Goal: Task Accomplishment & Management: Manage account settings

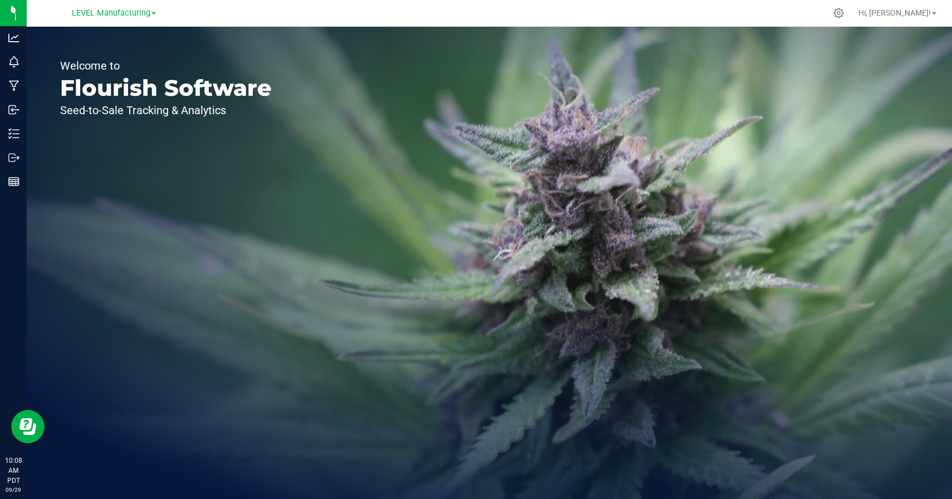
click at [392, 237] on div "Welcome to Flourish Software Seed-to-Sale Tracking & Analytics" at bounding box center [489, 263] width 925 height 472
click at [131, 19] on div "LEVEL Manufacturing" at bounding box center [113, 12] width 163 height 17
click at [121, 15] on span "LEVEL Manufacturing" at bounding box center [111, 13] width 79 height 10
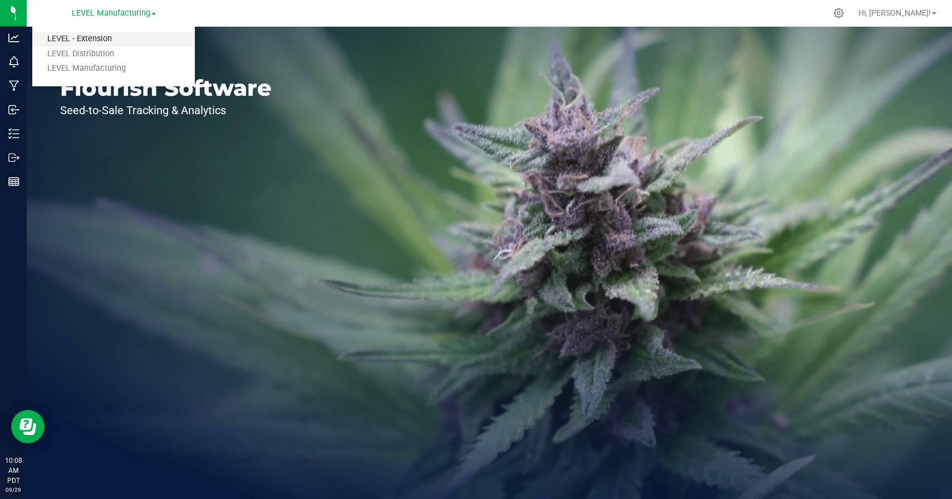
click at [76, 41] on link "LEVEL - Extension" at bounding box center [113, 39] width 163 height 15
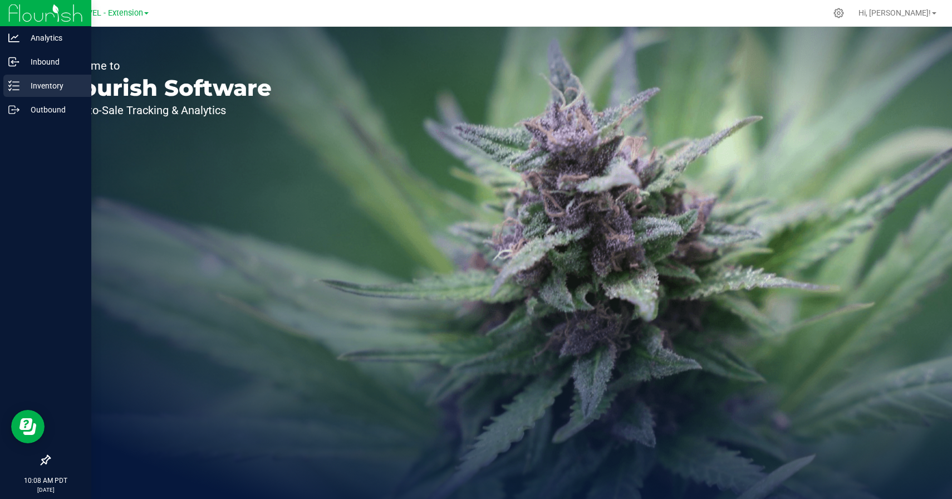
click at [12, 84] on icon at bounding box center [13, 85] width 11 height 11
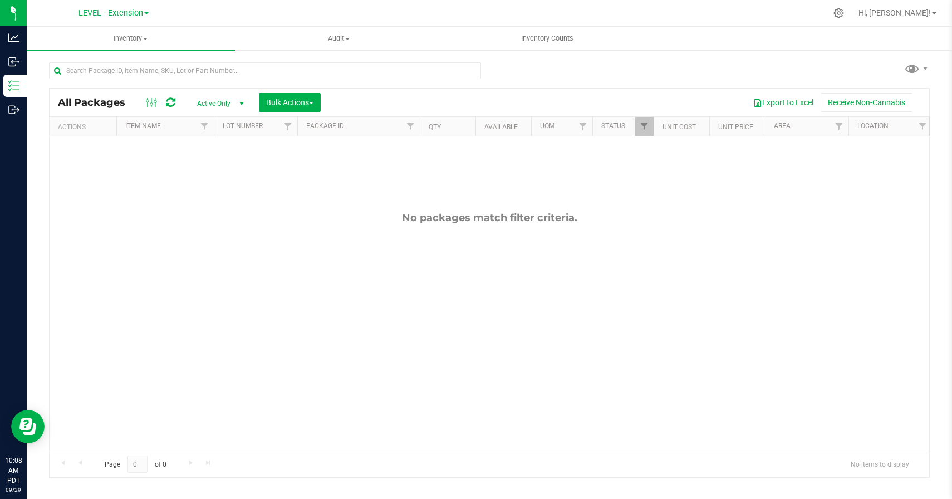
click at [640, 57] on div "All Packages Active Only Active Only Lab Samples Locked All Bulk Actions Add to…" at bounding box center [489, 265] width 881 height 426
click at [555, 39] on span "Inventory Counts" at bounding box center [547, 38] width 82 height 10
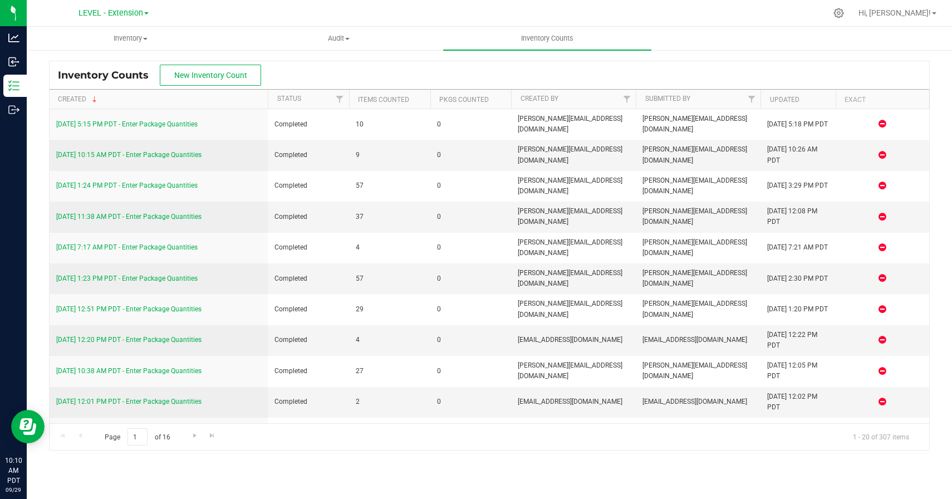
click at [332, 77] on div "Inventory Counts New Inventory Count" at bounding box center [490, 75] width 880 height 28
click at [226, 84] on button "New Inventory Count" at bounding box center [210, 75] width 101 height 21
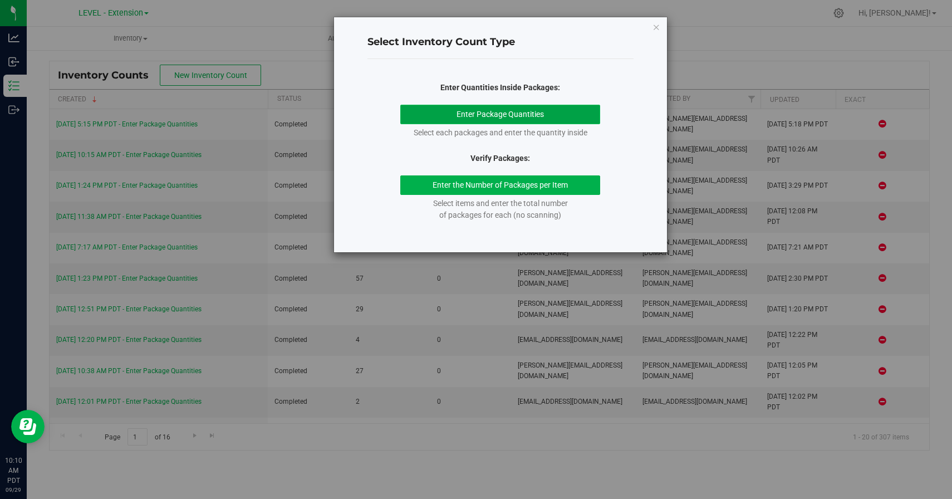
click at [447, 115] on button "Enter Package Quantities" at bounding box center [500, 114] width 200 height 19
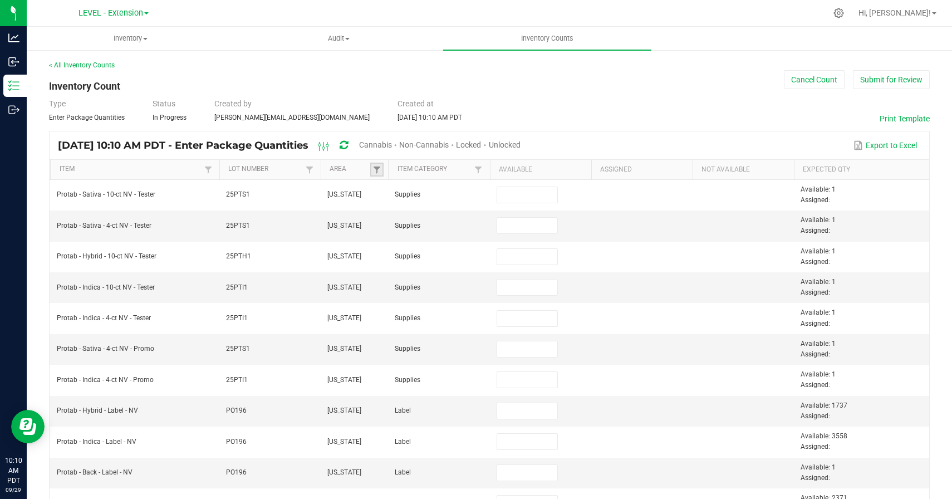
click at [379, 164] on link at bounding box center [376, 170] width 13 height 14
click at [389, 269] on li "[US_STATE]" at bounding box center [432, 274] width 108 height 14
checkbox York "true"
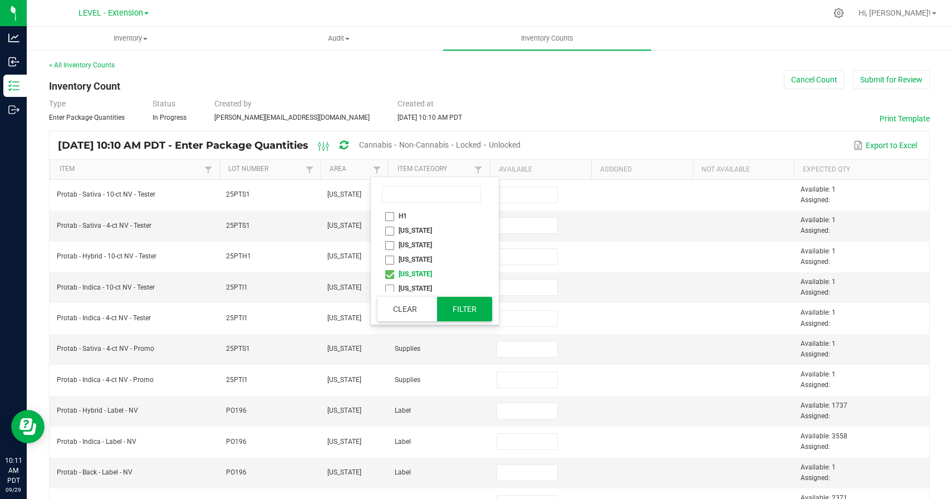
click at [459, 307] on button "Filter" at bounding box center [465, 309] width 56 height 24
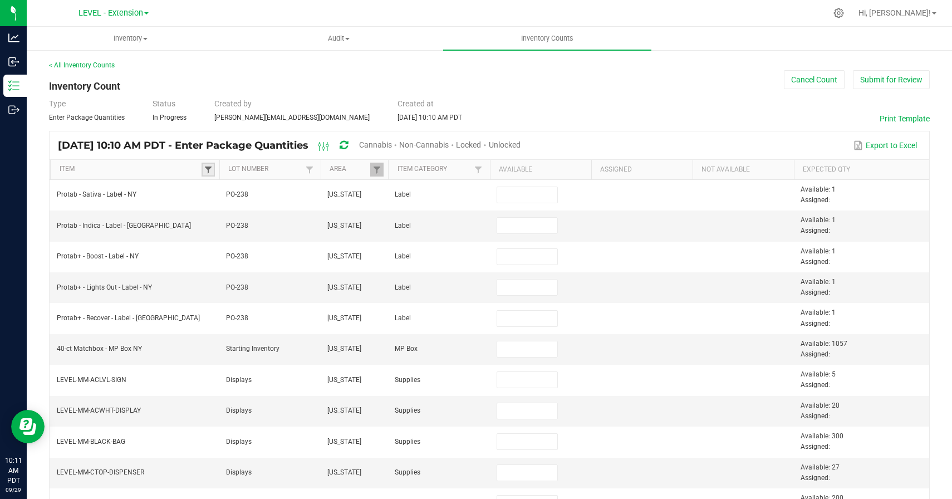
click at [206, 168] on span at bounding box center [208, 169] width 9 height 9
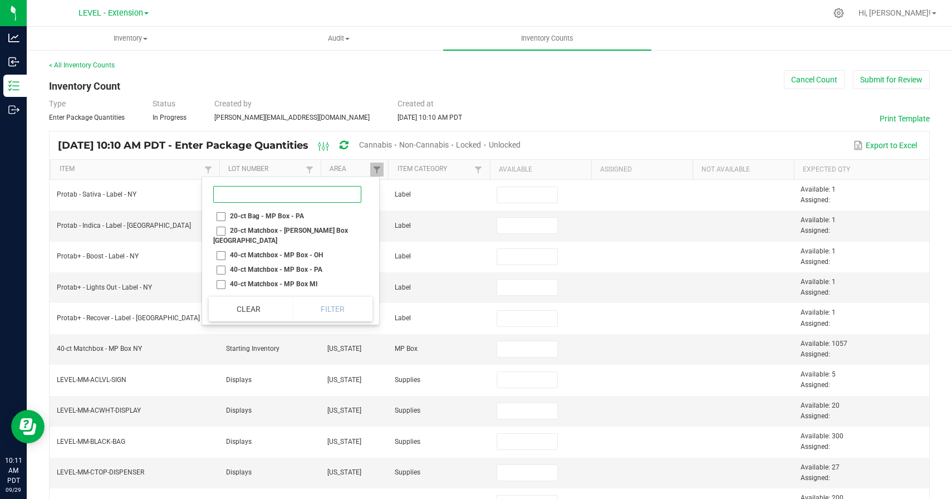
click at [251, 190] on input at bounding box center [287, 194] width 148 height 17
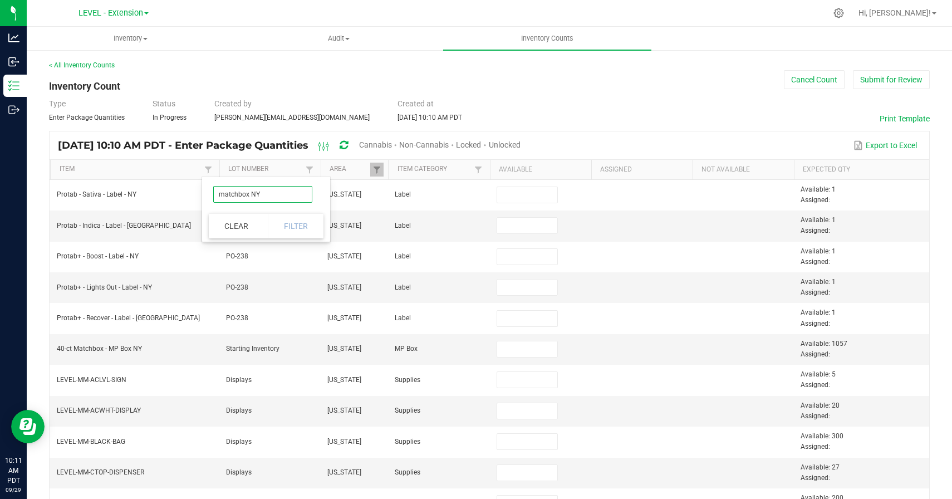
click at [248, 197] on input "matchbox NY" at bounding box center [262, 194] width 99 height 17
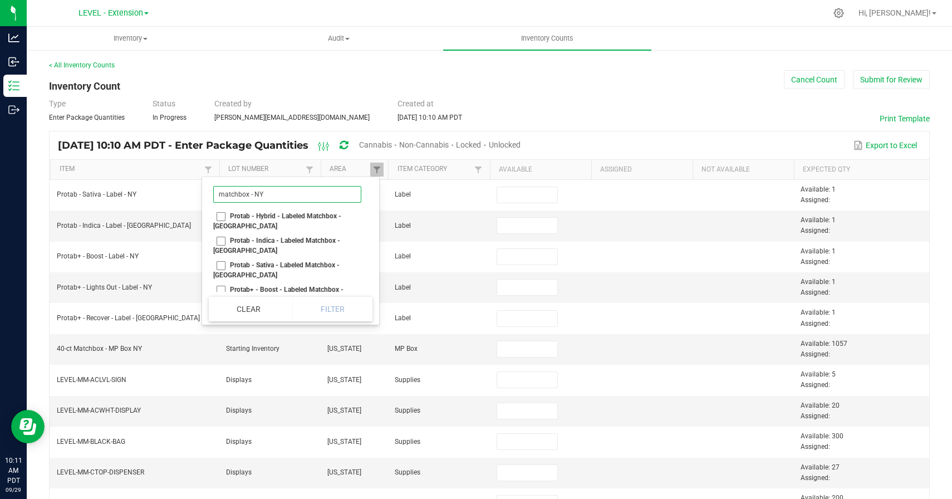
type input "matchbox - NY"
click at [222, 215] on li "Protab - Hybrid - Labeled Matchbox - [GEOGRAPHIC_DATA]" at bounding box center [287, 221] width 157 height 24
checkbox NY "true"
click at [222, 233] on li "Protab - Indica - Labeled Matchbox - [GEOGRAPHIC_DATA]" at bounding box center [287, 245] width 157 height 24
checkbox NY "true"
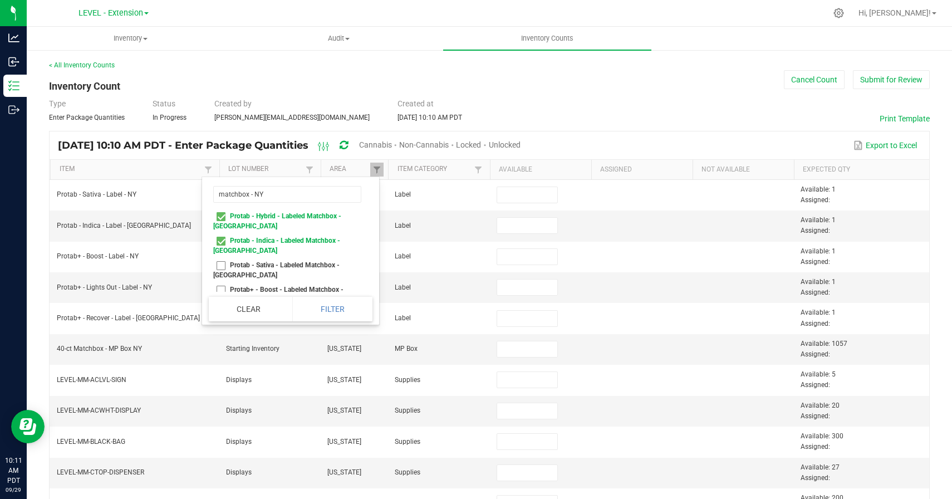
click at [222, 258] on li "Protab - Sativa - Labeled Matchbox - [GEOGRAPHIC_DATA]" at bounding box center [287, 270] width 157 height 24
checkbox NY "true"
click at [222, 282] on li "Protab+ - Boost - Labeled Matchbox - [GEOGRAPHIC_DATA]" at bounding box center [287, 294] width 157 height 24
checkbox NY "true"
click at [221, 307] on li "Protab+ - Lights Out - Labeled Matchbox - [GEOGRAPHIC_DATA]" at bounding box center [287, 319] width 157 height 24
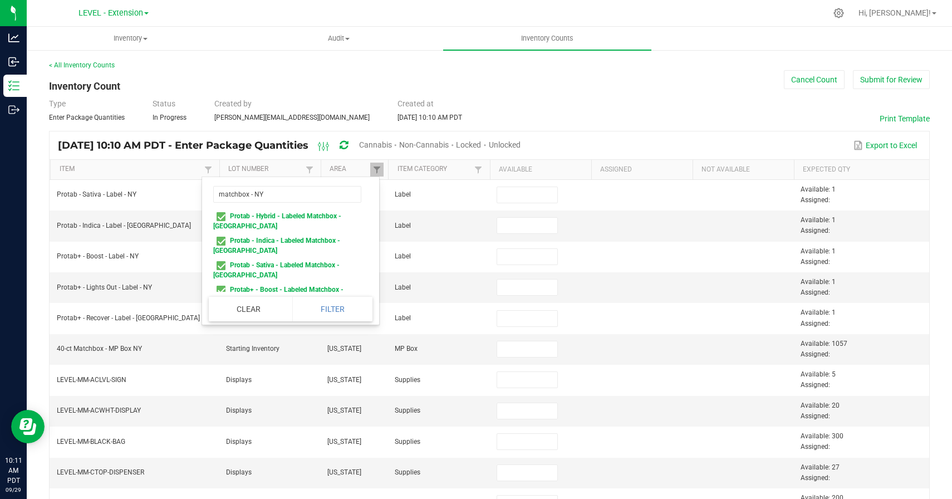
checkbox NY "true"
click at [221, 307] on li "Protab+ - Recover - Labeled Matchbox - [GEOGRAPHIC_DATA]" at bounding box center [287, 319] width 157 height 24
checkbox NY "true"
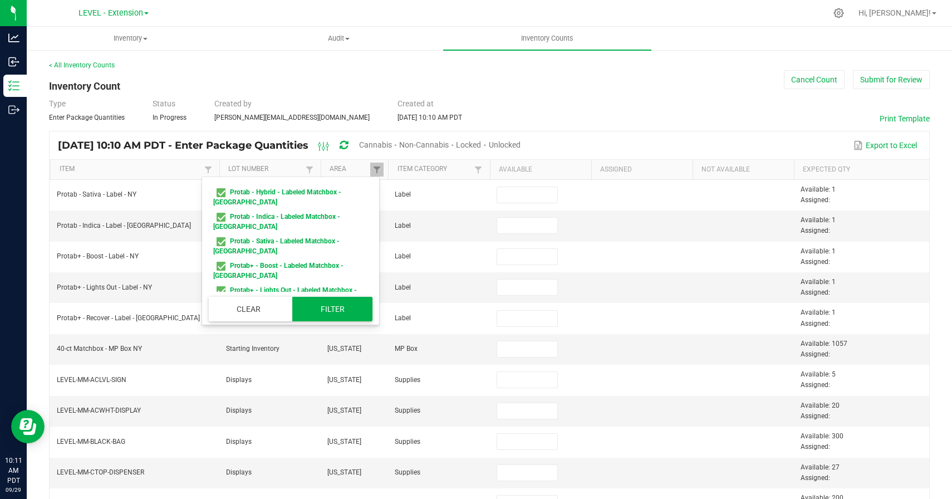
click at [333, 313] on button "Filter" at bounding box center [332, 309] width 80 height 24
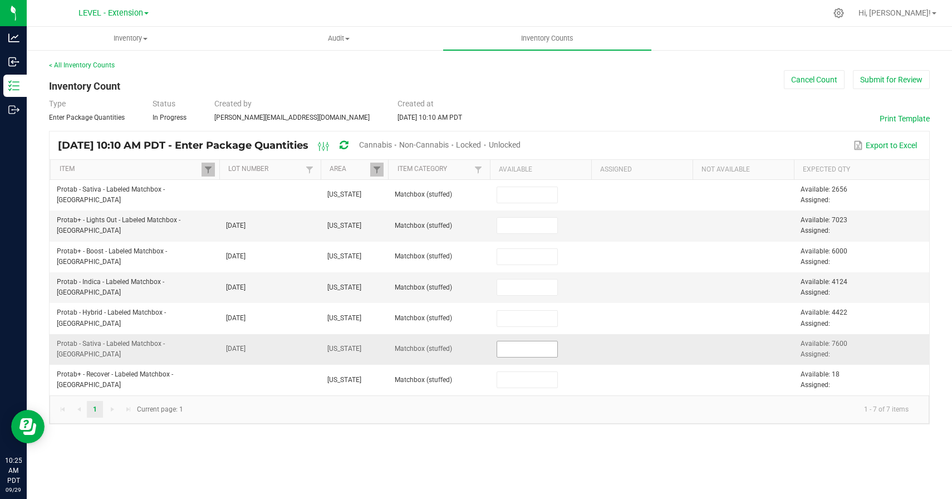
click at [509, 355] on input at bounding box center [527, 349] width 61 height 16
paste input "7600"
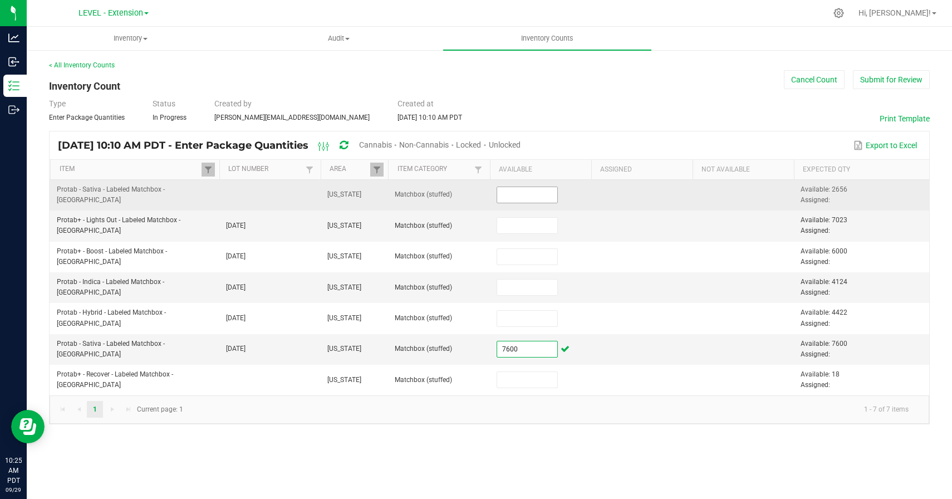
type input "7,600"
click at [512, 197] on input at bounding box center [527, 195] width 61 height 16
paste input "2656"
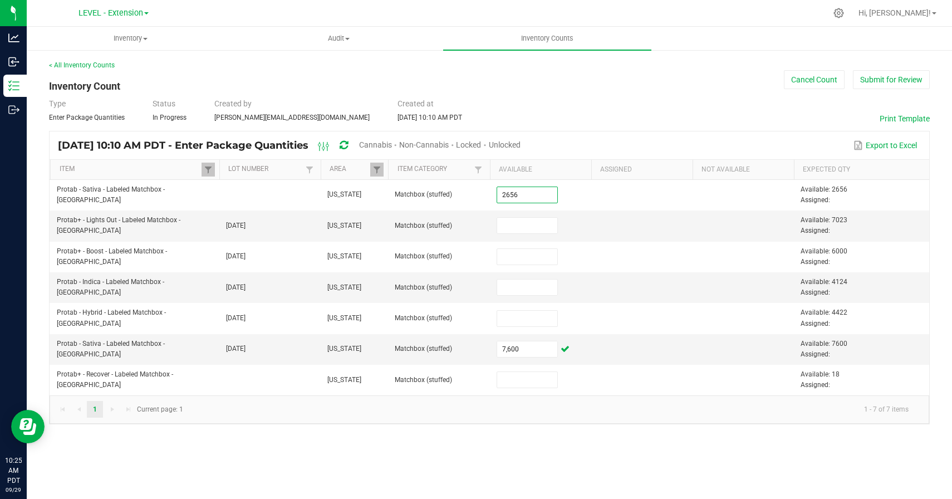
type input "2,656"
click at [514, 424] on div "< All Inventory Counts Inventory Count Cancel Count Submit for Review Type Ente…" at bounding box center [489, 242] width 925 height 386
click at [832, 219] on span "Available: 7023 Assigned:" at bounding box center [824, 225] width 47 height 18
copy span "7023"
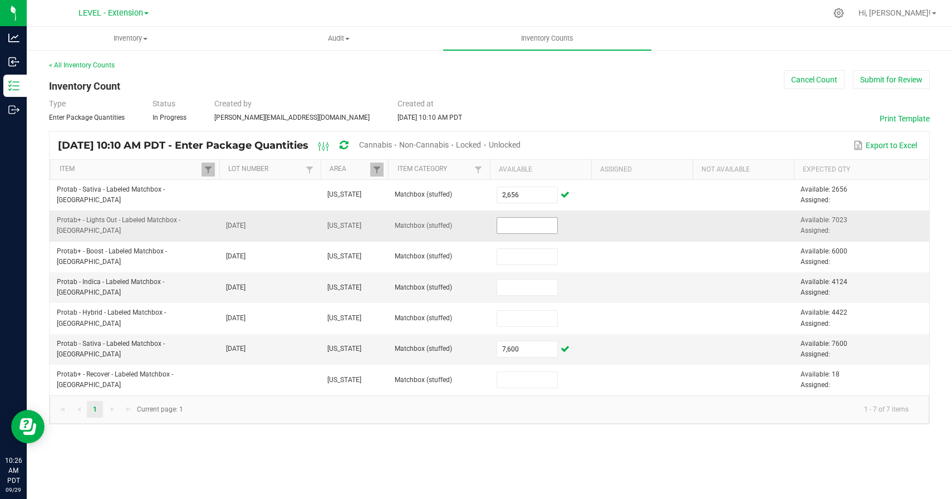
click at [524, 220] on input at bounding box center [527, 226] width 61 height 16
paste input "7023"
type input "7,023"
click at [609, 227] on td at bounding box center [641, 225] width 101 height 31
click at [835, 284] on span "Available: 4124 Assigned:" at bounding box center [824, 287] width 47 height 18
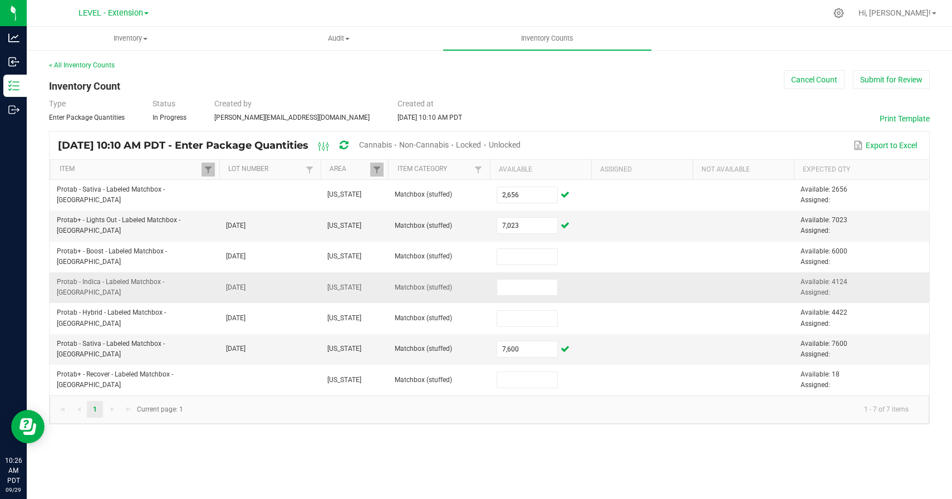
click at [835, 284] on span "Available: 4124 Assigned:" at bounding box center [824, 287] width 47 height 18
copy span "4124"
click at [511, 287] on input at bounding box center [527, 288] width 61 height 16
paste input "4124"
type input "4,124"
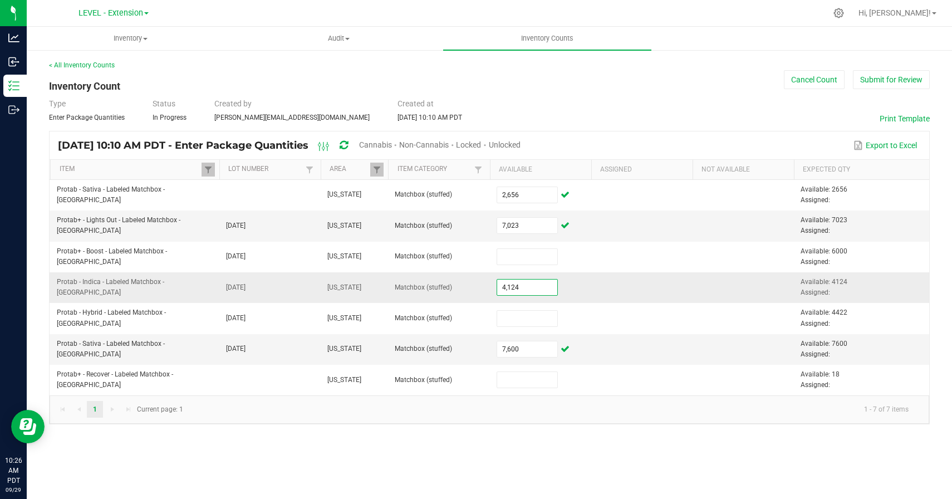
click at [601, 282] on td at bounding box center [641, 287] width 101 height 31
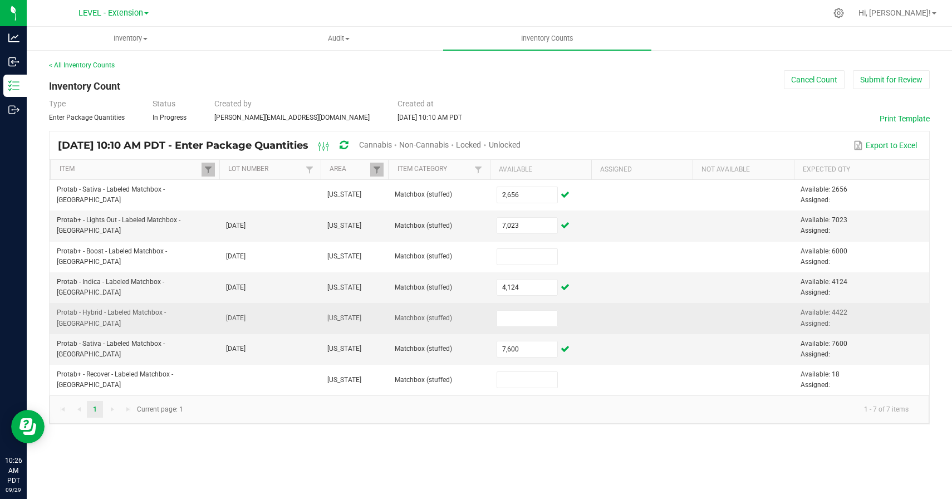
click at [837, 315] on span "Available: 4422 Assigned:" at bounding box center [824, 317] width 47 height 18
copy span "4422"
click at [511, 311] on input at bounding box center [527, 319] width 61 height 16
paste input "4422"
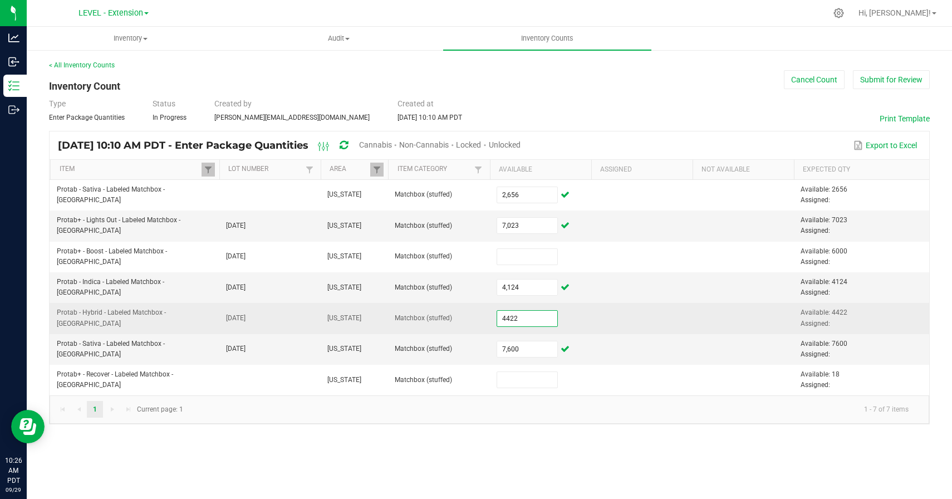
type input "4,422"
click at [636, 313] on td at bounding box center [641, 318] width 101 height 31
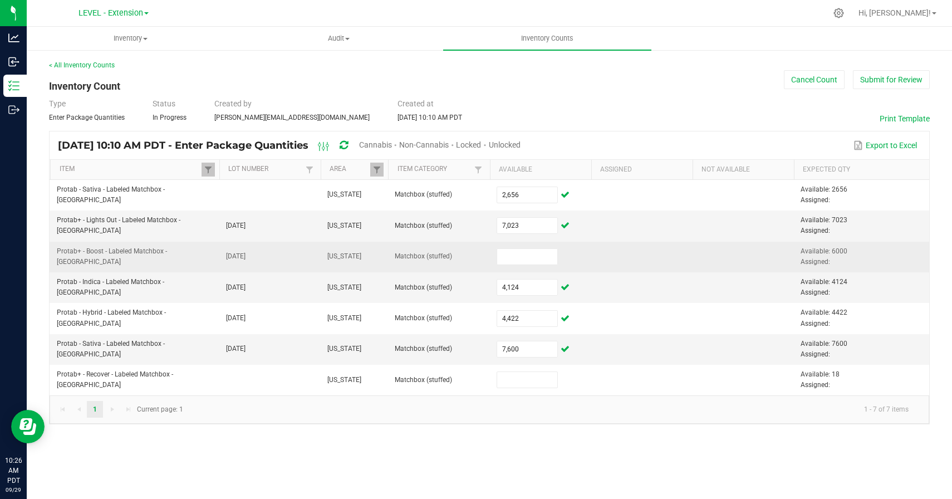
click at [839, 248] on span "Available: 6000 Assigned:" at bounding box center [824, 256] width 47 height 18
copy span "6000"
click at [541, 258] on input at bounding box center [527, 257] width 61 height 16
paste input "6000"
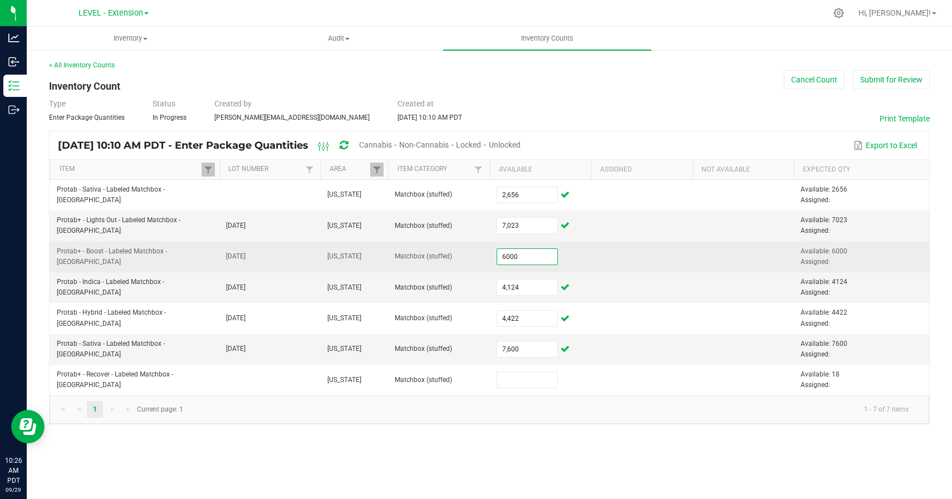
type input "6,000"
click at [646, 255] on td at bounding box center [641, 257] width 101 height 31
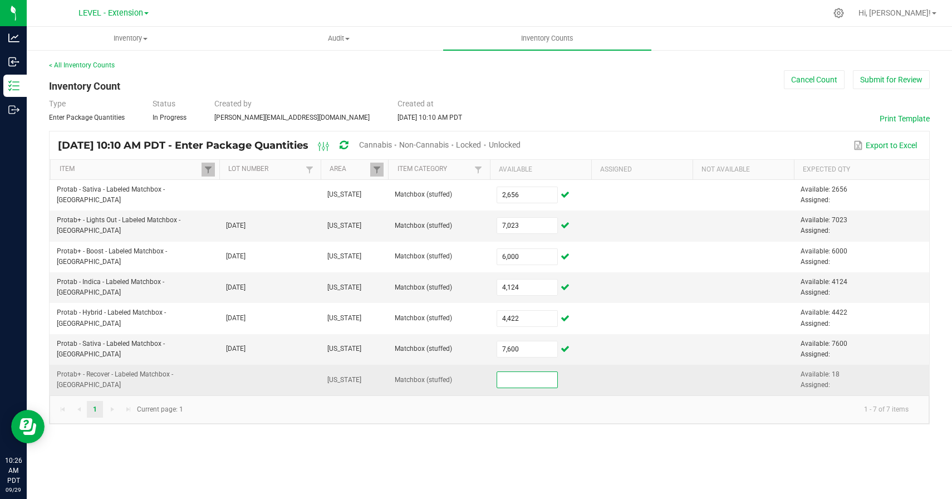
click at [518, 375] on input at bounding box center [527, 380] width 61 height 16
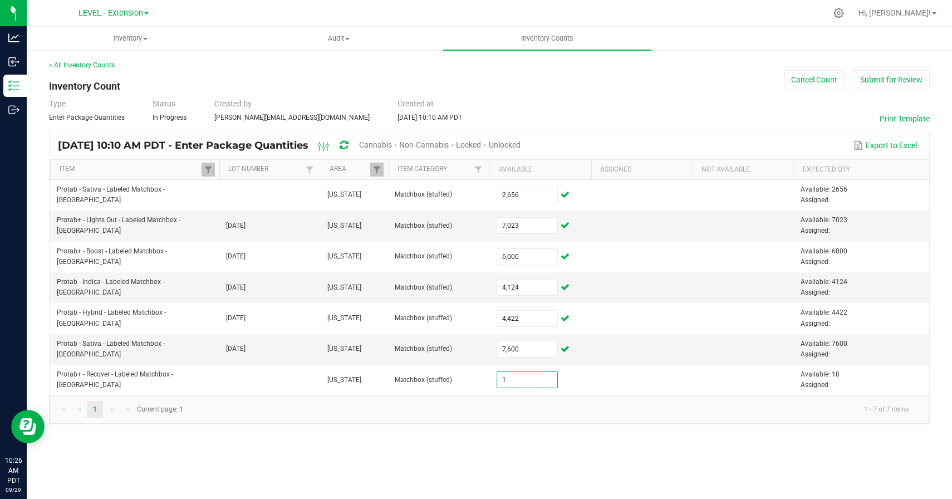
type input "1"
click at [519, 451] on div "Inventory All packages All inventory Waste log Create inventory Audit Inventory…" at bounding box center [489, 263] width 925 height 472
click at [205, 160] on th "Item" at bounding box center [134, 170] width 169 height 20
click at [207, 168] on span at bounding box center [208, 169] width 9 height 9
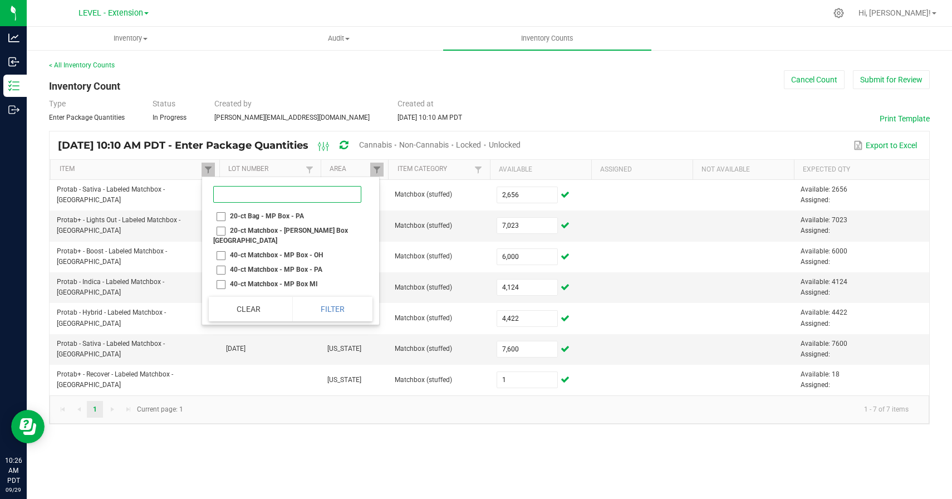
click at [306, 196] on input at bounding box center [287, 194] width 148 height 17
click at [247, 307] on button "Clear" at bounding box center [249, 309] width 80 height 24
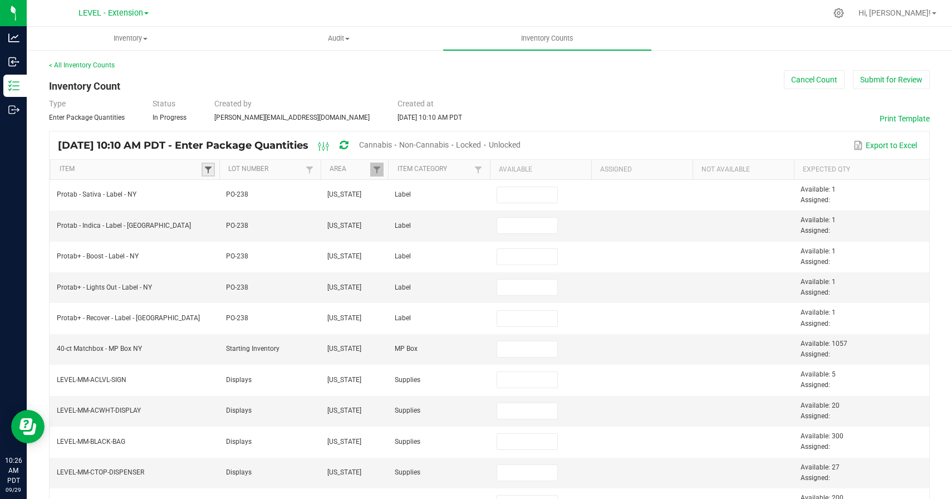
click at [207, 169] on span at bounding box center [208, 169] width 9 height 9
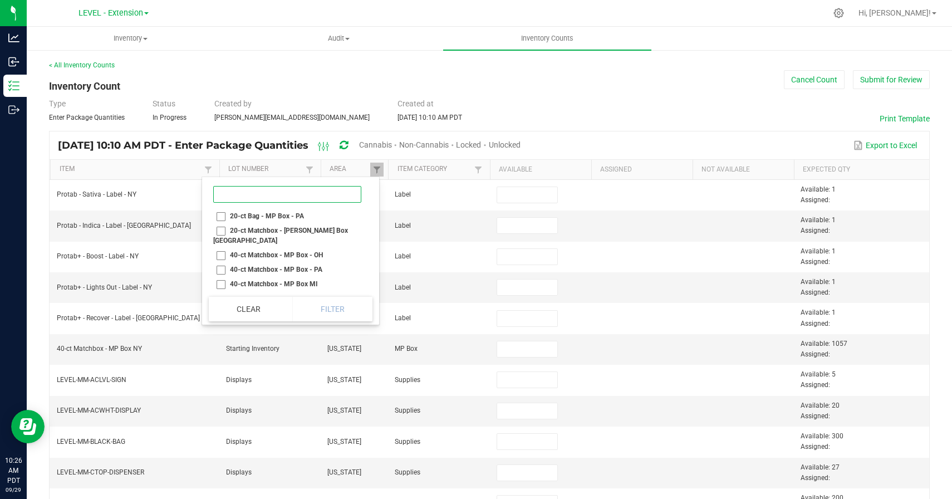
click at [233, 194] on input at bounding box center [287, 194] width 148 height 17
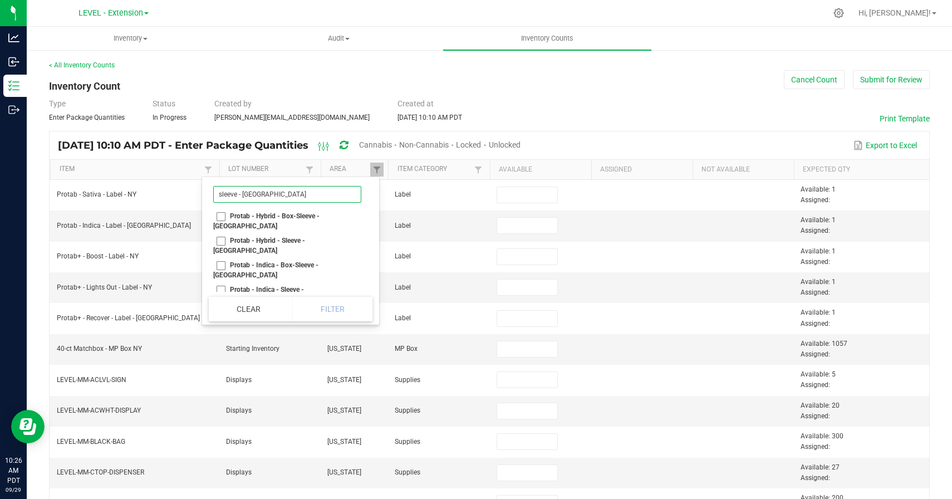
type input "sleeve - [GEOGRAPHIC_DATA]"
click at [218, 213] on li "Protab - Hybrid - Box-Sleeve - [GEOGRAPHIC_DATA]" at bounding box center [287, 221] width 157 height 24
click at [218, 209] on li "Protab - Hybrid - Box-Sleeve - [GEOGRAPHIC_DATA]" at bounding box center [287, 221] width 157 height 24
click at [218, 220] on li "Protab - Hybrid - Box-Sleeve - [GEOGRAPHIC_DATA]" at bounding box center [287, 221] width 157 height 24
checkbox NY "true"
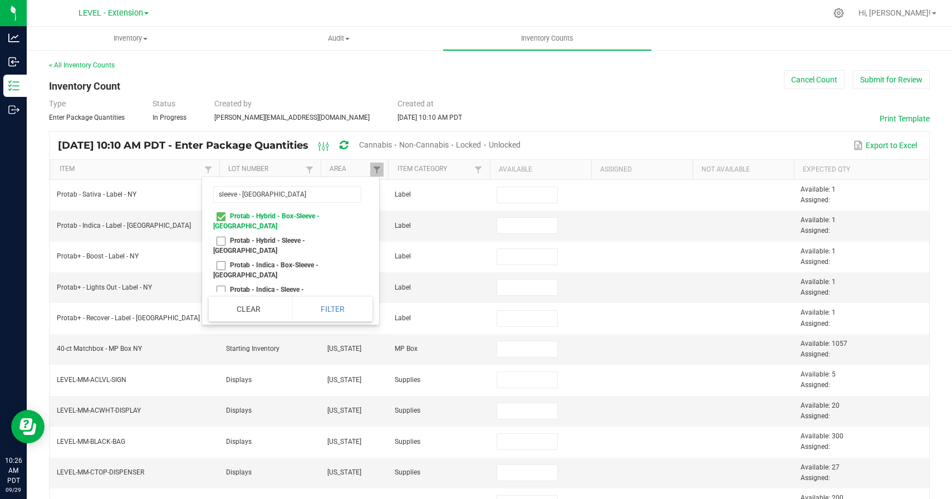
click at [219, 258] on li "Protab - Indica - Box-Sleeve - [GEOGRAPHIC_DATA]" at bounding box center [287, 270] width 157 height 24
checkbox NY "false"
click at [219, 282] on li "Protab - Indica - Sleeve - [GEOGRAPHIC_DATA]" at bounding box center [287, 294] width 157 height 24
checkbox NY "true"
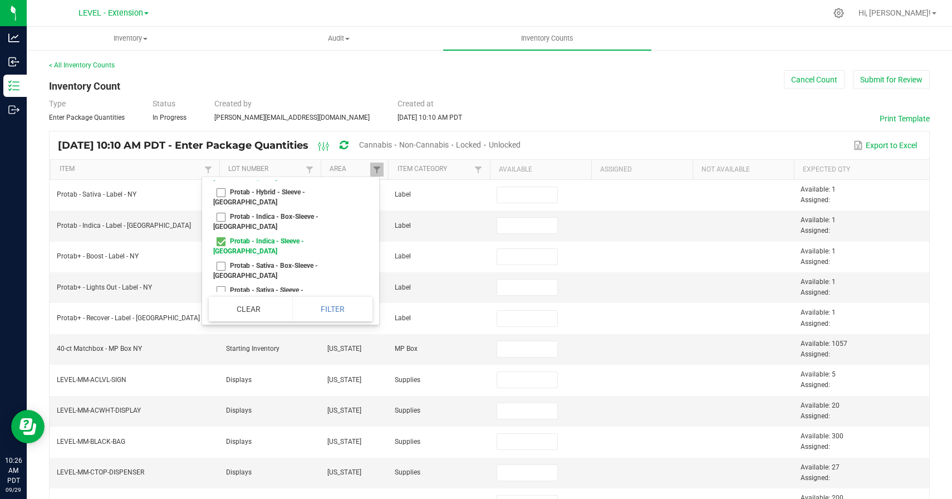
scroll to position [50, 0]
click at [219, 282] on li "Protab - Sativa - Sleeve - [GEOGRAPHIC_DATA]" at bounding box center [287, 294] width 157 height 24
checkbox NY "true"
click at [219, 331] on li "Protab+ - Boost - Sleeve - [GEOGRAPHIC_DATA]" at bounding box center [287, 343] width 157 height 24
checkbox NY "true"
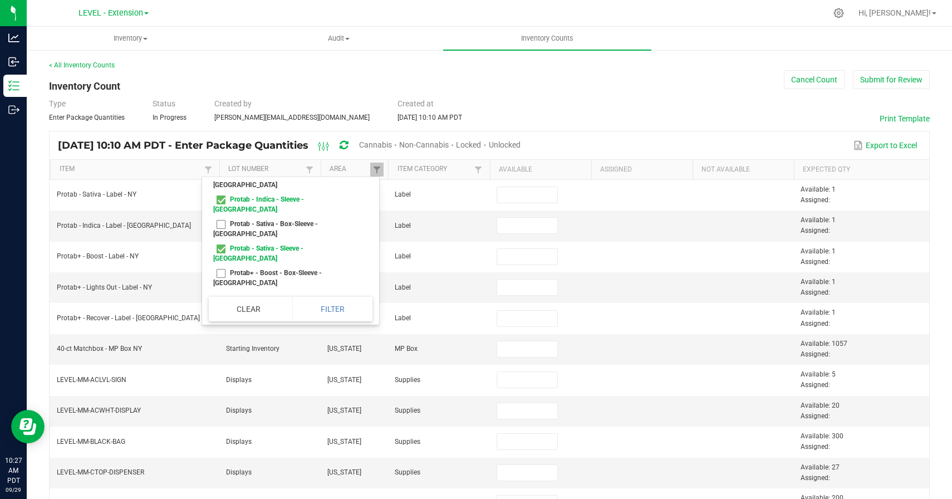
scroll to position [91, 0]
click at [221, 339] on li "Protab+ - Lights Out - Sleeve - [GEOGRAPHIC_DATA]" at bounding box center [287, 351] width 157 height 24
checkbox NY "true"
click at [220, 388] on li "Protab+ - Recover - Sleeve - [GEOGRAPHIC_DATA]" at bounding box center [287, 400] width 157 height 24
checkbox NY "true"
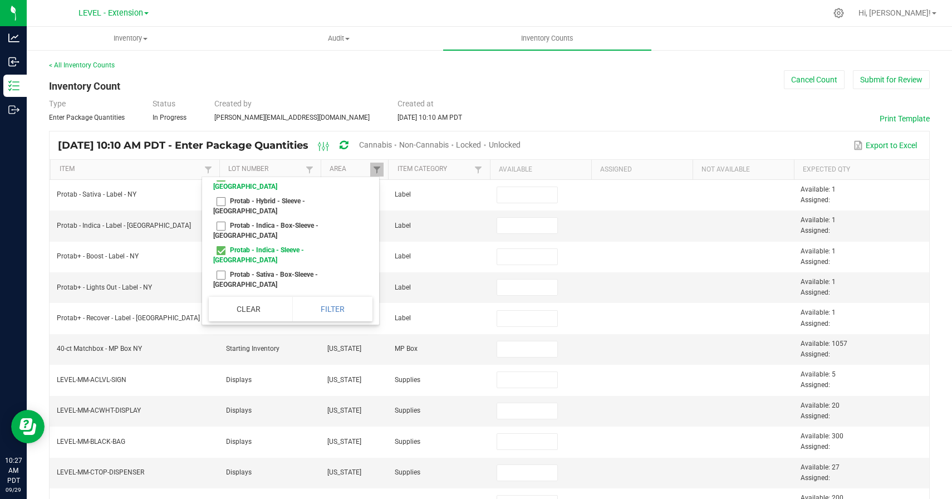
scroll to position [0, 0]
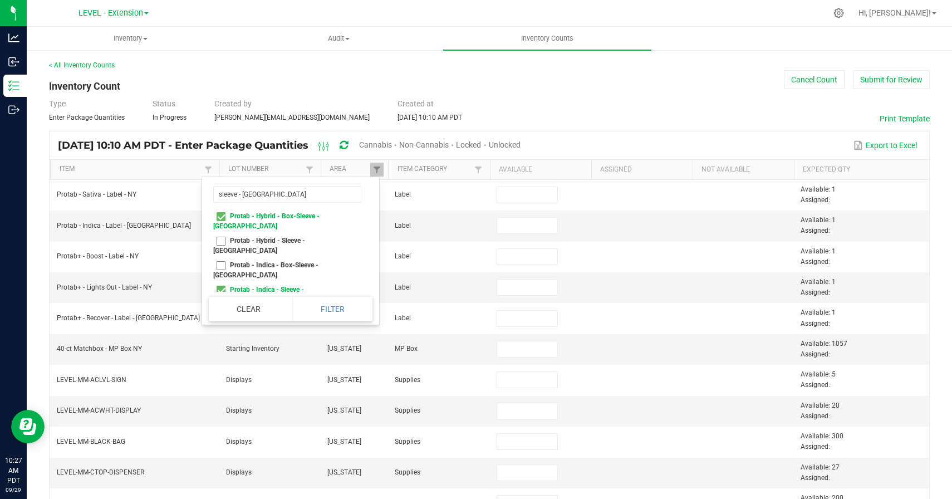
click at [219, 218] on li "Protab - Hybrid - Box-Sleeve - [GEOGRAPHIC_DATA]" at bounding box center [287, 221] width 157 height 24
checkbox NY "false"
click at [219, 233] on li "Protab - Hybrid - Sleeve - [GEOGRAPHIC_DATA]" at bounding box center [287, 245] width 157 height 24
checkbox NY "true"
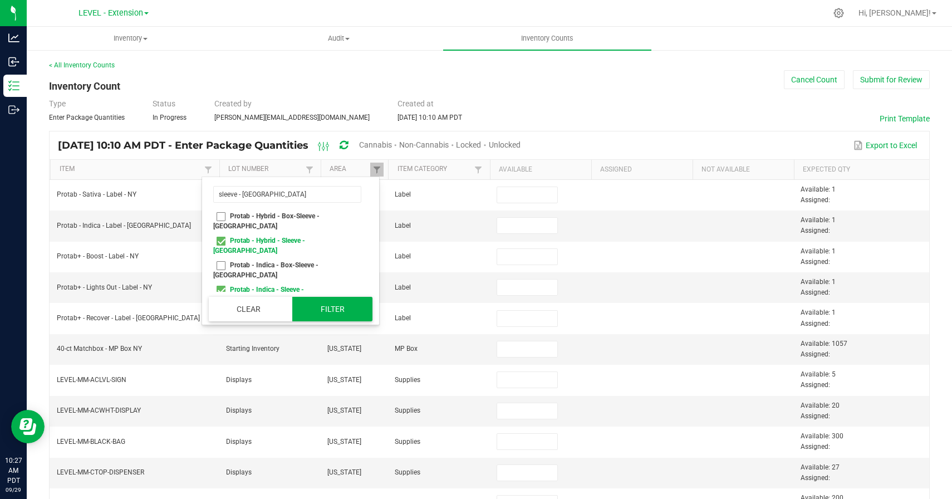
click at [316, 305] on button "Filter" at bounding box center [332, 309] width 80 height 24
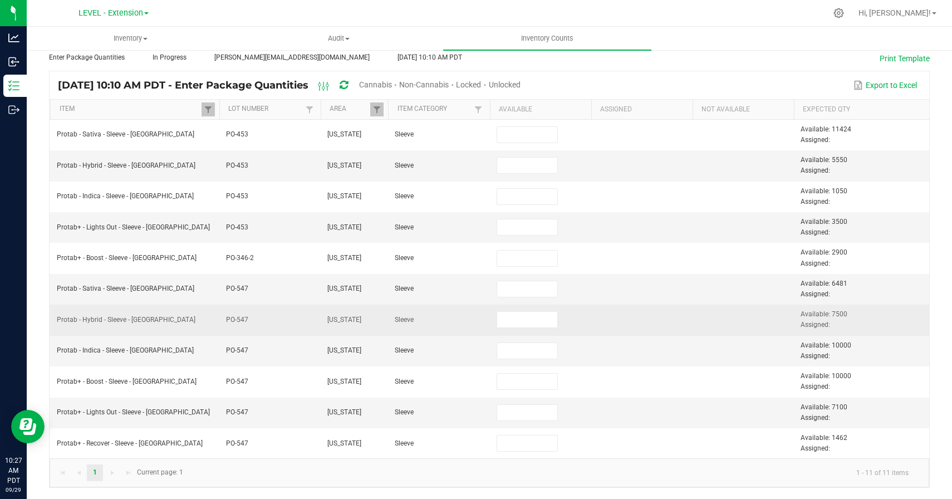
scroll to position [38, 0]
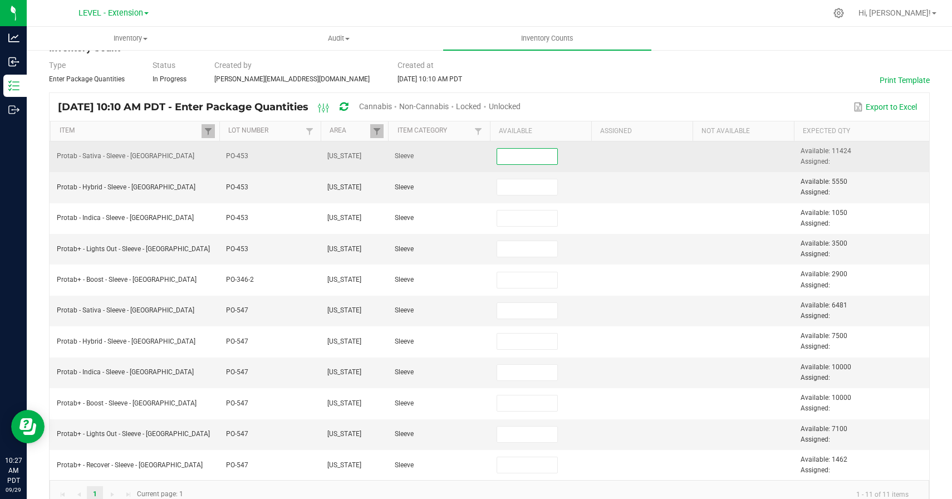
click at [516, 157] on input at bounding box center [527, 157] width 61 height 16
paste input "8750"
click at [839, 151] on span "Available: 11424 Assigned:" at bounding box center [826, 156] width 51 height 18
copy span "11424"
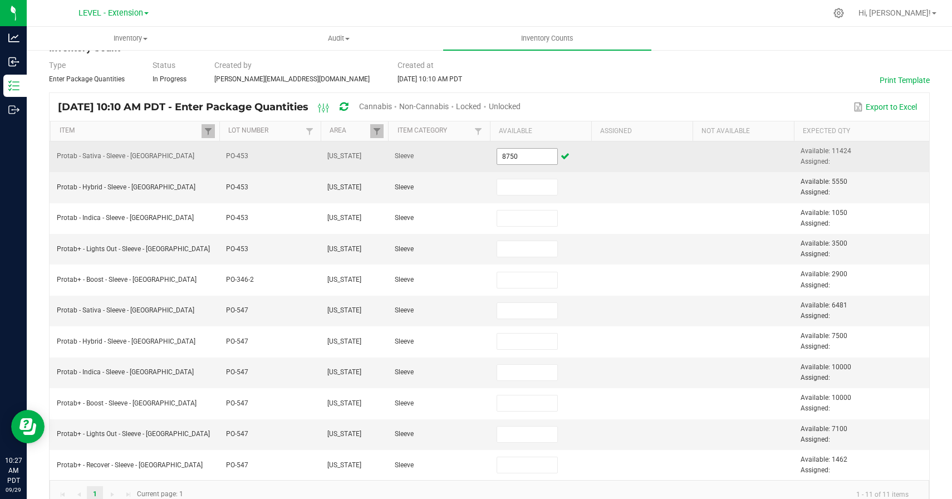
click at [524, 151] on input "8750" at bounding box center [527, 157] width 61 height 16
paste input "11424"
type input "11,424"
click at [614, 162] on td at bounding box center [641, 156] width 101 height 31
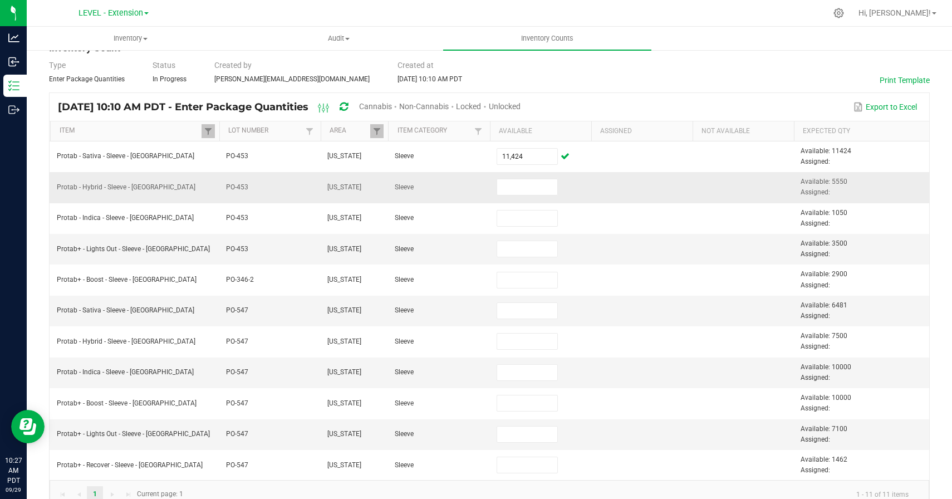
scroll to position [47, 0]
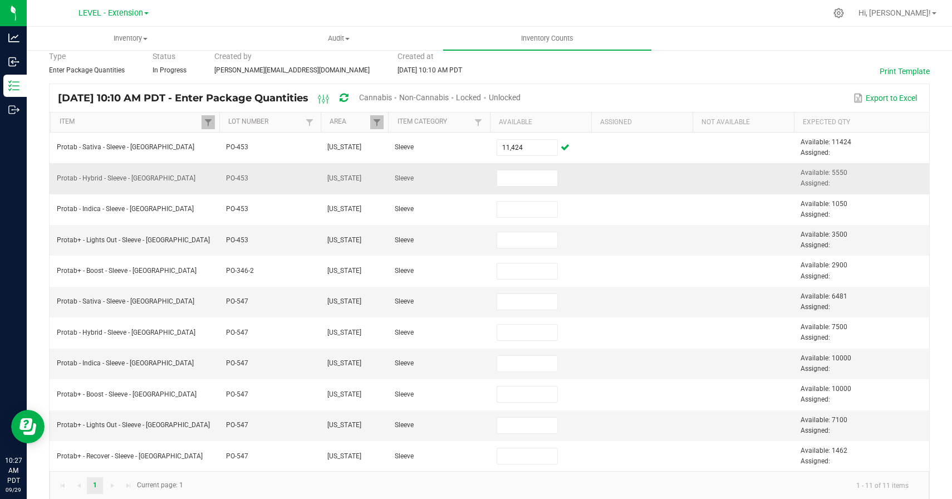
click at [834, 173] on span "Available: 5550 Assigned:" at bounding box center [824, 178] width 47 height 18
copy span "5550"
click at [534, 172] on input at bounding box center [527, 178] width 61 height 16
paste input "5550"
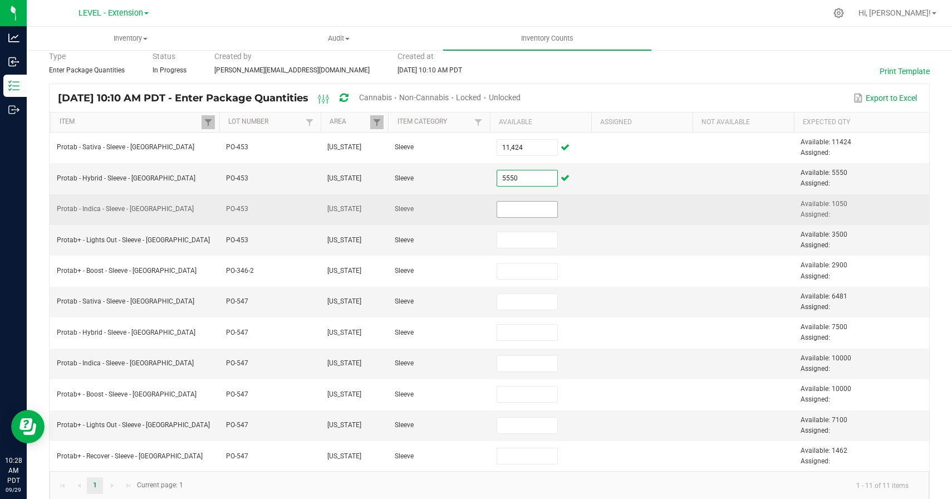
type input "5,550"
click at [536, 214] on input at bounding box center [527, 210] width 61 height 16
paste input "1050"
type input "1,050"
click at [625, 214] on td at bounding box center [641, 209] width 101 height 31
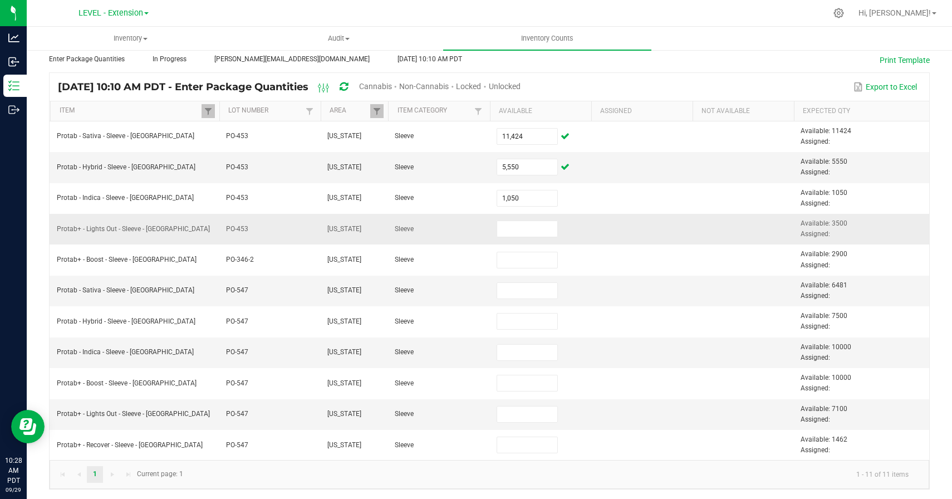
scroll to position [60, 0]
click at [513, 229] on input at bounding box center [527, 227] width 61 height 16
paste input "3500"
type input "3,500"
click at [611, 226] on td at bounding box center [641, 227] width 101 height 31
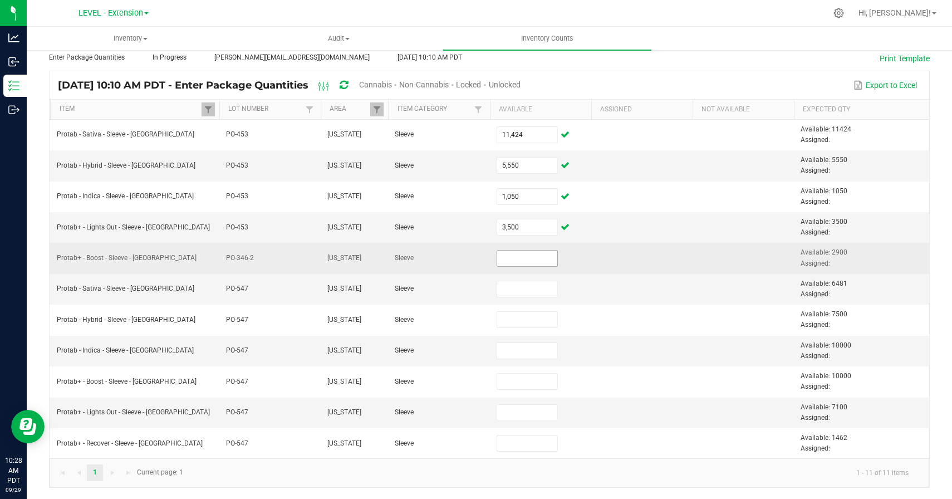
click at [504, 258] on input at bounding box center [527, 259] width 61 height 16
paste input "2900"
type input "2,900"
click at [612, 262] on td at bounding box center [641, 258] width 101 height 31
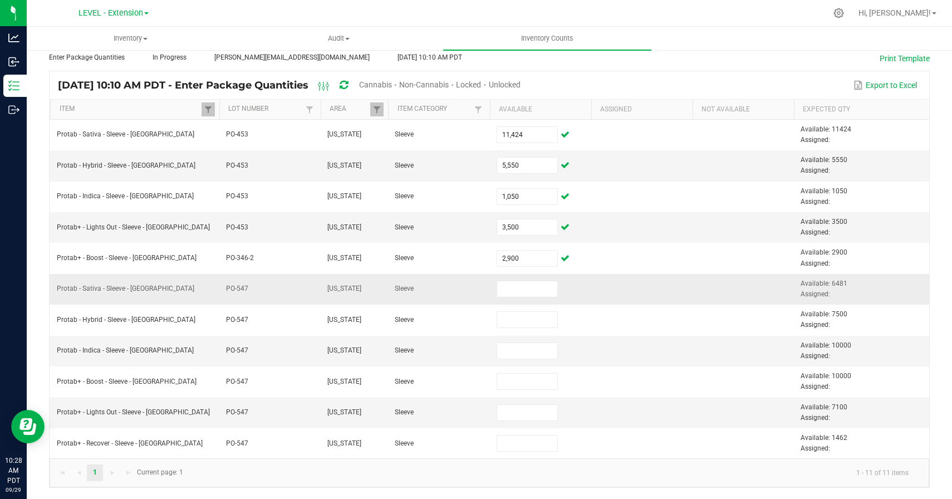
click at [492, 286] on td at bounding box center [540, 289] width 101 height 31
click at [508, 290] on input at bounding box center [527, 289] width 61 height 16
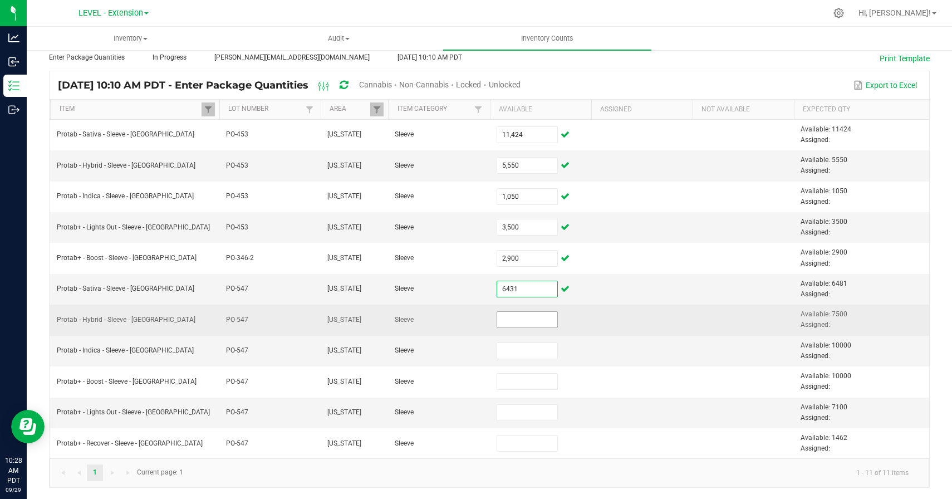
type input "6,431"
click at [518, 322] on input at bounding box center [527, 320] width 61 height 16
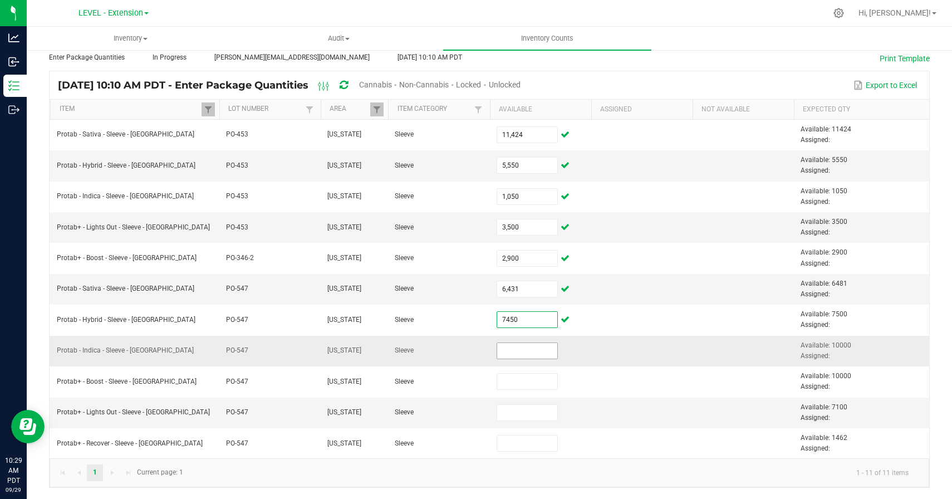
type input "7,450"
click at [521, 354] on input at bounding box center [527, 351] width 61 height 16
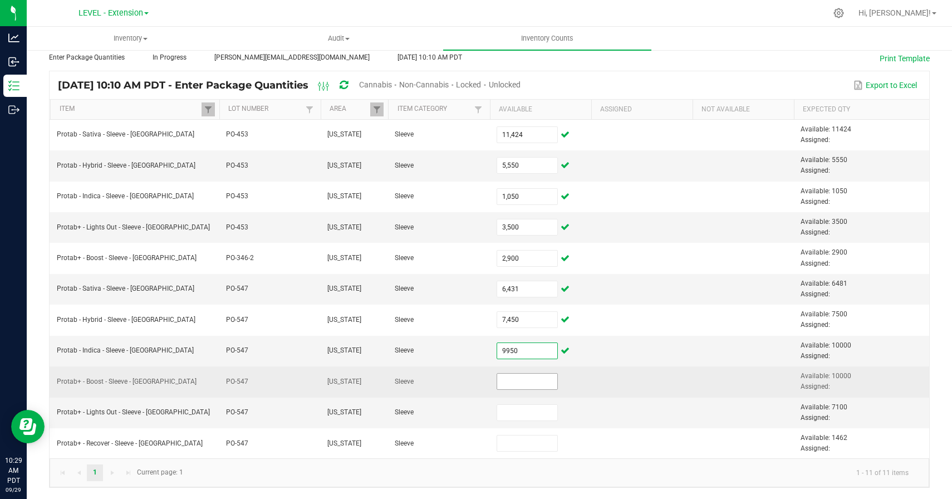
type input "9,950"
click at [503, 378] on input at bounding box center [527, 382] width 61 height 16
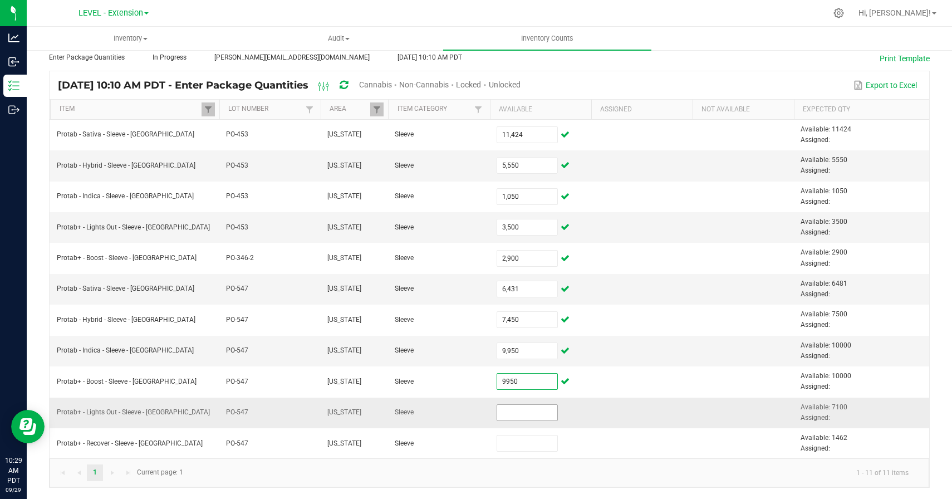
type input "9,950"
click at [545, 411] on input at bounding box center [527, 413] width 61 height 16
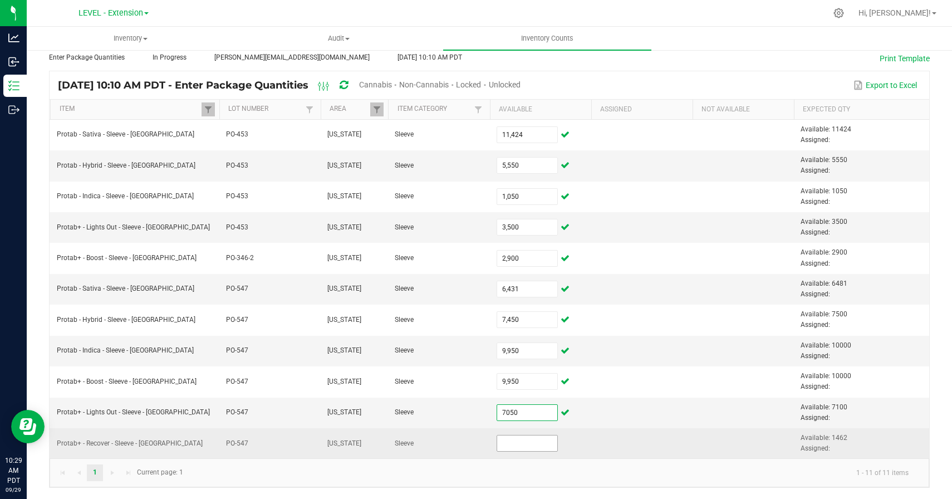
click at [512, 442] on input at bounding box center [527, 443] width 61 height 16
type input "7,050"
click at [512, 442] on input at bounding box center [527, 443] width 61 height 16
paste input "1412"
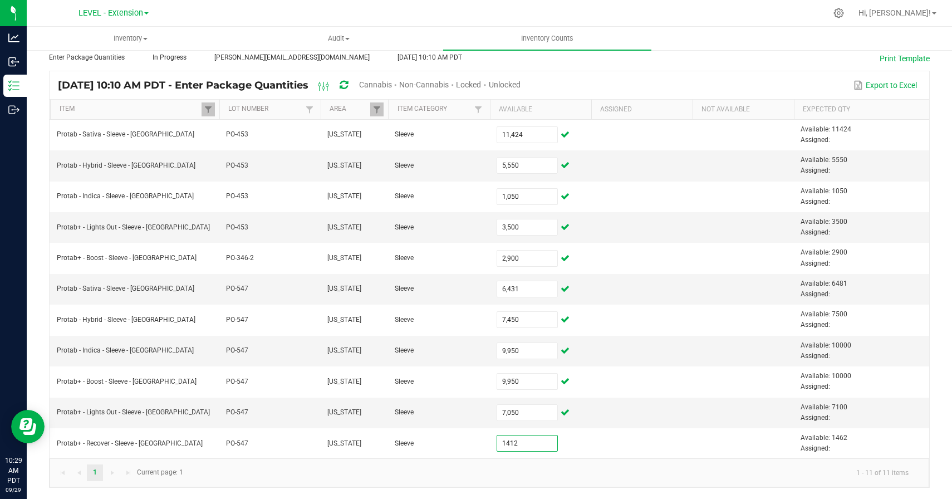
type input "1,412"
click at [518, 465] on kendo-pager-info "1 - 11 of 11 items" at bounding box center [554, 472] width 728 height 18
click at [158, 106] on link "Item" at bounding box center [131, 109] width 142 height 9
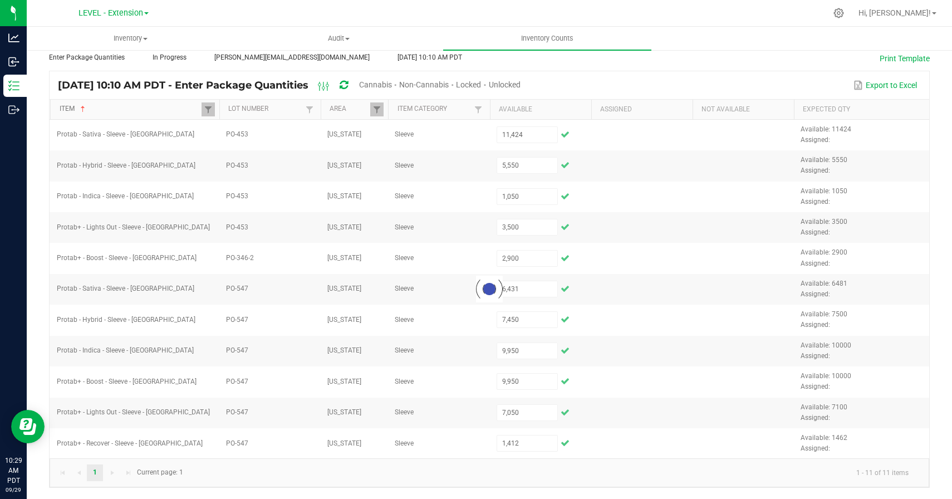
type input "5,550"
type input "7,450"
type input "9,950"
type input "11,424"
type input "2,900"
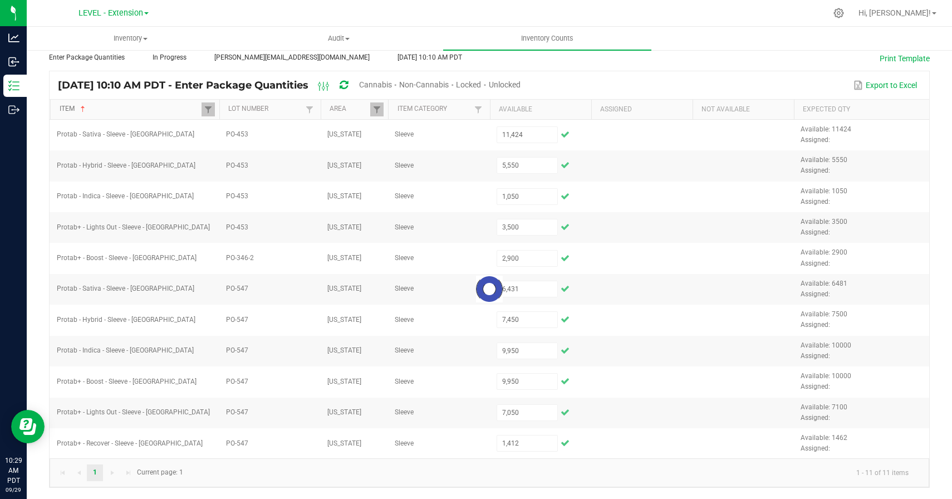
type input "3,500"
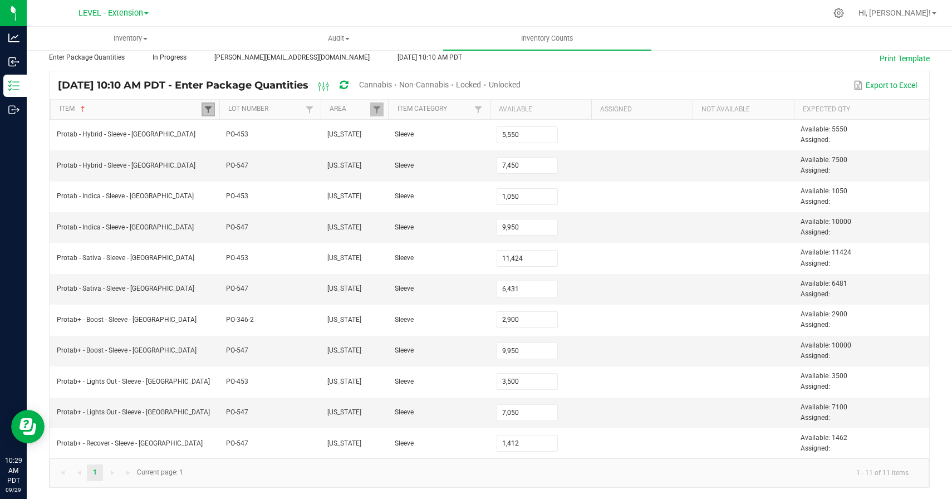
click at [208, 109] on span at bounding box center [208, 109] width 9 height 9
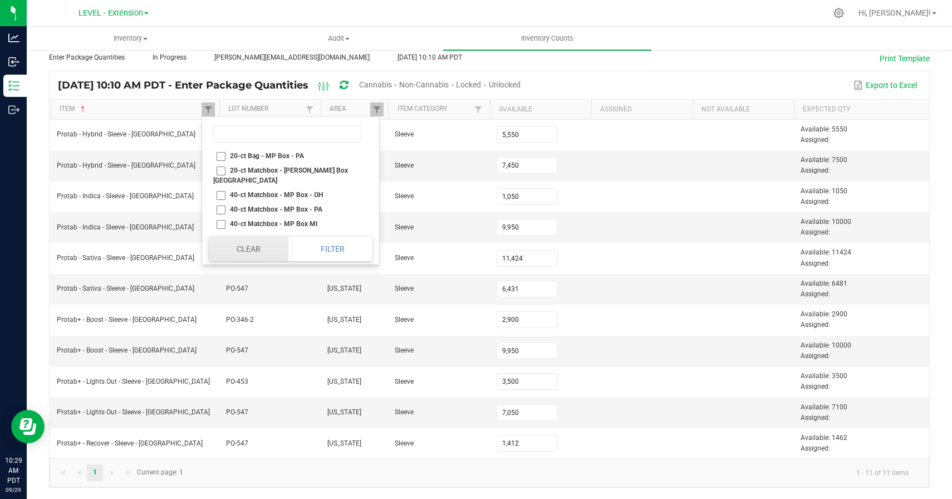
click at [250, 244] on button "Clear" at bounding box center [249, 249] width 80 height 24
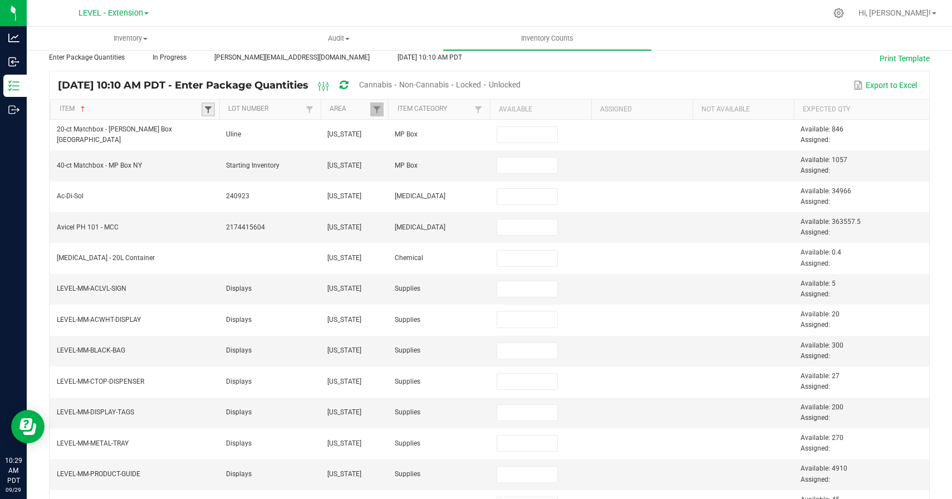
click at [206, 105] on span at bounding box center [208, 109] width 9 height 9
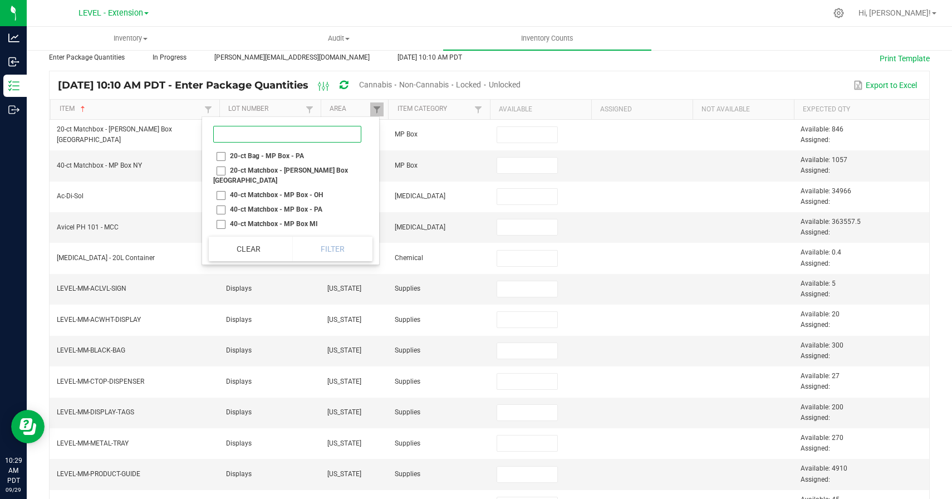
click at [241, 134] on input at bounding box center [287, 134] width 148 height 17
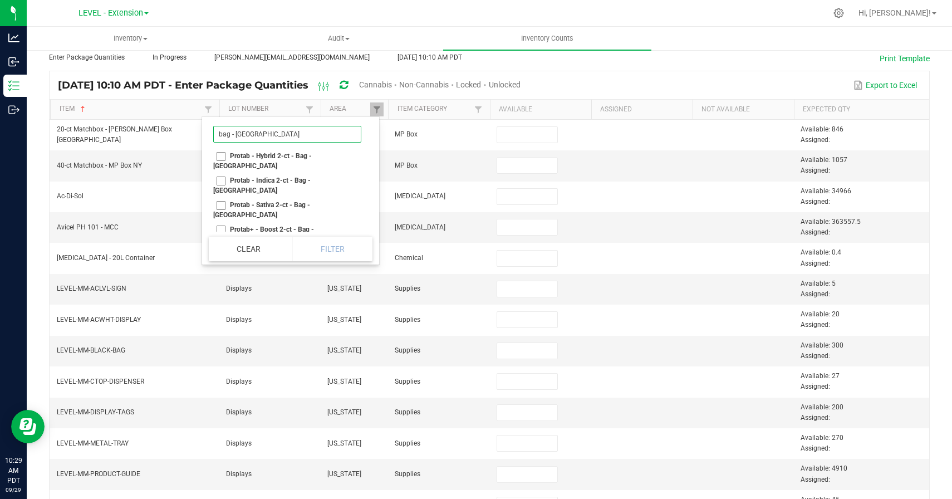
type input "bag - [GEOGRAPHIC_DATA]"
click at [221, 157] on li "Protab - Hybrid 2-ct - Bag - [GEOGRAPHIC_DATA]" at bounding box center [287, 161] width 157 height 24
checkbox NY "true"
click at [221, 173] on li "Protab - Indica 2-ct - Bag - [GEOGRAPHIC_DATA]" at bounding box center [287, 185] width 157 height 24
checkbox NY "true"
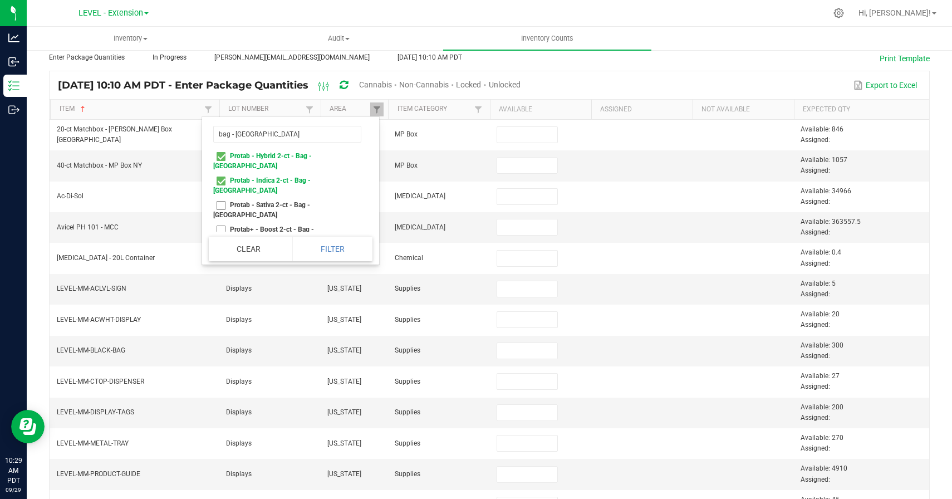
click at [221, 198] on li "Protab - Sativa 2-ct - Bag - [GEOGRAPHIC_DATA]" at bounding box center [287, 210] width 157 height 24
checkbox NY "true"
click at [221, 222] on li "Protab+ - Boost 2-ct - Bag - [GEOGRAPHIC_DATA]" at bounding box center [287, 234] width 157 height 24
checkbox NY "true"
click at [221, 247] on li "Protab+ - Lights Out 2-ct - Bag - [GEOGRAPHIC_DATA]" at bounding box center [287, 259] width 157 height 24
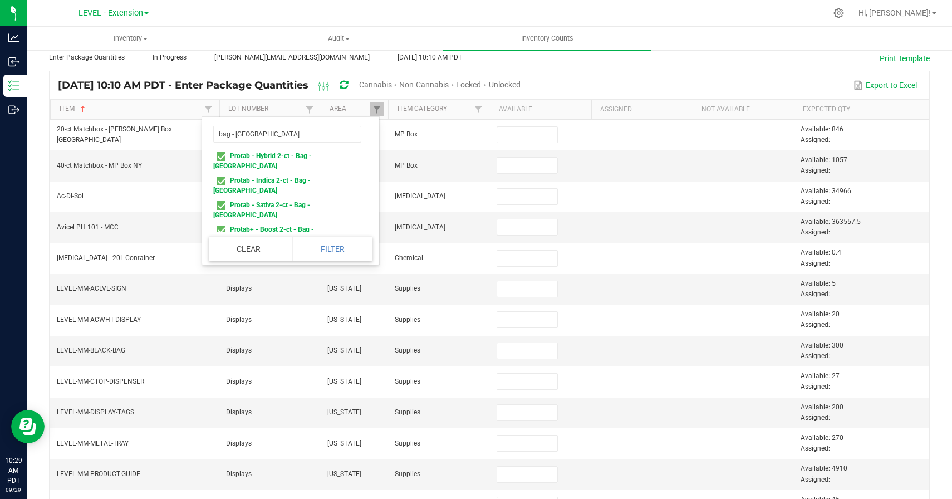
checkbox NY "true"
click at [321, 237] on button "Filter" at bounding box center [332, 249] width 80 height 24
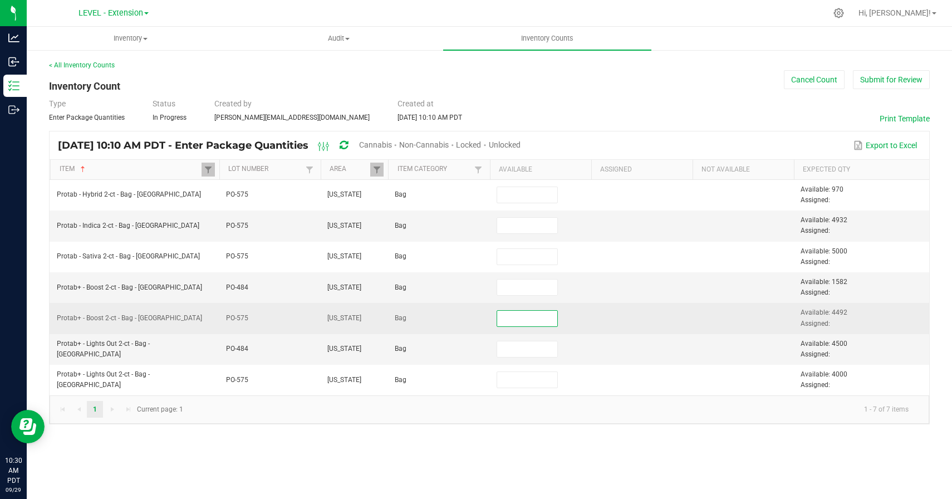
click at [518, 313] on input at bounding box center [527, 319] width 61 height 16
paste input "4120"
type input "4,120"
click at [628, 312] on td at bounding box center [641, 318] width 101 height 31
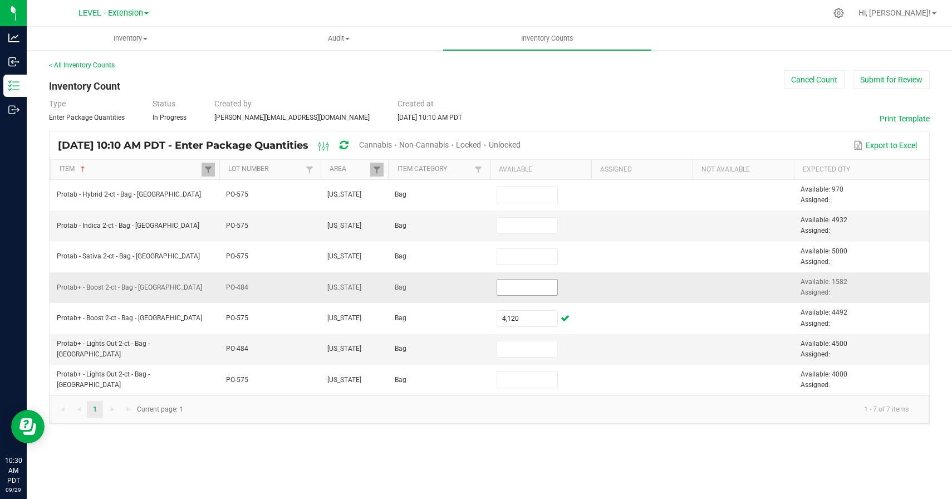
click at [526, 291] on input at bounding box center [527, 288] width 61 height 16
paste input "1582"
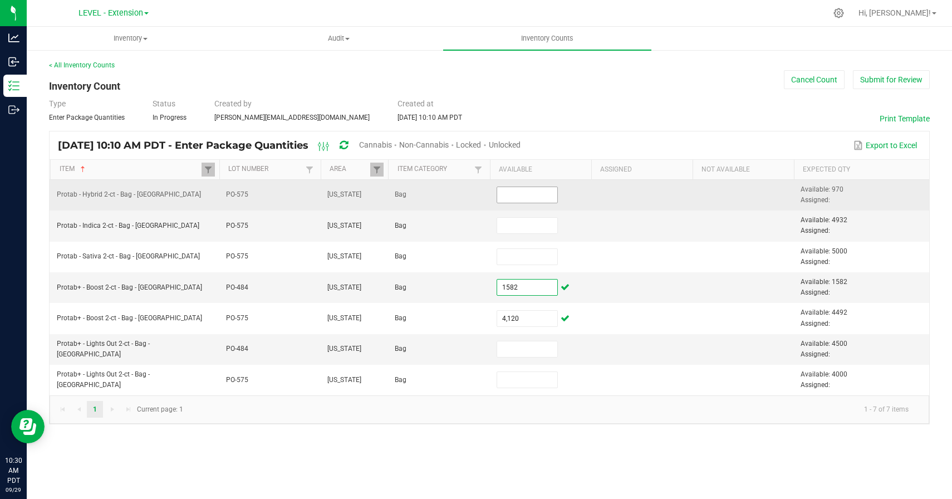
type input "1,582"
click at [547, 197] on input at bounding box center [527, 195] width 61 height 16
paste input "970"
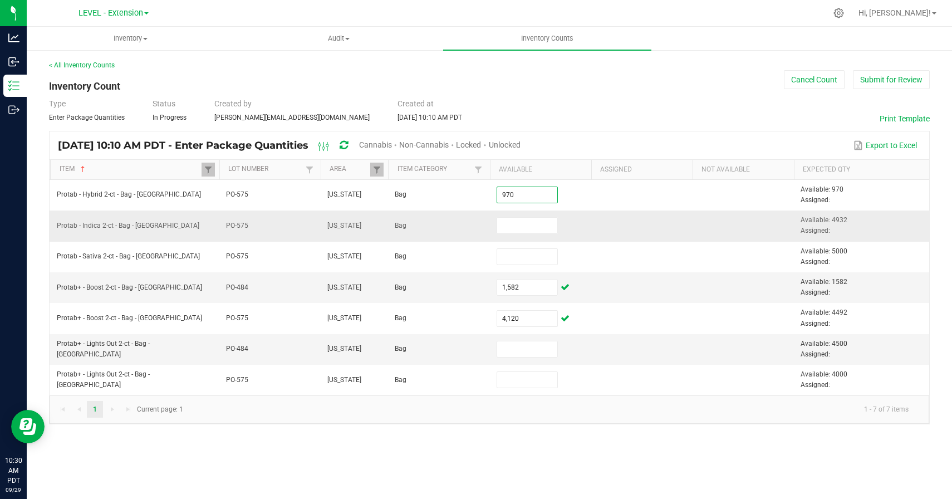
type input "970"
click at [620, 225] on td at bounding box center [641, 225] width 101 height 31
click at [536, 223] on input at bounding box center [527, 226] width 61 height 16
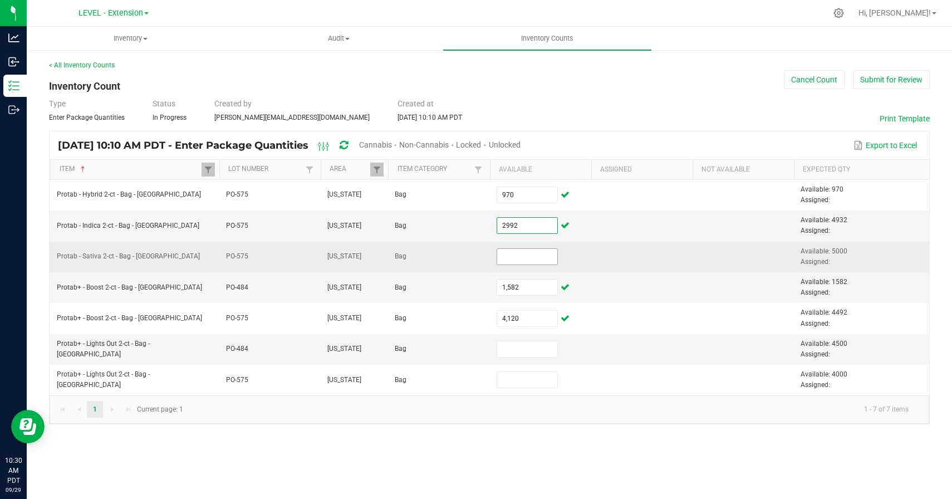
type input "2,992"
click at [539, 254] on input at bounding box center [527, 257] width 61 height 16
paste input "5000"
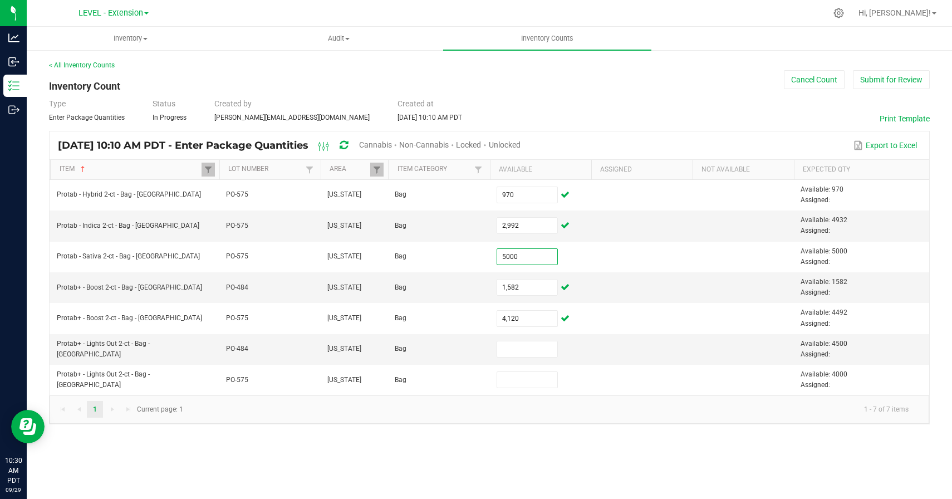
type input "5,000"
click at [648, 427] on div "< All Inventory Counts Inventory Count Cancel Count Submit for Review Type Ente…" at bounding box center [489, 242] width 925 height 386
click at [518, 352] on input at bounding box center [527, 349] width 61 height 16
paste input "4500"
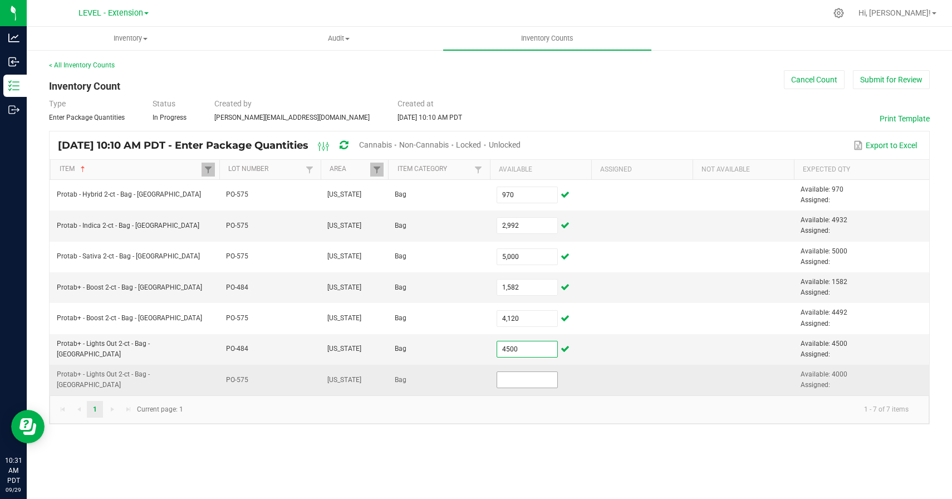
type input "4,500"
click at [509, 381] on input at bounding box center [527, 380] width 61 height 16
paste input "4000"
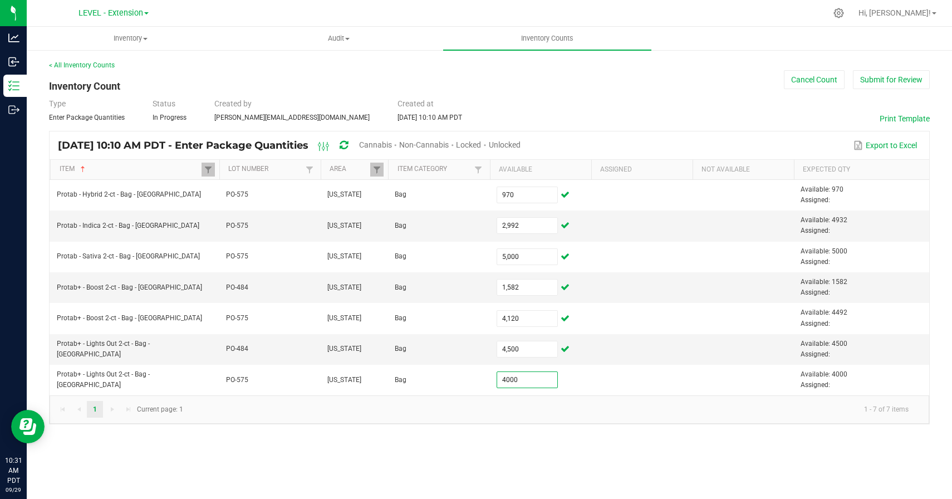
type input "4,000"
click at [502, 410] on kendo-pager-info "1 - 7 of 7 items" at bounding box center [554, 409] width 728 height 18
click at [196, 174] on th "Item Sorted Ascending" at bounding box center [134, 170] width 169 height 20
click at [208, 169] on span at bounding box center [208, 169] width 9 height 9
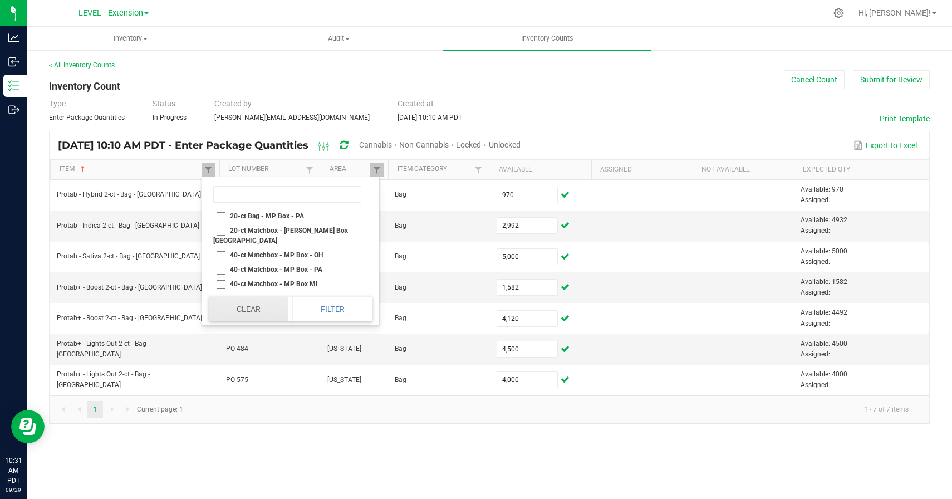
click at [246, 303] on button "Clear" at bounding box center [249, 309] width 80 height 24
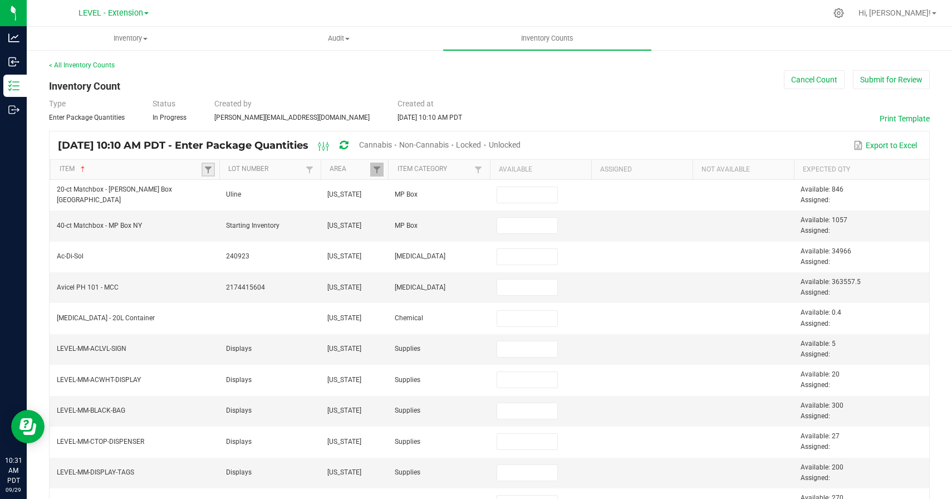
click at [206, 164] on link at bounding box center [208, 170] width 13 height 14
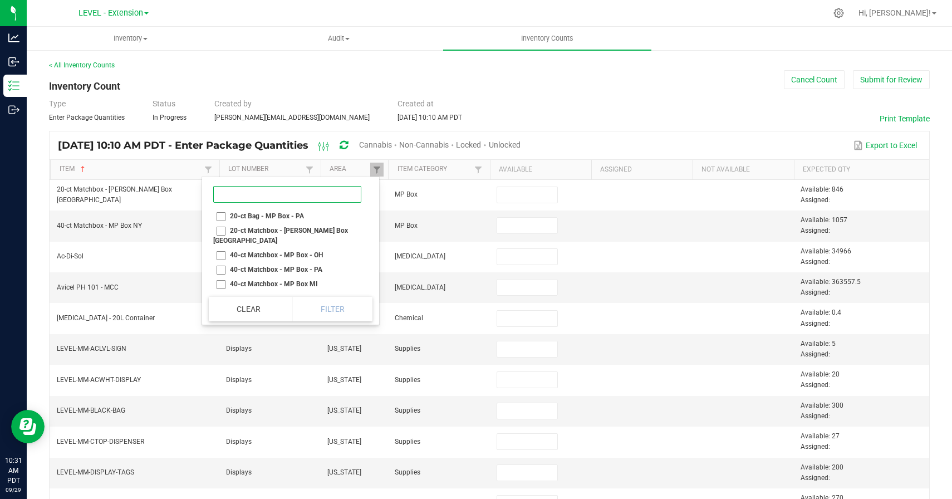
click at [254, 190] on input at bounding box center [287, 194] width 148 height 17
type input "tablet NY"
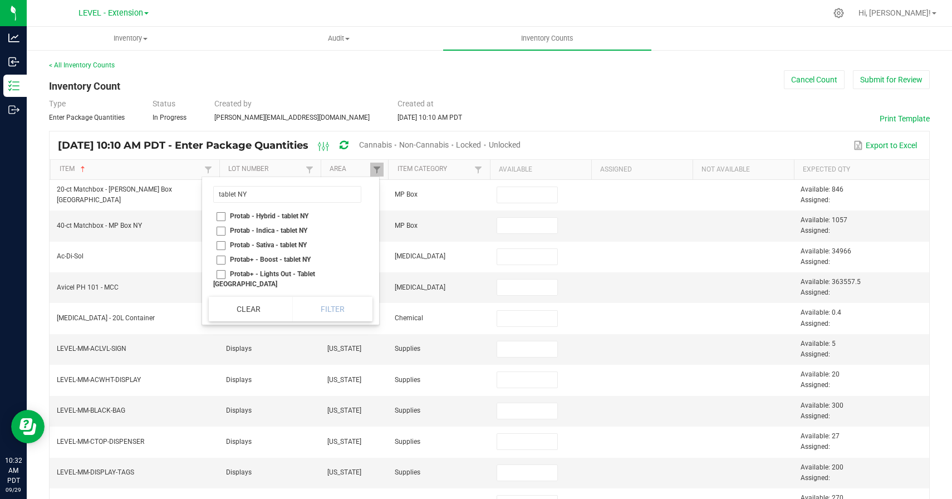
click at [219, 213] on li "Protab - Hybrid - tablet NY" at bounding box center [287, 216] width 157 height 14
checkbox NY "true"
click at [221, 231] on li "Protab - Indica - tablet NY" at bounding box center [287, 230] width 157 height 14
checkbox NY "true"
click at [220, 246] on li "Protab - Sativa - tablet NY" at bounding box center [287, 245] width 157 height 14
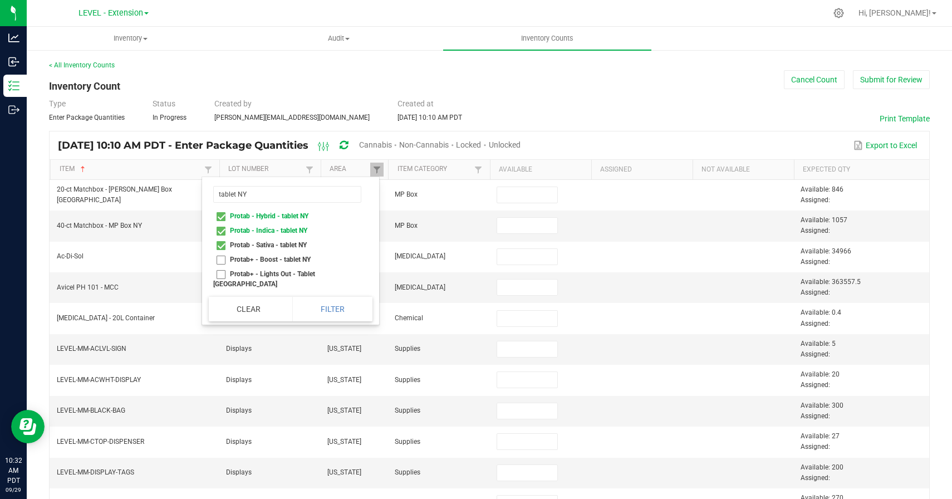
checkbox NY "true"
click at [220, 261] on li "Protab+ - Boost - tablet NY" at bounding box center [287, 259] width 157 height 14
checkbox NY "true"
click at [220, 276] on li "Protab+ - Lights Out - Tablet [GEOGRAPHIC_DATA]" at bounding box center [287, 279] width 157 height 24
checkbox NY "true"
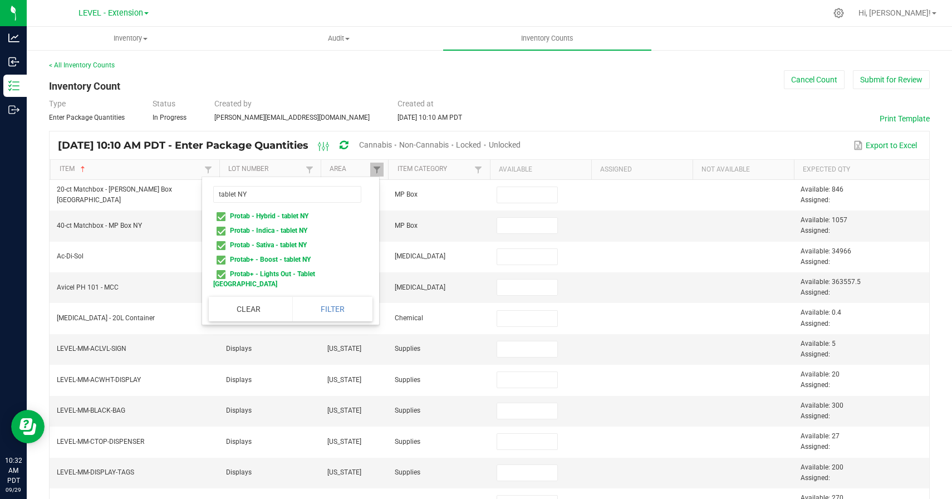
click at [220, 291] on li "Protab+ - Recover - Tablet [GEOGRAPHIC_DATA]" at bounding box center [287, 303] width 157 height 24
checkbox NY "true"
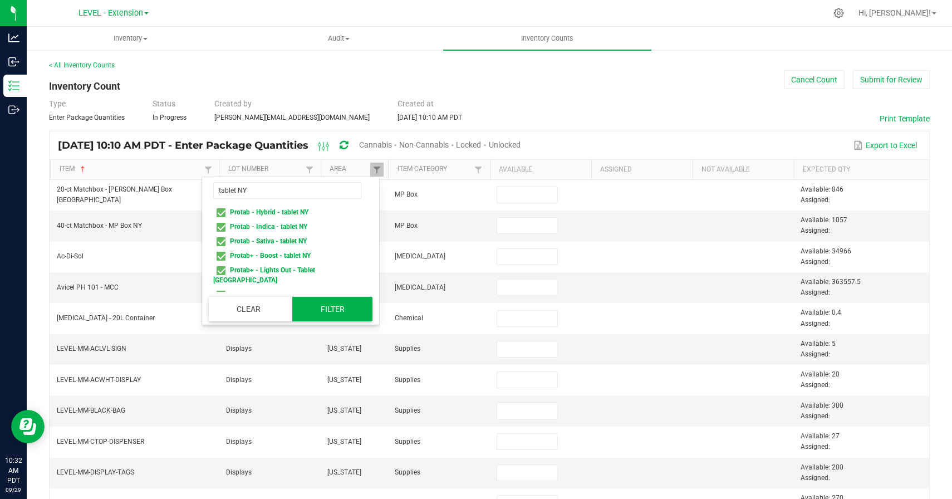
click at [302, 310] on button "Filter" at bounding box center [332, 309] width 80 height 24
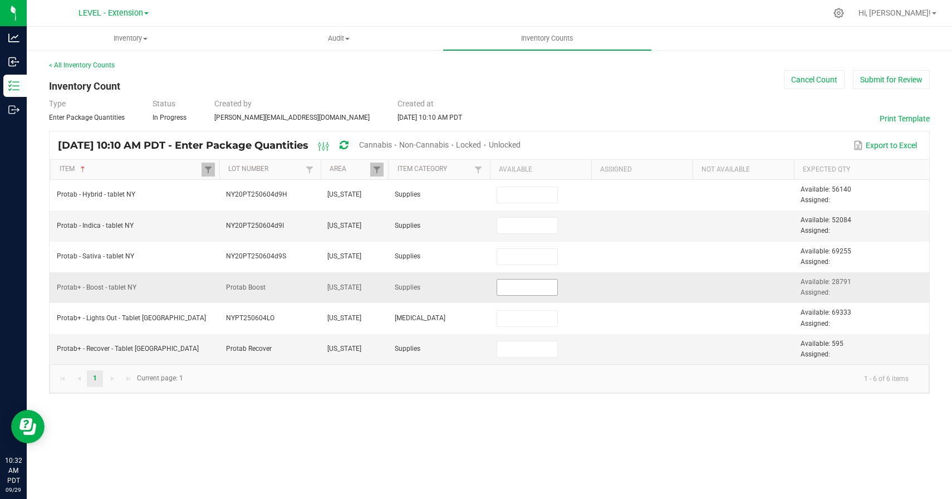
click at [542, 280] on input at bounding box center [527, 288] width 61 height 16
paste input "28791"
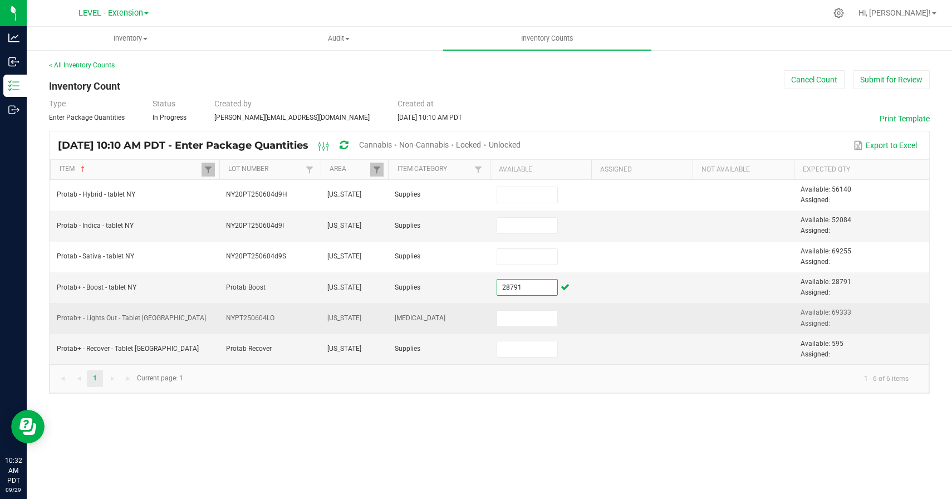
type input "28,791"
click at [580, 318] on td at bounding box center [540, 318] width 101 height 31
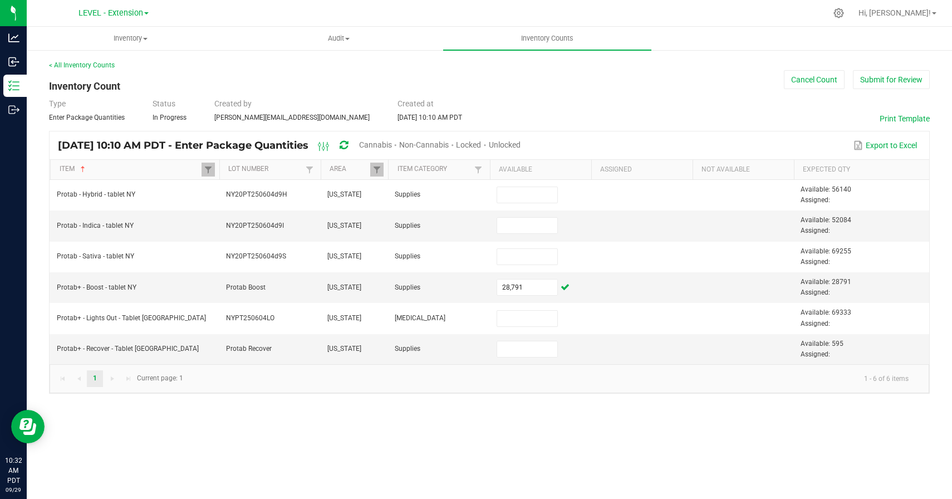
click at [600, 421] on div "Inventory All packages All inventory Waste log Create inventory Audit Inventory…" at bounding box center [489, 263] width 925 height 472
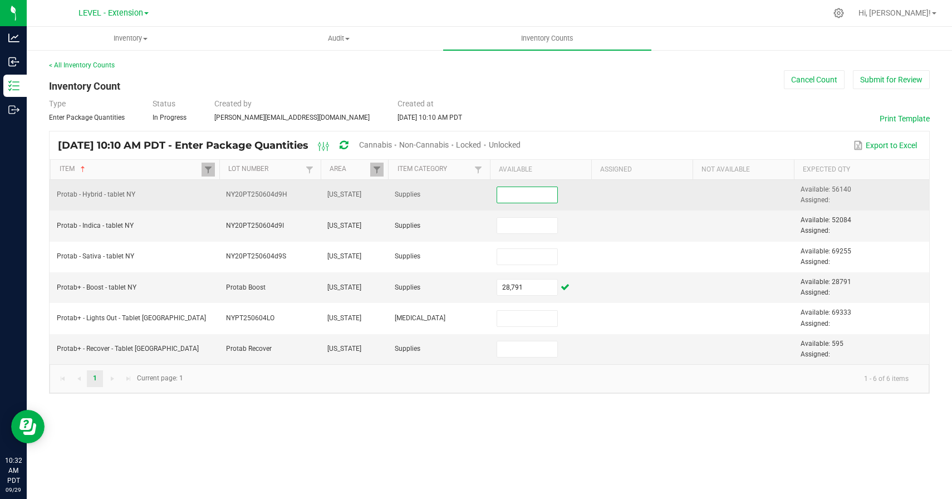
click at [535, 192] on input at bounding box center [527, 195] width 61 height 16
paste input "56140"
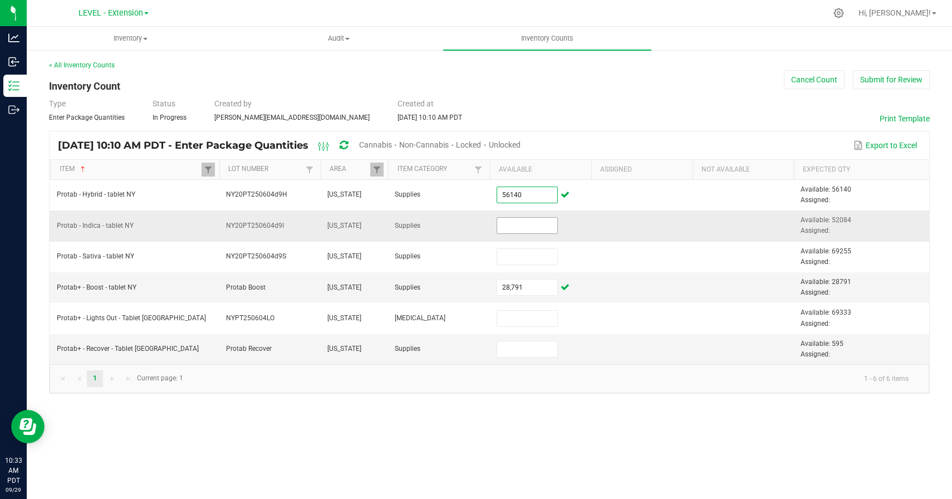
type input "56,140"
click at [522, 220] on input at bounding box center [527, 226] width 61 height 16
paste input "48204"
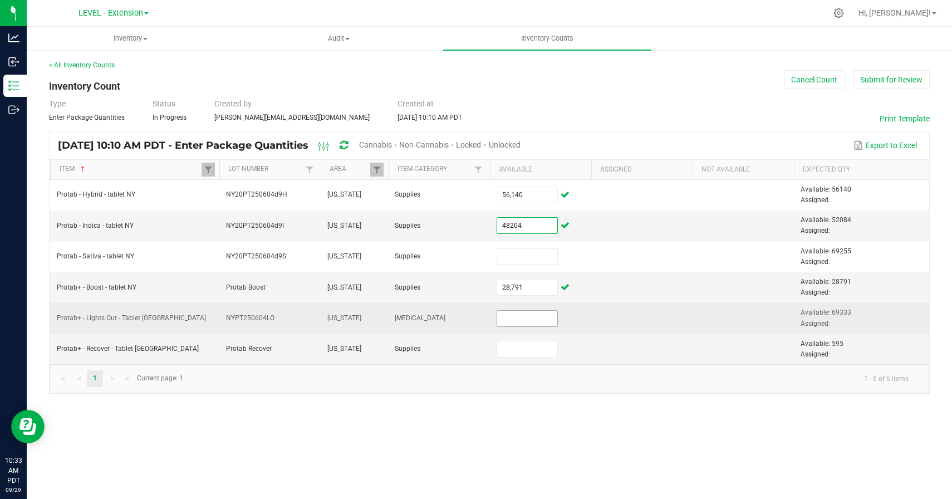
type input "48,204"
click at [546, 319] on input at bounding box center [527, 319] width 61 height 16
paste input "69333"
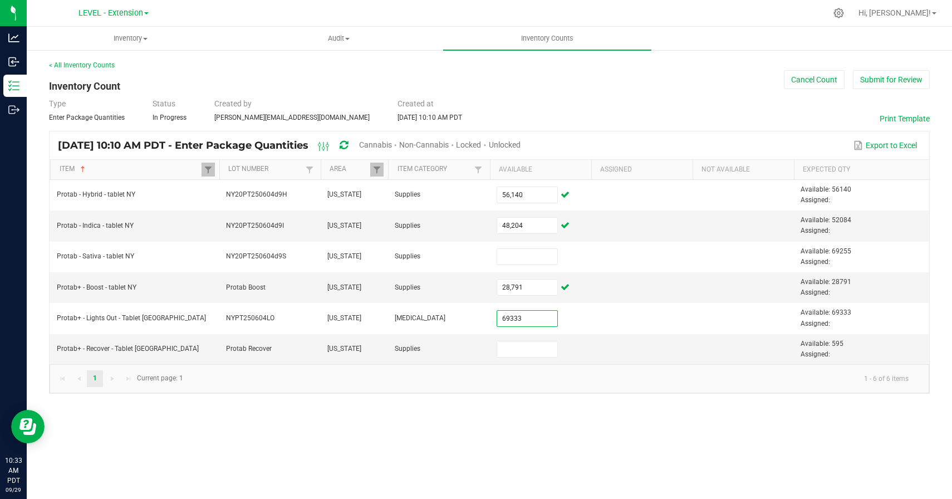
type input "69,333"
click at [577, 421] on div "Inventory All packages All inventory Waste log Create inventory Audit Inventory…" at bounding box center [489, 263] width 925 height 472
click at [526, 352] on input at bounding box center [527, 349] width 61 height 16
paste input "595"
type input "595"
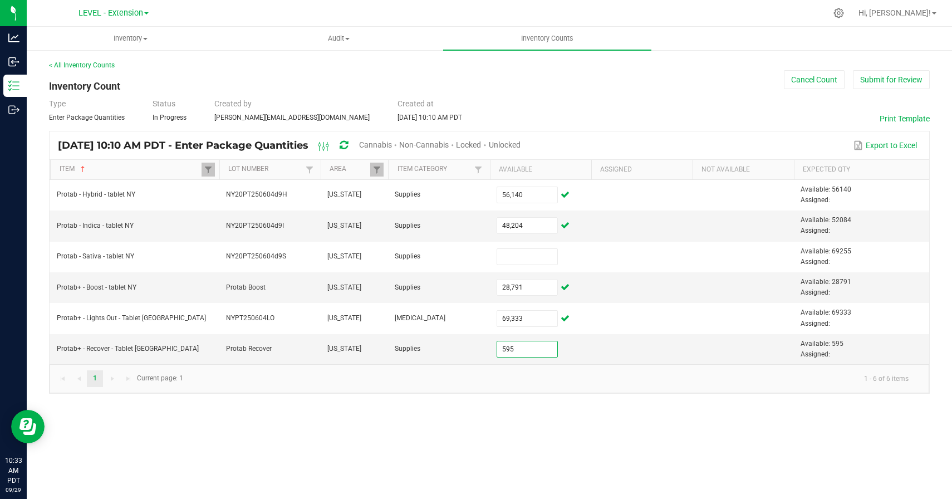
click at [575, 433] on div "Inventory All packages All inventory Waste log Create inventory Audit Inventory…" at bounding box center [489, 263] width 925 height 472
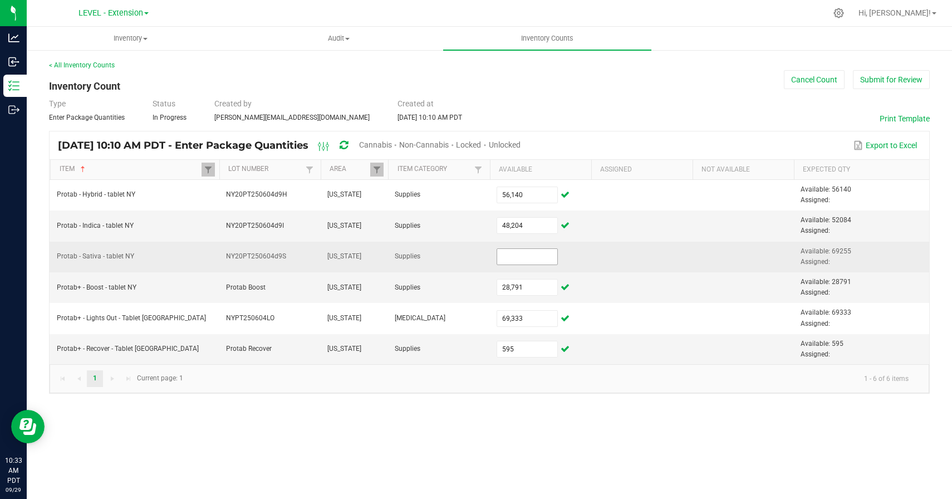
click at [530, 262] on input at bounding box center [527, 257] width 61 height 16
paste input "69255"
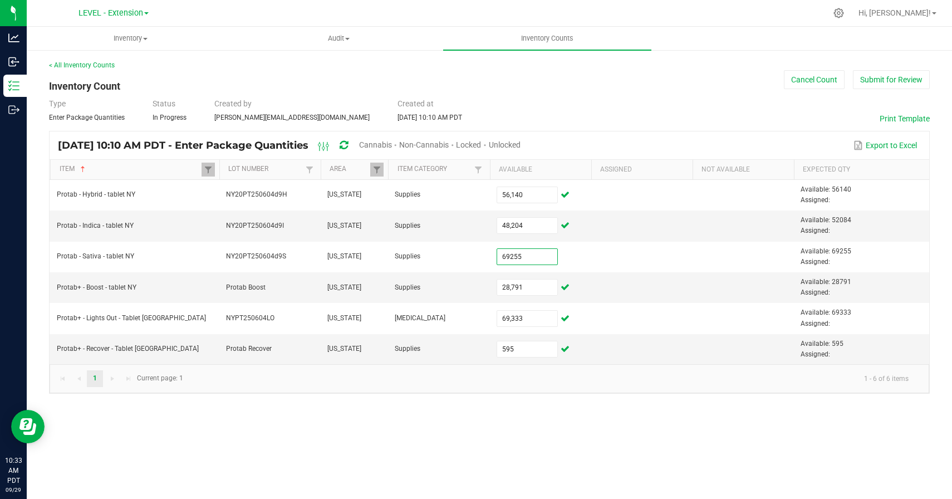
type input "69,255"
click at [622, 426] on div "Inventory All packages All inventory Waste log Create inventory Audit Inventory…" at bounding box center [489, 263] width 925 height 472
click at [467, 410] on div "Inventory All packages All inventory Waste log Create inventory Audit Inventory…" at bounding box center [489, 263] width 925 height 472
click at [209, 170] on span at bounding box center [208, 169] width 9 height 9
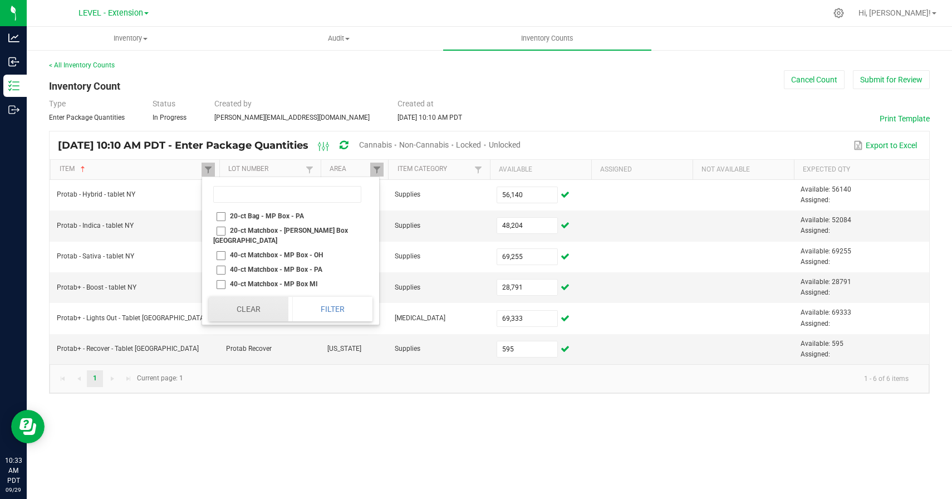
click at [246, 310] on button "Clear" at bounding box center [249, 309] width 80 height 24
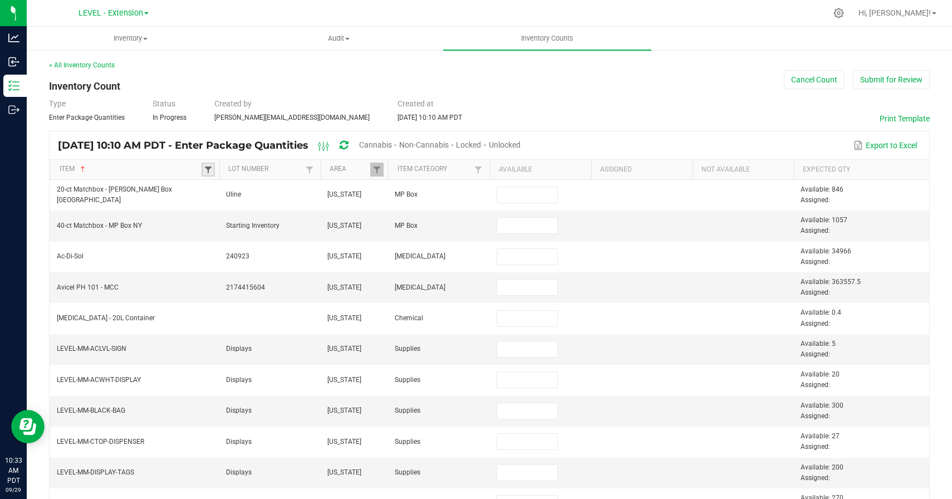
click at [207, 170] on span at bounding box center [208, 169] width 9 height 9
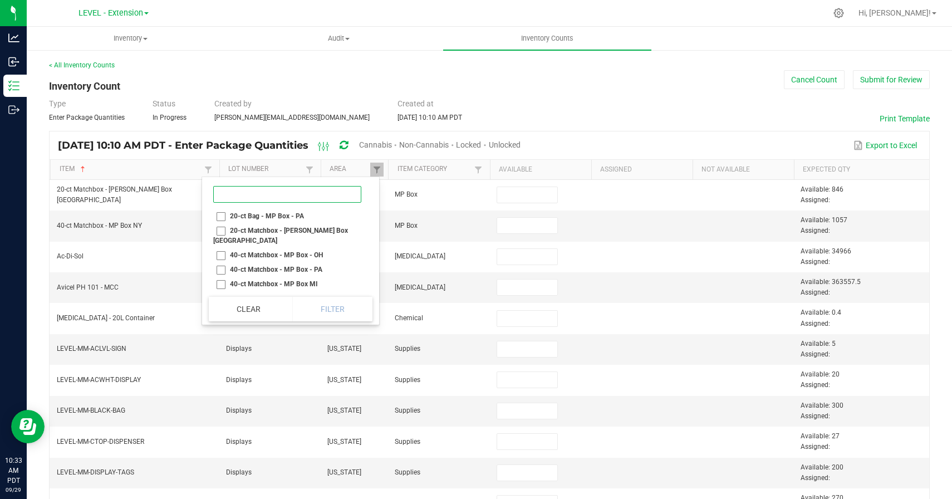
click at [275, 194] on input at bounding box center [287, 194] width 148 height 17
type input "2-ct [GEOGRAPHIC_DATA]"
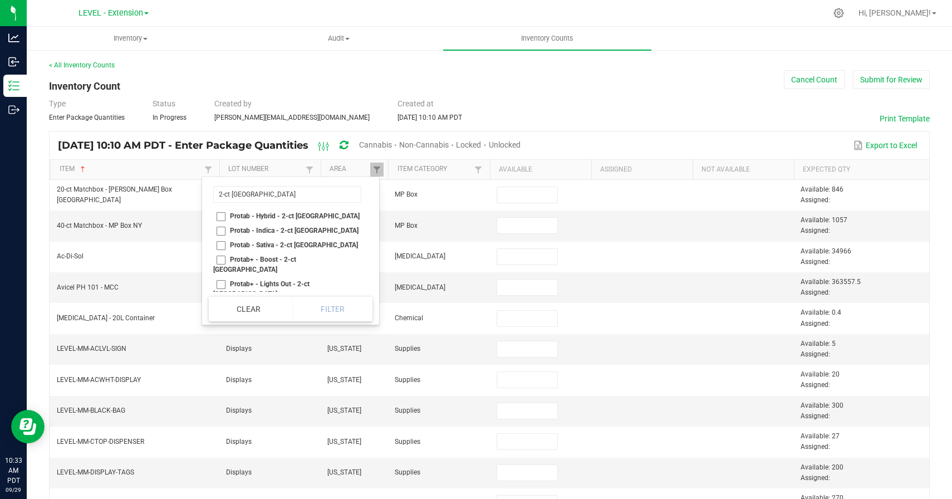
click at [218, 216] on li "Protab - Hybrid - 2-ct [GEOGRAPHIC_DATA]" at bounding box center [287, 216] width 157 height 14
checkbox NY "true"
click at [218, 225] on li "Protab - Indica - 2-ct [GEOGRAPHIC_DATA]" at bounding box center [287, 230] width 157 height 14
checkbox NY "true"
click at [218, 238] on li "Protab - Sativa - 2-ct [GEOGRAPHIC_DATA]" at bounding box center [287, 245] width 157 height 14
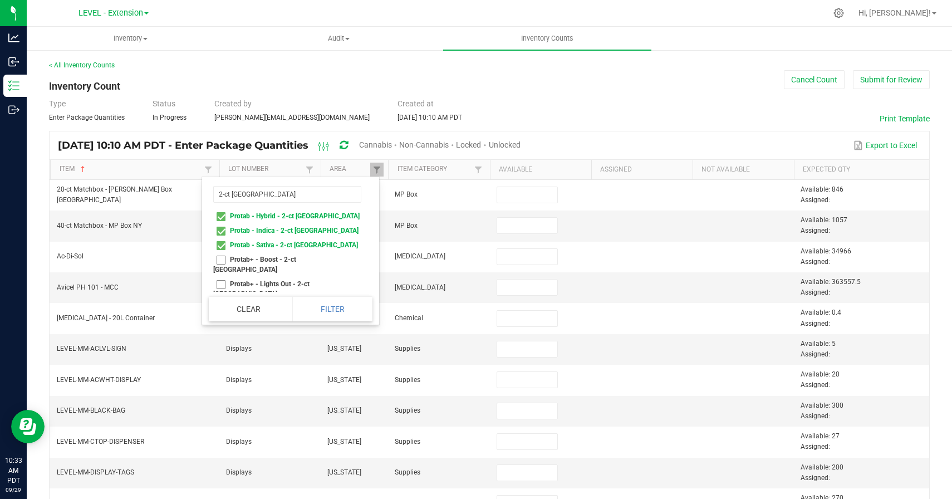
click at [218, 250] on li "Protab - Sativa - 2-ct [GEOGRAPHIC_DATA]" at bounding box center [287, 245] width 157 height 14
checkbox NY "false"
click at [219, 262] on li "Protab+ - Boost - 2-ct [GEOGRAPHIC_DATA]" at bounding box center [287, 264] width 157 height 24
checkbox NY "true"
click at [219, 249] on li "Protab - Sativa - 2-ct [GEOGRAPHIC_DATA]" at bounding box center [287, 245] width 157 height 14
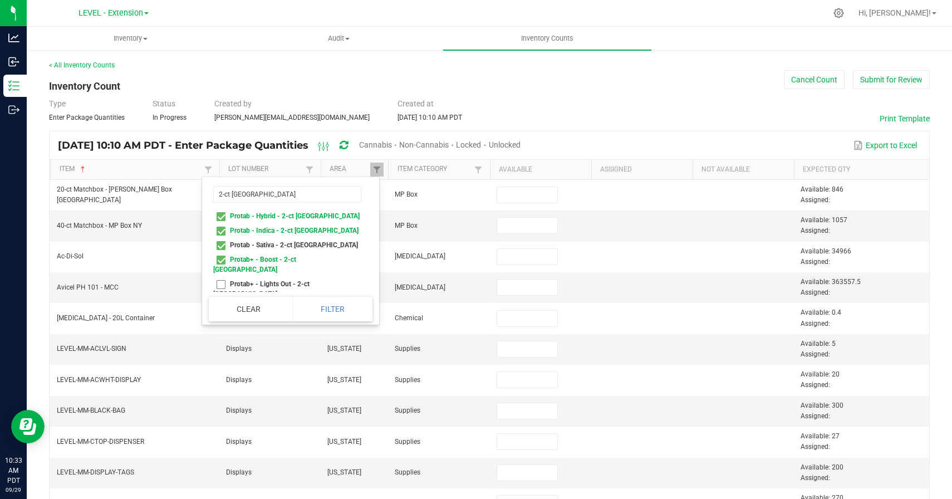
checkbox NY "true"
click at [220, 277] on li "Protab+ - Lights Out - 2-ct [GEOGRAPHIC_DATA]" at bounding box center [287, 289] width 157 height 24
checkbox NY "true"
click at [300, 298] on button "Filter" at bounding box center [332, 309] width 80 height 24
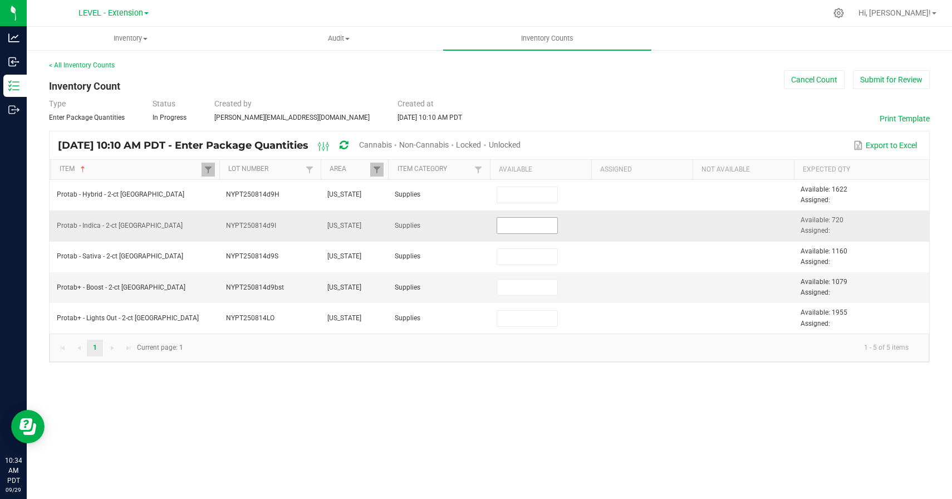
click at [517, 232] on input at bounding box center [527, 226] width 61 height 16
click at [517, 292] on input at bounding box center [527, 288] width 61 height 16
paste input "719"
type input "719"
click at [540, 390] on div "Inventory All packages All inventory Waste log Create inventory Audit Inventory…" at bounding box center [489, 263] width 925 height 472
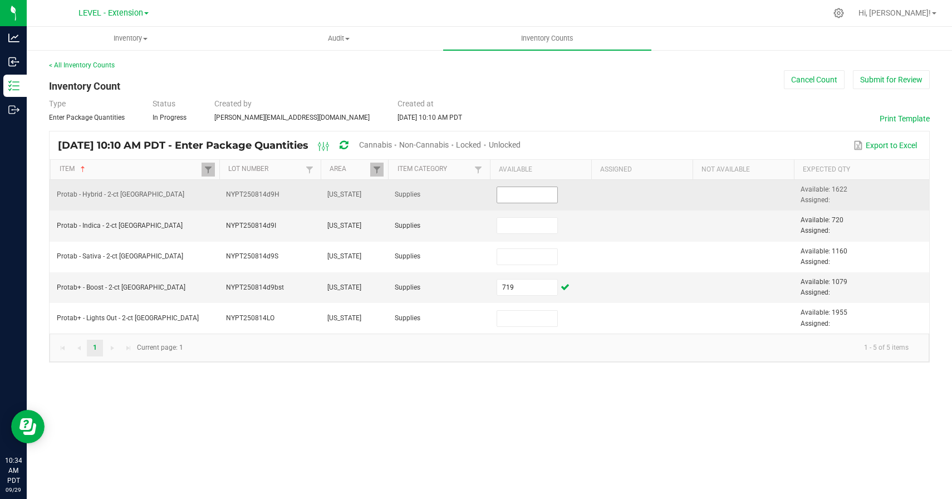
click at [519, 202] on input at bounding box center [527, 195] width 61 height 16
paste input "1322"
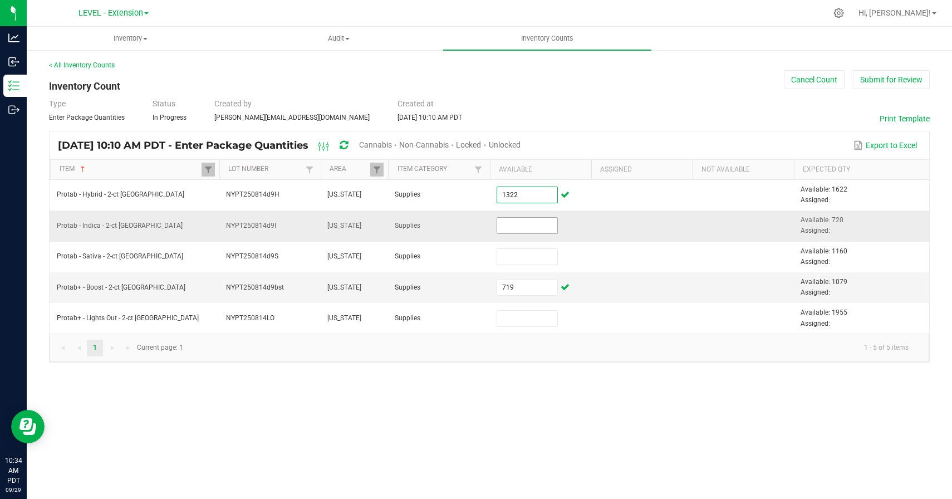
type input "1,322"
click at [533, 222] on input at bounding box center [527, 226] width 61 height 16
paste input "2200"
type input "2,200"
click at [601, 433] on div "Inventory All packages All inventory Waste log Create inventory Audit Inventory…" at bounding box center [489, 263] width 925 height 472
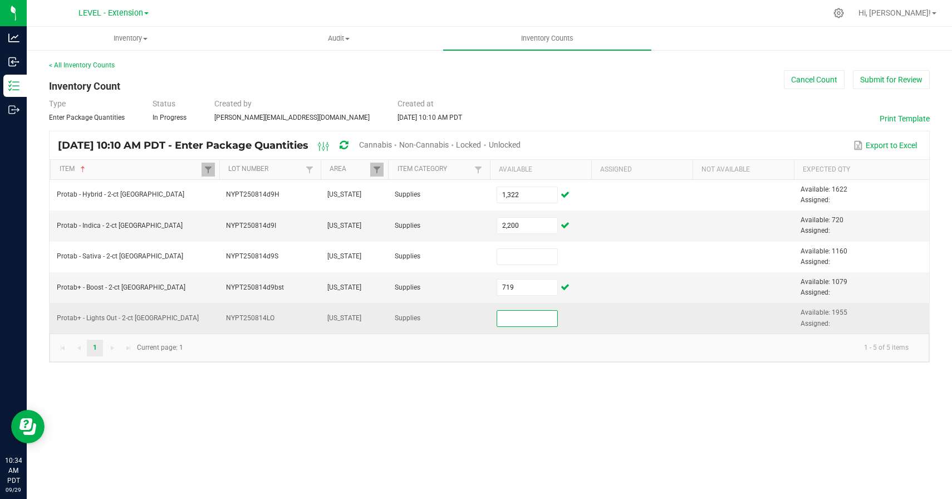
click at [528, 323] on input at bounding box center [527, 319] width 61 height 16
paste input "1575"
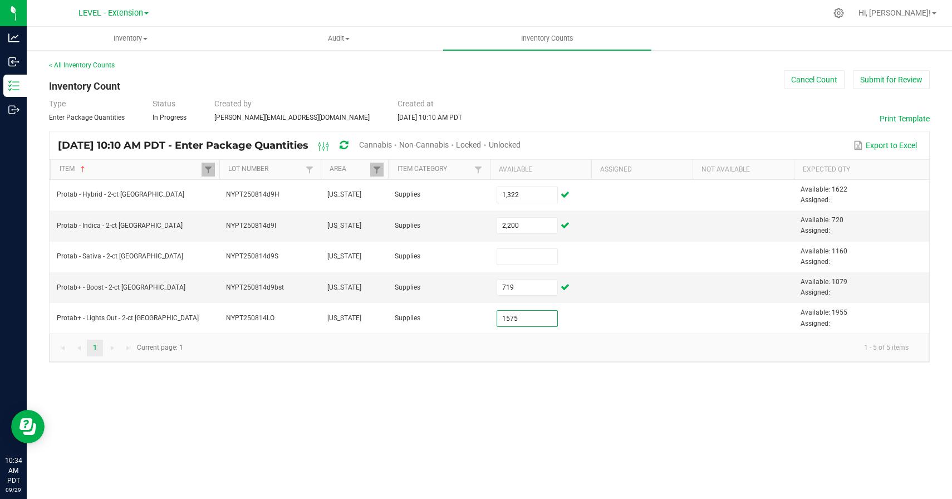
type input "1,575"
click at [546, 404] on div "Inventory All packages All inventory Waste log Create inventory Audit Inventory…" at bounding box center [489, 263] width 925 height 472
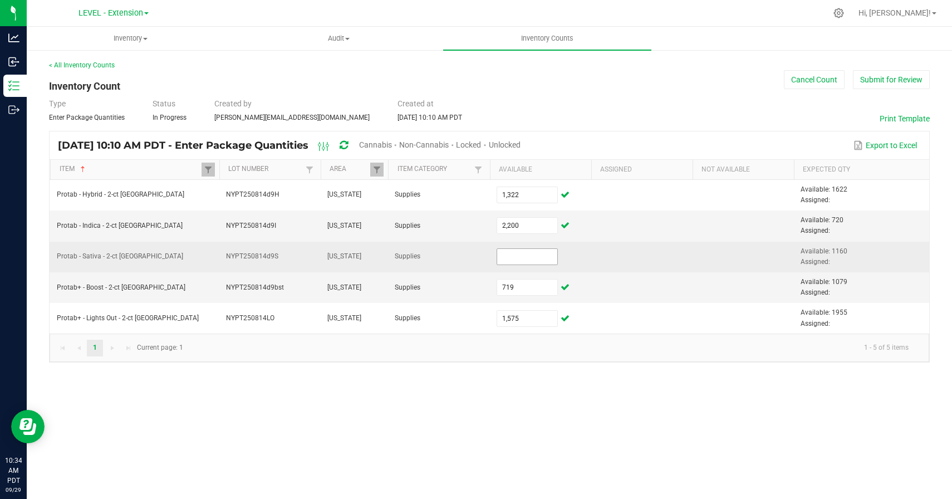
click at [529, 254] on input at bounding box center [527, 257] width 61 height 16
paste input "720"
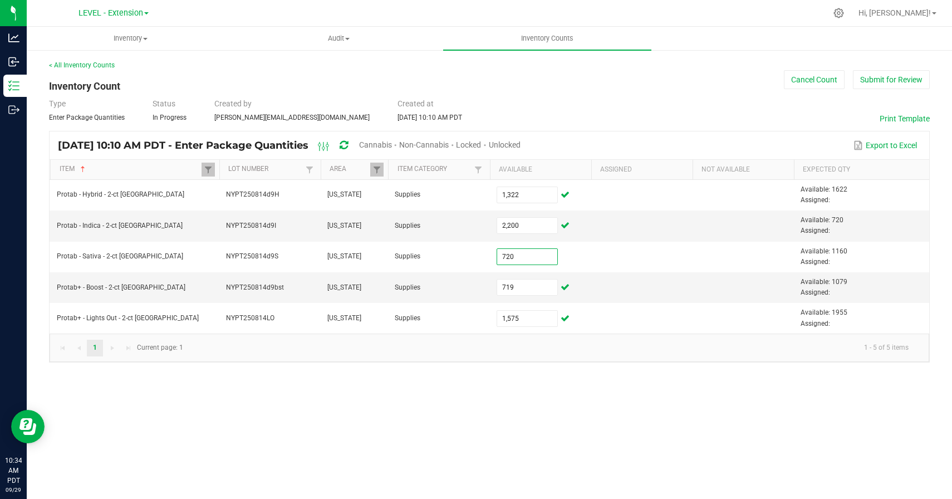
type input "720"
click at [707, 455] on div "Inventory All packages All inventory Waste log Create inventory Audit Inventory…" at bounding box center [489, 263] width 925 height 472
click at [204, 168] on span at bounding box center [208, 169] width 9 height 9
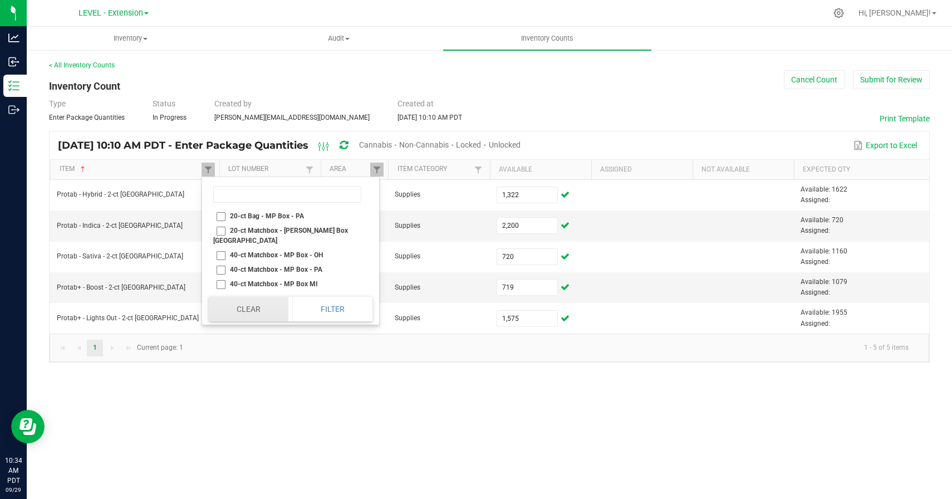
click at [256, 301] on button "Clear" at bounding box center [249, 309] width 80 height 24
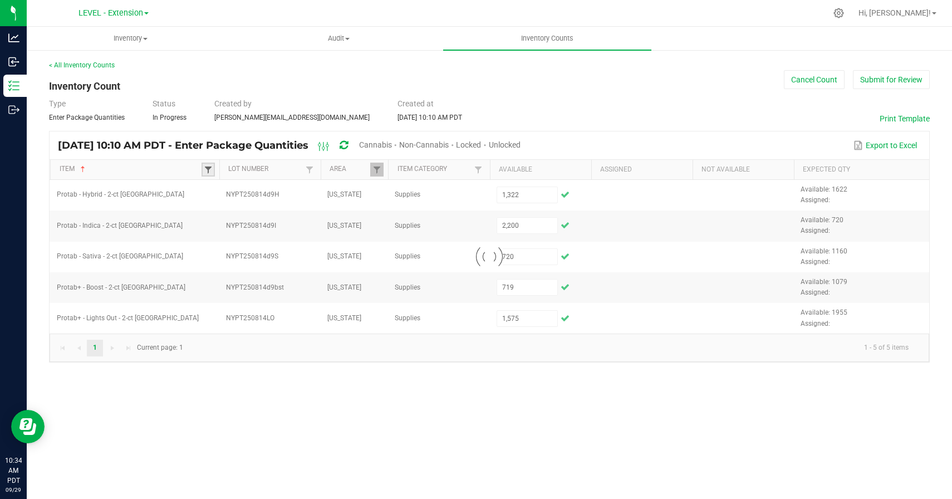
click at [207, 168] on span at bounding box center [208, 169] width 9 height 9
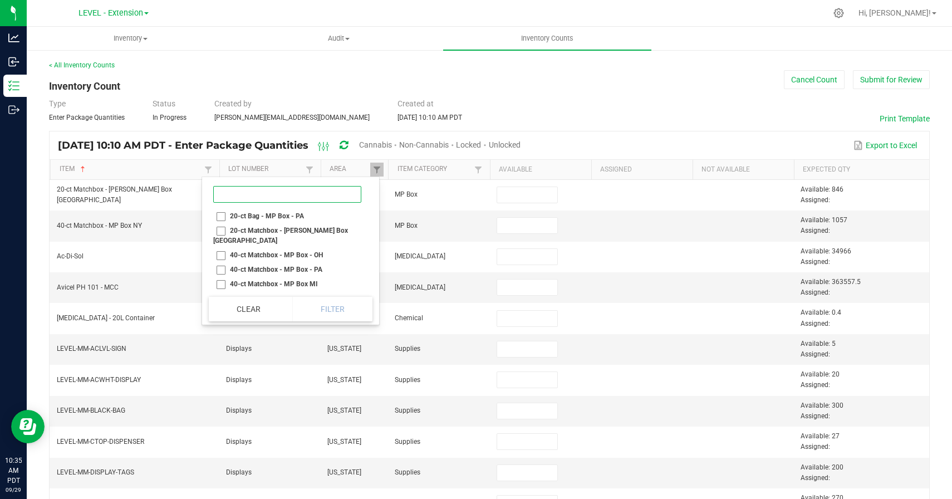
click at [224, 195] on input at bounding box center [287, 194] width 148 height 17
type input "5-ct [GEOGRAPHIC_DATA]"
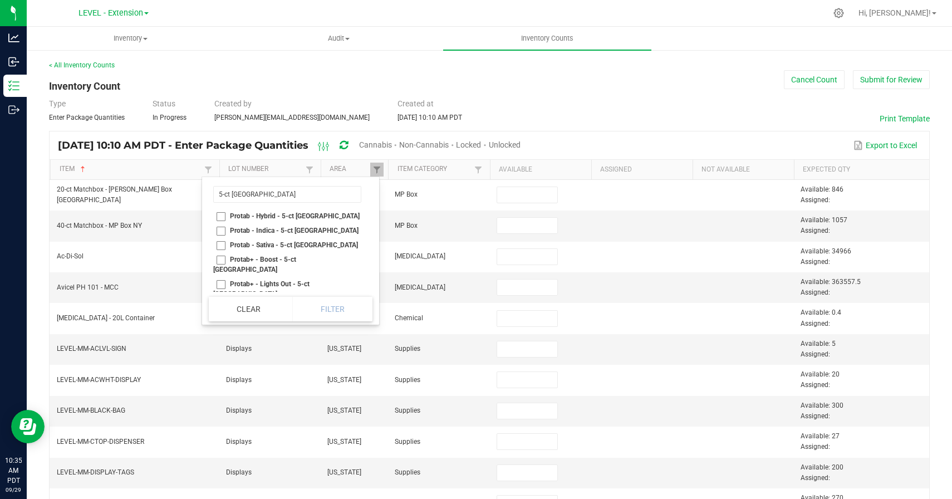
click at [219, 214] on li "Protab - Hybrid - 5-ct [GEOGRAPHIC_DATA]" at bounding box center [287, 216] width 157 height 14
checkbox NY "true"
click at [220, 228] on li "Protab - Indica - 5-ct [GEOGRAPHIC_DATA]" at bounding box center [287, 230] width 157 height 14
checkbox NY "true"
click at [220, 243] on li "Protab - Sativa - 5-ct [GEOGRAPHIC_DATA]" at bounding box center [287, 245] width 157 height 14
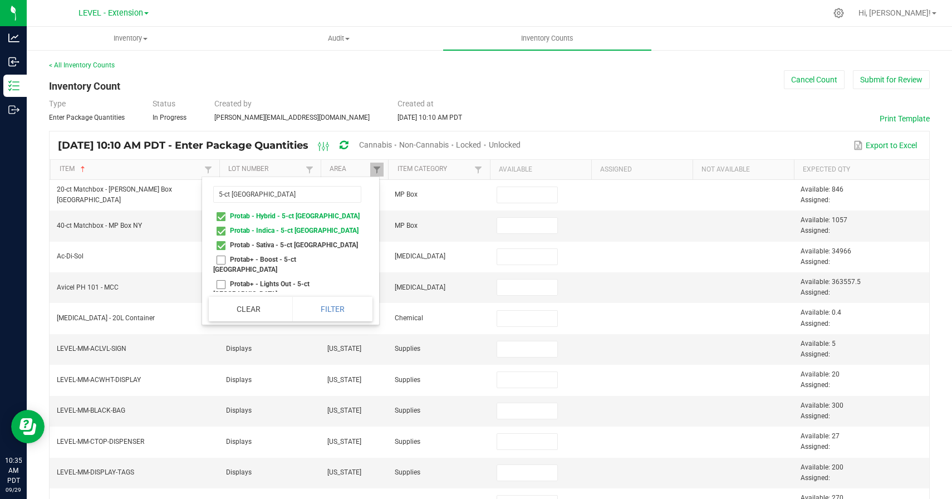
checkbox NY "true"
click at [220, 258] on li "Protab+ - Boost - 5-ct [GEOGRAPHIC_DATA]" at bounding box center [287, 264] width 157 height 24
checkbox NY "true"
click at [220, 277] on li "Protab+ - Lights Out - 5-ct [GEOGRAPHIC_DATA]" at bounding box center [287, 289] width 157 height 24
checkbox NY "true"
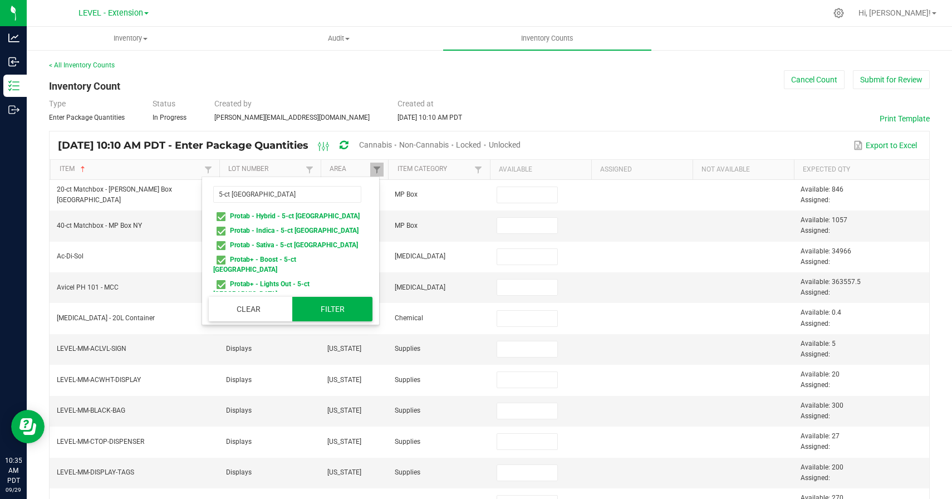
click at [301, 297] on button "Filter" at bounding box center [332, 309] width 80 height 24
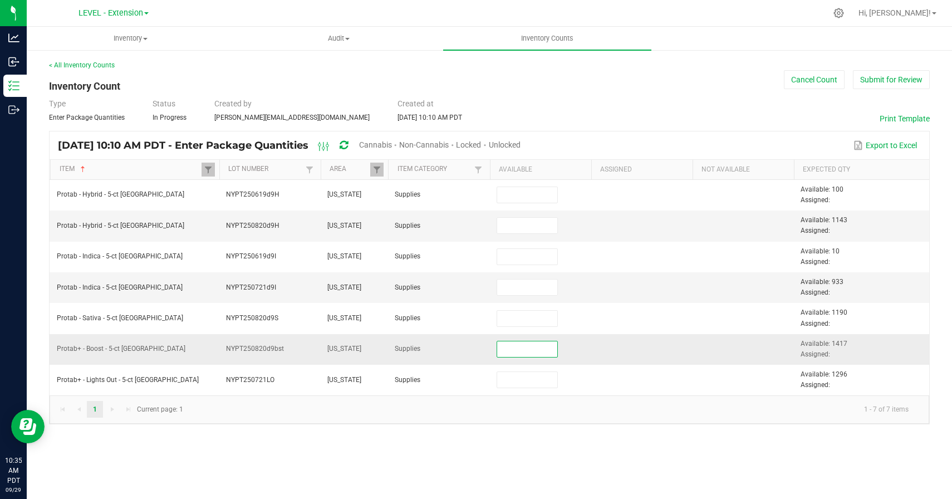
click at [522, 352] on input at bounding box center [527, 349] width 61 height 16
paste input "1053"
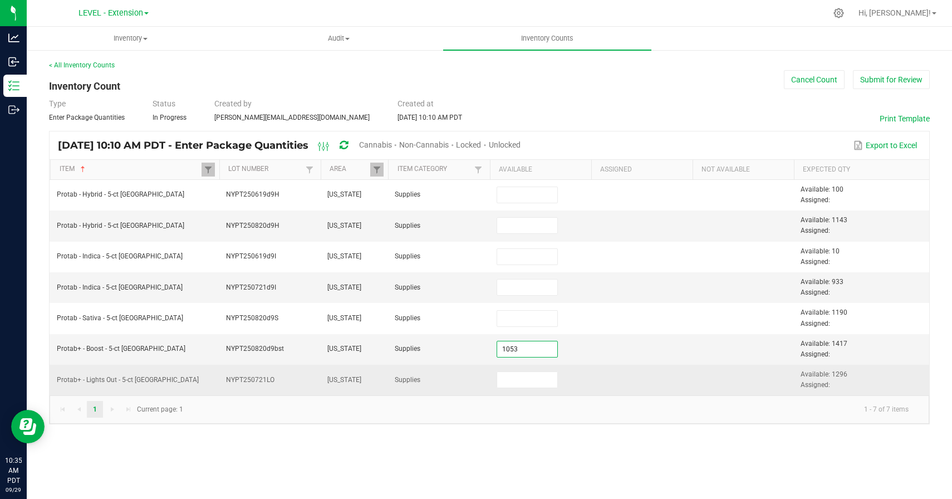
type input "1,053"
click at [610, 393] on td at bounding box center [641, 380] width 101 height 30
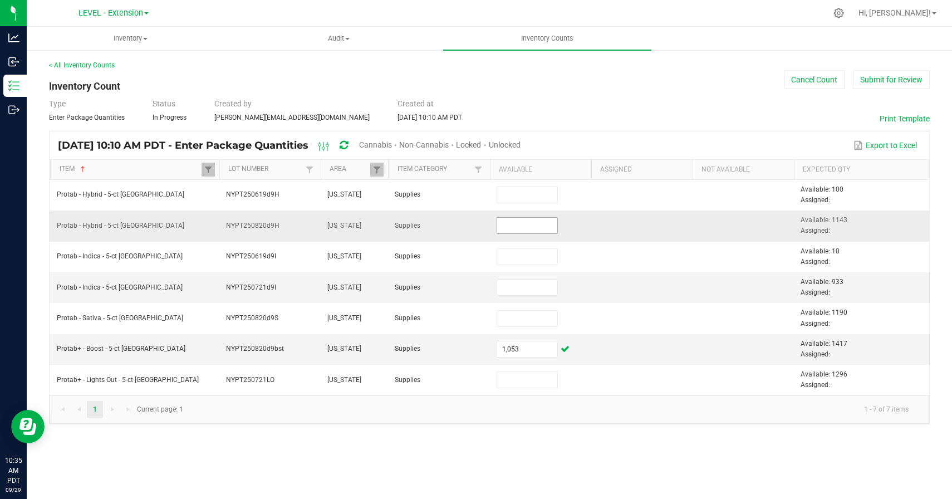
click at [522, 225] on input at bounding box center [527, 226] width 61 height 16
paste input "821"
type input "821"
click at [597, 232] on td at bounding box center [641, 225] width 101 height 31
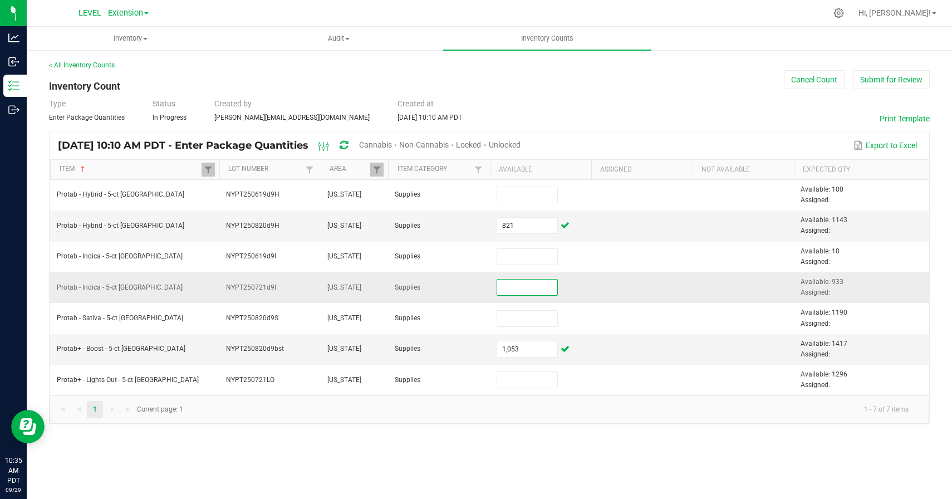
click at [527, 292] on input at bounding box center [527, 288] width 61 height 16
paste input "596"
type input "596"
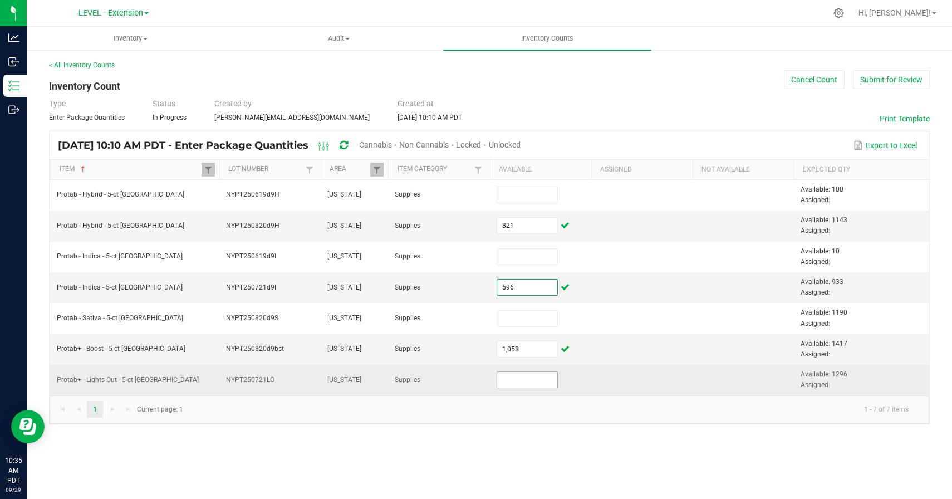
click at [529, 379] on input at bounding box center [527, 380] width 61 height 16
paste input "977"
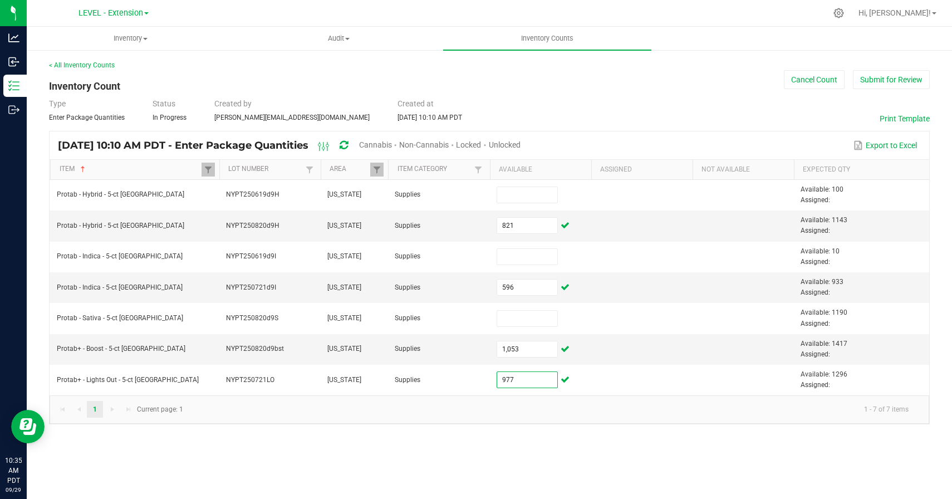
type input "977"
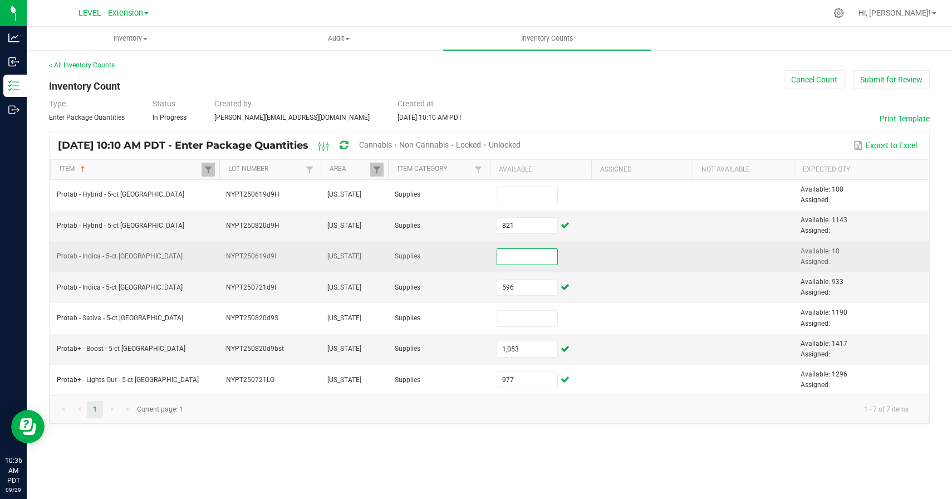
click at [522, 256] on input at bounding box center [527, 257] width 61 height 16
type input "-"
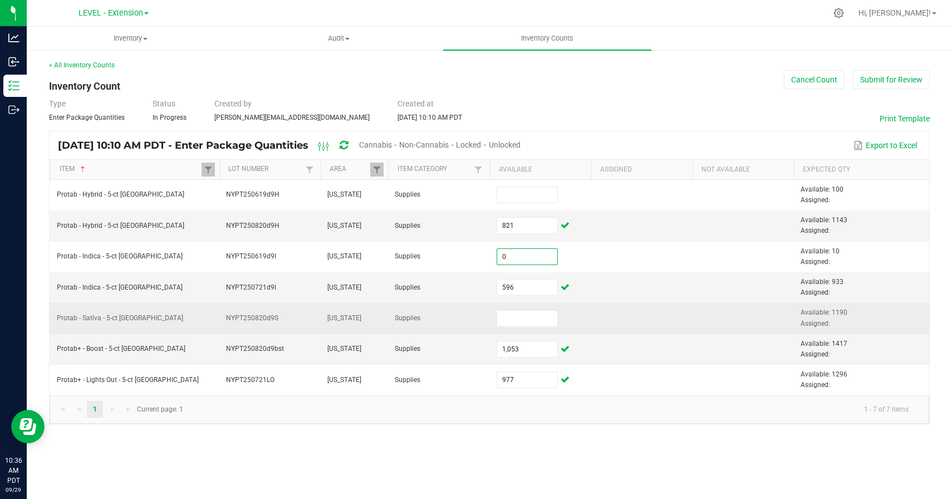
type input "0"
click at [516, 329] on td at bounding box center [540, 318] width 101 height 31
click at [527, 321] on input at bounding box center [527, 319] width 61 height 16
paste input "688"
type input "688"
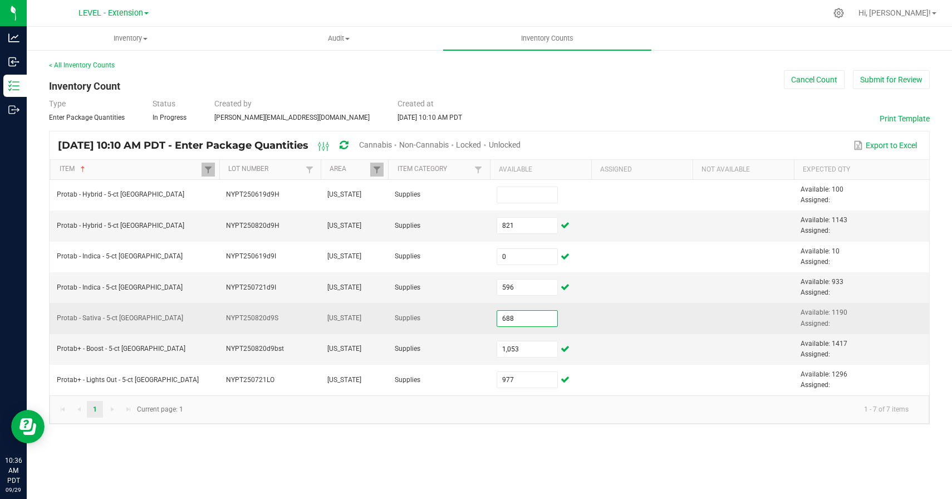
click at [625, 303] on td at bounding box center [641, 318] width 101 height 31
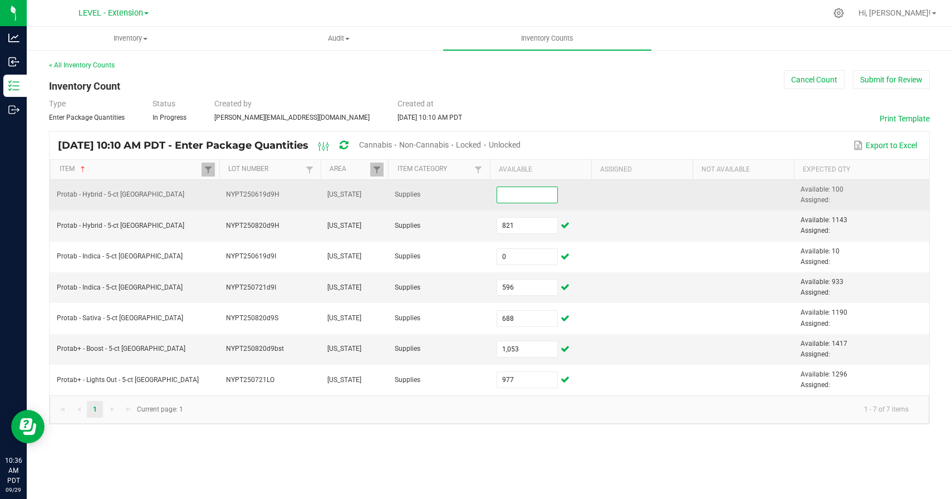
click at [517, 193] on input at bounding box center [527, 195] width 61 height 16
paste input "80"
type input "80"
click at [636, 205] on td at bounding box center [641, 195] width 101 height 31
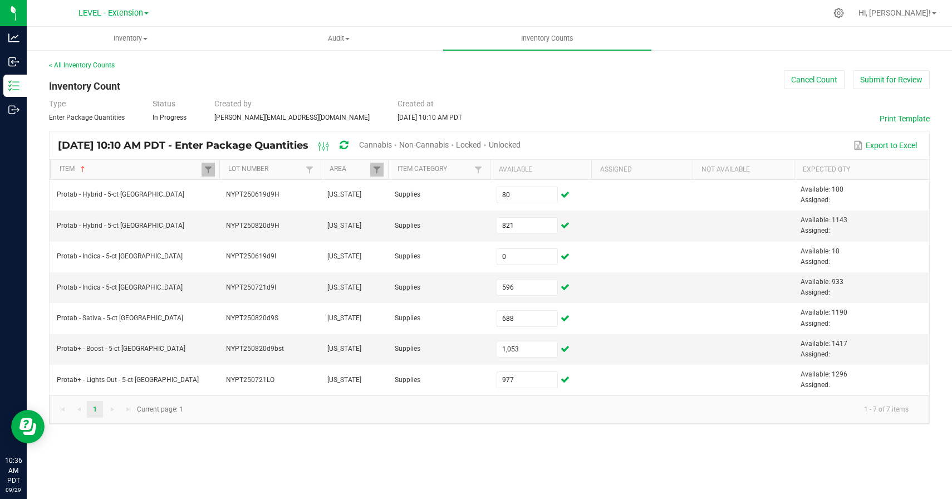
click at [626, 464] on div "Inventory All packages All inventory Waste log Create inventory Audit Inventory…" at bounding box center [489, 263] width 925 height 472
click at [215, 168] on th "Item Sorted Ascending" at bounding box center [134, 170] width 169 height 20
click at [209, 169] on span at bounding box center [208, 169] width 9 height 9
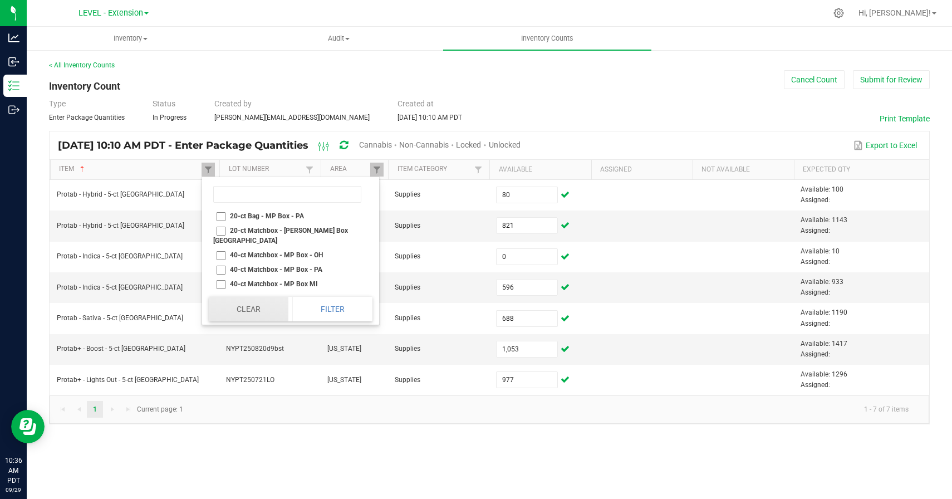
click at [264, 308] on button "Clear" at bounding box center [249, 309] width 80 height 24
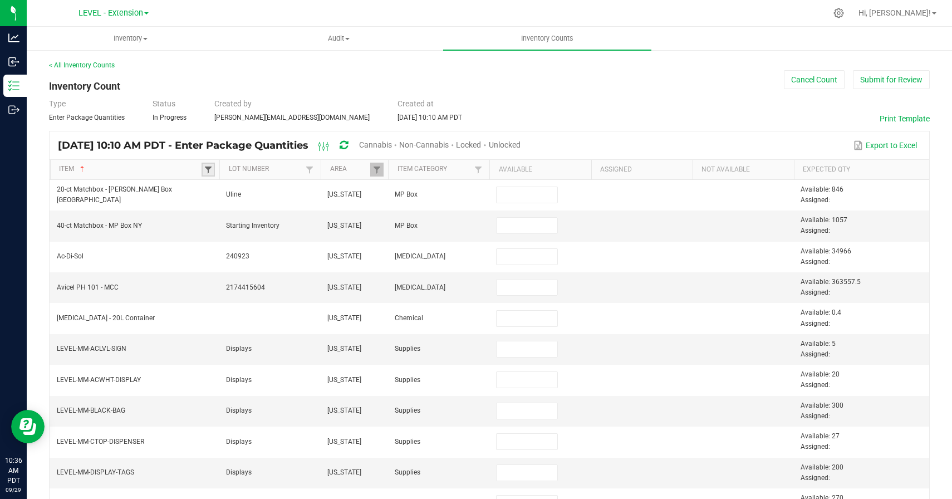
click at [207, 169] on span at bounding box center [208, 169] width 9 height 9
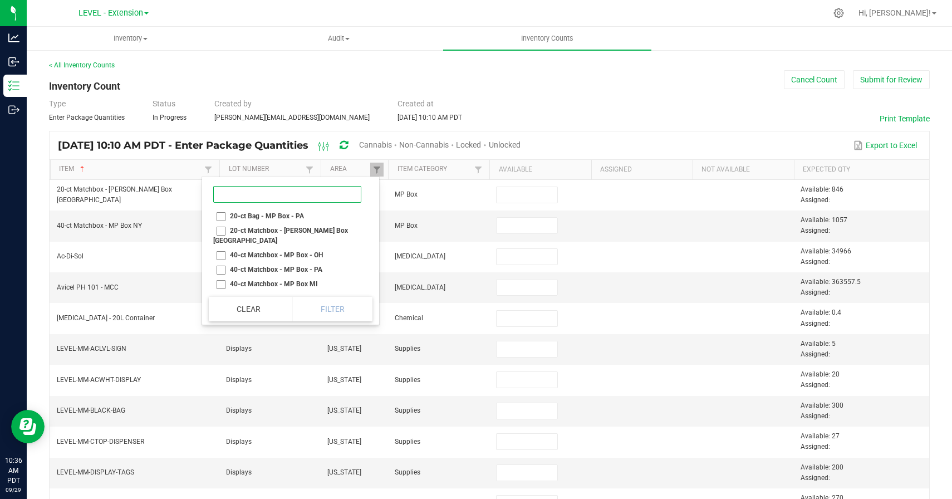
click at [247, 199] on input at bounding box center [287, 194] width 148 height 17
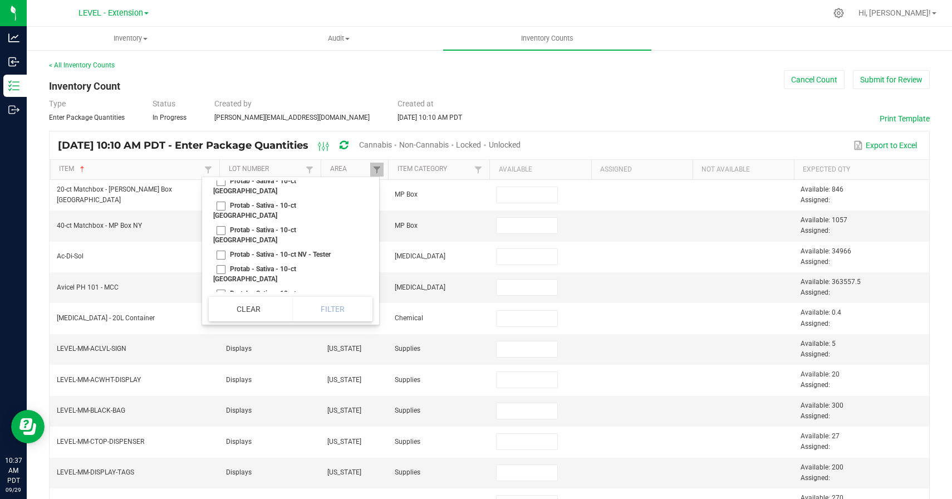
scroll to position [337, 0]
type input "10-ct"
checkbox NY "true"
click at [310, 312] on button "Filter" at bounding box center [332, 309] width 80 height 24
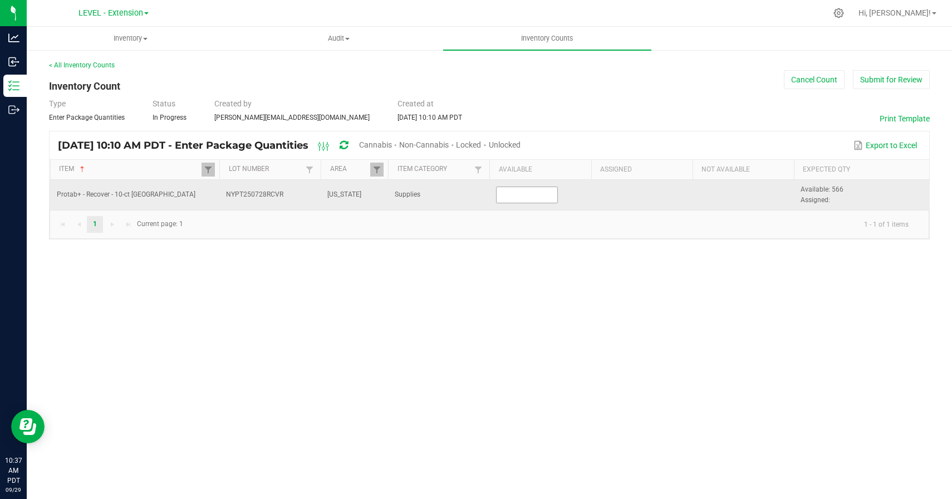
click at [522, 200] on input at bounding box center [527, 195] width 61 height 16
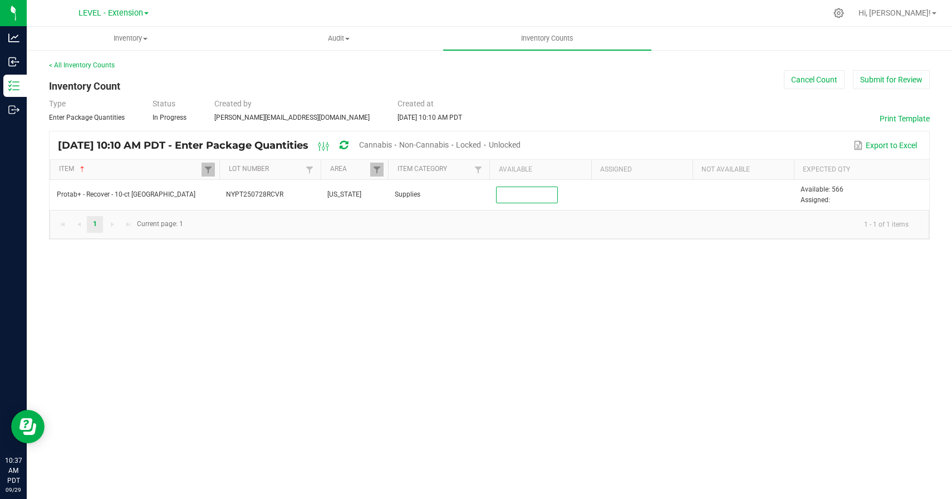
paste input "397"
type input "397"
click at [511, 241] on div "< All Inventory Counts Inventory Count Cancel Count Submit for Review Type Ente…" at bounding box center [489, 150] width 925 height 202
click at [469, 312] on div "Inventory All packages All inventory Waste log Create inventory Audit Inventory…" at bounding box center [489, 263] width 925 height 472
click at [342, 282] on div "Inventory All packages All inventory Waste log Create inventory Audit Inventory…" at bounding box center [489, 263] width 925 height 472
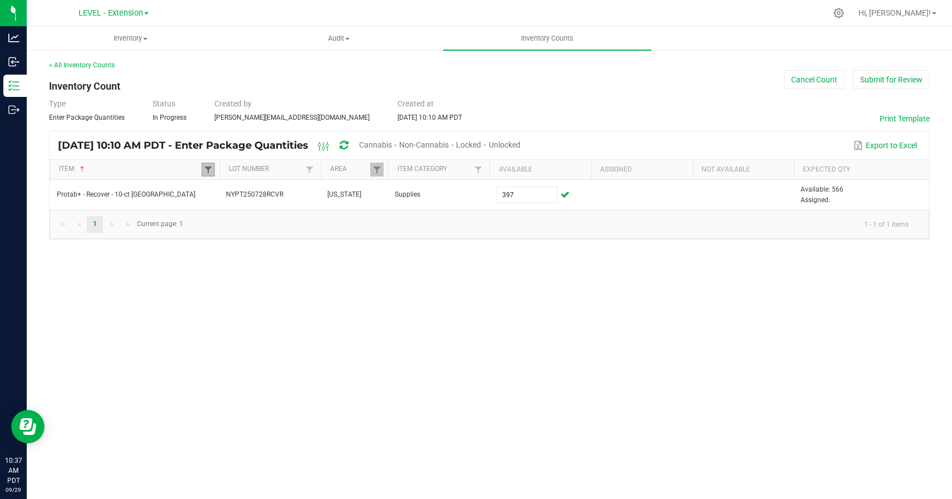
click at [208, 170] on span at bounding box center [208, 169] width 9 height 9
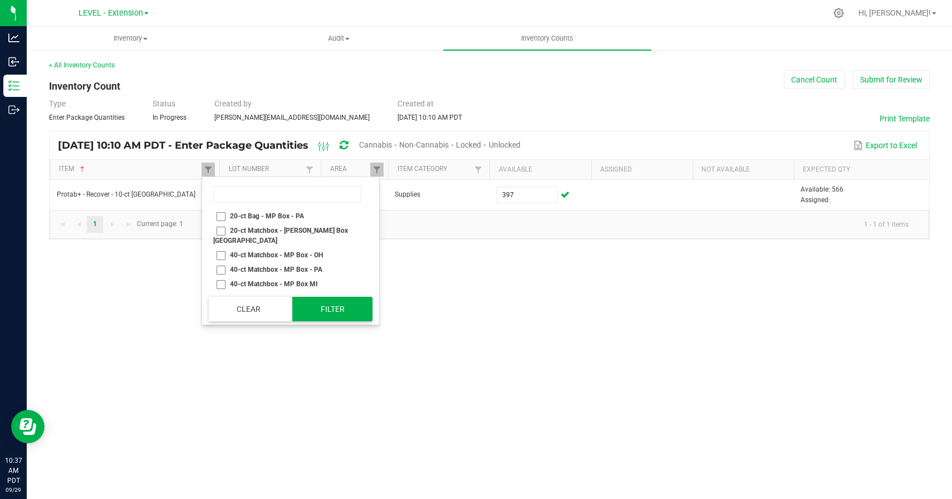
click at [345, 313] on button "Filter" at bounding box center [332, 309] width 80 height 24
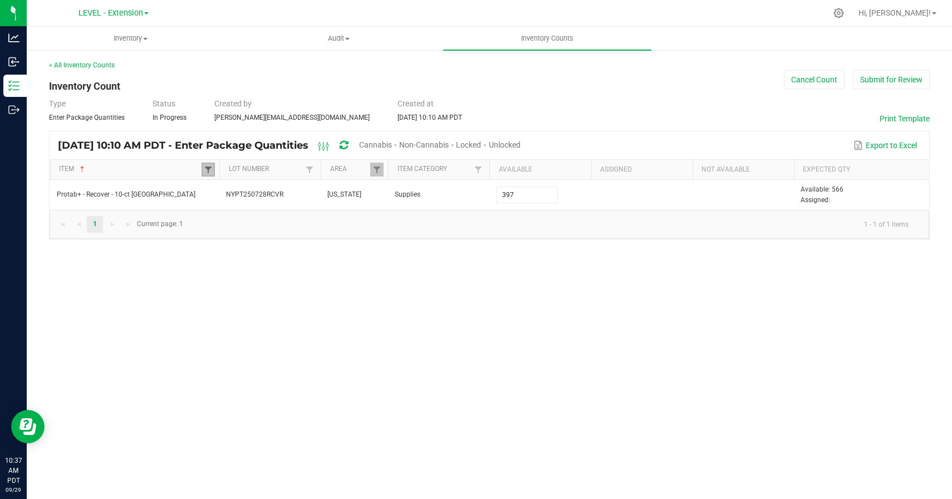
click at [208, 169] on span at bounding box center [208, 169] width 9 height 9
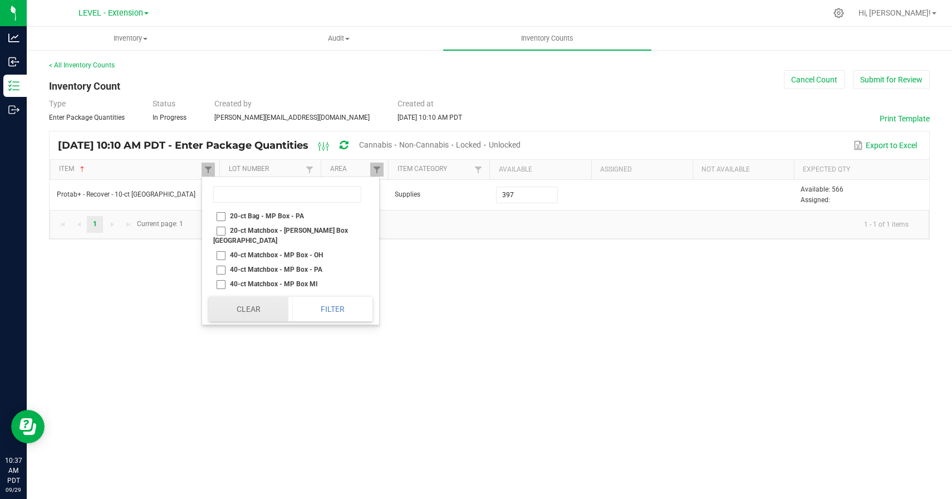
click at [255, 306] on button "Clear" at bounding box center [249, 309] width 80 height 24
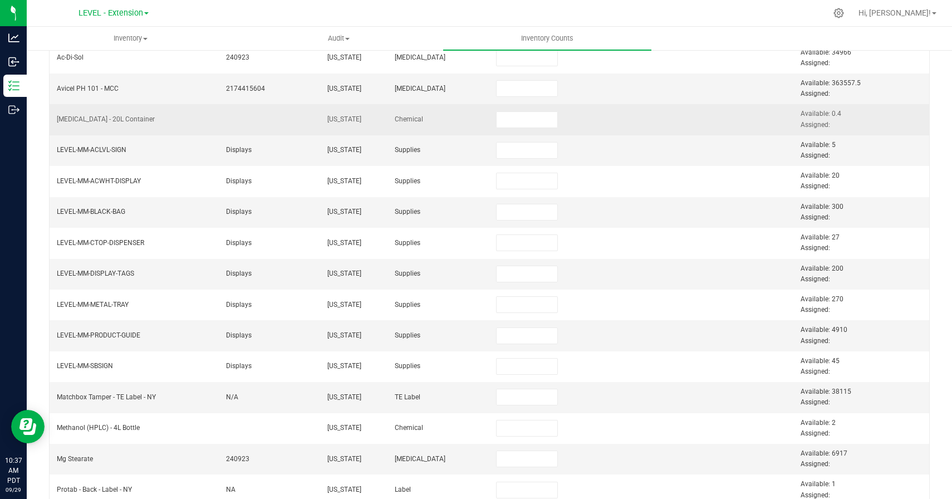
scroll to position [337, 0]
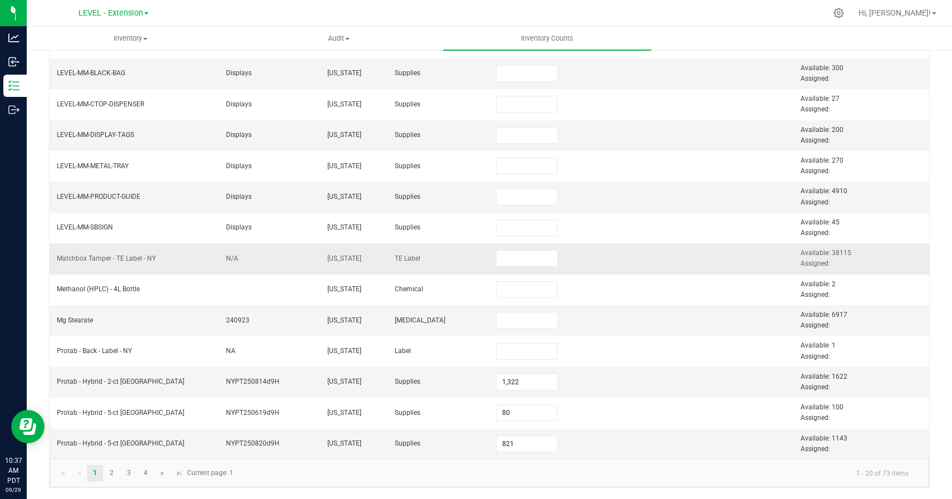
click at [842, 256] on span "Available: 38115 Assigned:" at bounding box center [826, 258] width 51 height 18
copy span "38115"
click at [508, 261] on input at bounding box center [527, 259] width 61 height 16
paste input "38115"
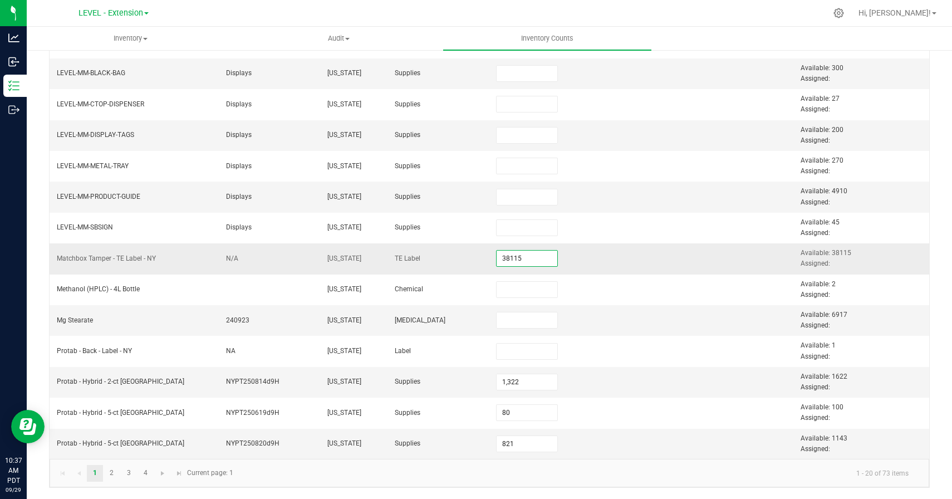
type input "38,115"
click at [585, 261] on td "38,115" at bounding box center [539, 258] width 101 height 31
click at [111, 469] on link "2" at bounding box center [112, 473] width 16 height 17
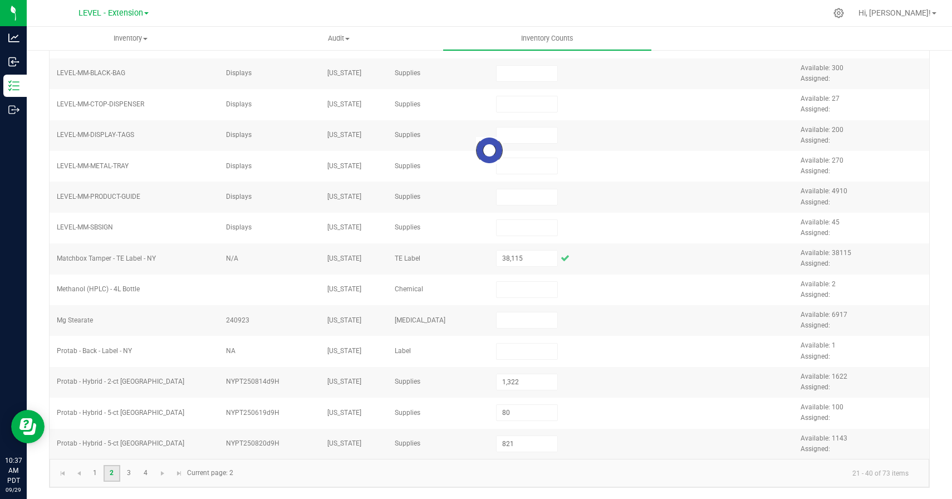
type input "4,422"
type input "7,450"
type input "5,550"
type input "56,140"
type input "970"
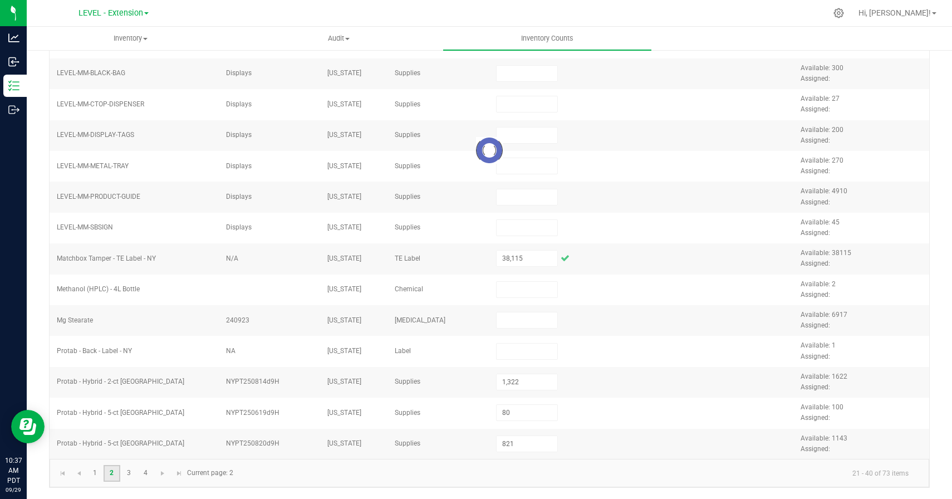
type input "2,200"
type input "0"
type input "596"
type input "4,124"
type input "1,050"
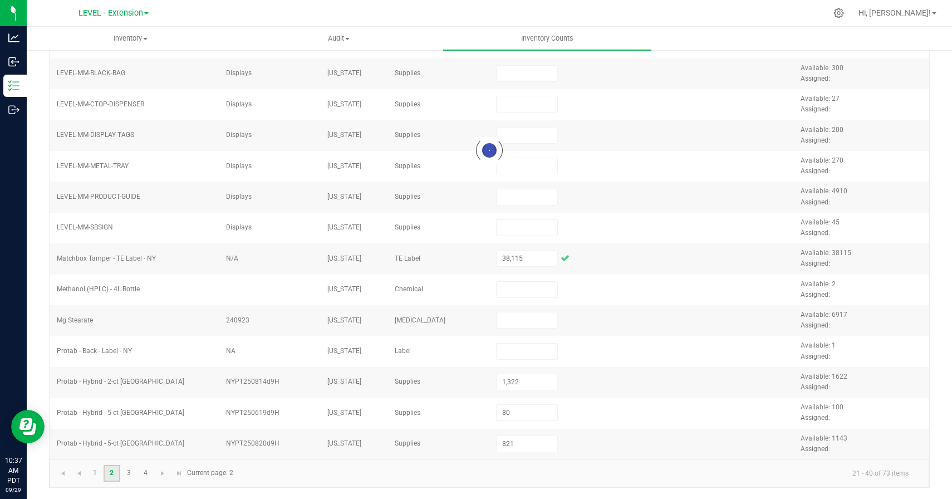
type input "9,950"
type input "48,204"
type input "2,992"
type input "720"
type input "688"
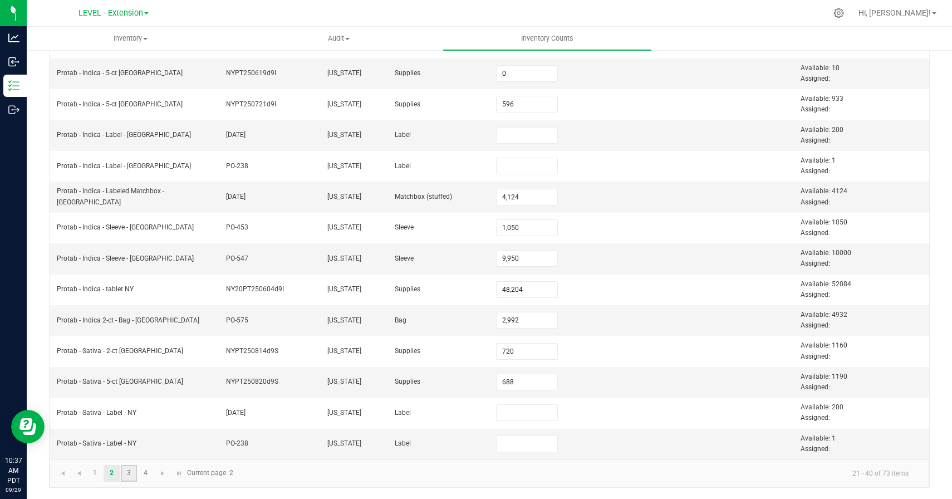
click at [132, 474] on link "3" at bounding box center [129, 473] width 16 height 17
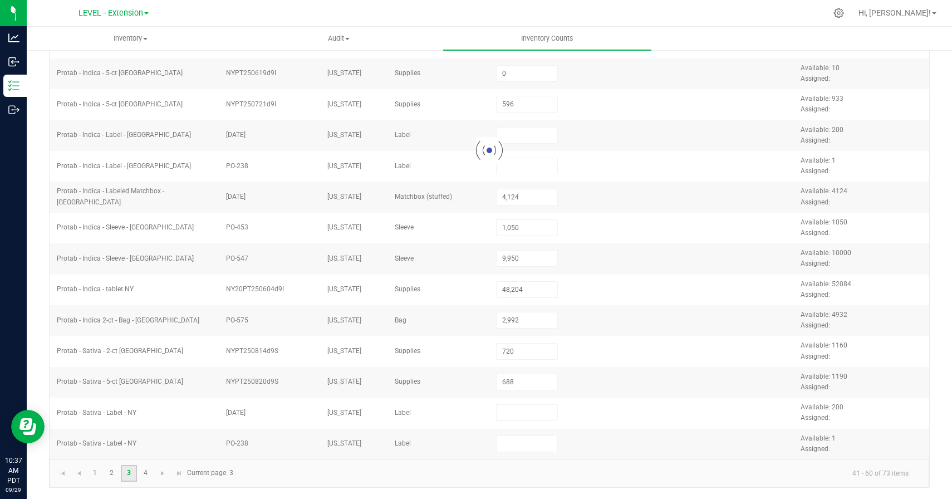
type input "2,656"
type input "7,600"
type input "6,431"
type input "11,424"
type input "69,255"
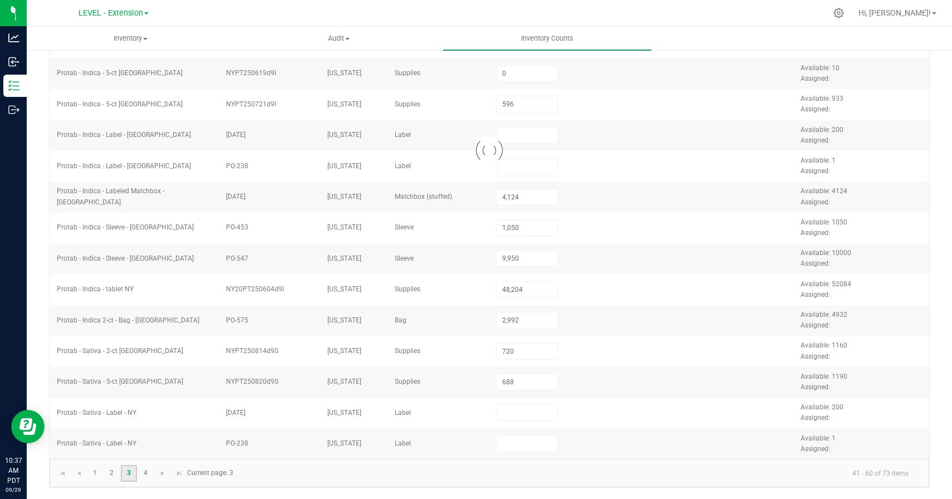
type input "5,000"
type input "719"
type input "1,053"
type input "6,000"
type input "9,950"
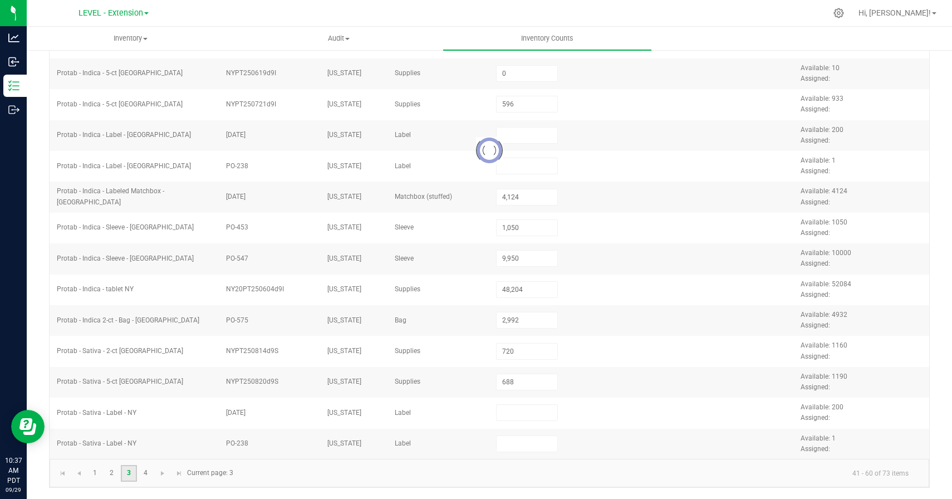
type input "2,900"
type input "28,791"
type input "4,120"
type input "1,582"
type input "1,575"
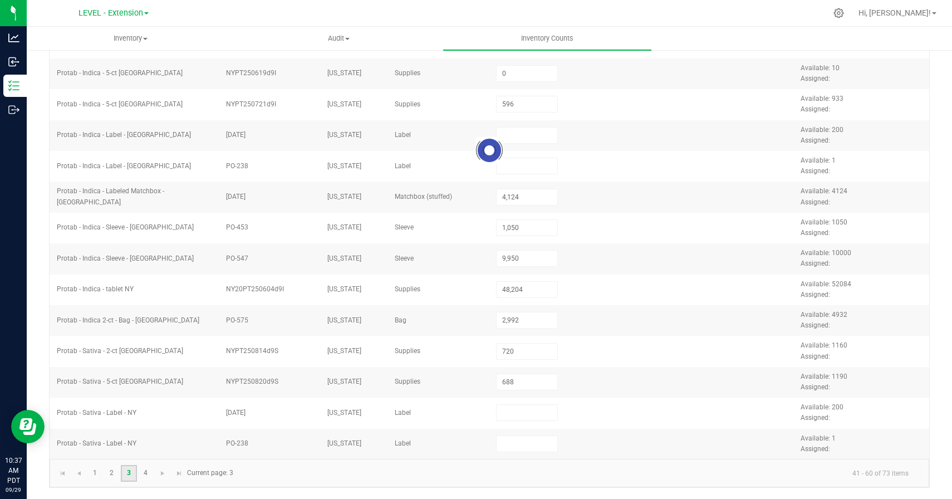
type input "977"
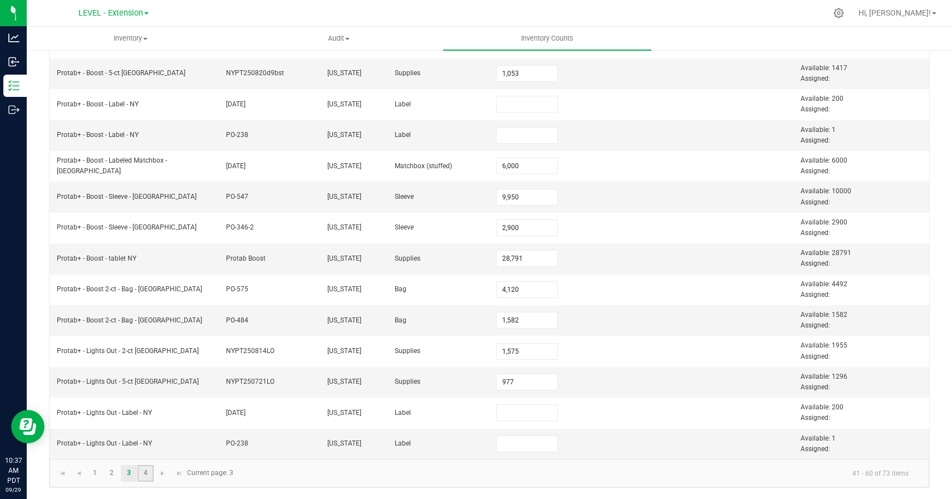
click at [145, 474] on link "4" at bounding box center [146, 473] width 16 height 17
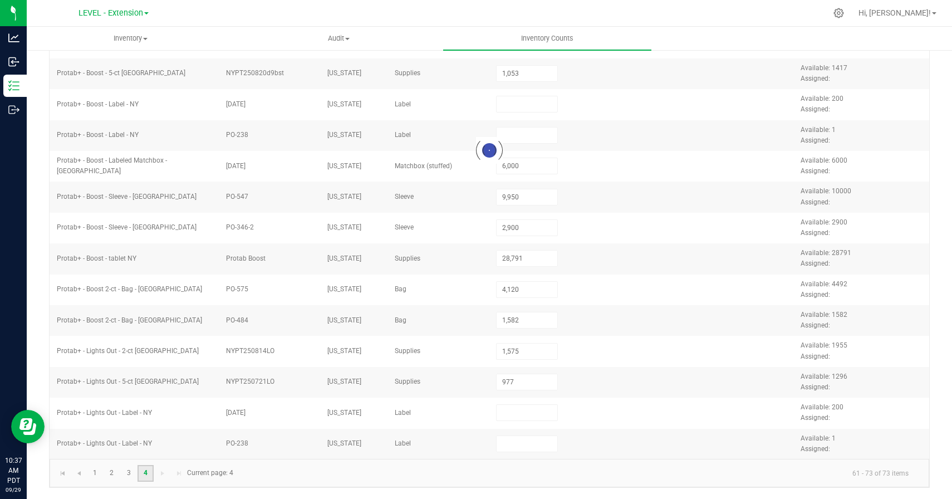
type input "7,023"
type input "7,050"
type input "3,500"
type input "69,333"
type input "4,000"
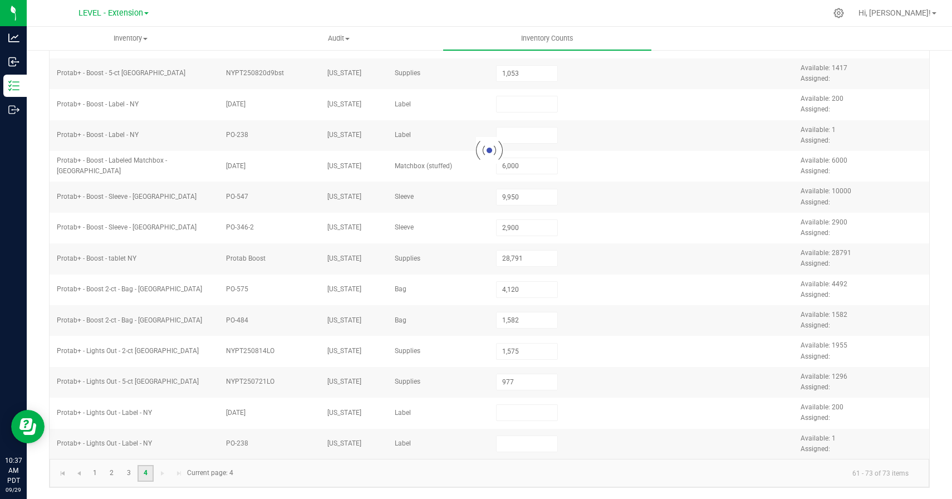
type input "4,500"
type input "397"
type input "1"
type input "1,412"
type input "595"
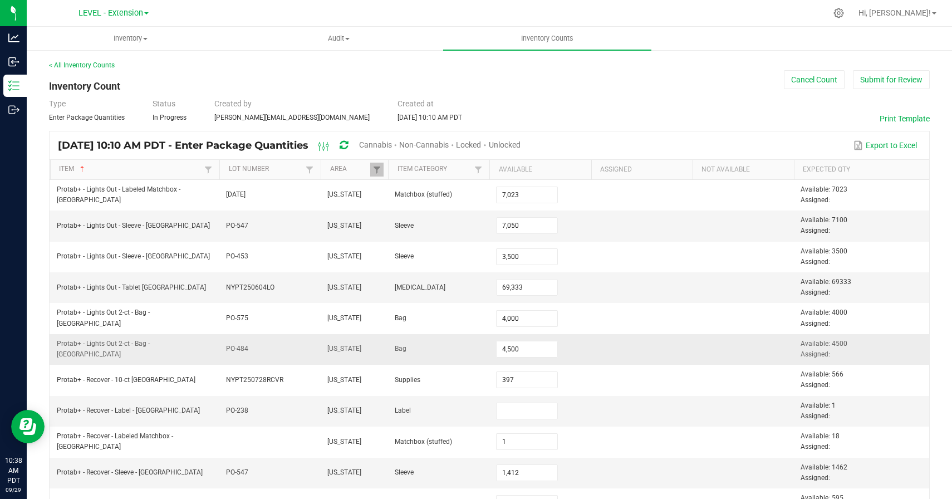
scroll to position [122, 0]
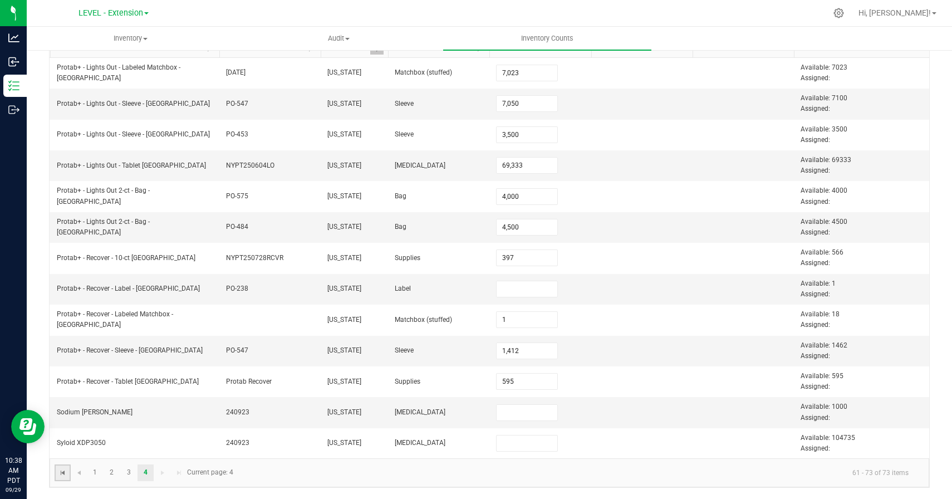
click at [65, 472] on span "Go to the first page" at bounding box center [62, 472] width 9 height 9
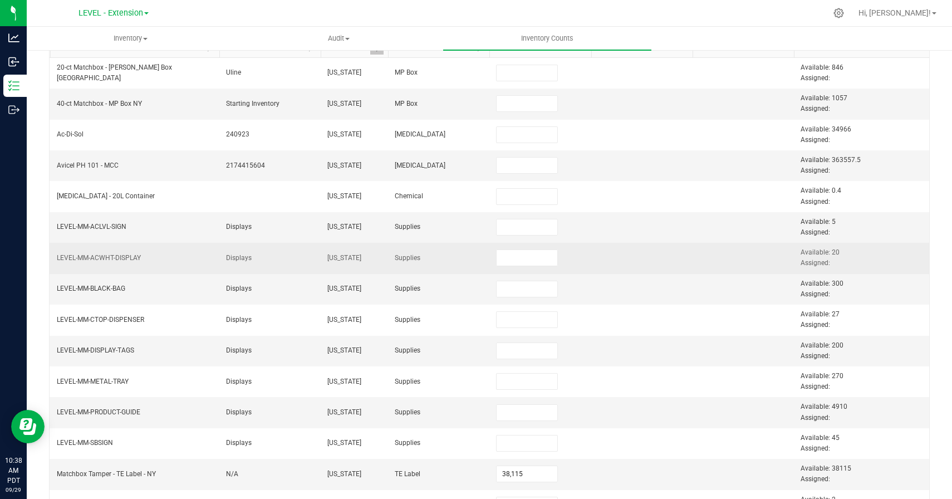
scroll to position [0, 0]
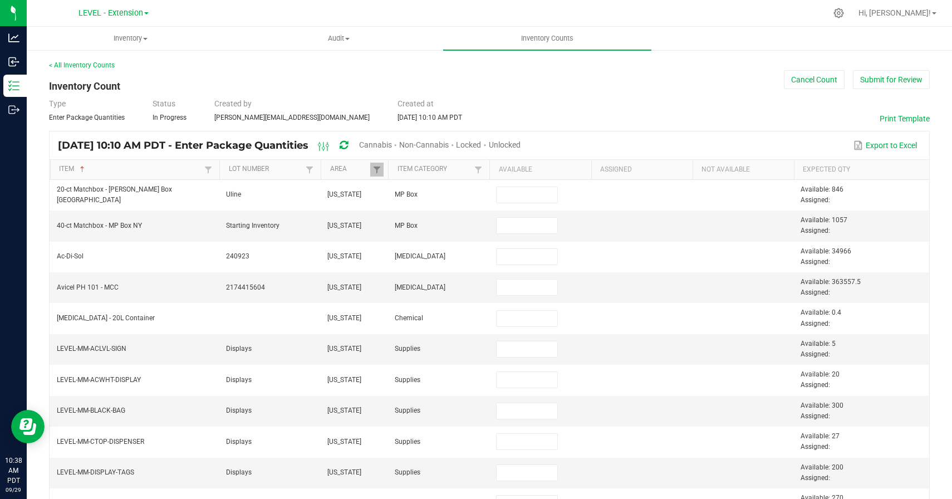
click at [609, 91] on div "< All Inventory Counts Inventory Count Cancel Count Submit for Review Type Ente…" at bounding box center [489, 442] width 881 height 765
click at [689, 110] on div "Type Enter Package Quantities Status In Progress Created by [PERSON_NAME][EMAIL…" at bounding box center [489, 110] width 881 height 24
click at [898, 80] on button "Submit for Review" at bounding box center [891, 79] width 77 height 19
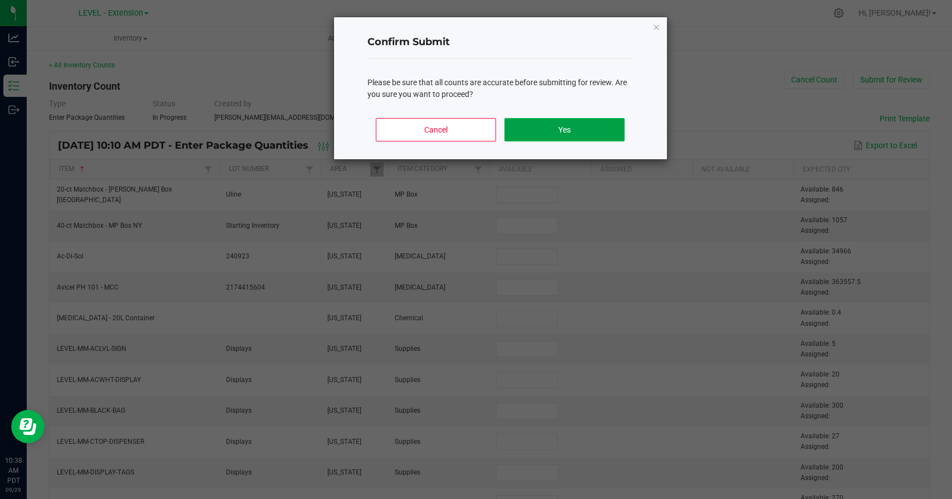
click at [577, 130] on button "Yes" at bounding box center [564, 129] width 120 height 23
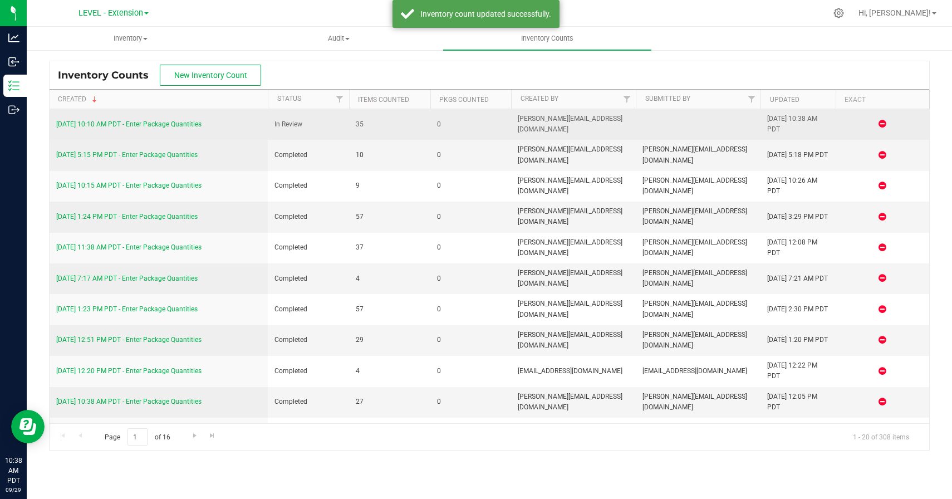
click at [159, 124] on link "[DATE] 10:10 AM PDT - Enter Package Quantities" at bounding box center [128, 124] width 145 height 8
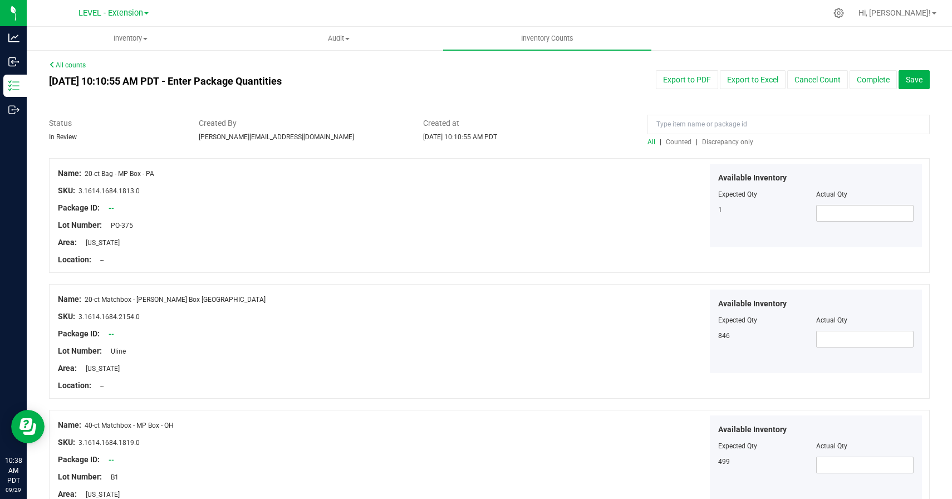
click at [733, 145] on span "Discrepancy only" at bounding box center [727, 142] width 51 height 8
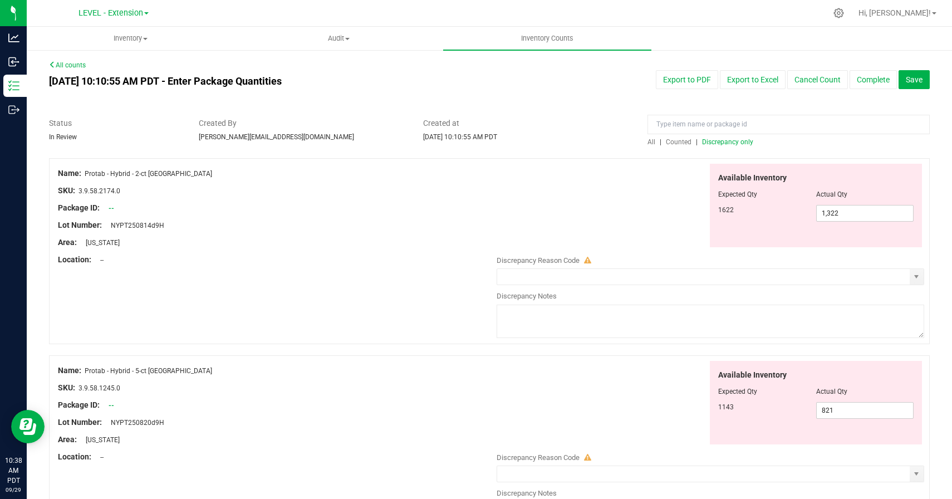
click at [690, 292] on div "Discrepancy Notes" at bounding box center [711, 296] width 428 height 11
click at [915, 274] on span "select" at bounding box center [916, 276] width 9 height 9
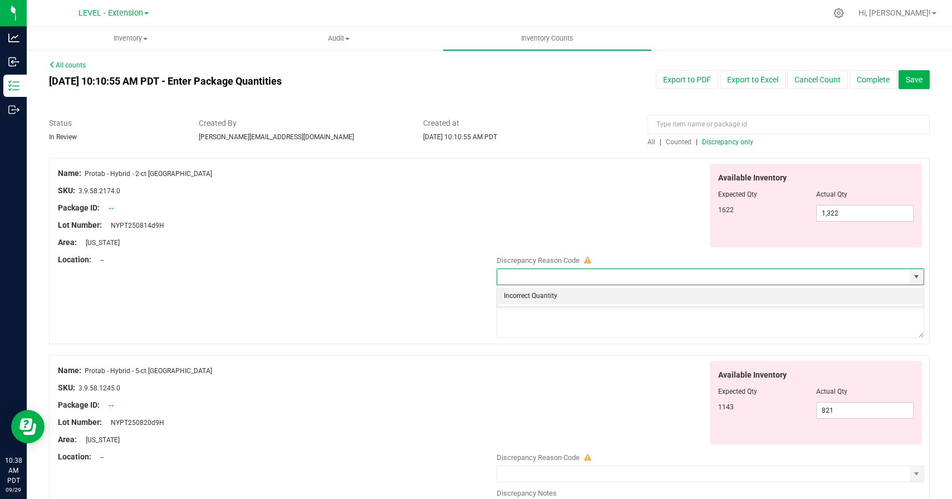
click at [553, 298] on li "Incorrect Quantity" at bounding box center [710, 296] width 427 height 17
type input "Incorrect Quantity"
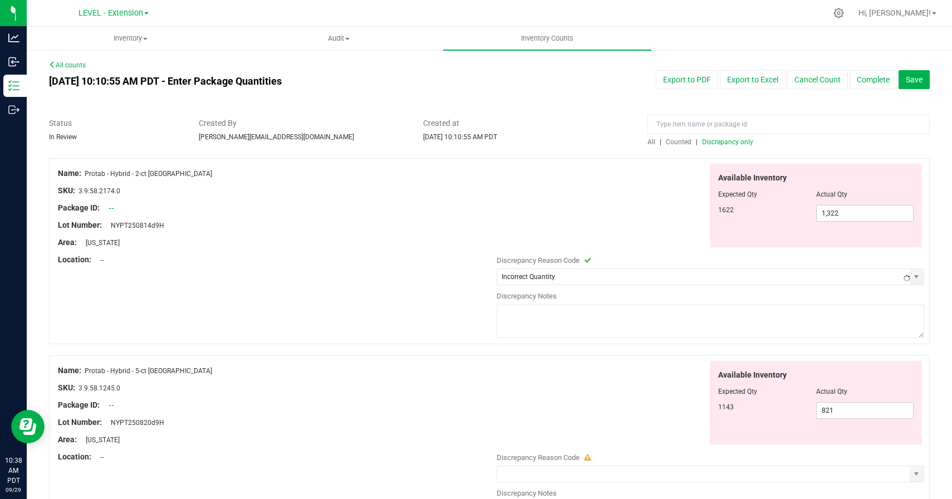
click at [552, 309] on textarea at bounding box center [711, 321] width 428 height 33
click at [514, 308] on textarea "[DATE] update" at bounding box center [711, 321] width 428 height 33
click at [367, 273] on div "Name: Protab - Hybrid - 2-ct [GEOGRAPHIC_DATA] SKU: 3.9.58.2174.0 Package ID: -…" at bounding box center [489, 251] width 881 height 186
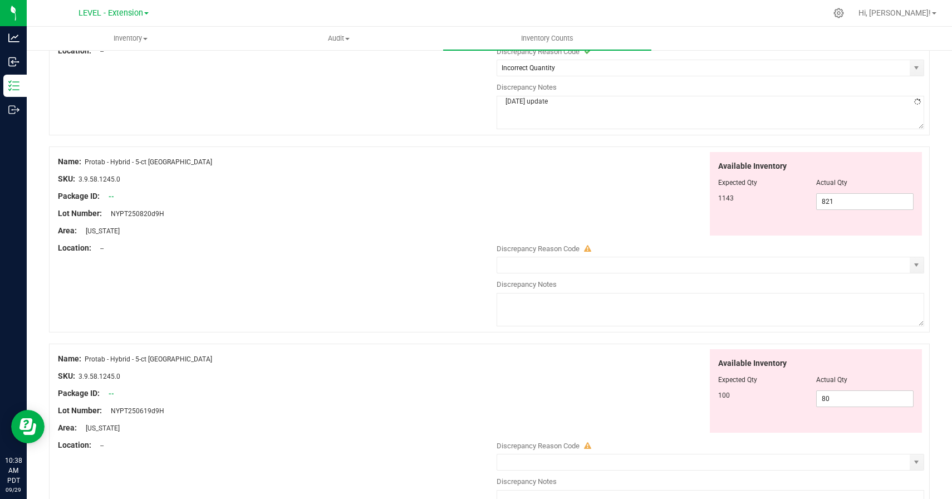
scroll to position [322, 0]
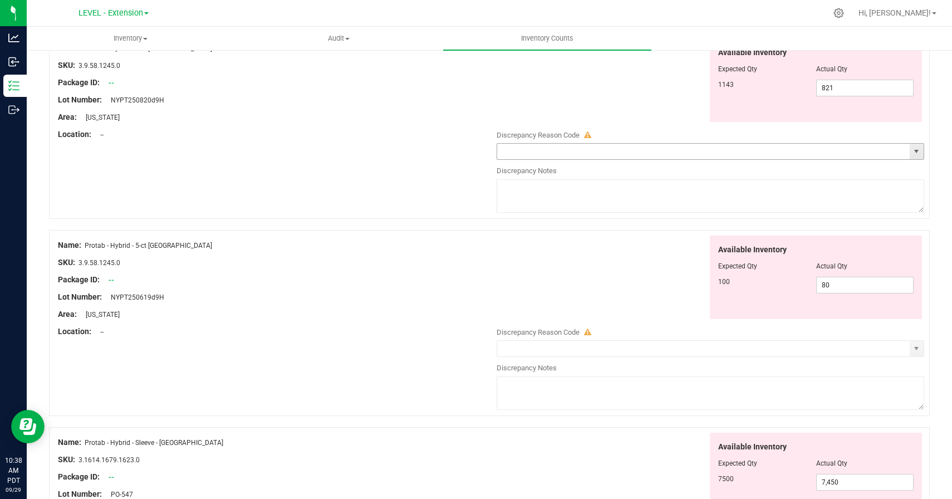
click at [918, 158] on span "select" at bounding box center [917, 152] width 14 height 16
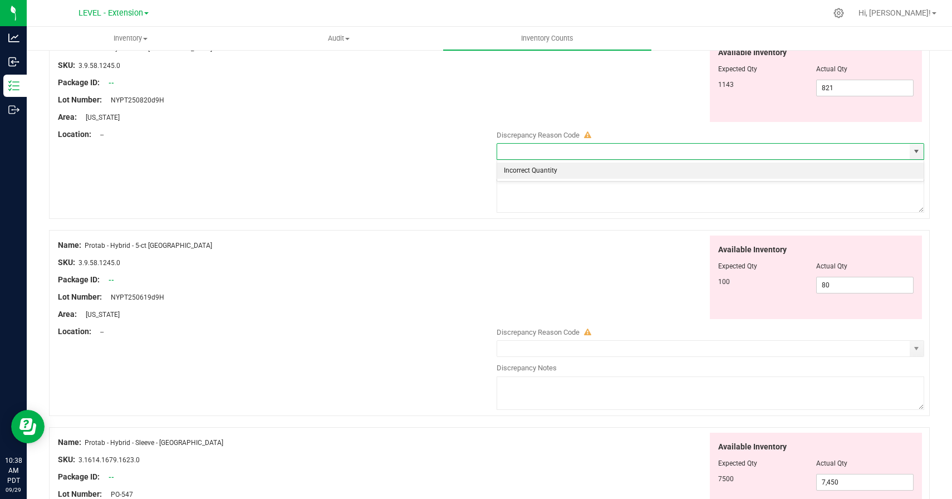
click at [753, 173] on li "Incorrect Quantity" at bounding box center [710, 171] width 427 height 17
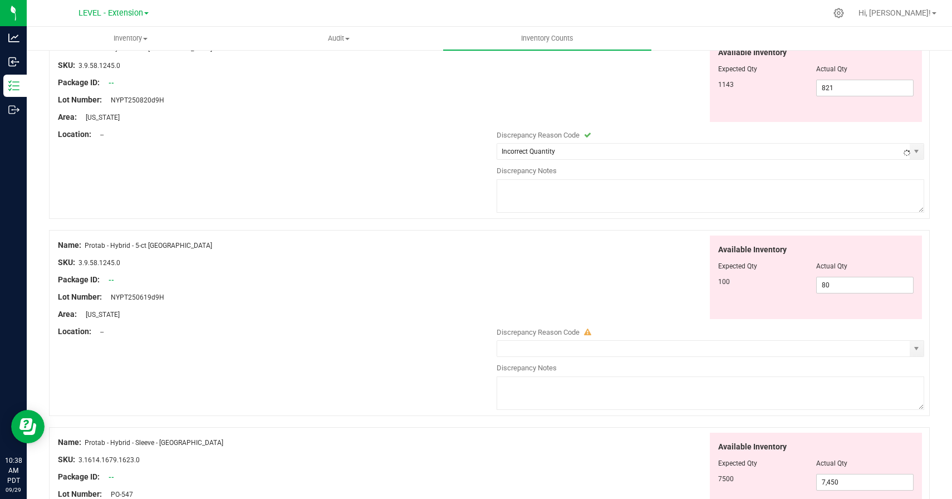
click at [747, 193] on textarea at bounding box center [711, 195] width 428 height 33
paste textarea "[DATE] update"
click at [623, 268] on div "Available Inventory Expected Qty Actual Qty 100 80 80" at bounding box center [707, 278] width 433 height 84
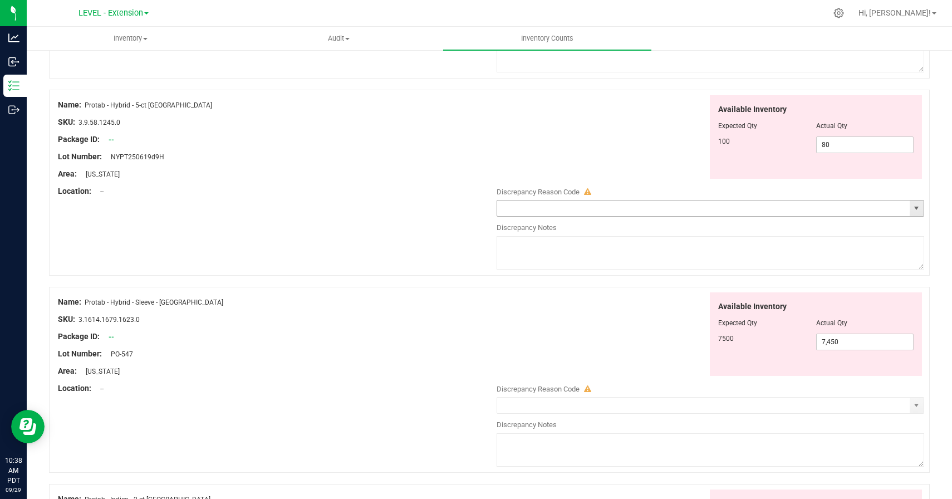
click at [918, 207] on span "select" at bounding box center [916, 208] width 9 height 9
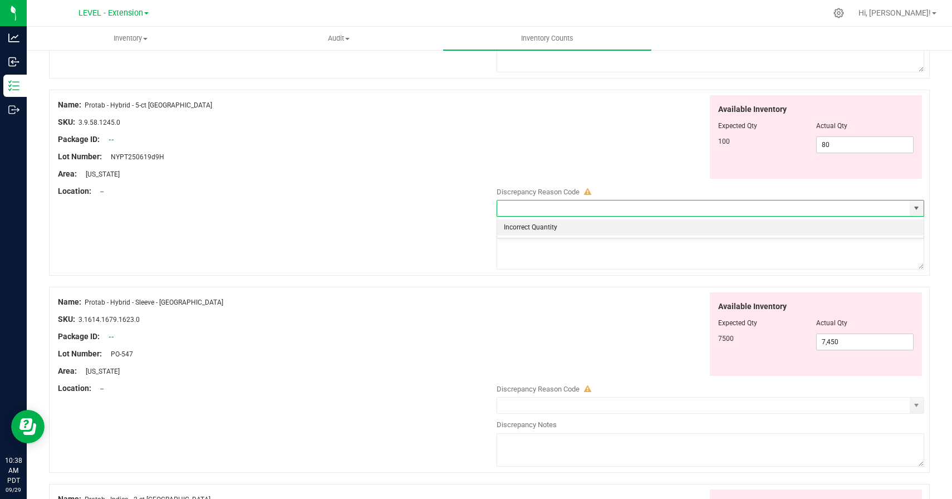
click at [658, 227] on li "Incorrect Quantity" at bounding box center [710, 227] width 427 height 17
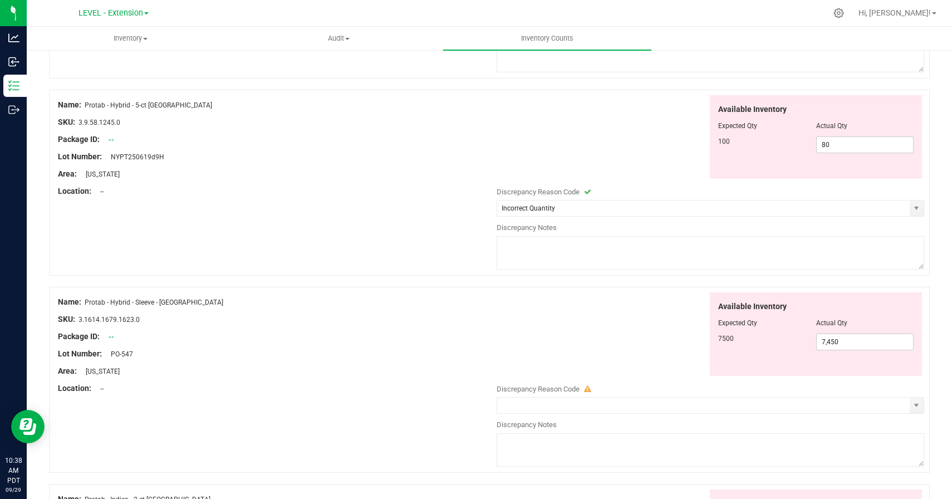
click at [658, 261] on textarea at bounding box center [711, 252] width 428 height 33
paste textarea "[DATE] update"
click at [653, 312] on div "Available Inventory Expected Qty Actual Qty 7500 7,450 7450" at bounding box center [707, 334] width 433 height 84
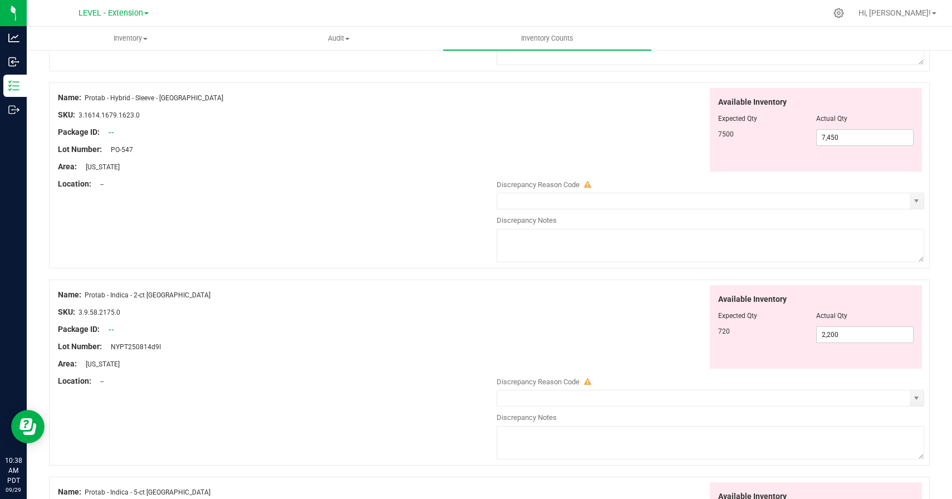
scroll to position [687, 0]
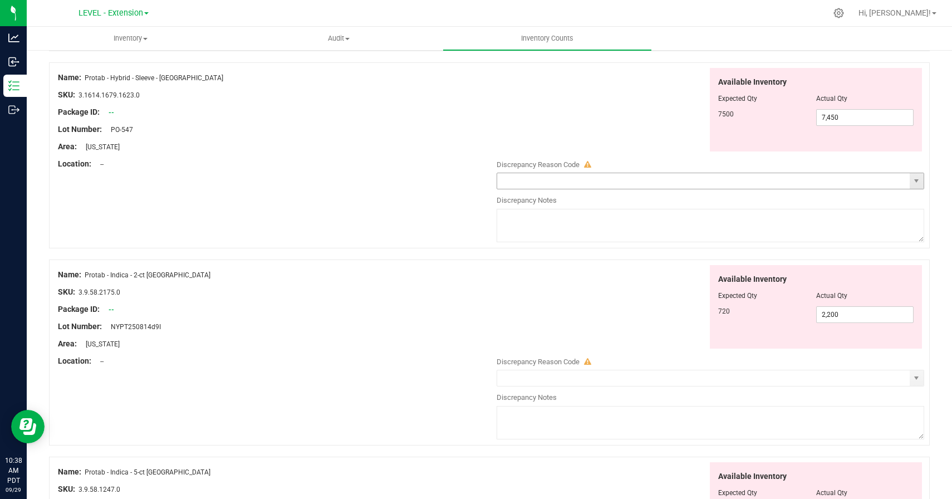
click at [923, 185] on span "select" at bounding box center [917, 181] width 14 height 16
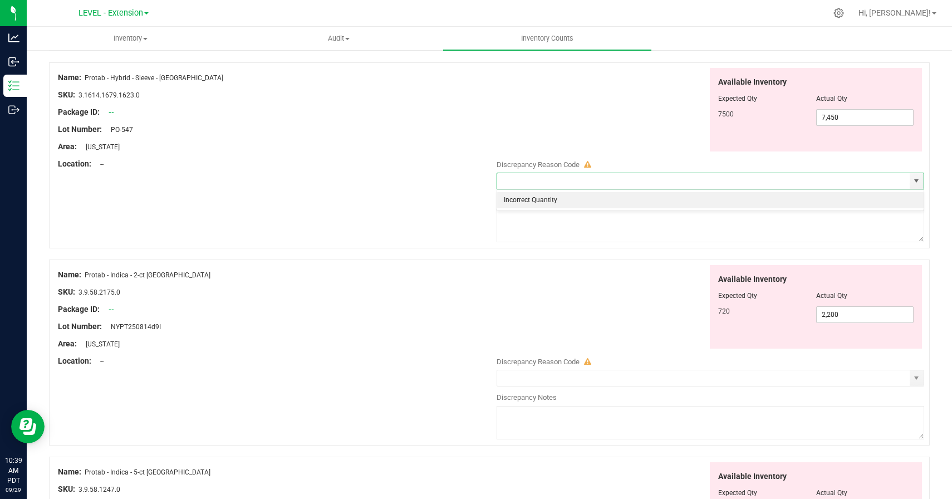
click at [734, 205] on li "Incorrect Quantity" at bounding box center [710, 200] width 427 height 17
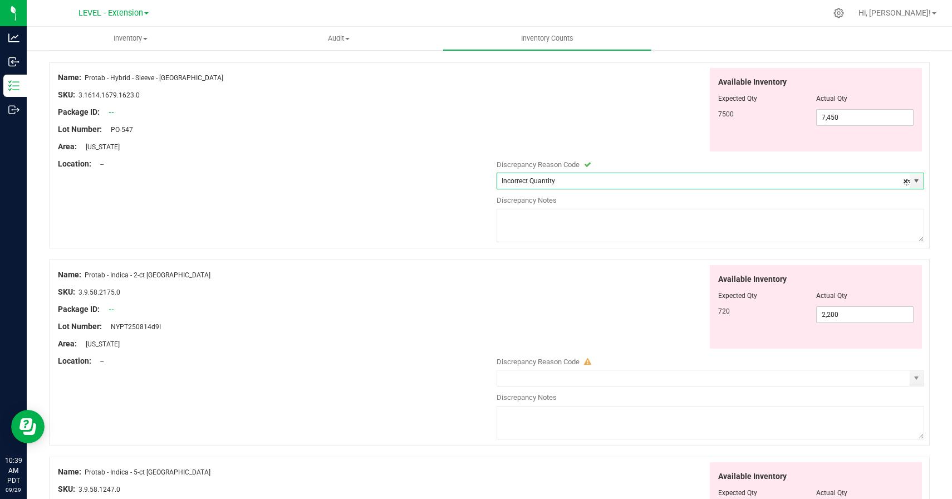
click at [734, 229] on textarea at bounding box center [711, 225] width 428 height 33
paste textarea "[DATE] update"
click at [615, 319] on div "Available Inventory Expected Qty Actual Qty 720 2,200 2200" at bounding box center [707, 307] width 433 height 84
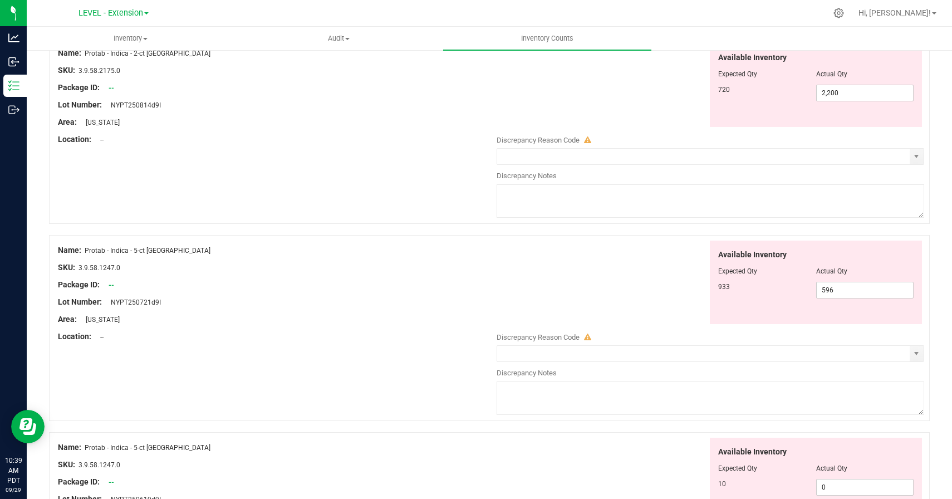
scroll to position [932, 0]
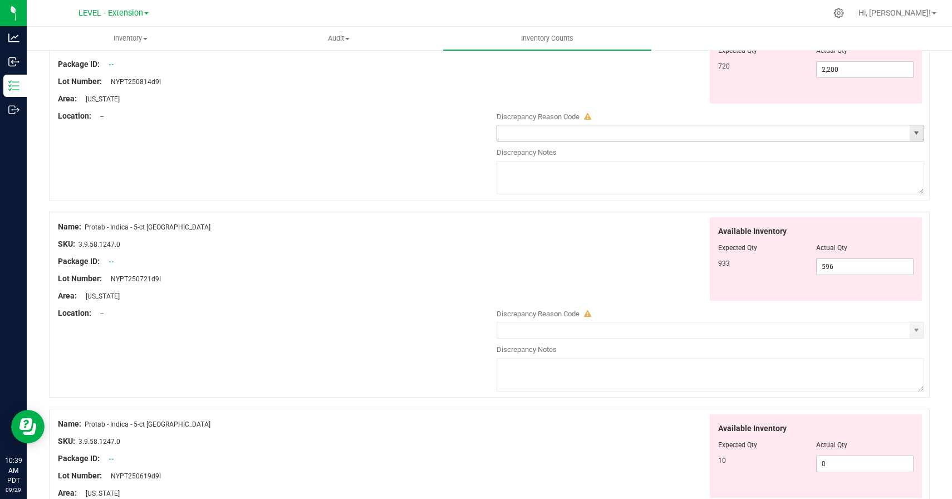
click at [912, 139] on span "select" at bounding box center [917, 133] width 14 height 16
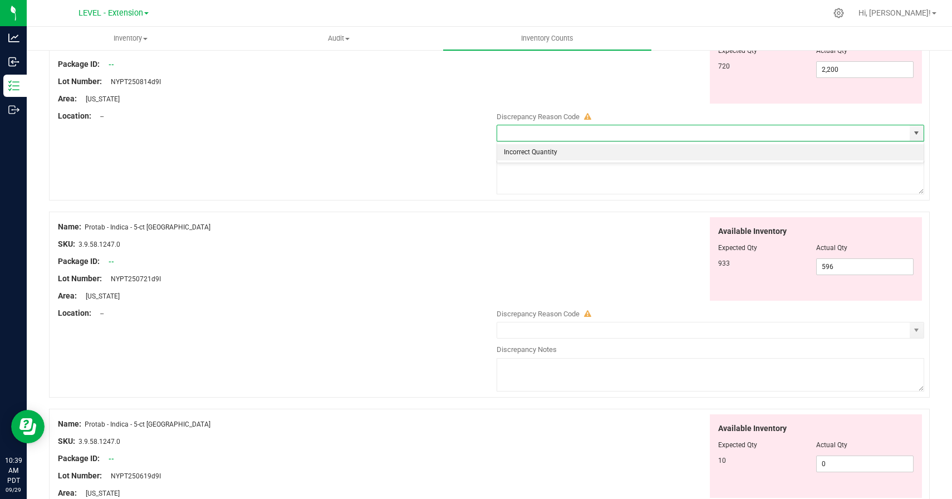
click at [752, 147] on li "Incorrect Quantity" at bounding box center [710, 152] width 427 height 17
click at [750, 166] on textarea at bounding box center [711, 177] width 428 height 33
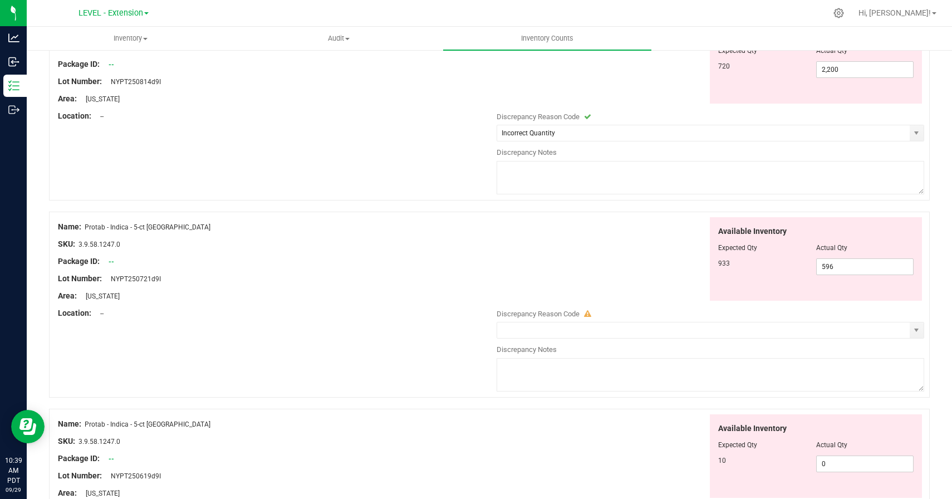
paste textarea "[DATE] update"
click at [679, 234] on div "Available Inventory Expected Qty Actual Qty 933 596 596" at bounding box center [707, 259] width 433 height 84
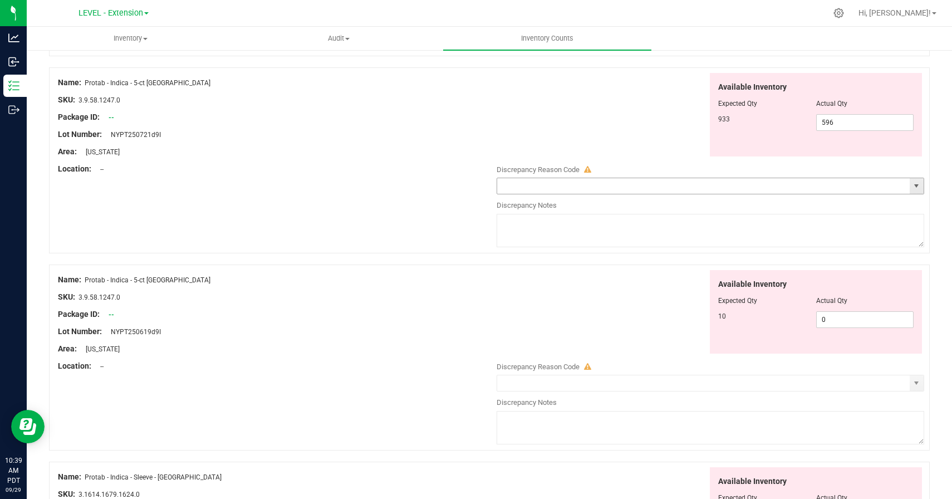
click at [913, 183] on span "select" at bounding box center [916, 186] width 9 height 9
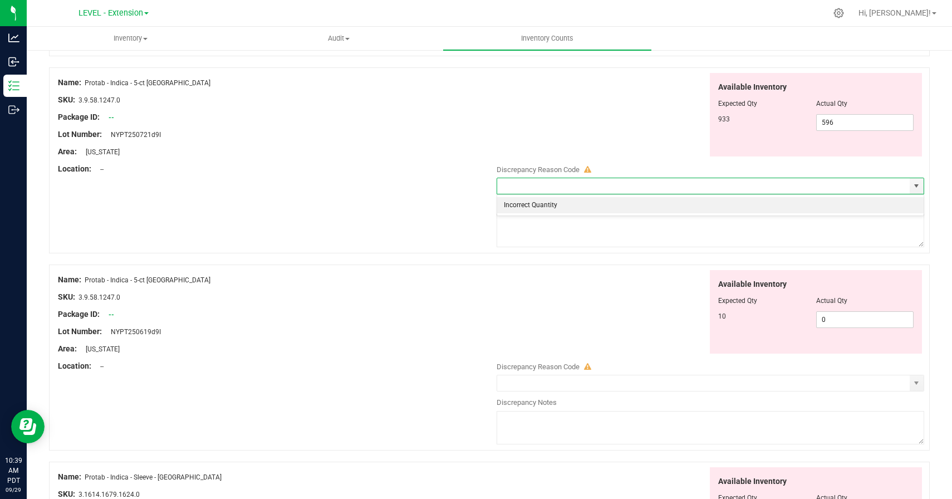
click at [685, 210] on li "Incorrect Quantity" at bounding box center [710, 205] width 427 height 17
click at [685, 232] on textarea at bounding box center [711, 230] width 428 height 33
paste textarea "[DATE] update"
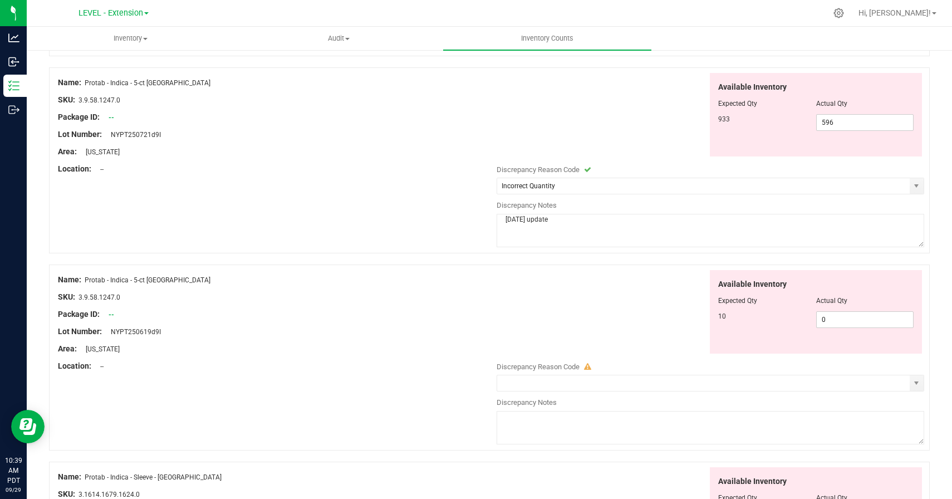
click at [662, 289] on div "Available Inventory Expected Qty Actual Qty 10 0 0" at bounding box center [707, 312] width 433 height 84
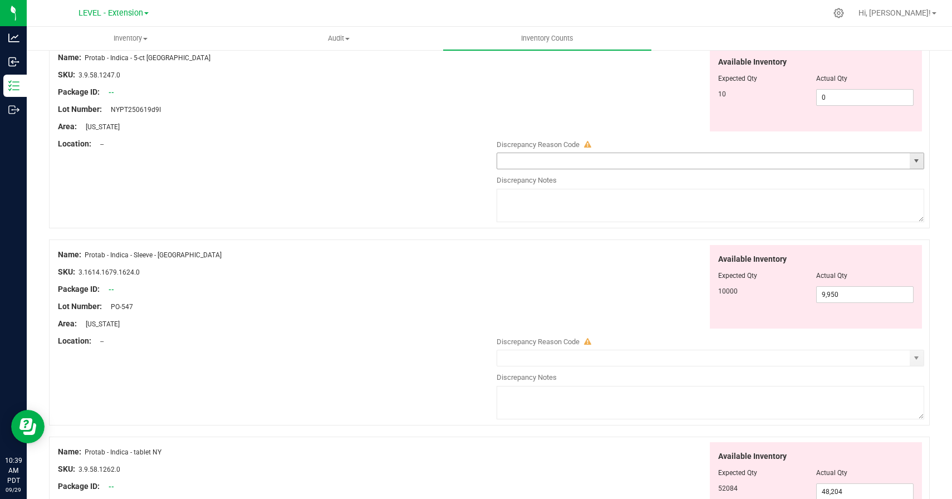
click at [918, 164] on span "select" at bounding box center [916, 160] width 9 height 9
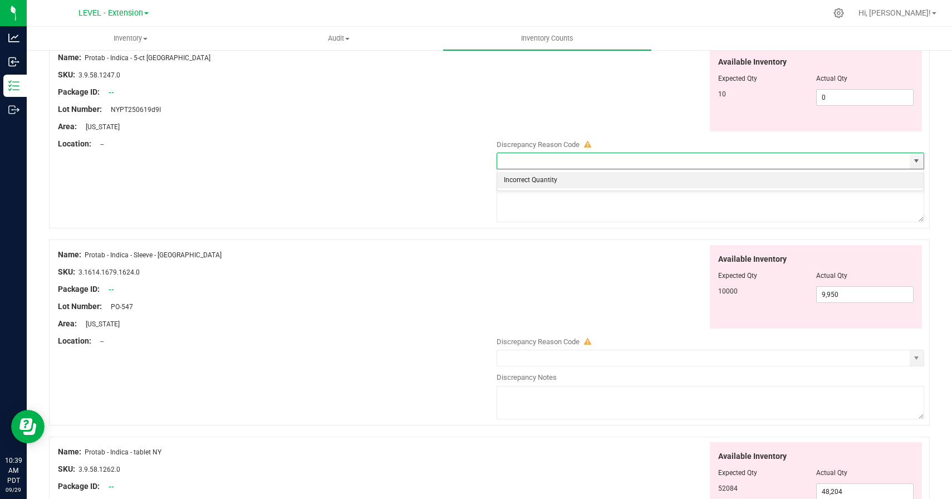
click at [809, 179] on li "Incorrect Quantity" at bounding box center [710, 180] width 427 height 17
click at [788, 213] on textarea at bounding box center [711, 205] width 428 height 33
paste textarea "[DATE] update"
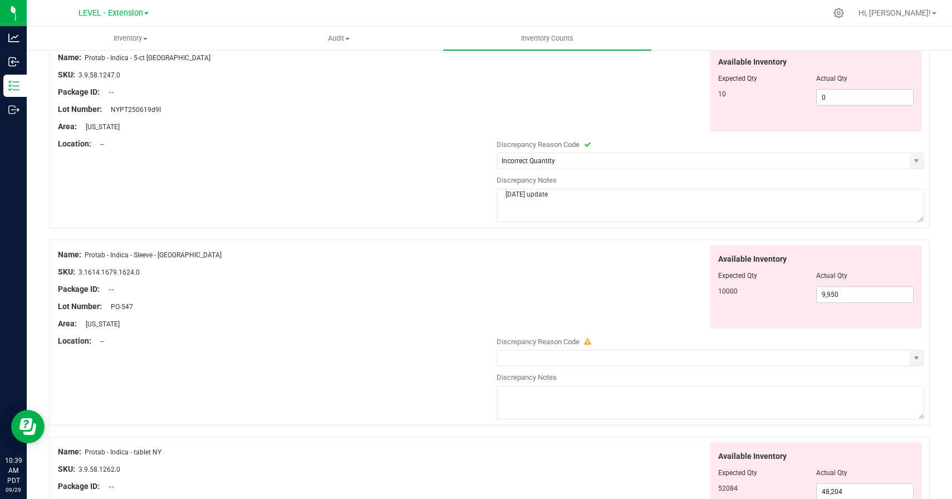
click at [655, 292] on div "Available Inventory Expected Qty Actual Qty 10000 9,950 9950" at bounding box center [707, 287] width 433 height 84
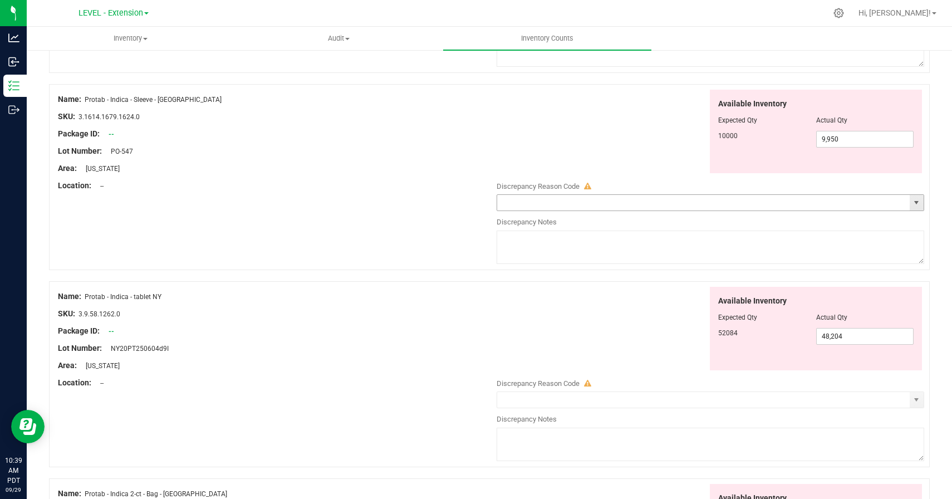
click at [917, 204] on span "select" at bounding box center [916, 202] width 9 height 9
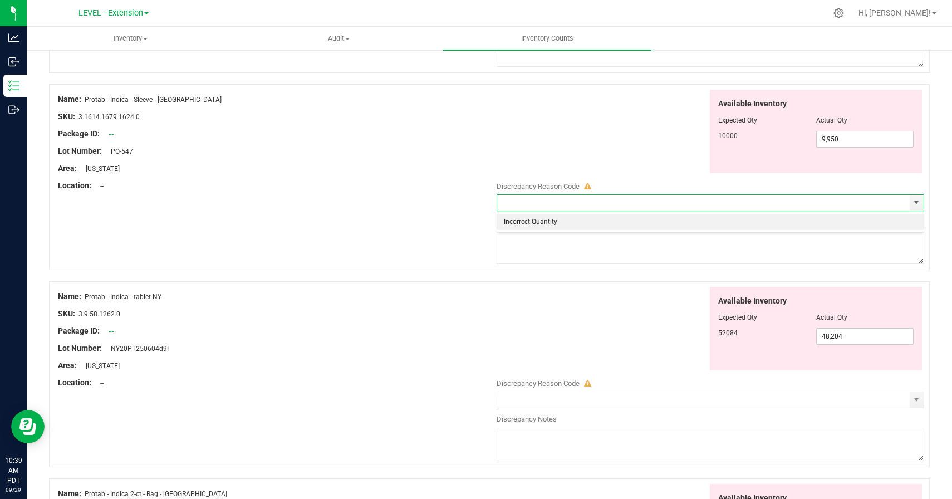
click at [659, 224] on li "Incorrect Quantity" at bounding box center [710, 222] width 427 height 17
click at [659, 257] on textarea at bounding box center [711, 247] width 428 height 33
paste textarea "[DATE] update"
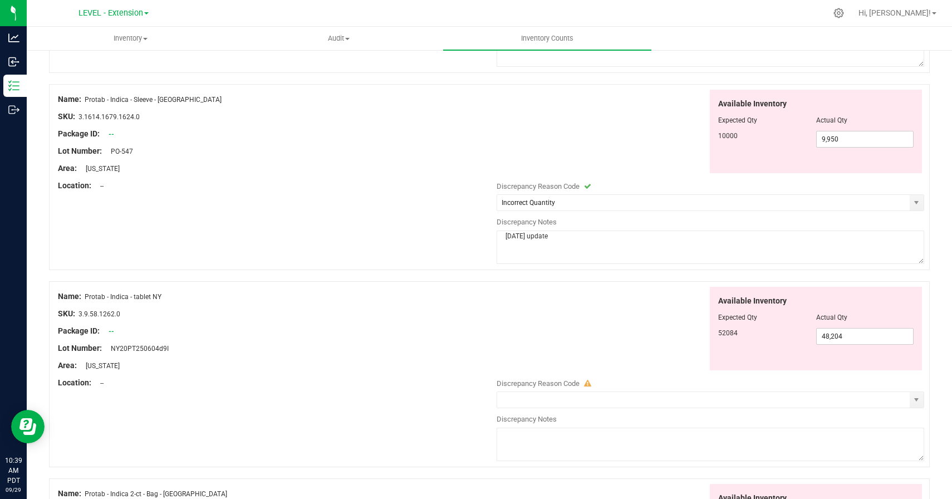
click at [644, 307] on div "Available Inventory Expected Qty Actual Qty 52084 48,204 48204" at bounding box center [707, 329] width 433 height 84
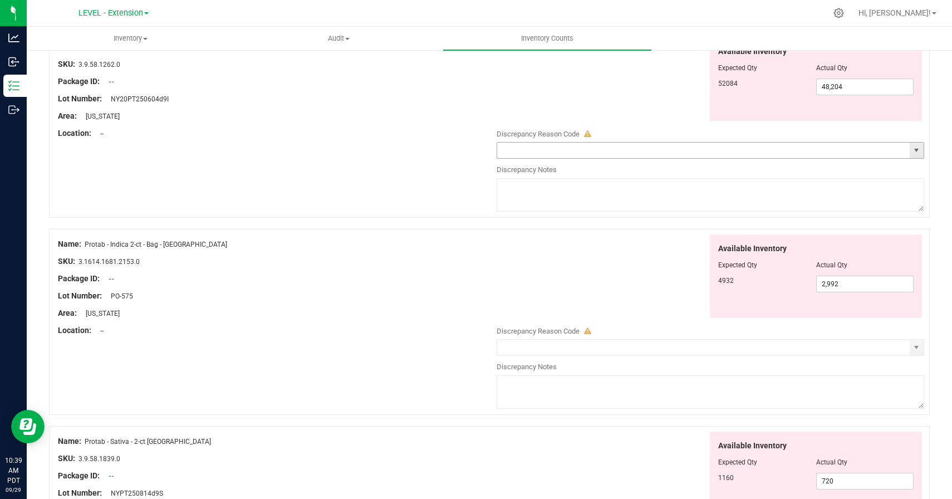
click at [915, 150] on span "select" at bounding box center [916, 150] width 9 height 9
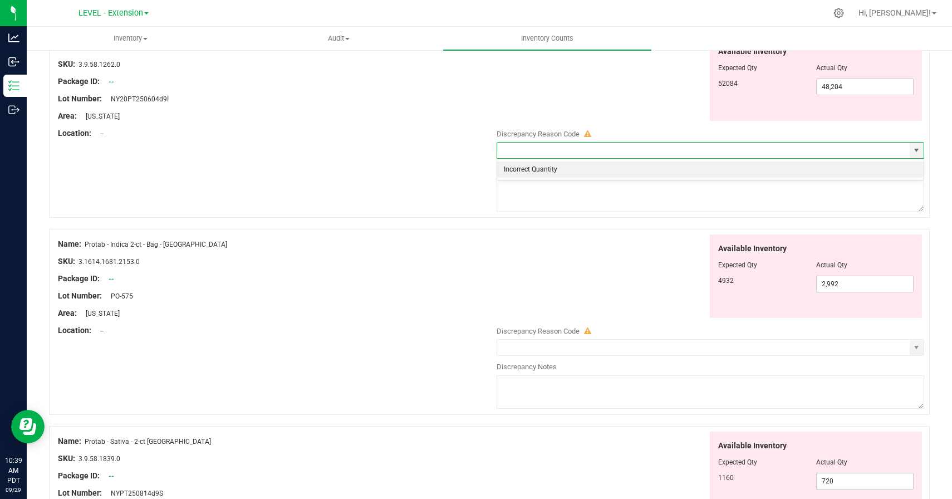
click at [784, 166] on li "Incorrect Quantity" at bounding box center [710, 169] width 427 height 17
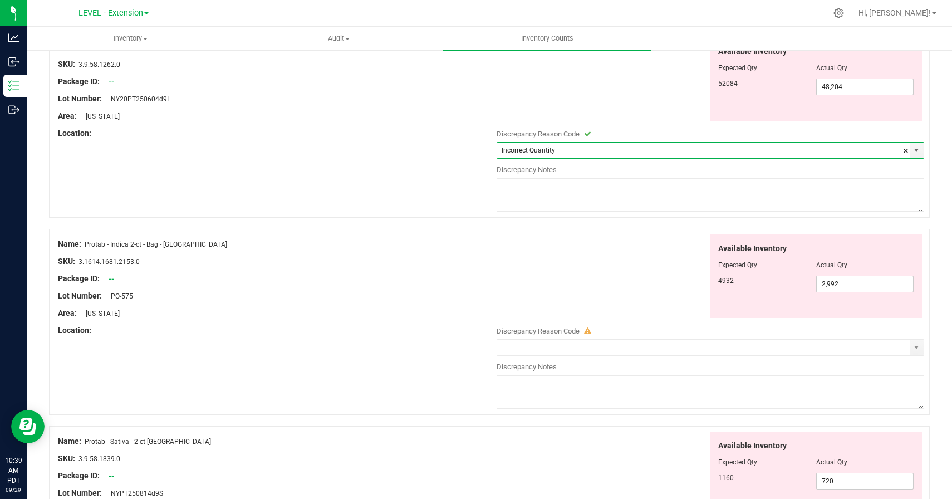
click at [776, 198] on textarea at bounding box center [711, 194] width 428 height 33
paste textarea "[DATE] update"
click at [647, 275] on div "Available Inventory Expected Qty Actual Qty 4932 2,992 2992" at bounding box center [707, 276] width 433 height 84
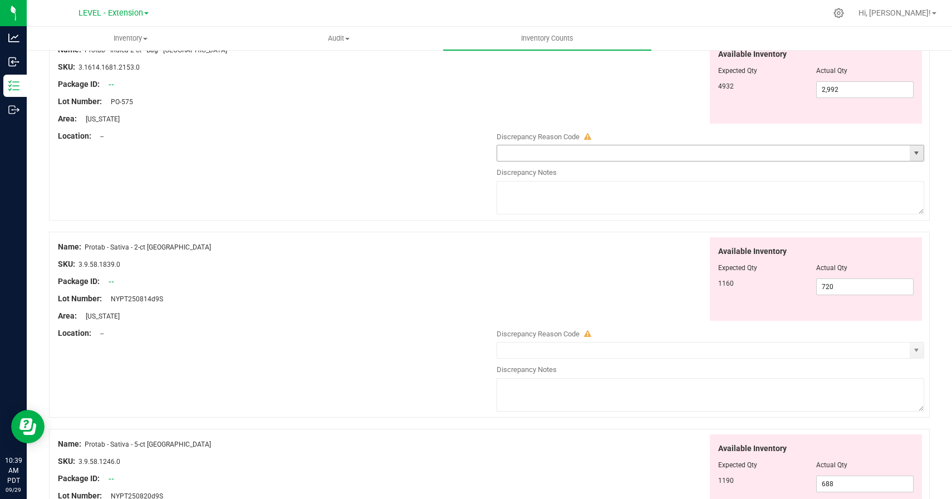
click at [921, 153] on span "select" at bounding box center [916, 153] width 9 height 9
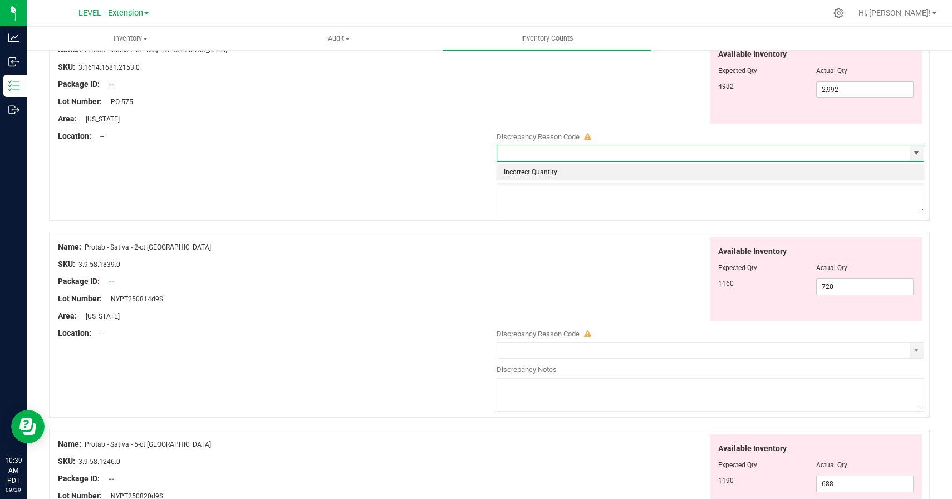
click at [799, 173] on li "Incorrect Quantity" at bounding box center [710, 172] width 427 height 17
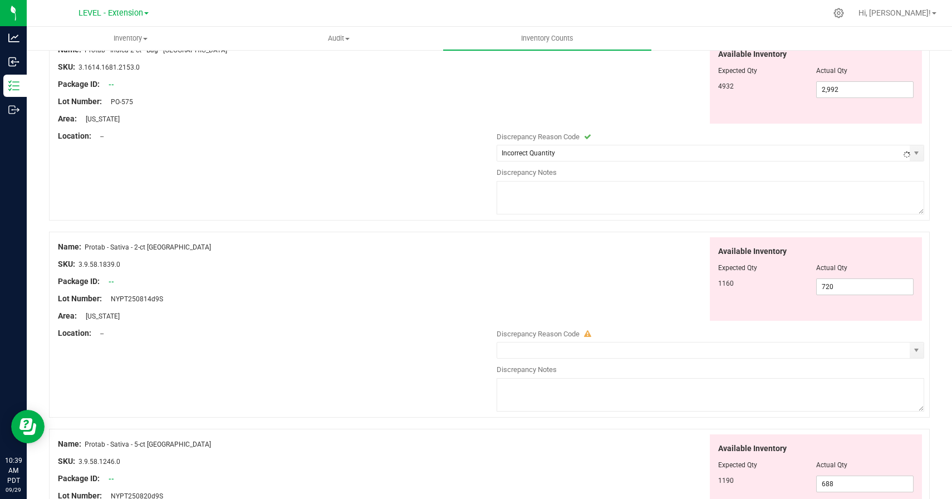
click at [786, 208] on textarea at bounding box center [711, 197] width 428 height 33
paste textarea "[DATE] update"
click at [643, 290] on div "Available Inventory Expected Qty Actual Qty 1160 720 720" at bounding box center [707, 279] width 433 height 84
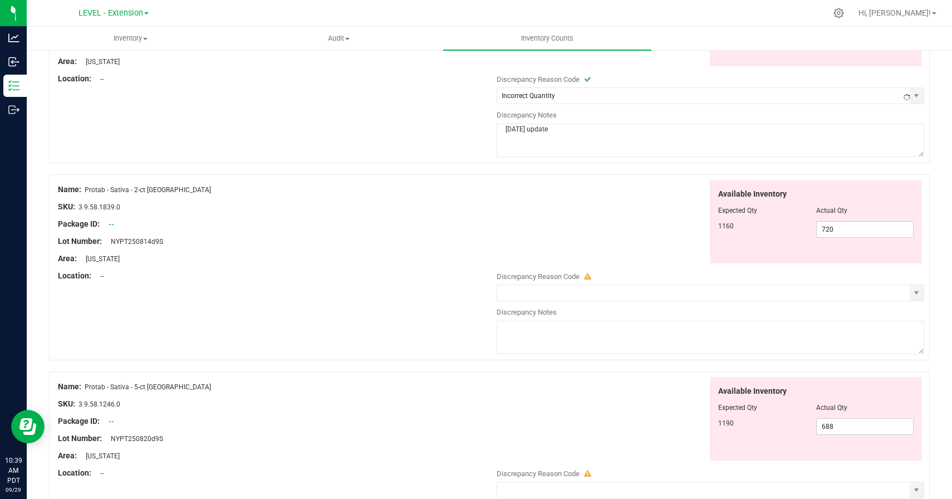
scroll to position [2023, 0]
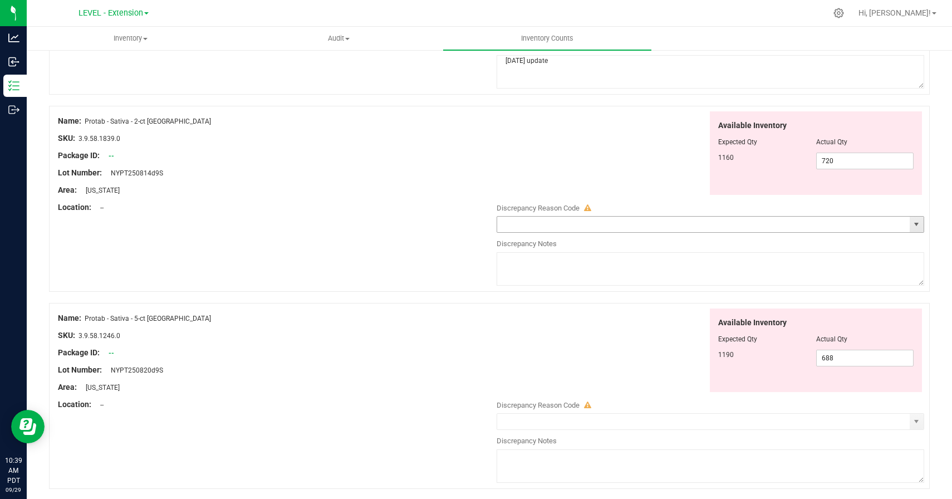
click at [916, 224] on span "select" at bounding box center [916, 224] width 9 height 9
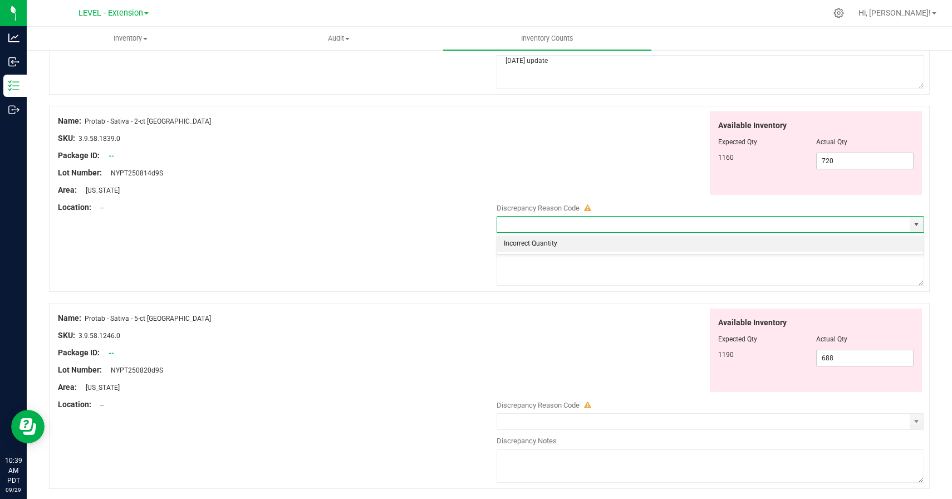
click at [655, 244] on li "Incorrect Quantity" at bounding box center [710, 244] width 427 height 17
click at [655, 267] on textarea at bounding box center [711, 268] width 428 height 33
paste textarea "[DATE] update"
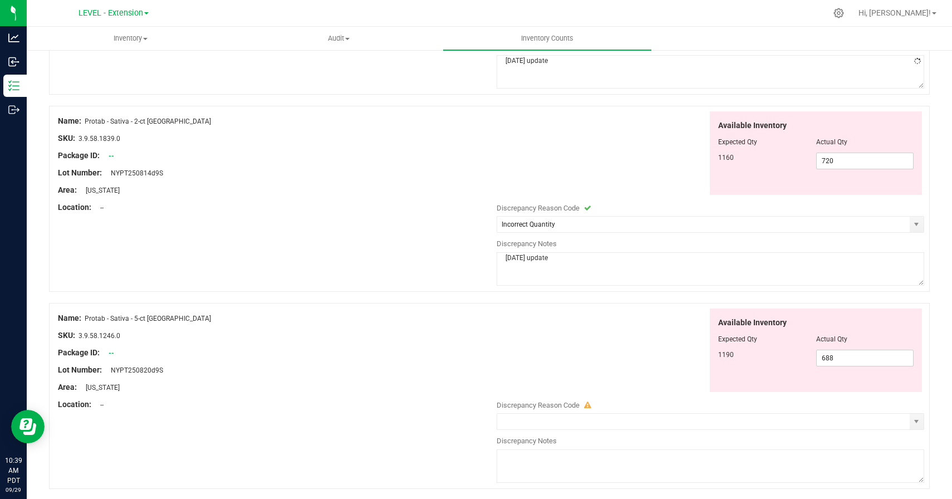
click at [628, 319] on div "Available Inventory Expected Qty Actual Qty 1190 688 688" at bounding box center [707, 350] width 433 height 84
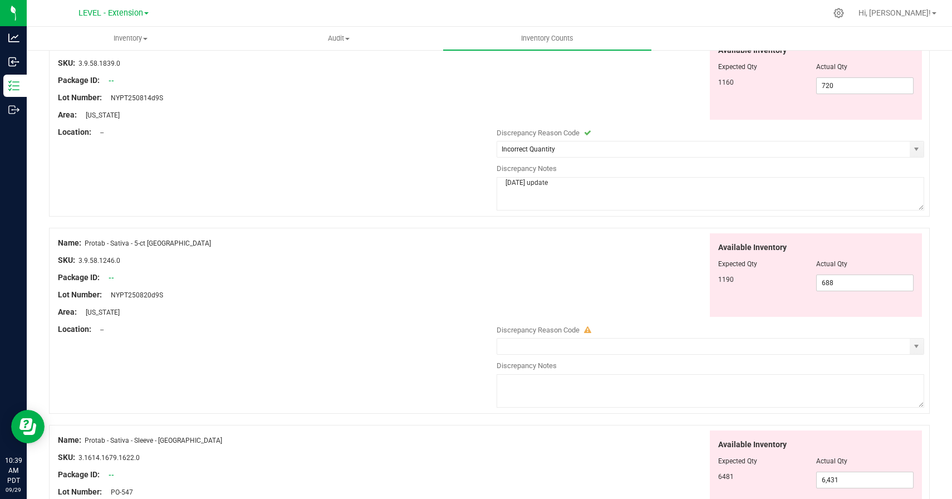
scroll to position [2241, 0]
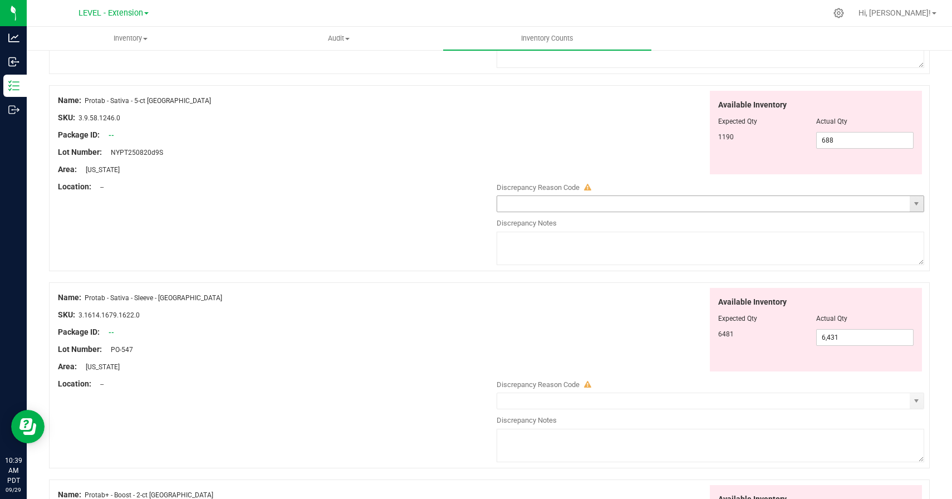
click at [916, 209] on span "select" at bounding box center [917, 204] width 14 height 16
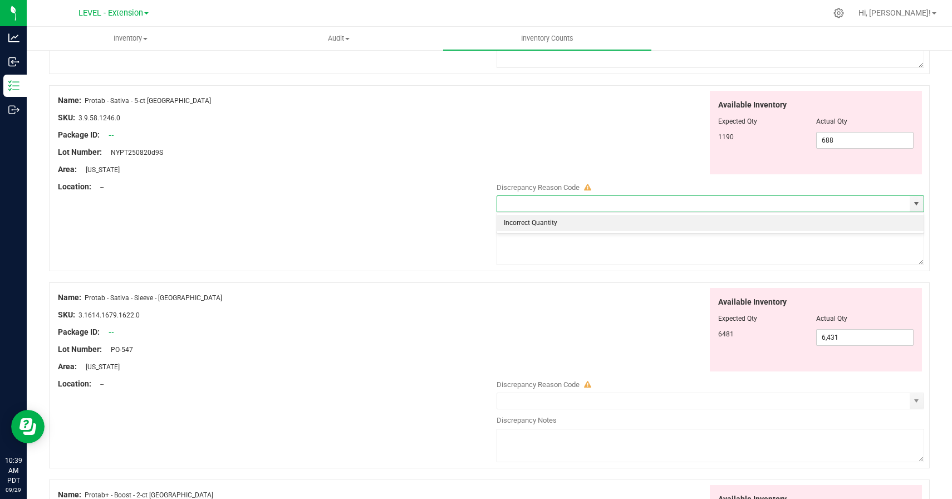
click at [832, 224] on li "Incorrect Quantity" at bounding box center [710, 223] width 427 height 17
click at [823, 237] on textarea at bounding box center [711, 248] width 428 height 33
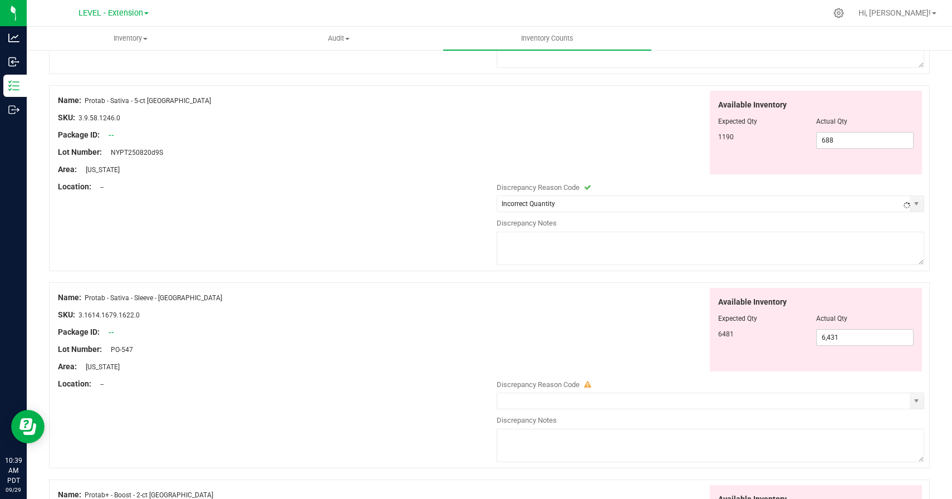
paste textarea "[DATE] update"
click at [612, 332] on div "Available Inventory Expected Qty Actual Qty 6481 6,431 6431" at bounding box center [707, 330] width 433 height 84
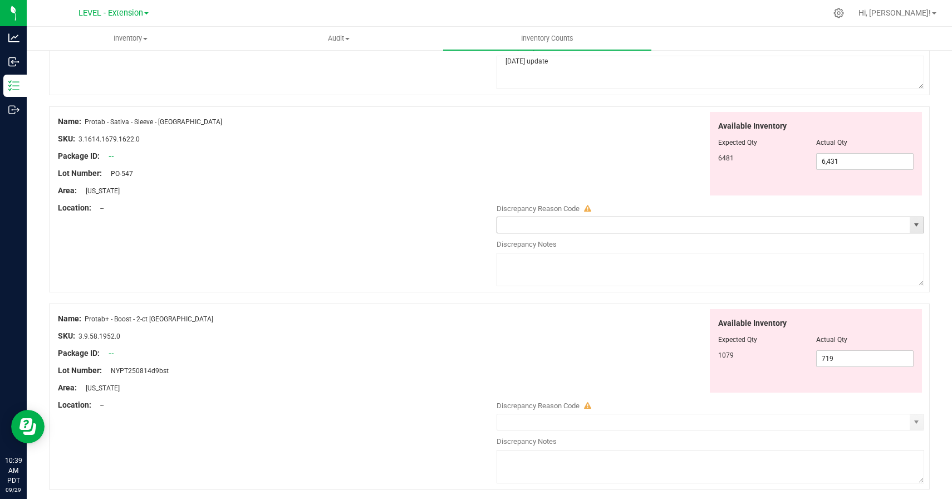
click at [915, 224] on span "select" at bounding box center [916, 224] width 9 height 9
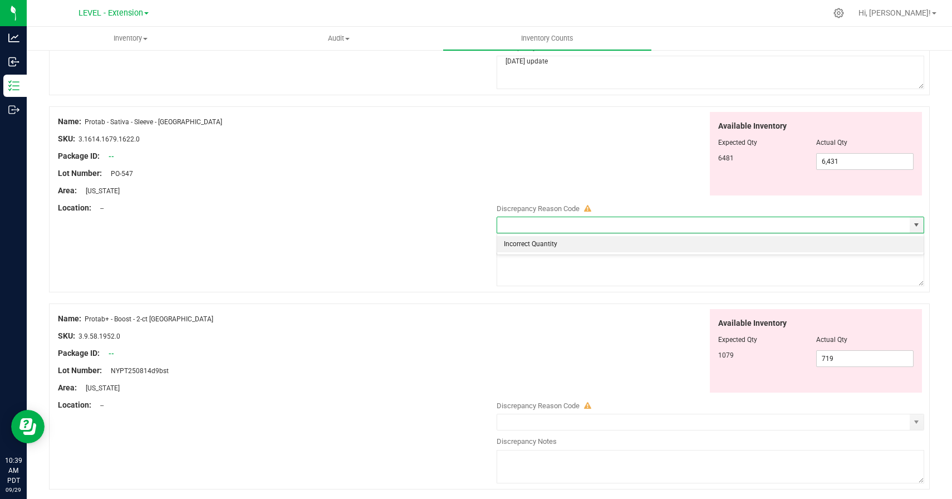
click at [790, 254] on div "Incorrect Quantity No data found." at bounding box center [711, 244] width 428 height 22
click at [785, 246] on li "Incorrect Quantity" at bounding box center [710, 244] width 427 height 17
click at [777, 263] on textarea at bounding box center [711, 269] width 428 height 33
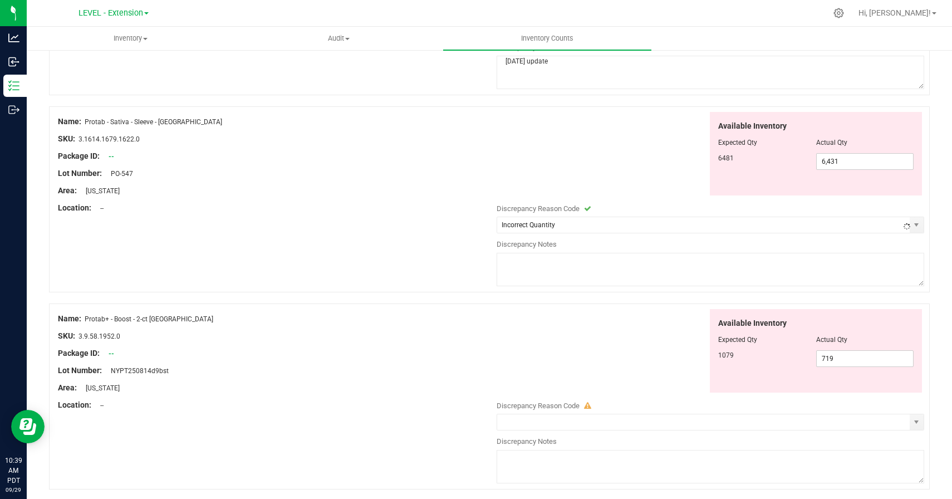
paste textarea "[DATE] update"
click at [614, 363] on div "Available Inventory Expected Qty Actual Qty 1079 719 719" at bounding box center [707, 351] width 433 height 84
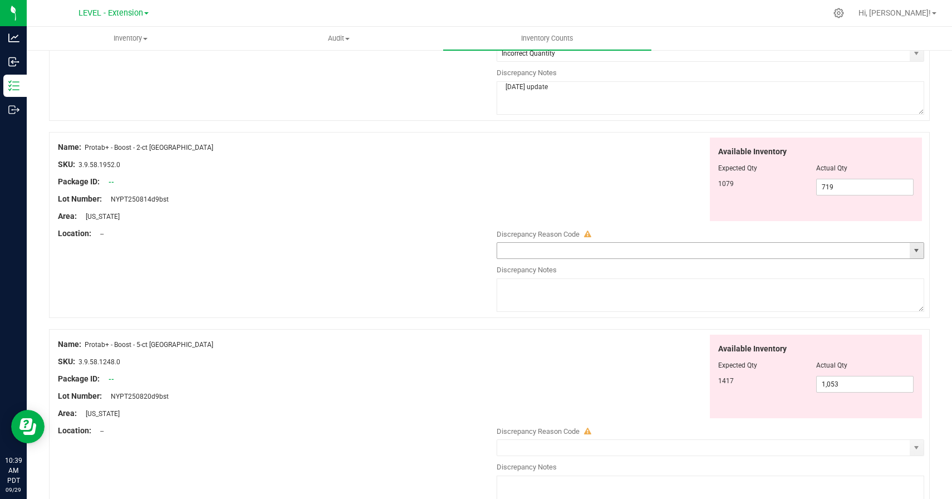
click at [916, 254] on span "select" at bounding box center [916, 250] width 9 height 9
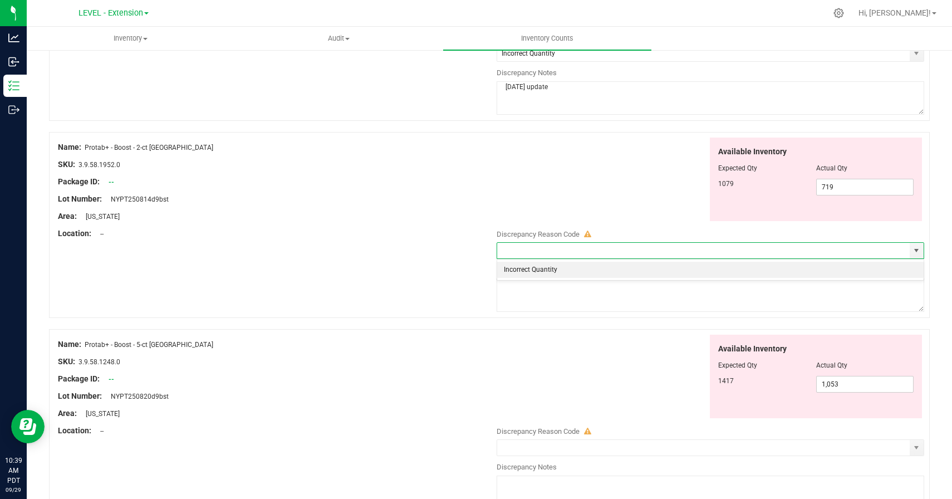
click at [846, 270] on li "Incorrect Quantity" at bounding box center [710, 270] width 427 height 17
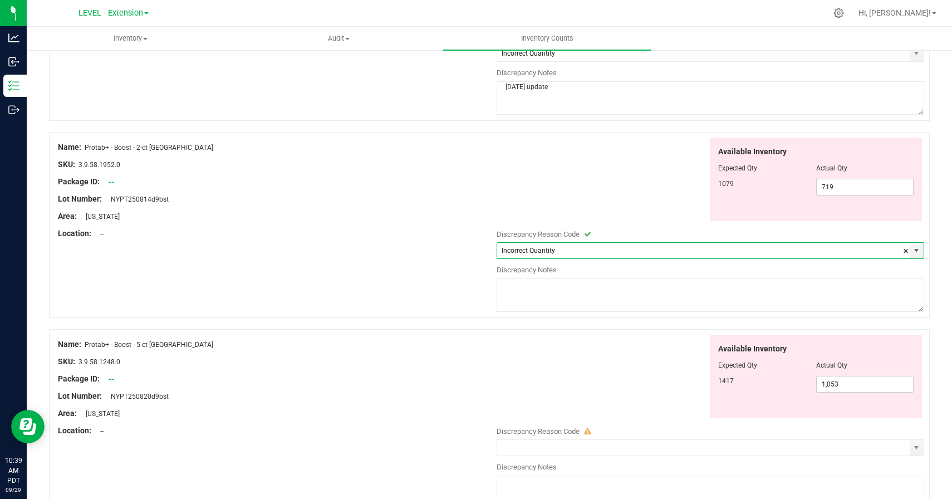
click at [807, 300] on textarea at bounding box center [711, 294] width 428 height 33
paste textarea "[DATE] update"
click at [633, 376] on div "Available Inventory Expected Qty Actual Qty 1417 1,053 1053" at bounding box center [707, 377] width 433 height 84
click at [921, 249] on span "select" at bounding box center [917, 250] width 14 height 16
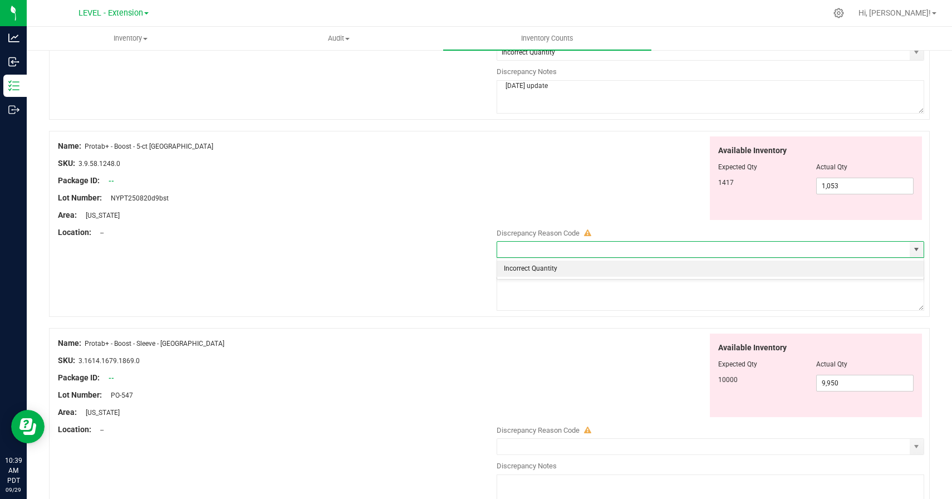
click at [591, 271] on li "Incorrect Quantity" at bounding box center [710, 269] width 427 height 17
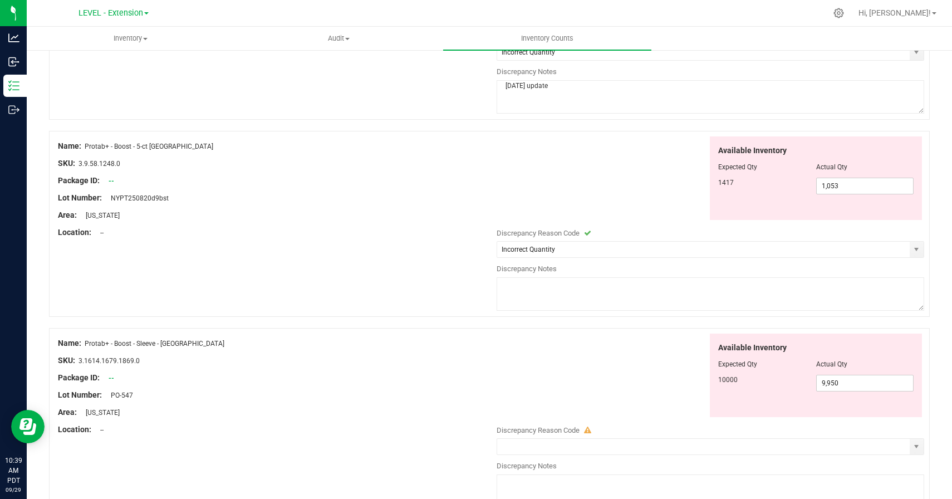
click at [591, 295] on textarea at bounding box center [711, 293] width 428 height 33
paste textarea "[DATE] update"
click at [591, 339] on div "Available Inventory Expected Qty Actual Qty 10000 9,950 9950" at bounding box center [707, 376] width 433 height 84
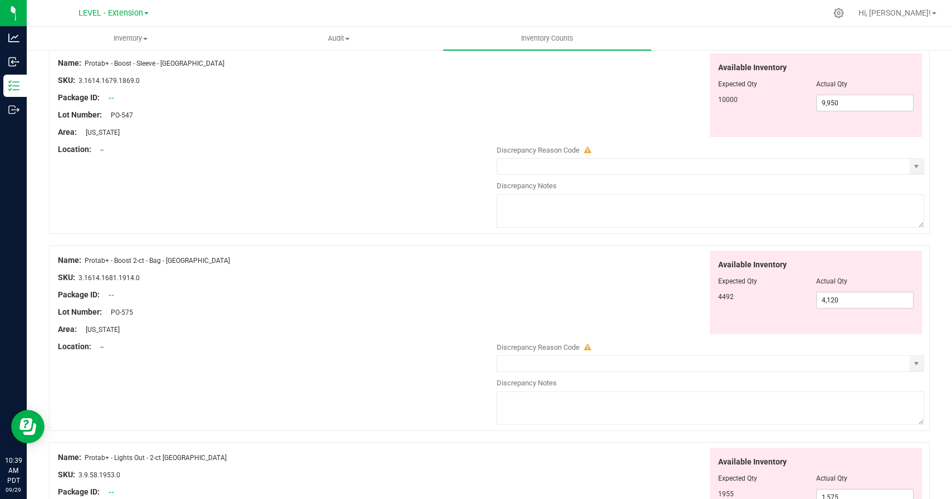
scroll to position [3120, 0]
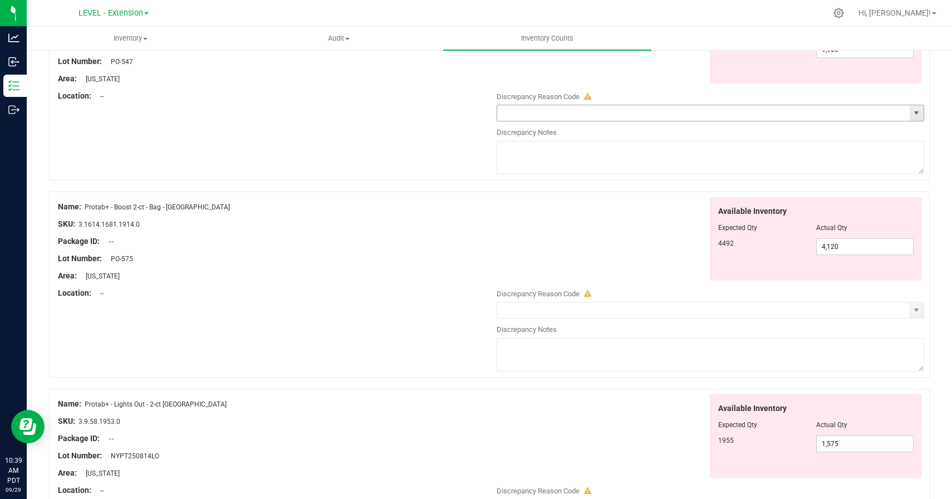
click at [916, 115] on span "select" at bounding box center [916, 113] width 9 height 9
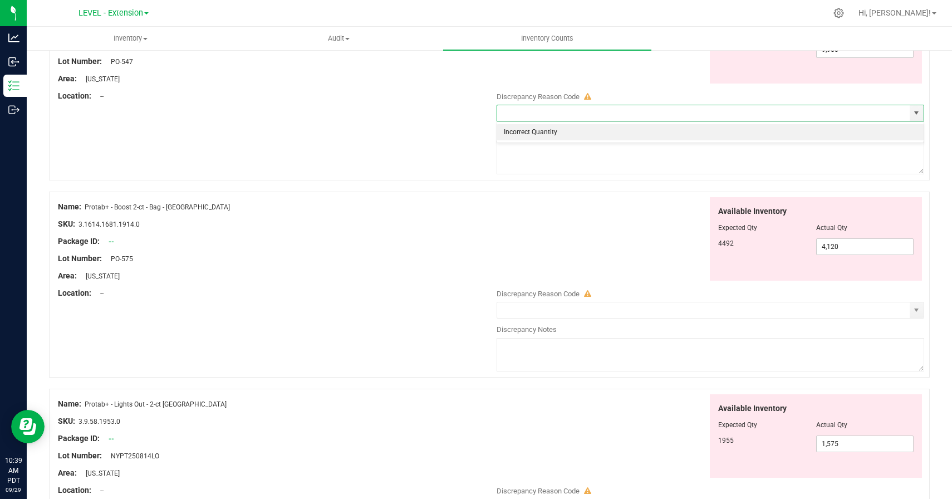
click at [591, 134] on li "Incorrect Quantity" at bounding box center [710, 132] width 427 height 17
click at [591, 144] on textarea at bounding box center [711, 157] width 428 height 33
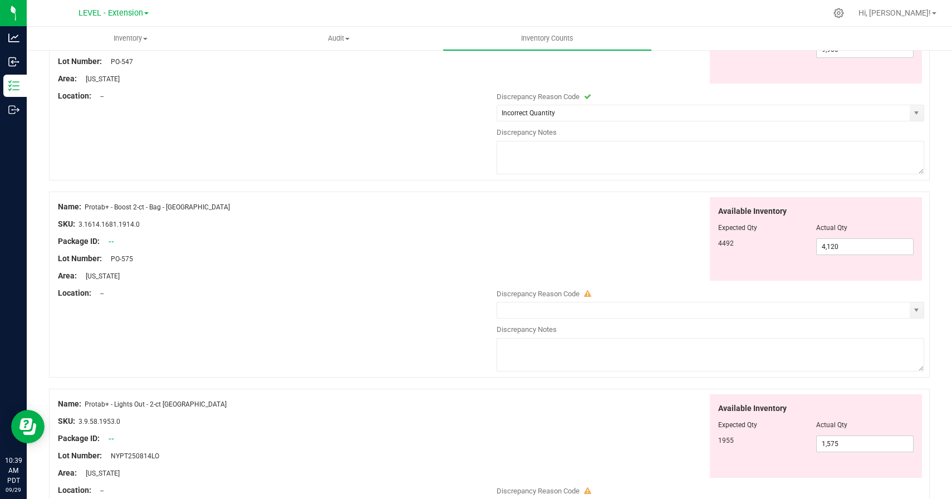
paste textarea "[DATE] update"
click at [592, 222] on div "Available Inventory Expected Qty Actual Qty 4492 4,120 4120" at bounding box center [707, 239] width 433 height 84
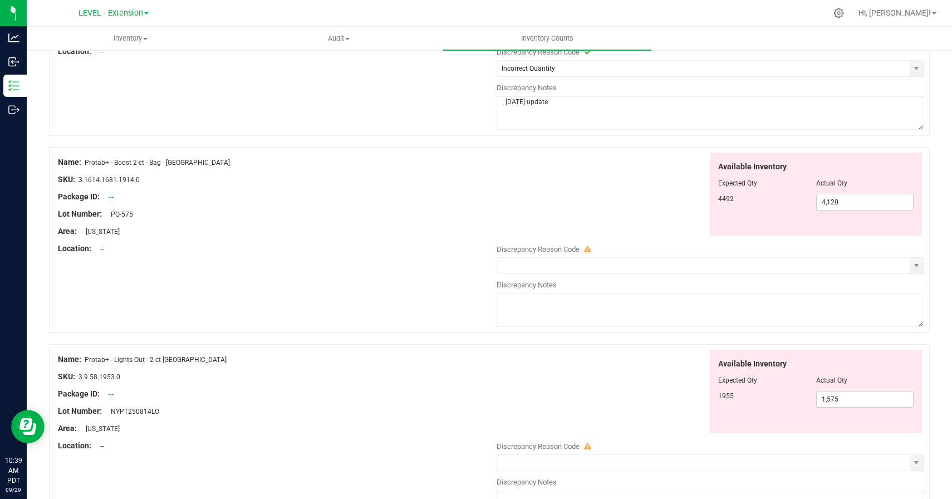
scroll to position [3206, 0]
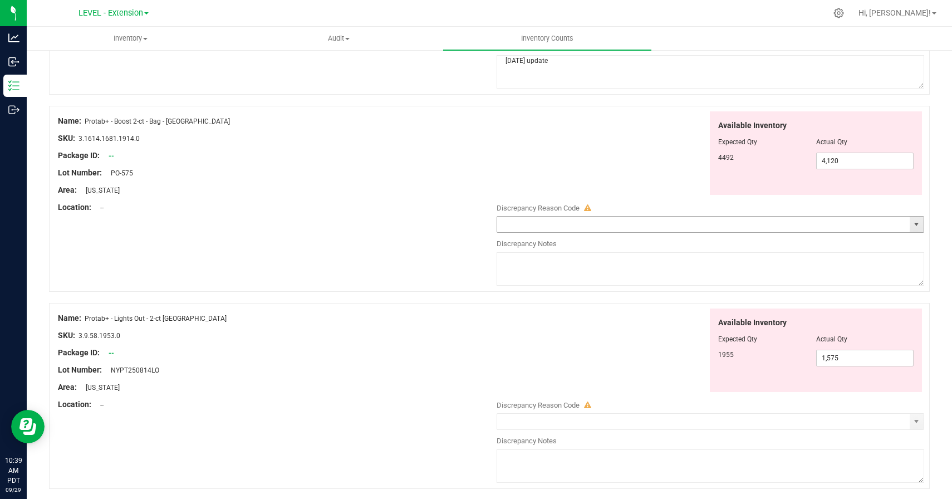
click at [914, 228] on span "select" at bounding box center [916, 224] width 9 height 9
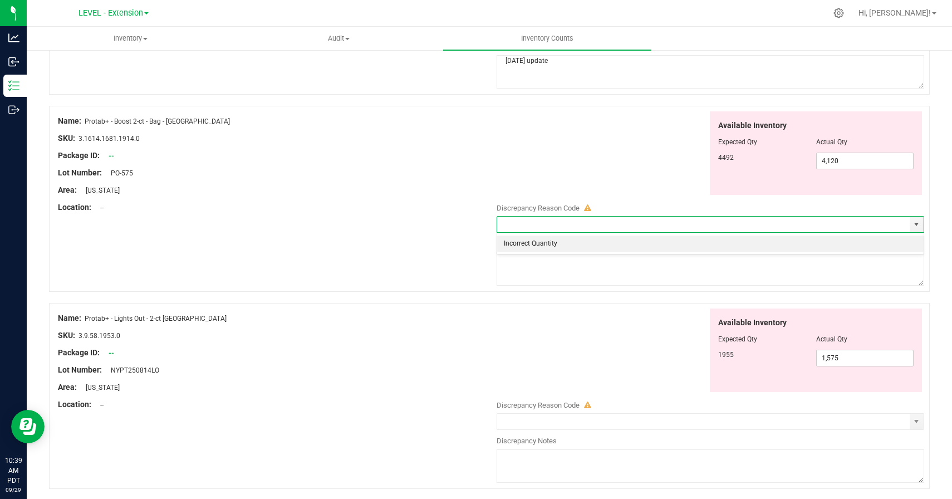
click at [558, 242] on li "Incorrect Quantity" at bounding box center [710, 244] width 427 height 17
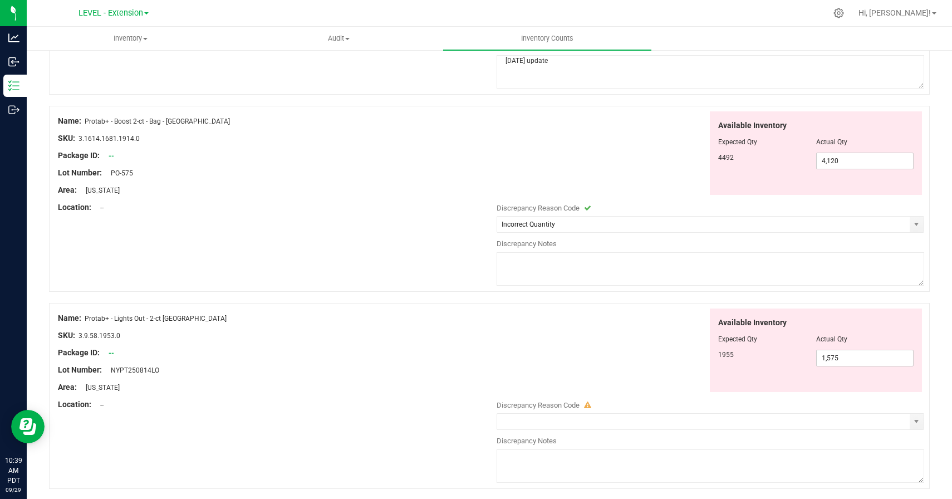
click at [558, 271] on textarea at bounding box center [711, 268] width 428 height 33
paste textarea "[DATE] update"
click at [560, 314] on div "Available Inventory Expected Qty Actual Qty 1955 1,575 1575" at bounding box center [707, 350] width 433 height 84
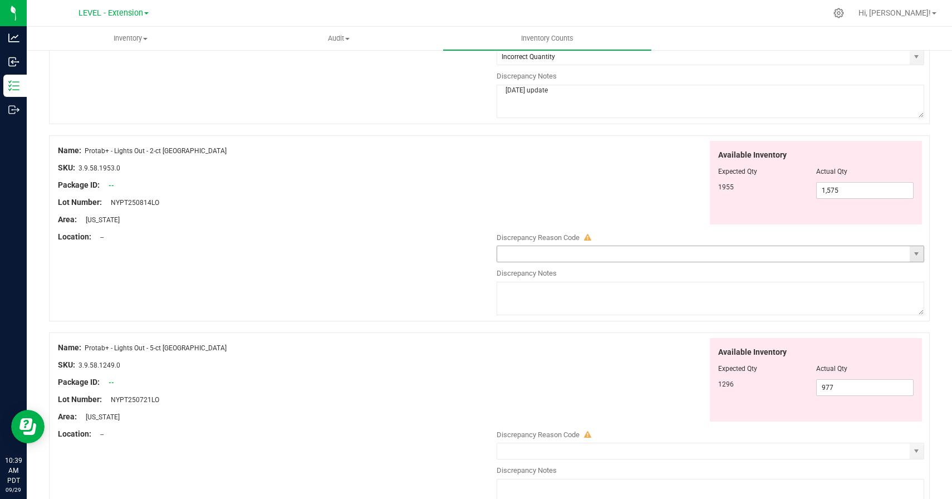
scroll to position [3413, 0]
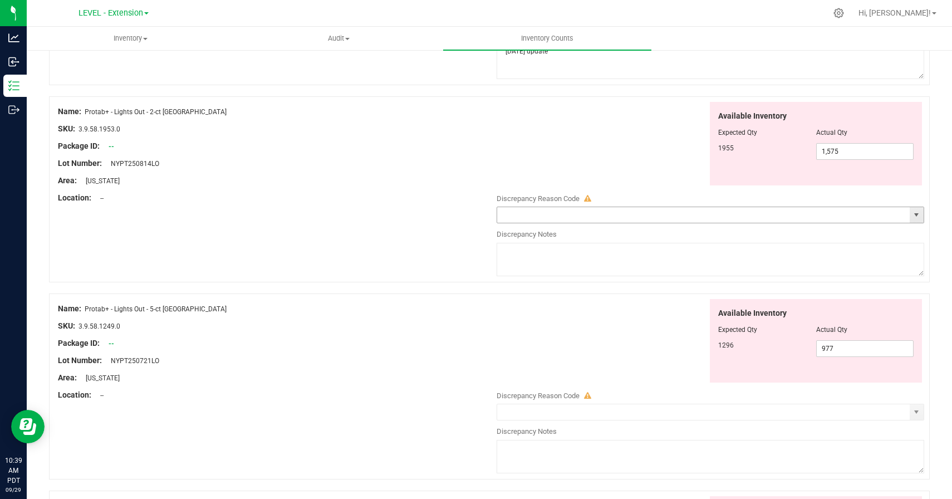
click at [915, 212] on span "select" at bounding box center [916, 214] width 9 height 9
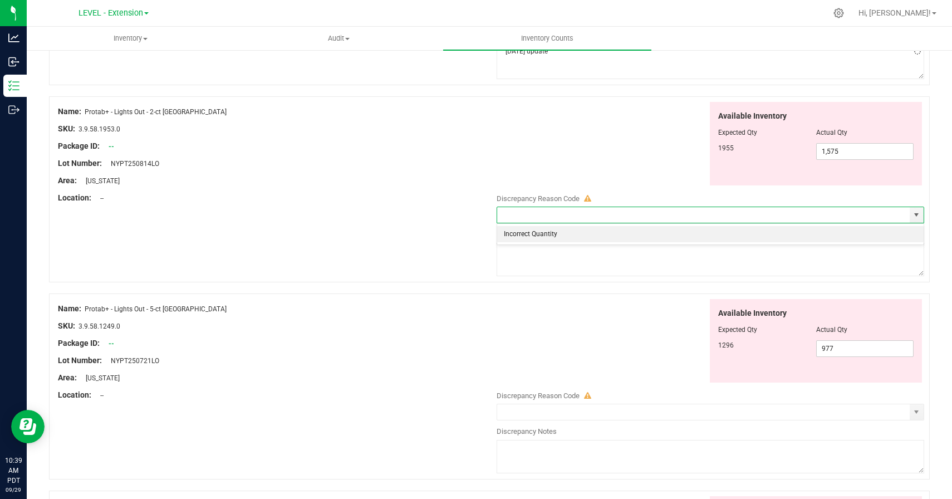
click at [517, 239] on li "Incorrect Quantity" at bounding box center [710, 234] width 427 height 17
click at [523, 260] on textarea at bounding box center [711, 259] width 428 height 33
paste textarea "[DATE] update"
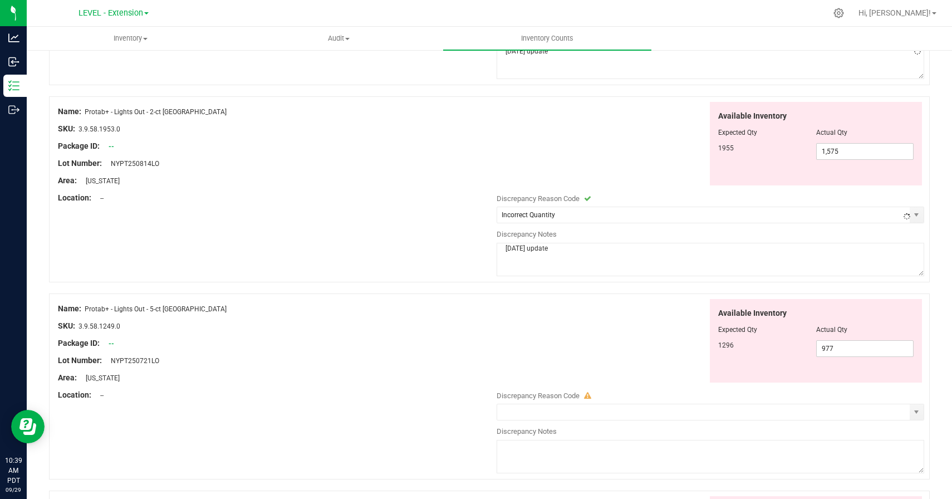
click at [528, 304] on div "Available Inventory Expected Qty Actual Qty 1296 977 977" at bounding box center [707, 341] width 433 height 84
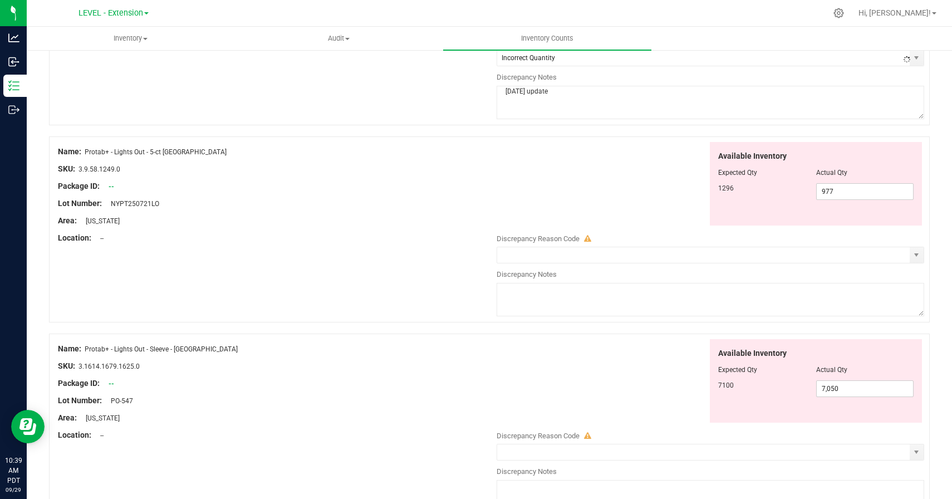
scroll to position [3589, 0]
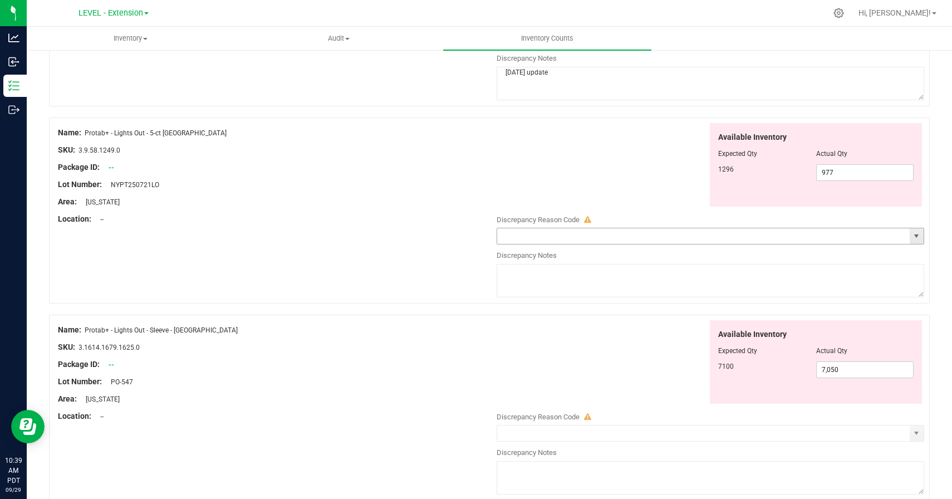
click at [912, 234] on span "select" at bounding box center [916, 236] width 9 height 9
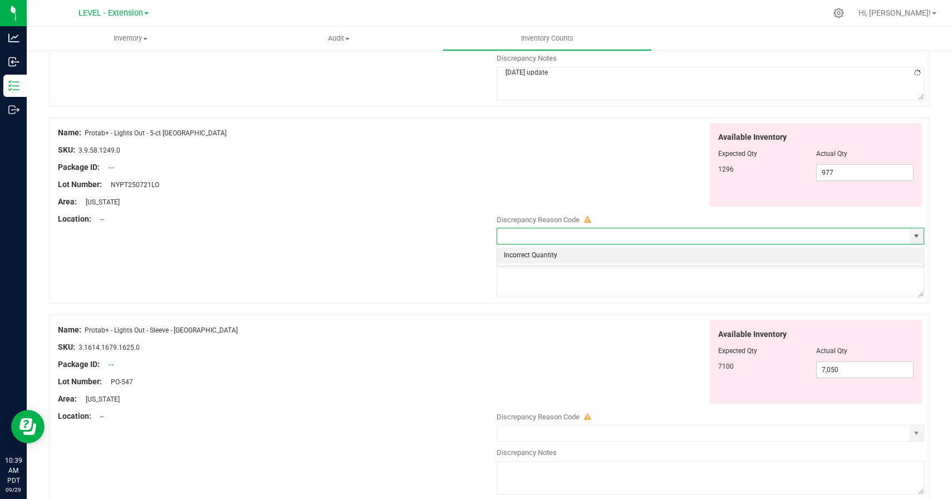
click at [520, 256] on li "Incorrect Quantity" at bounding box center [710, 255] width 427 height 17
click at [524, 282] on textarea at bounding box center [711, 280] width 428 height 33
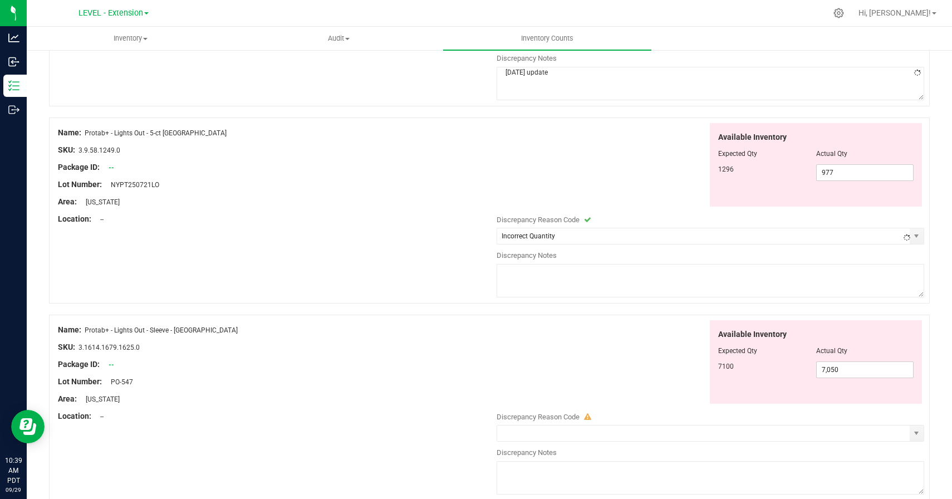
paste textarea "[DATE] update"
click at [525, 320] on div at bounding box center [599, 320] width 217 height 1
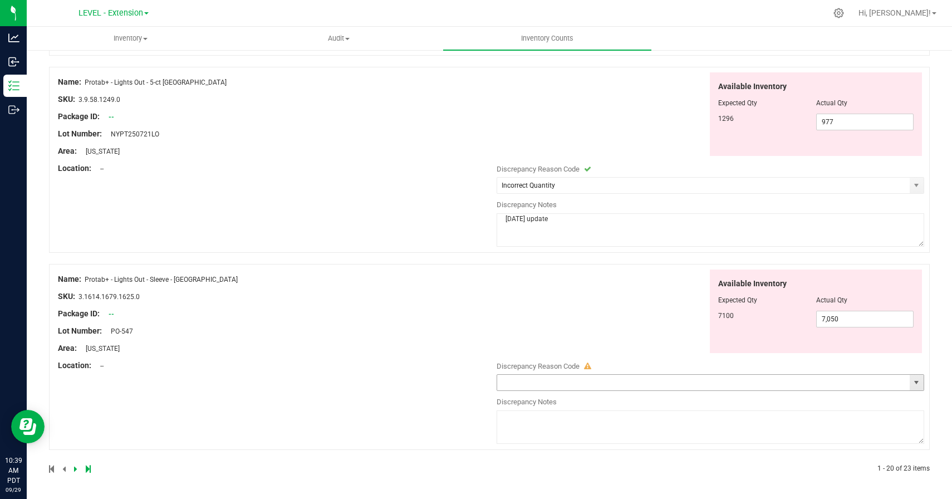
click at [912, 387] on span "select" at bounding box center [916, 382] width 9 height 9
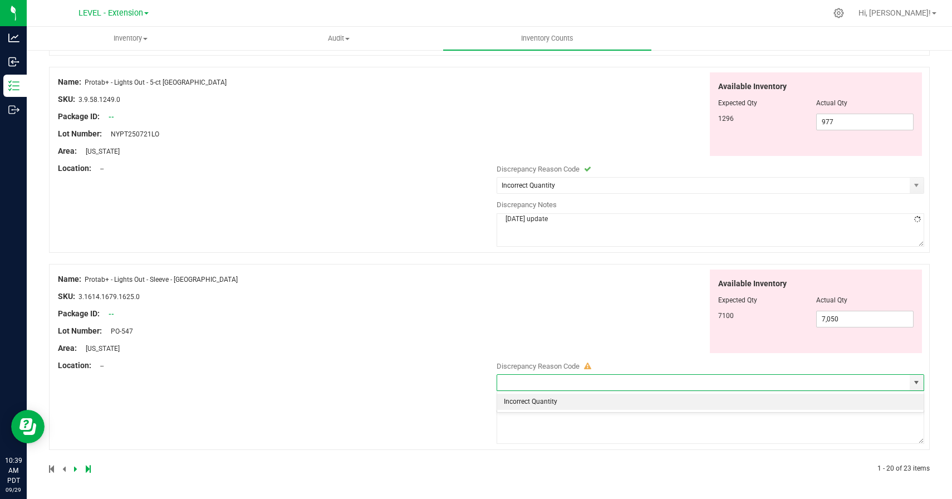
click at [677, 396] on li "Incorrect Quantity" at bounding box center [710, 402] width 427 height 17
click at [665, 427] on textarea at bounding box center [711, 426] width 428 height 33
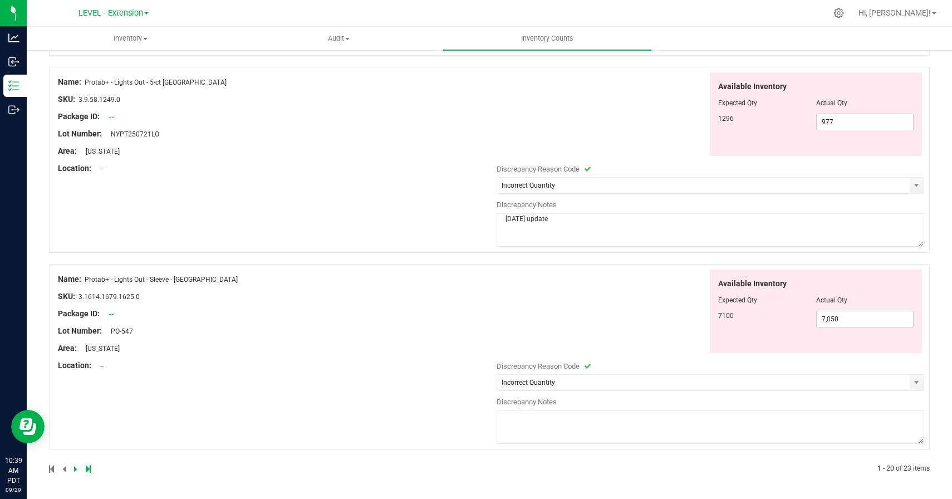
paste textarea "[DATE] update"
click at [332, 418] on div "Name: Protab+ - Lights Out - Sleeve - [GEOGRAPHIC_DATA] SKU: 3.1614.1679.1625.0…" at bounding box center [489, 357] width 881 height 186
click at [74, 467] on icon at bounding box center [75, 468] width 3 height 7
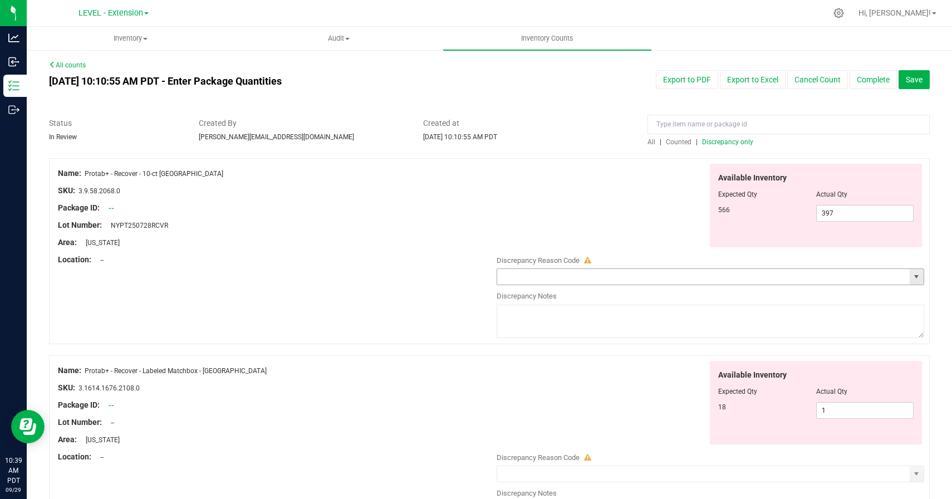
click at [911, 271] on span "select" at bounding box center [917, 277] width 14 height 16
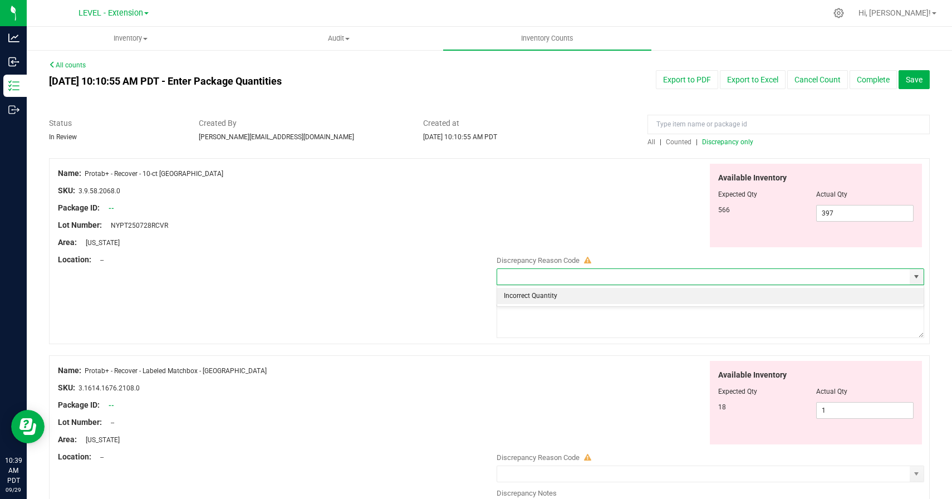
click at [656, 297] on li "Incorrect Quantity" at bounding box center [710, 296] width 427 height 17
click at [654, 325] on textarea at bounding box center [711, 321] width 428 height 33
paste textarea "[DATE] update"
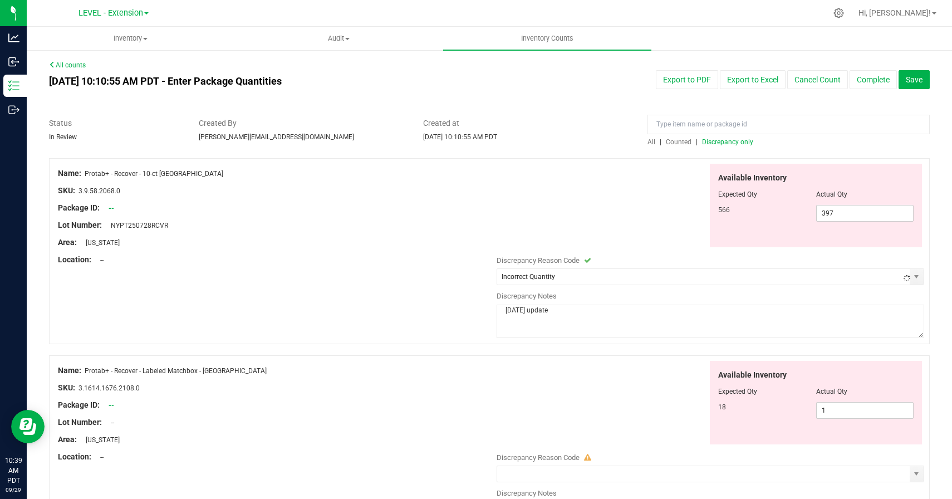
click at [597, 386] on div "Available Inventory Expected Qty Actual Qty 18 1 1" at bounding box center [707, 403] width 433 height 84
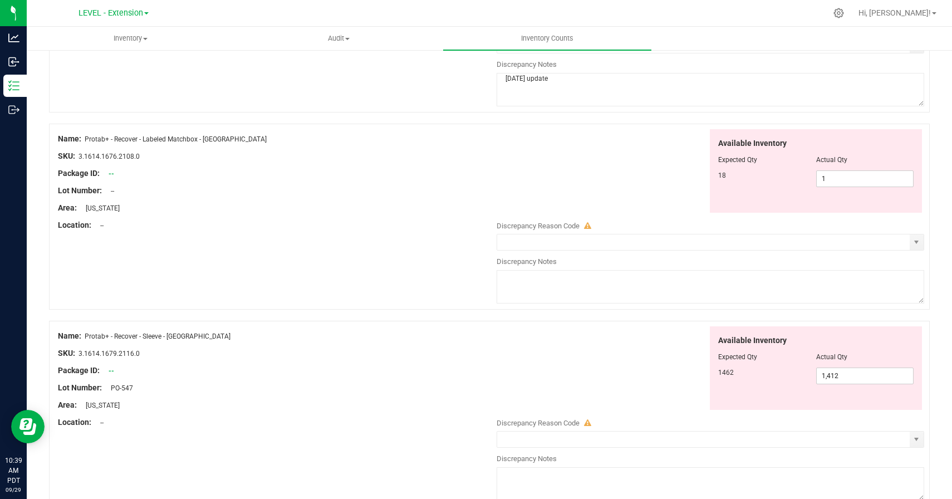
scroll to position [252, 0]
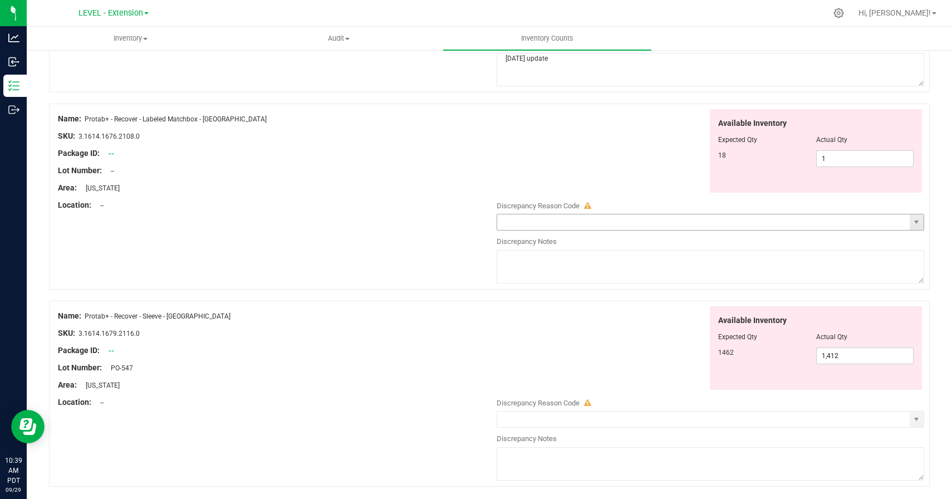
click at [916, 227] on span "select" at bounding box center [917, 222] width 14 height 16
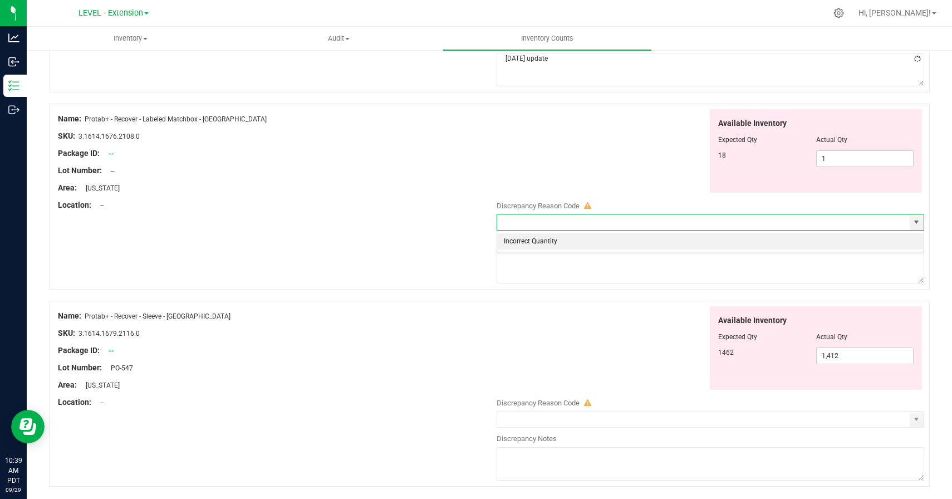
click at [673, 243] on li "Incorrect Quantity" at bounding box center [710, 241] width 427 height 17
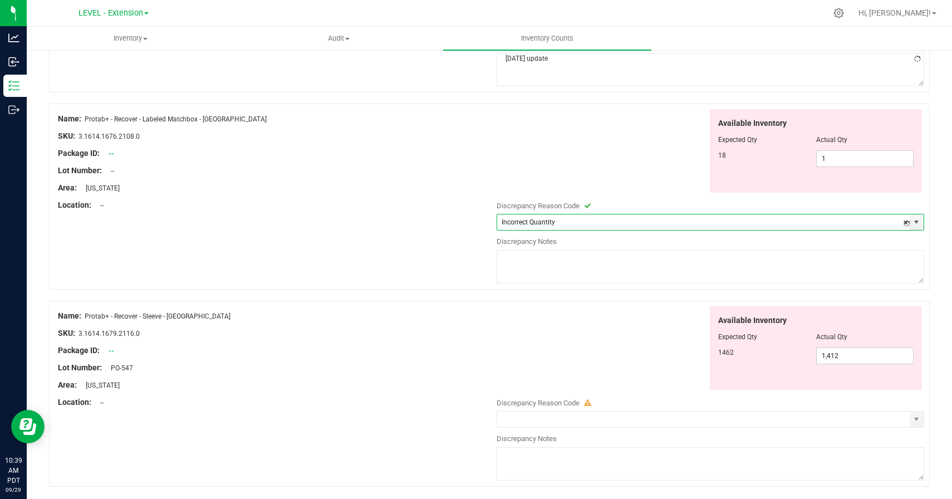
click at [673, 274] on textarea at bounding box center [711, 266] width 428 height 33
paste textarea "[DATE] update"
click at [643, 332] on div "Available Inventory Expected Qty Actual Qty 1462 1,412 1412" at bounding box center [707, 348] width 433 height 84
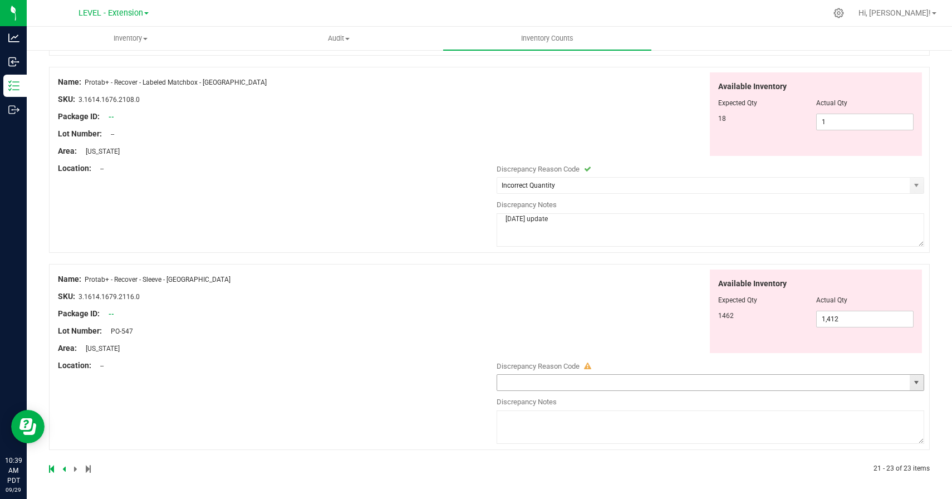
click at [911, 386] on span "select" at bounding box center [917, 383] width 14 height 16
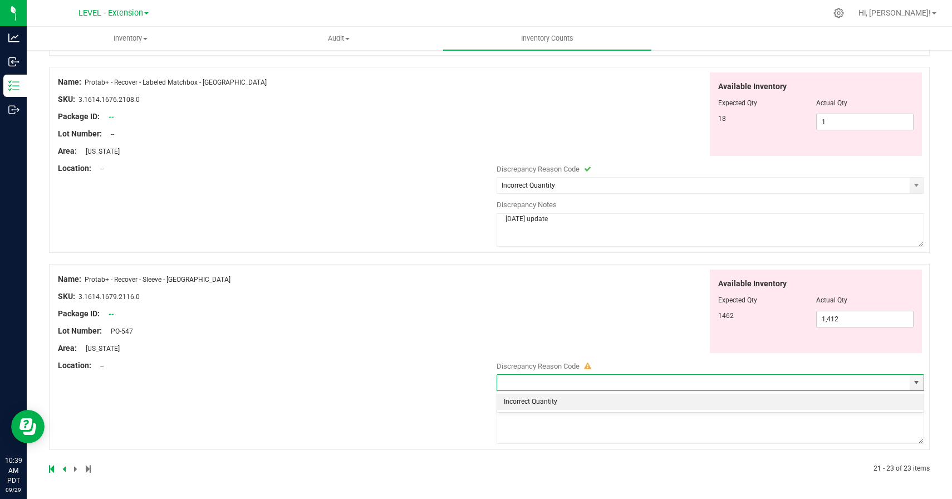
click at [689, 398] on li "Incorrect Quantity" at bounding box center [710, 402] width 427 height 17
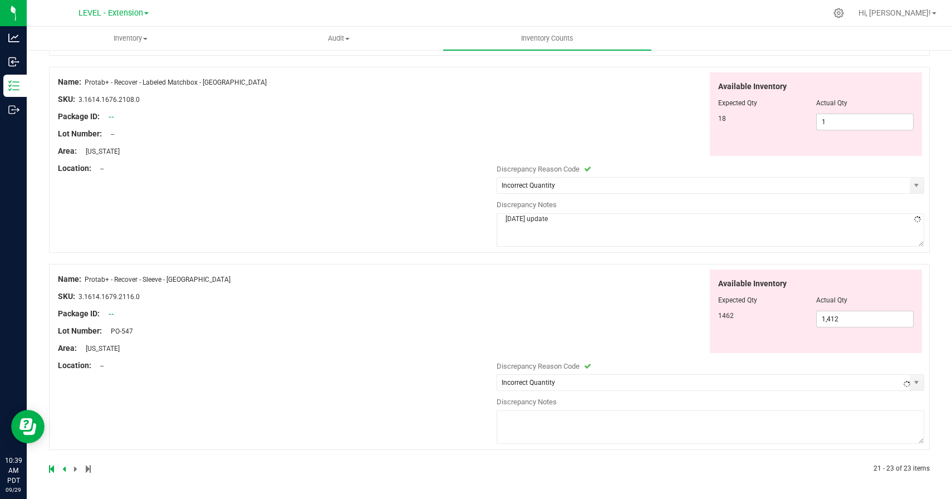
click at [689, 442] on textarea at bounding box center [711, 426] width 428 height 33
paste textarea "[DATE] update"
click at [374, 420] on div "Name: Protab+ - Recover - Sleeve - [GEOGRAPHIC_DATA] SKU: 3.1614.1679.2116.0 Pa…" at bounding box center [489, 357] width 881 height 186
click at [367, 344] on div "Area: [US_STATE]" at bounding box center [274, 348] width 433 height 12
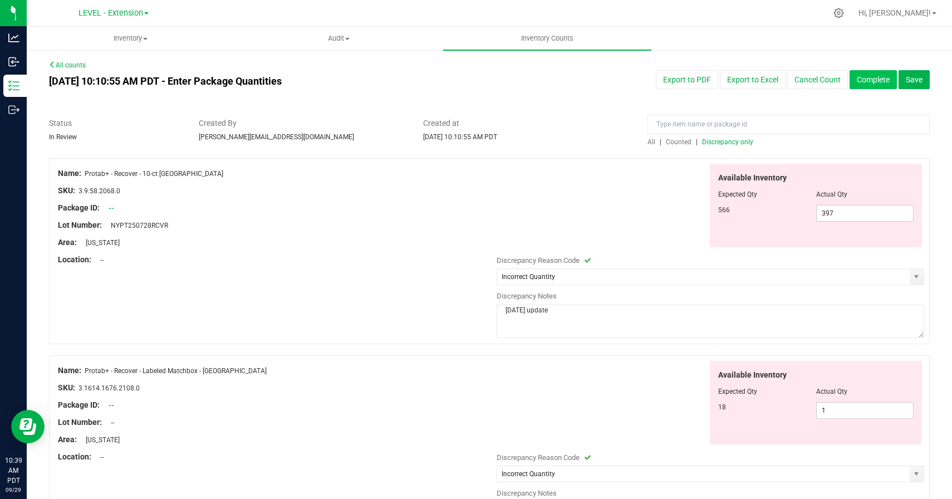
click at [883, 82] on button "Complete" at bounding box center [873, 79] width 47 height 19
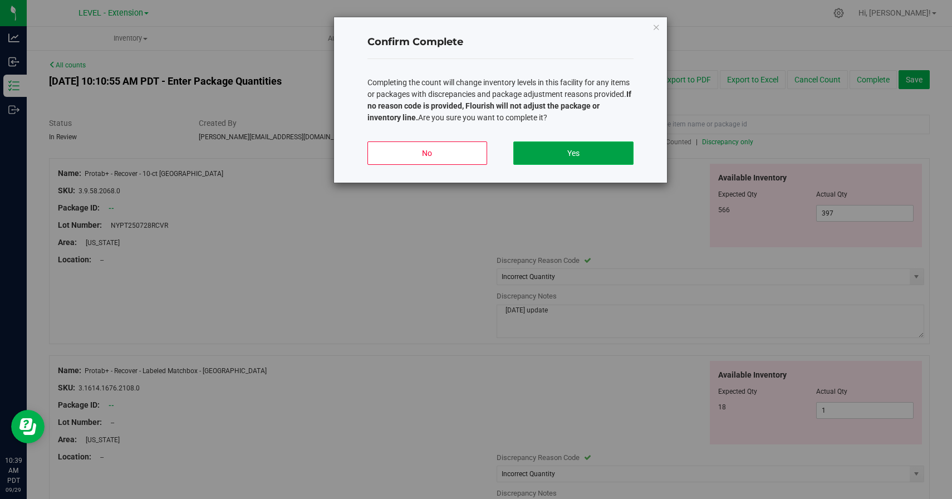
click at [593, 156] on button "Yes" at bounding box center [573, 152] width 120 height 23
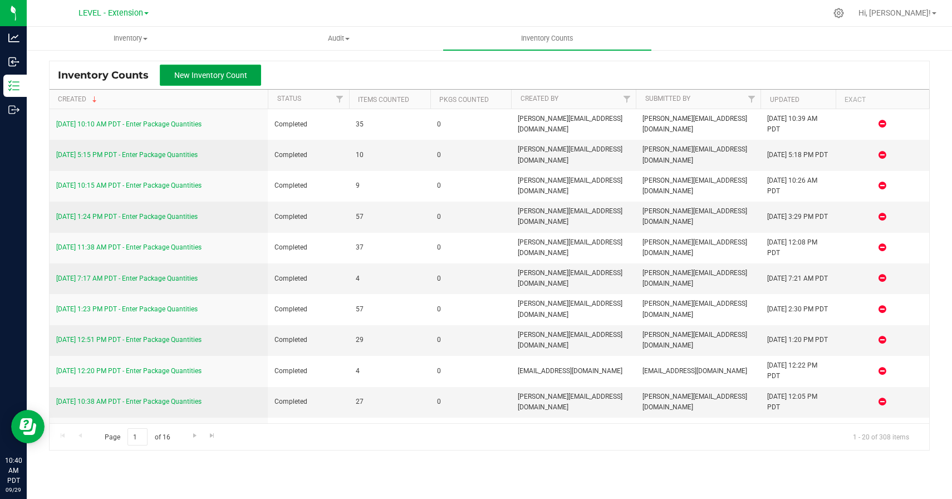
click at [230, 66] on button "New Inventory Count" at bounding box center [210, 75] width 101 height 21
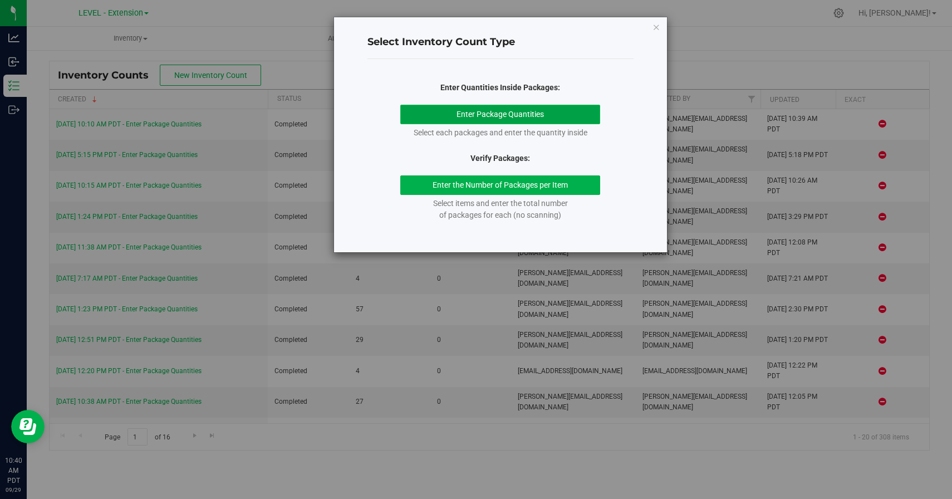
click at [485, 115] on button "Enter Package Quantities" at bounding box center [500, 114] width 200 height 19
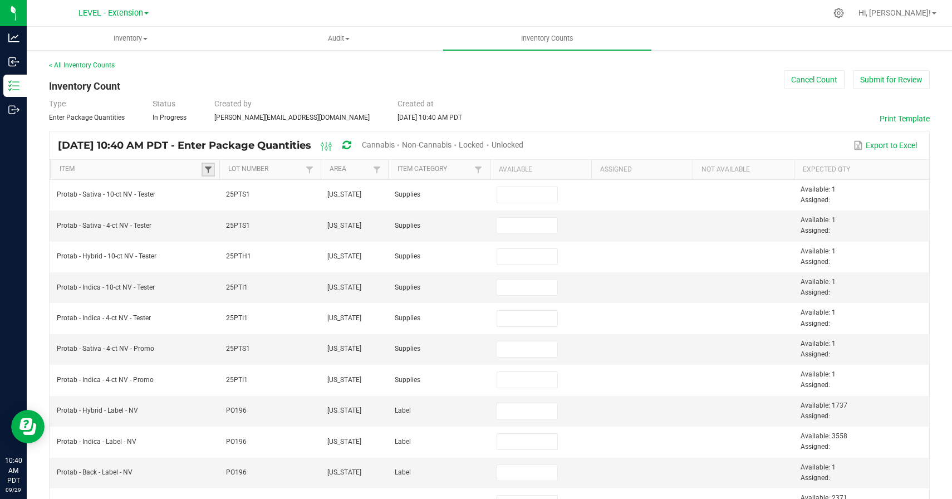
click at [207, 170] on span at bounding box center [208, 169] width 9 height 9
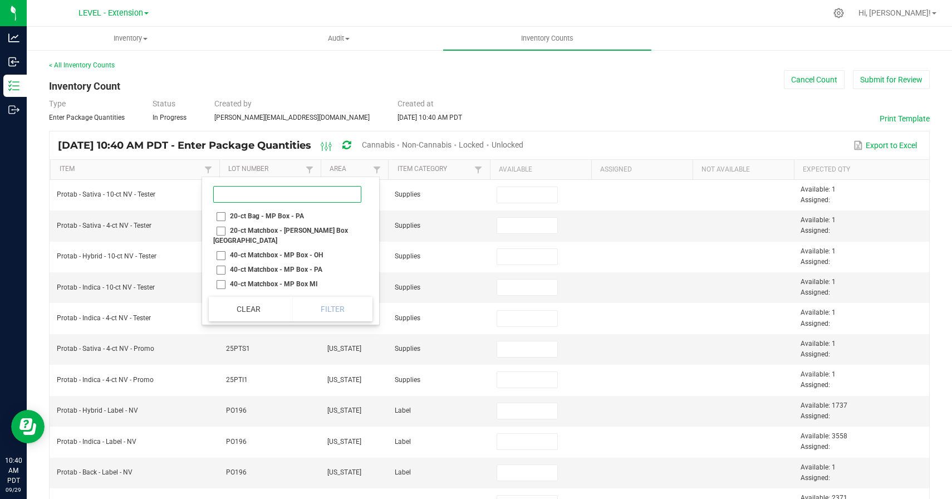
click at [252, 192] on input at bounding box center [287, 194] width 148 height 17
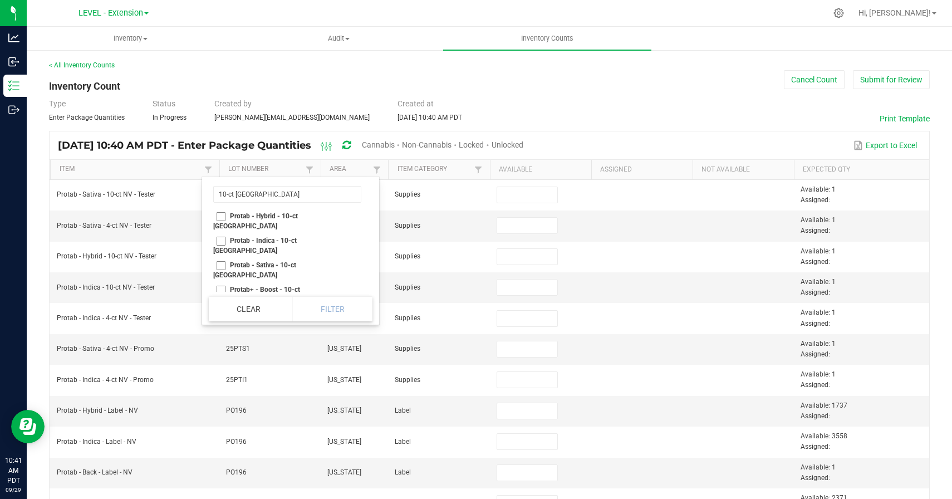
click at [217, 217] on li "Protab - Hybrid - 10-ct [GEOGRAPHIC_DATA]" at bounding box center [287, 221] width 157 height 24
click at [217, 233] on li "Protab - Indica - 10-ct [GEOGRAPHIC_DATA]" at bounding box center [287, 245] width 157 height 24
click at [218, 258] on li "Protab - Sativa - 10-ct [GEOGRAPHIC_DATA]" at bounding box center [287, 270] width 157 height 24
click at [223, 282] on li "Protab+ - Boost - 10-ct [GEOGRAPHIC_DATA]" at bounding box center [287, 294] width 157 height 24
click at [224, 307] on li "Protab+ - Lights Out - 10-ct [GEOGRAPHIC_DATA]" at bounding box center [287, 319] width 157 height 24
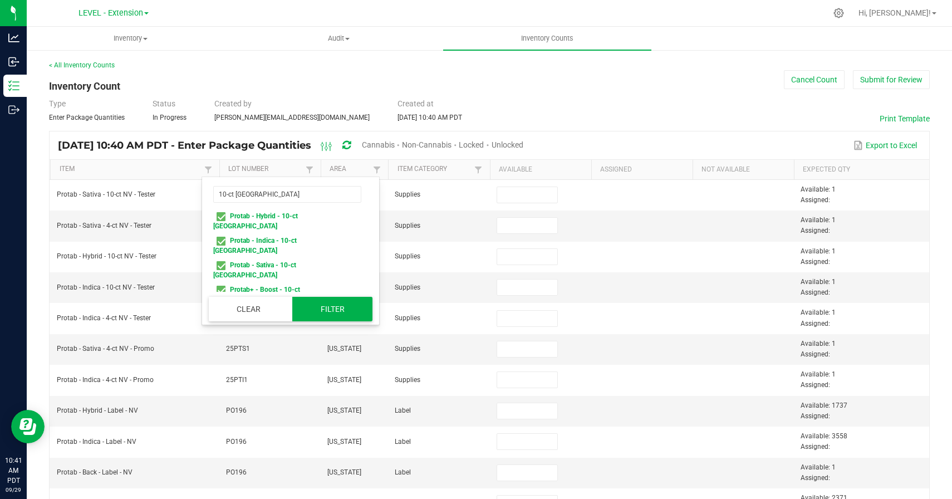
click at [310, 305] on button "Filter" at bounding box center [332, 309] width 80 height 24
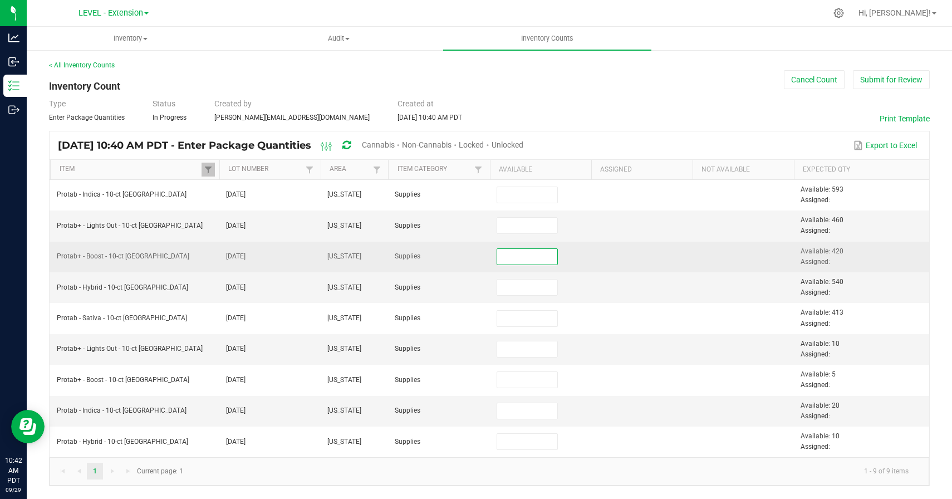
click at [532, 257] on input at bounding box center [527, 257] width 61 height 16
paste input "360"
click at [611, 256] on td at bounding box center [641, 257] width 101 height 31
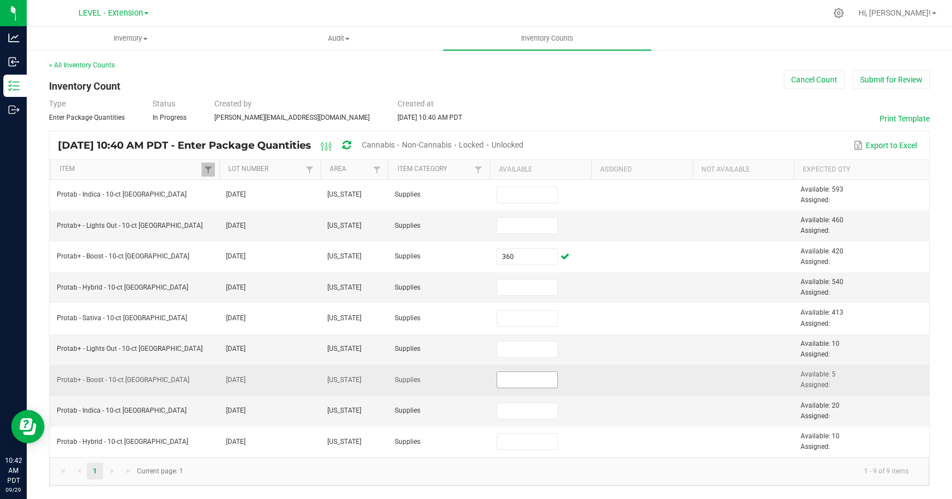
click at [543, 384] on input at bounding box center [527, 380] width 61 height 16
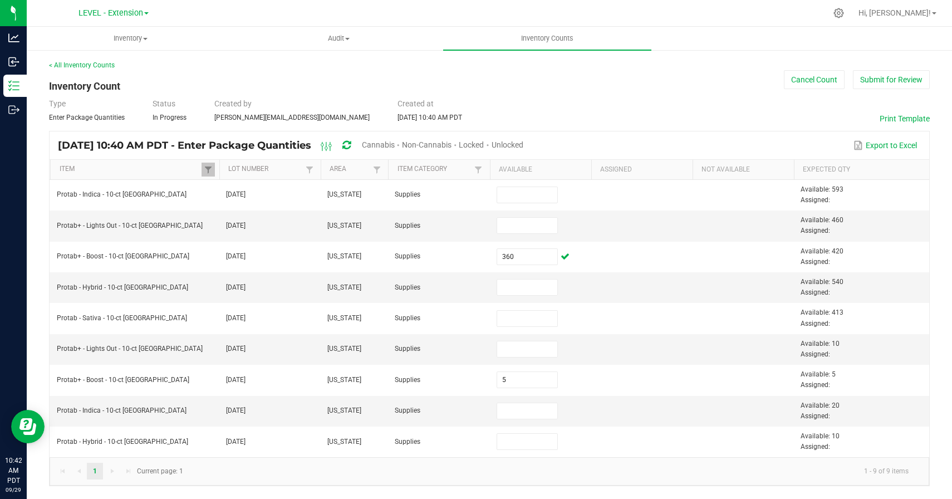
click at [535, 471] on kendo-pager-info "1 - 9 of 9 items" at bounding box center [554, 471] width 728 height 18
click at [506, 299] on td at bounding box center [540, 287] width 101 height 31
click at [531, 285] on input at bounding box center [527, 288] width 61 height 16
paste input "500"
click at [619, 279] on td at bounding box center [641, 287] width 101 height 31
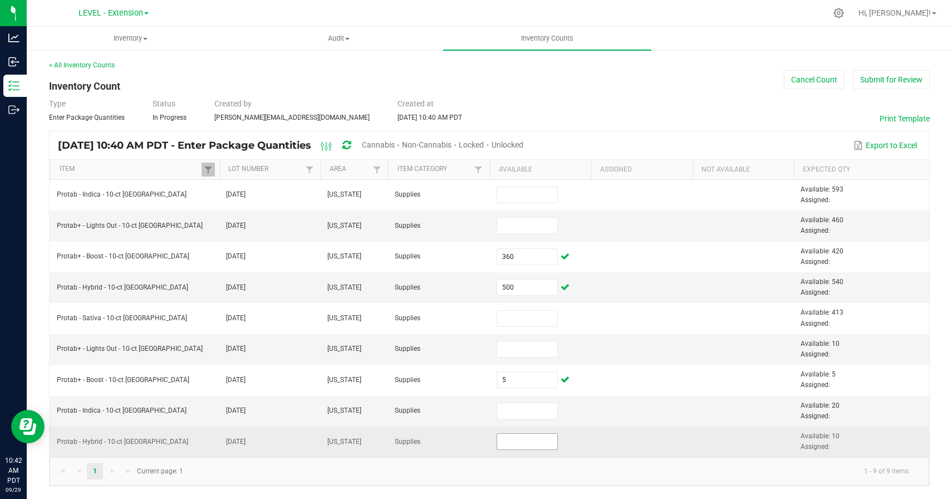
click at [538, 440] on input at bounding box center [527, 442] width 61 height 16
paste input "10"
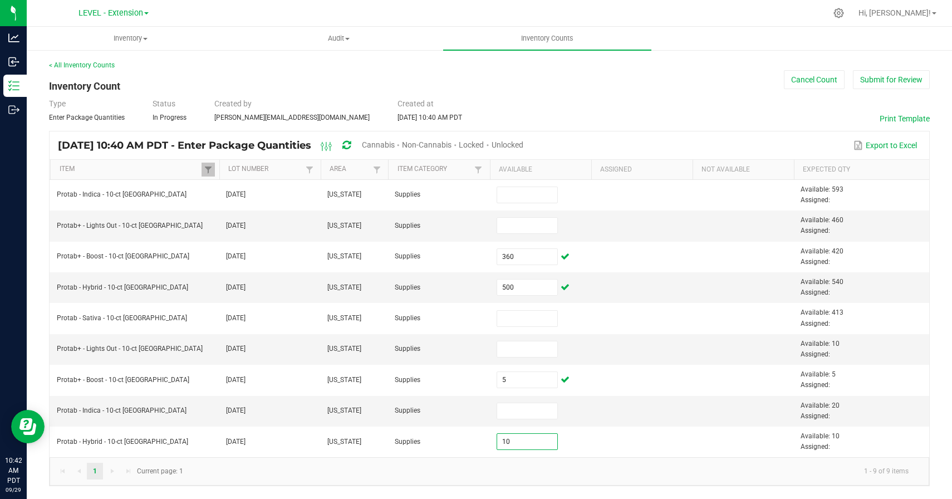
click at [626, 467] on kendo-pager-info "1 - 9 of 9 items" at bounding box center [554, 471] width 728 height 18
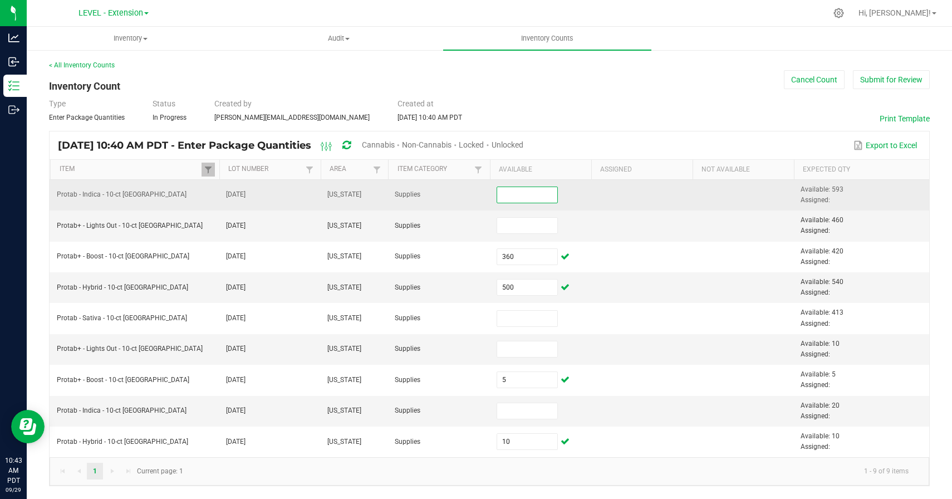
click at [545, 200] on input at bounding box center [527, 195] width 61 height 16
paste input "553"
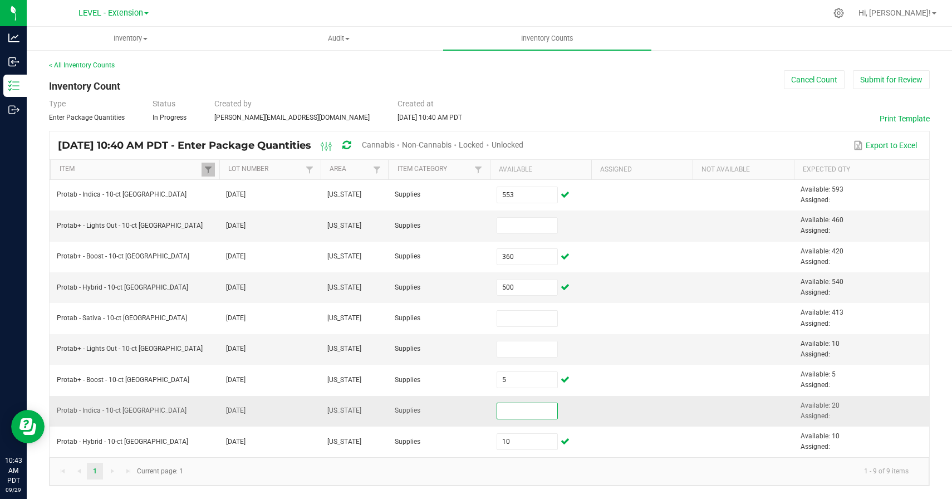
click at [536, 413] on input at bounding box center [527, 411] width 61 height 16
paste input "20"
click at [530, 228] on input at bounding box center [527, 226] width 61 height 16
paste input "420"
click at [530, 350] on input at bounding box center [527, 349] width 61 height 16
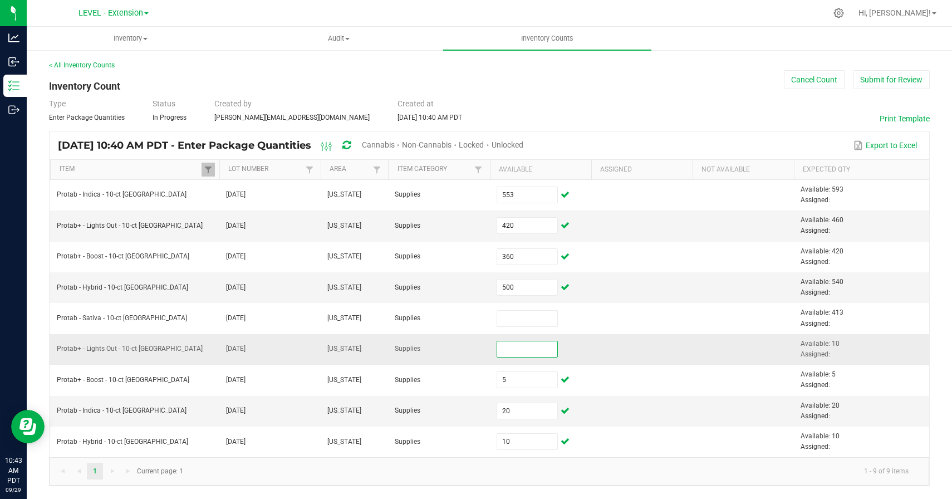
paste input "10"
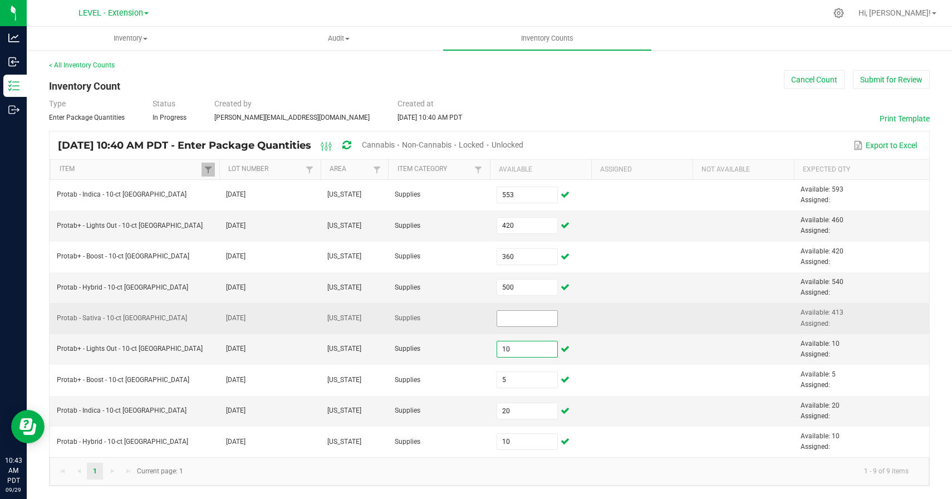
click at [517, 319] on input at bounding box center [527, 319] width 61 height 16
paste input "353"
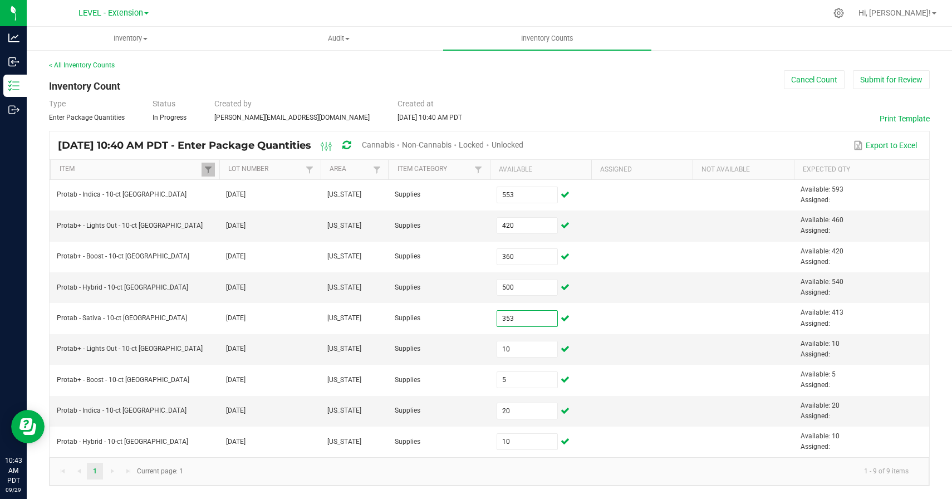
click at [708, 119] on div "Type Enter Package Quantities Status In Progress Created by [PERSON_NAME][EMAIL…" at bounding box center [489, 110] width 881 height 24
click at [903, 77] on button "Submit for Review" at bounding box center [891, 79] width 77 height 19
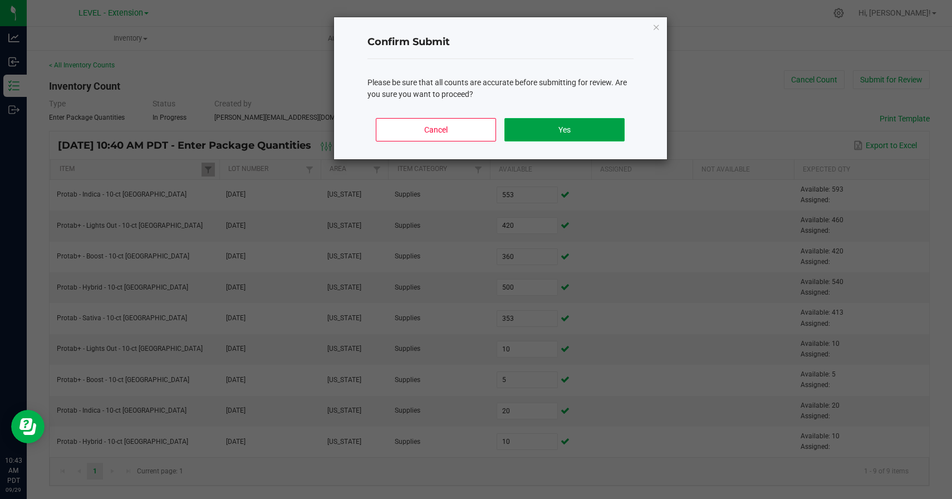
click at [554, 135] on button "Yes" at bounding box center [564, 129] width 120 height 23
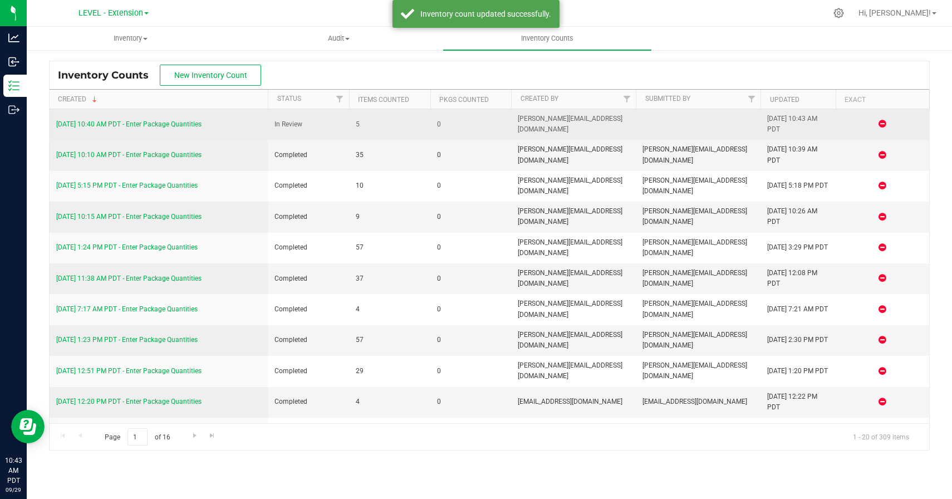
click at [158, 120] on link "[DATE] 10:40 AM PDT - Enter Package Quantities" at bounding box center [128, 124] width 145 height 8
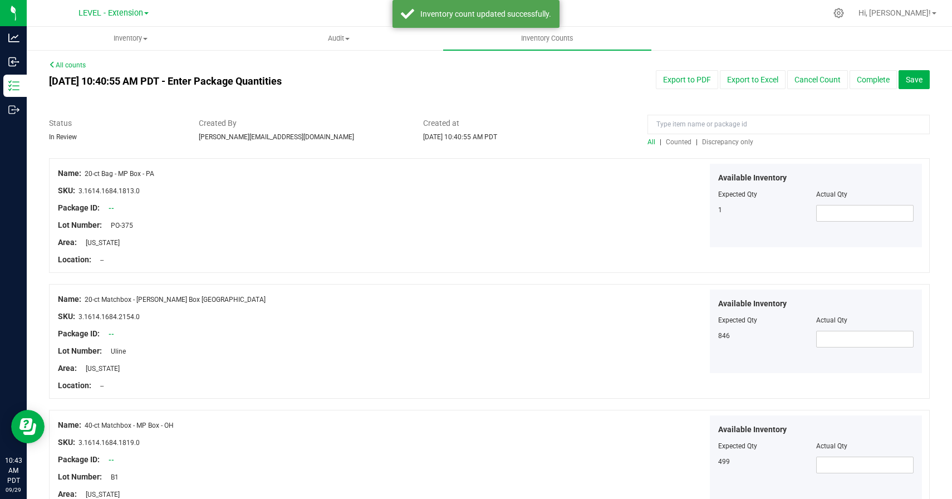
click at [737, 143] on span "Discrepancy only" at bounding box center [727, 142] width 51 height 8
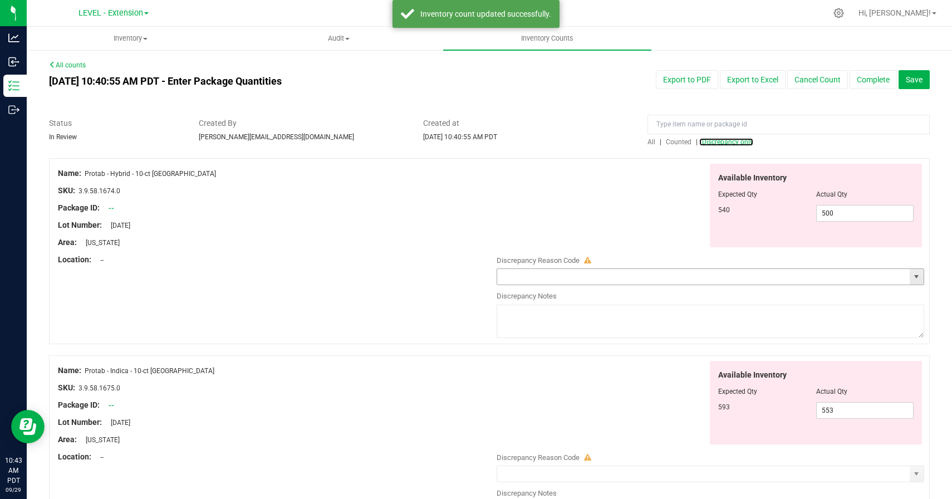
click at [917, 271] on span "select" at bounding box center [917, 277] width 14 height 16
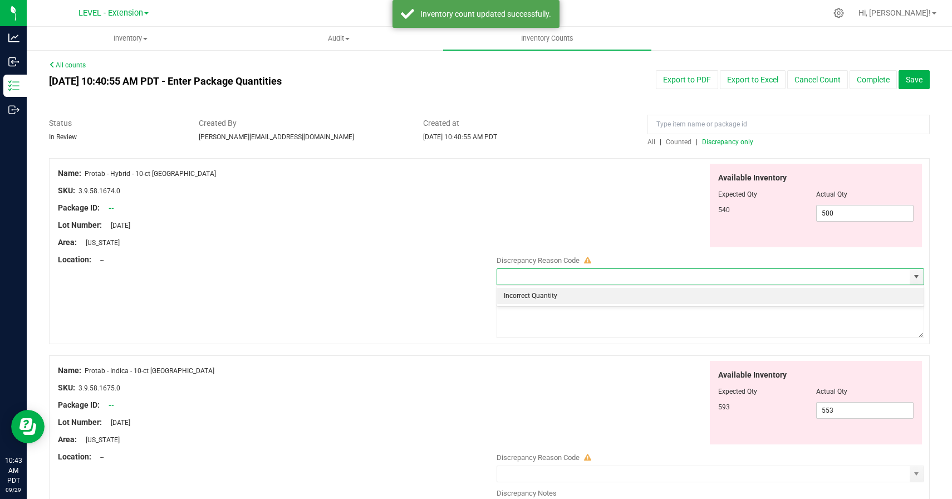
click at [565, 296] on li "Incorrect Quantity" at bounding box center [710, 296] width 427 height 17
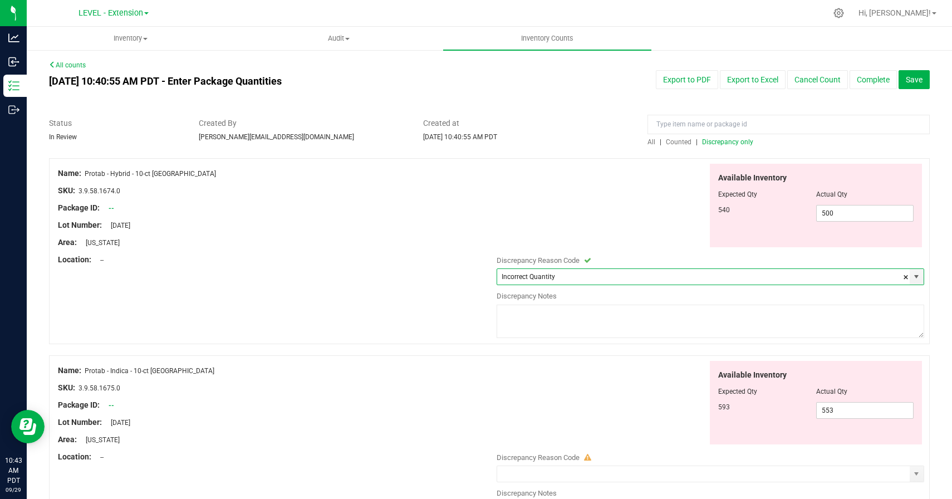
click at [566, 322] on textarea at bounding box center [711, 321] width 428 height 33
click at [339, 320] on div "Name: Protab - Hybrid - 10-ct [GEOGRAPHIC_DATA] SKU: 3.9.58.1674.0 Package ID: …" at bounding box center [489, 251] width 881 height 186
click at [524, 311] on textarea "[DATE]" at bounding box center [711, 321] width 428 height 33
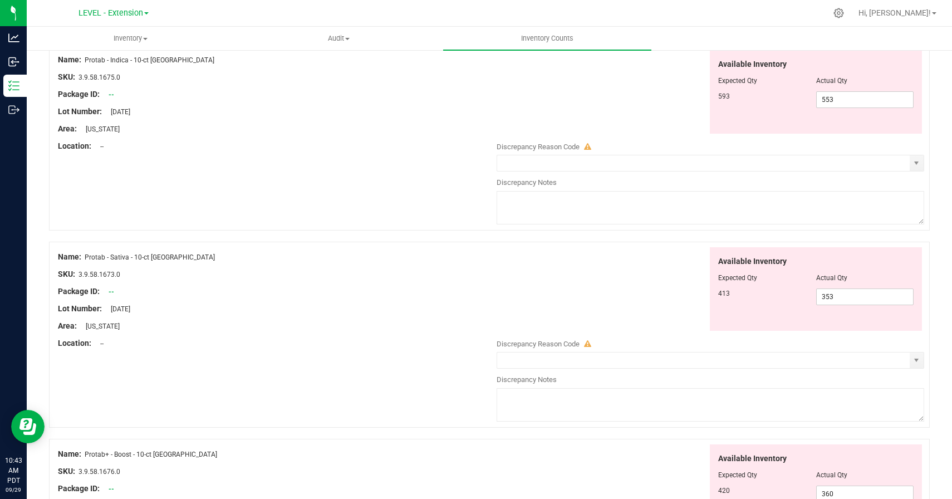
scroll to position [346, 0]
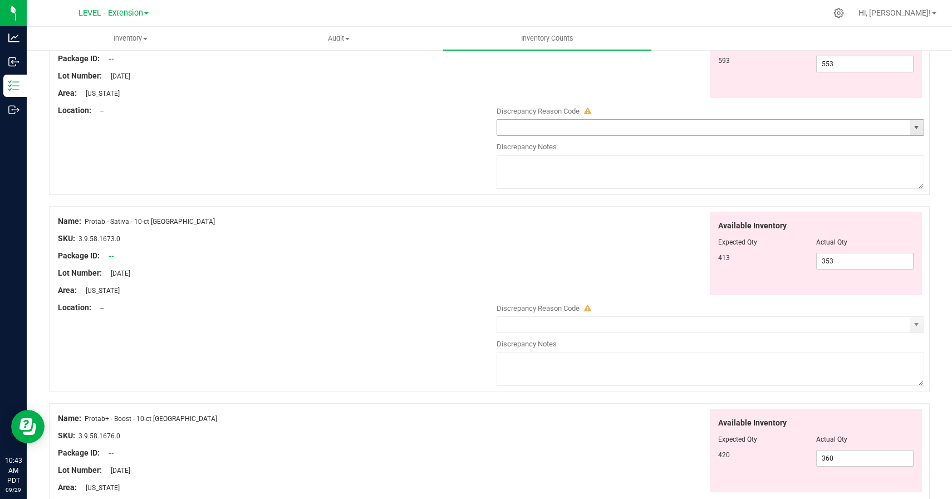
click at [918, 128] on span "select" at bounding box center [916, 127] width 9 height 9
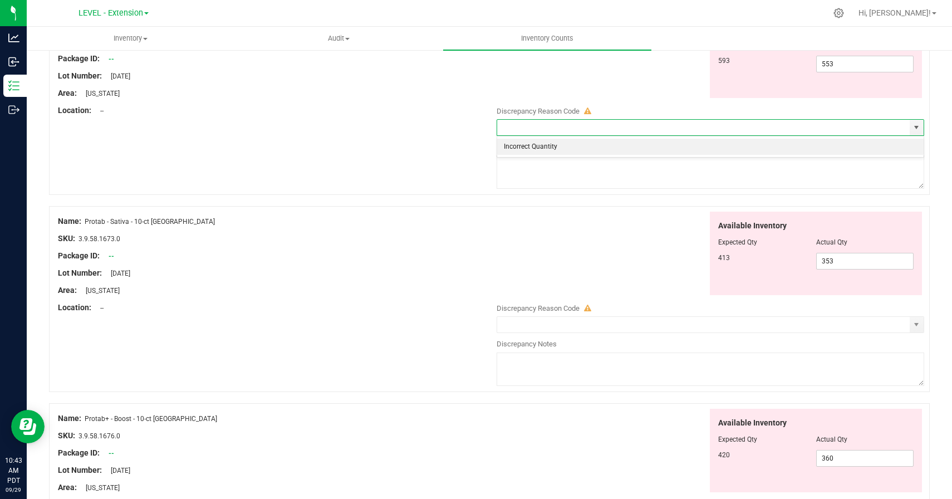
click at [733, 146] on li "Incorrect Quantity" at bounding box center [710, 147] width 427 height 17
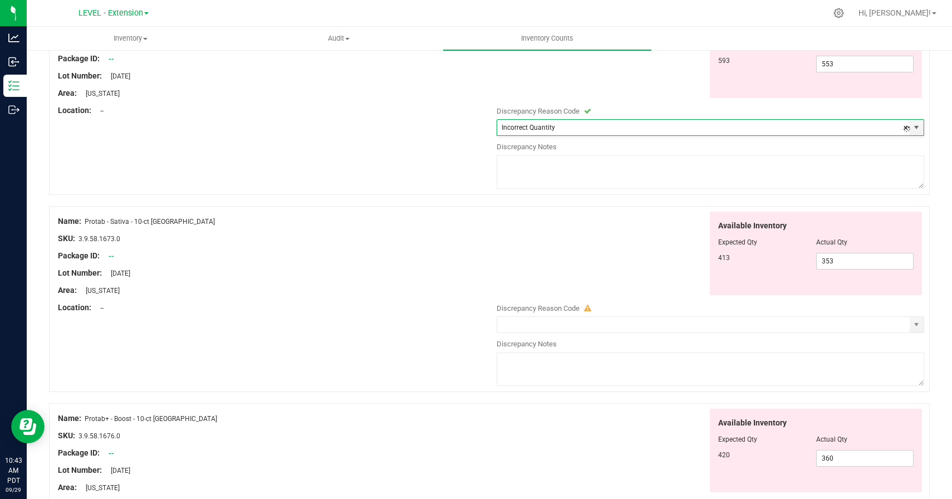
click at [733, 178] on textarea at bounding box center [711, 171] width 428 height 33
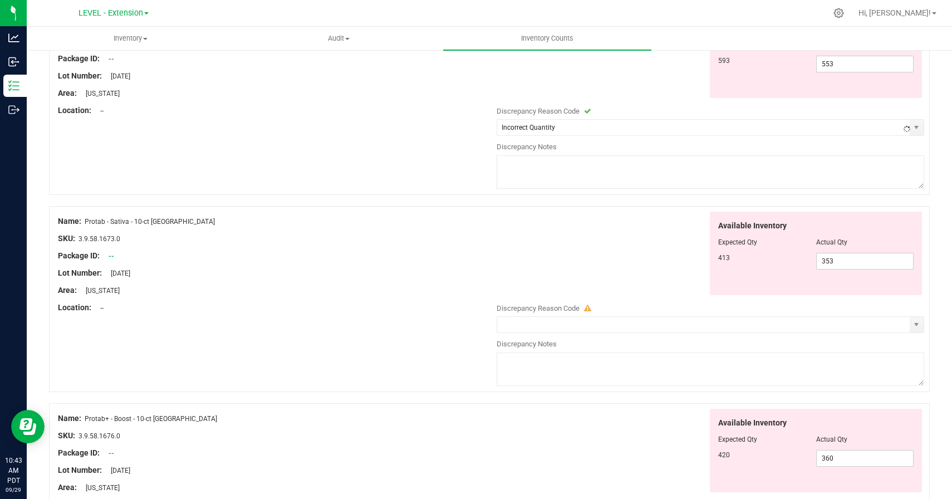
paste textarea "[DATE]"
click at [654, 252] on div "Available Inventory Expected Qty Actual Qty 413 353 353" at bounding box center [707, 254] width 433 height 84
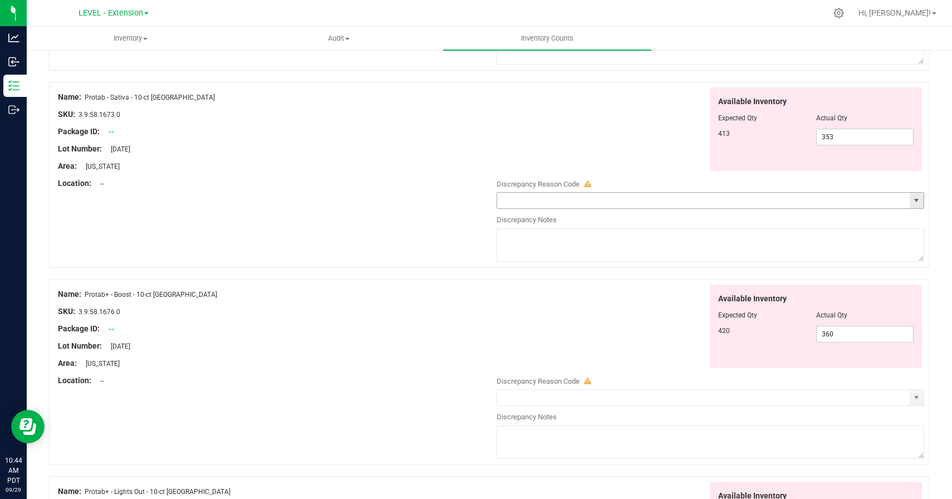
click at [910, 202] on span "select" at bounding box center [917, 201] width 14 height 16
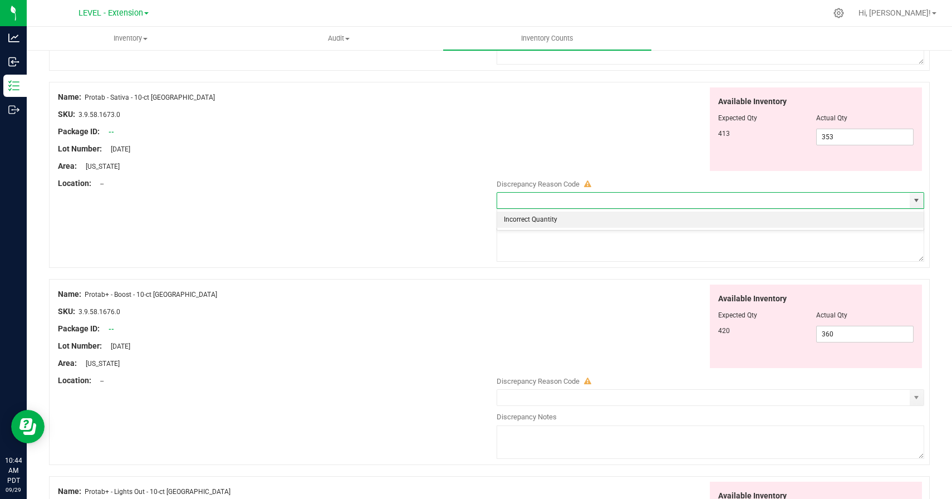
click at [595, 219] on li "Incorrect Quantity" at bounding box center [710, 220] width 427 height 17
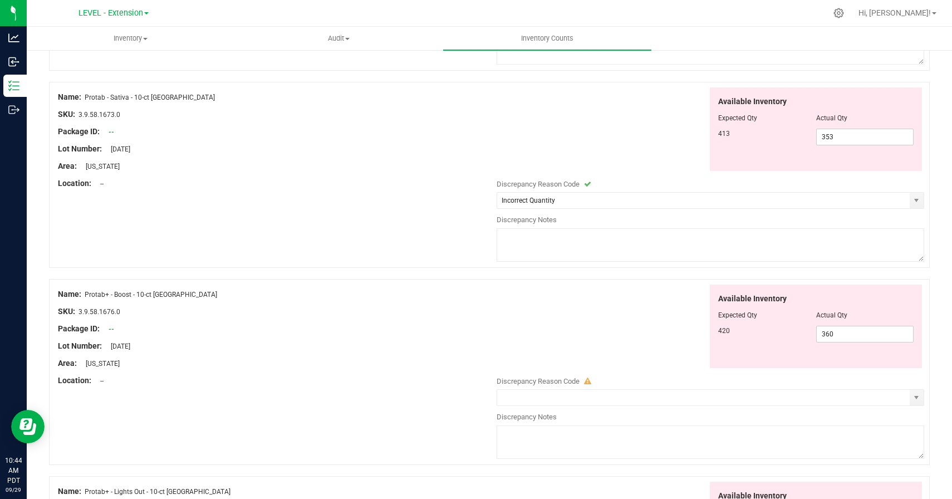
click at [595, 239] on textarea at bounding box center [711, 244] width 428 height 33
paste textarea "[DATE]"
click at [595, 302] on div "Available Inventory Expected Qty Actual Qty 420 360 360" at bounding box center [707, 327] width 433 height 84
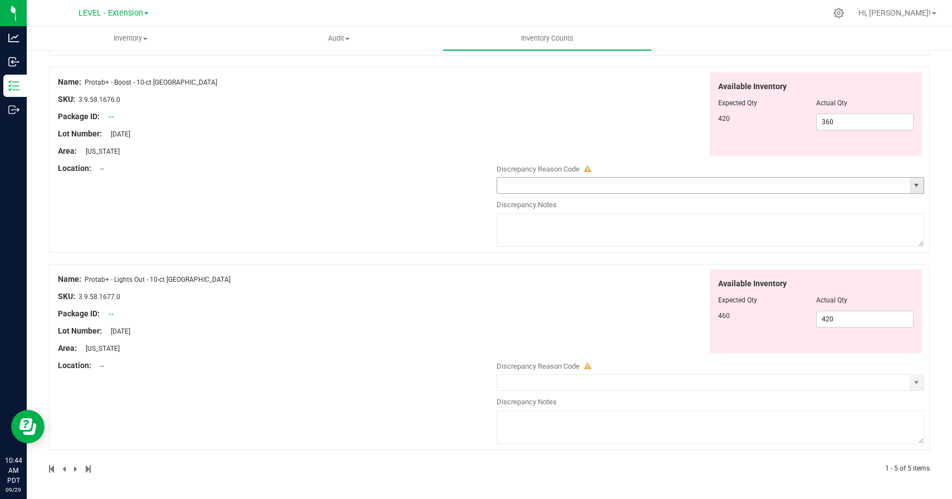
click at [917, 186] on span "select" at bounding box center [916, 185] width 9 height 9
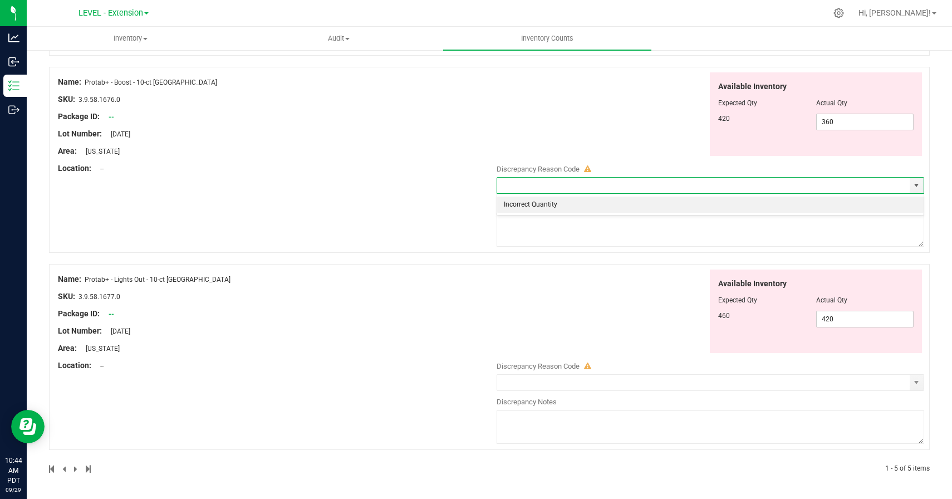
click at [647, 205] on li "Incorrect Quantity" at bounding box center [710, 205] width 427 height 17
click at [647, 240] on textarea at bounding box center [711, 229] width 428 height 33
paste textarea "[DATE]"
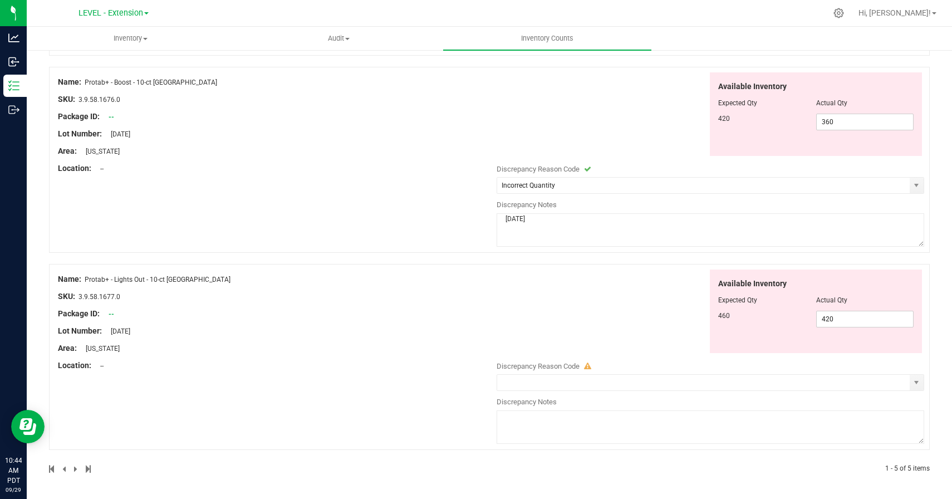
click at [647, 310] on div "Available Inventory Expected Qty Actual Qty 460 420 420" at bounding box center [707, 311] width 433 height 84
click at [916, 384] on span "select" at bounding box center [916, 382] width 9 height 9
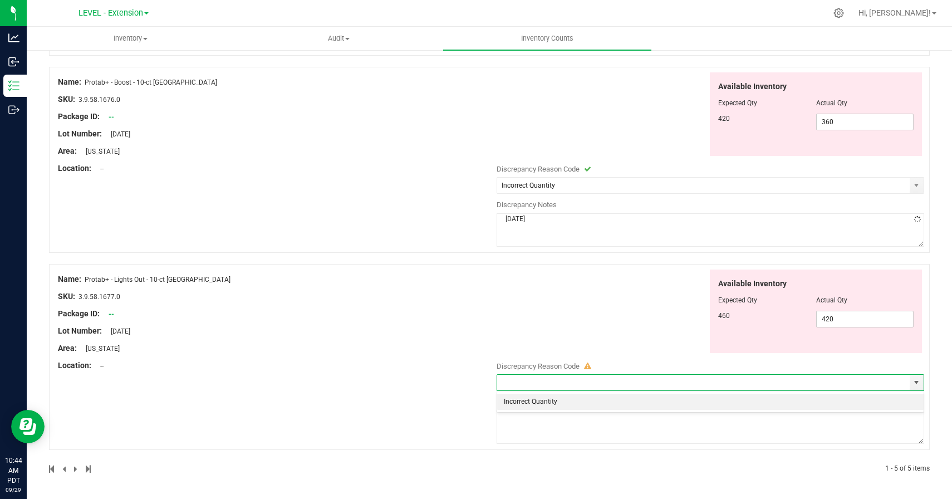
click at [546, 402] on li "Incorrect Quantity" at bounding box center [710, 402] width 427 height 17
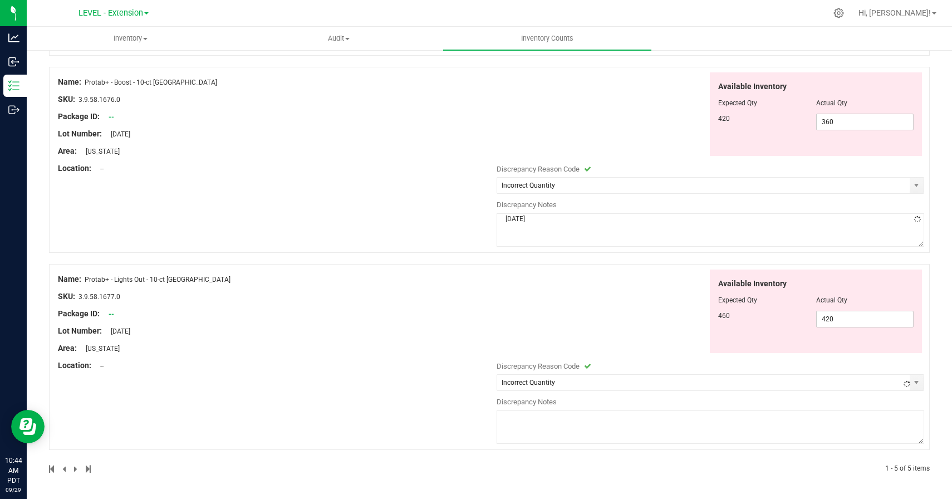
click at [547, 420] on textarea at bounding box center [711, 426] width 428 height 33
paste textarea "[DATE]"
click at [424, 411] on div "Name: Protab+ - Lights Out - 10-ct [GEOGRAPHIC_DATA] SKU: 3.9.58.1677.0 Package…" at bounding box center [489, 357] width 881 height 186
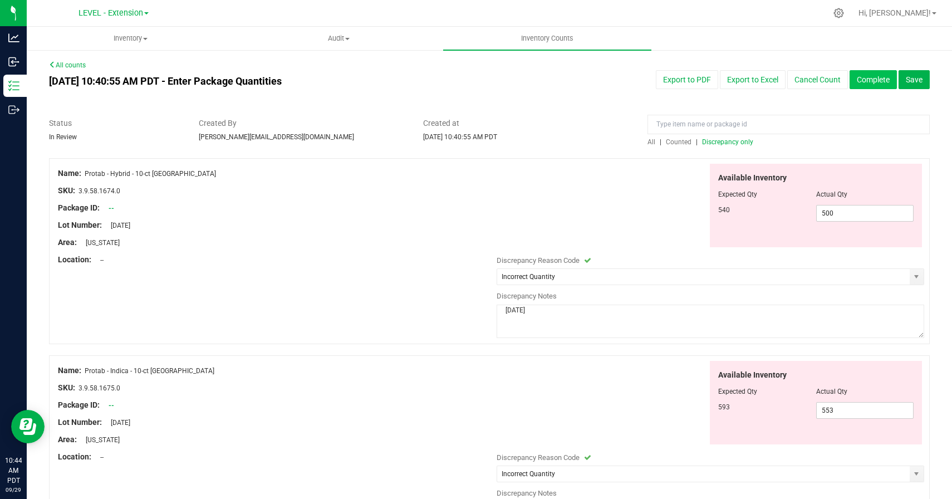
click at [870, 80] on button "Complete" at bounding box center [873, 79] width 47 height 19
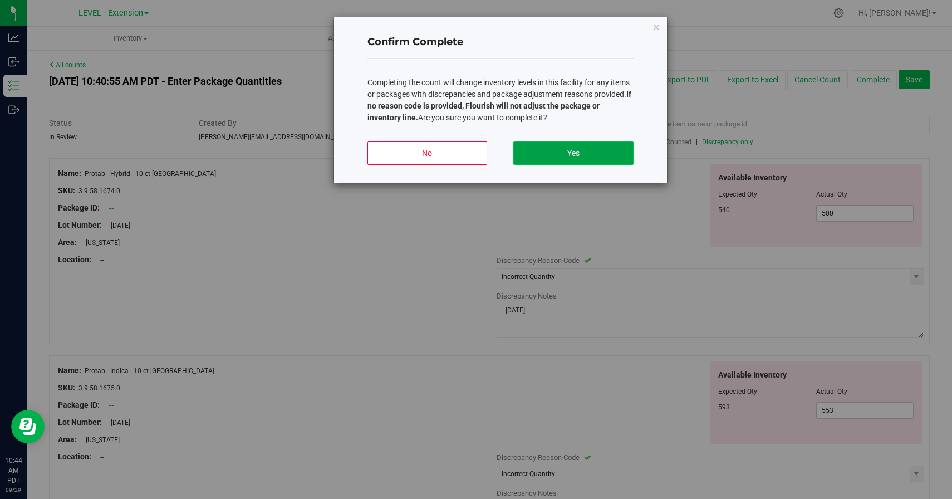
click at [551, 153] on button "Yes" at bounding box center [573, 152] width 120 height 23
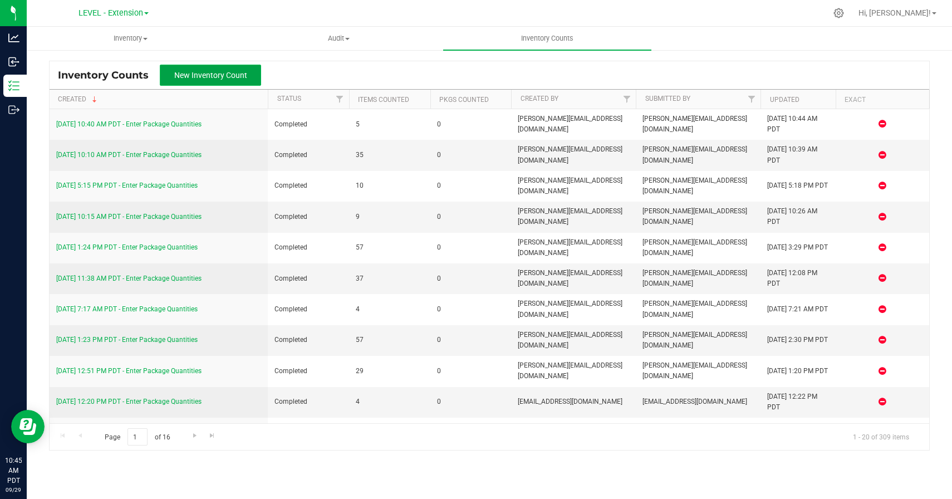
click at [195, 77] on span "New Inventory Count" at bounding box center [210, 75] width 73 height 9
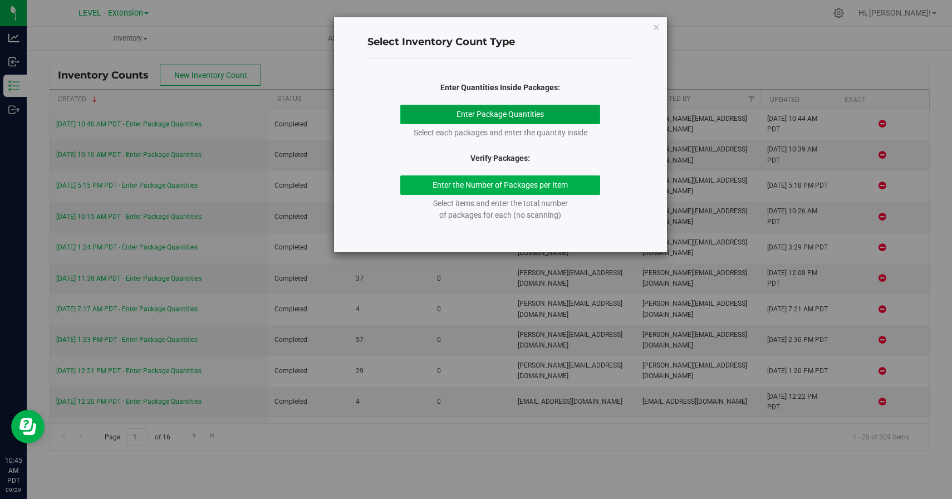
click at [524, 112] on button "Enter Package Quantities" at bounding box center [500, 114] width 200 height 19
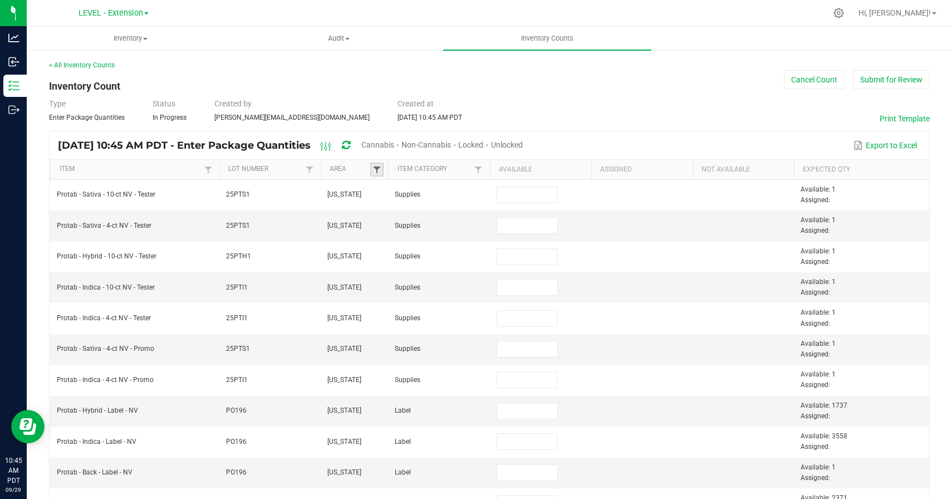
click at [381, 170] on span at bounding box center [376, 169] width 9 height 9
click at [391, 229] on li "[US_STATE]" at bounding box center [432, 230] width 108 height 14
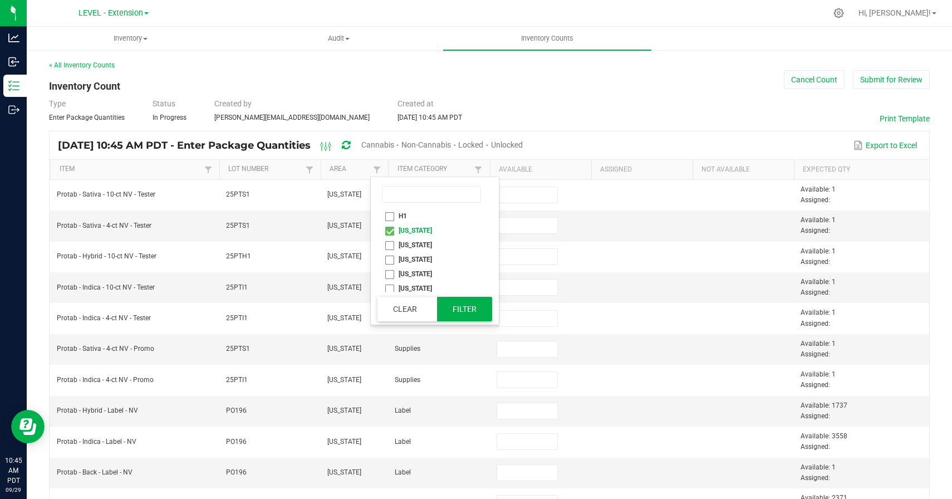
click at [468, 308] on button "Filter" at bounding box center [465, 309] width 56 height 24
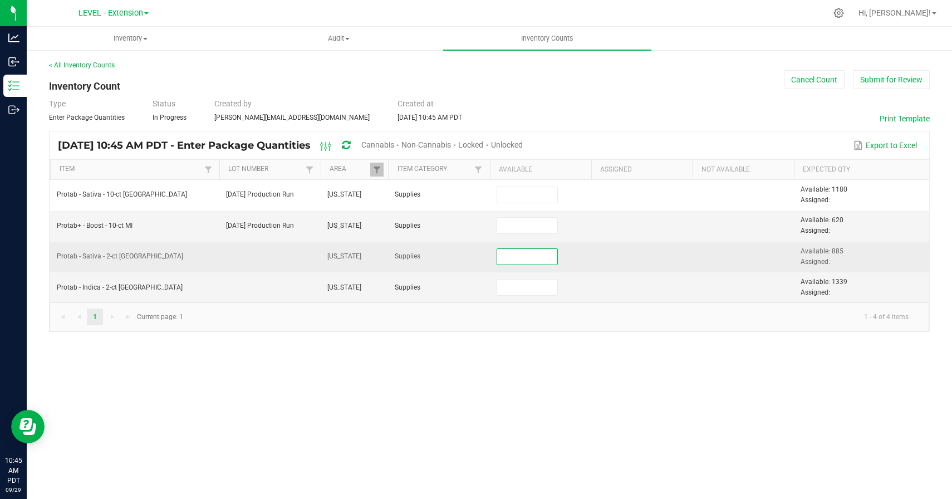
click at [531, 258] on input at bounding box center [527, 257] width 61 height 16
paste input "885"
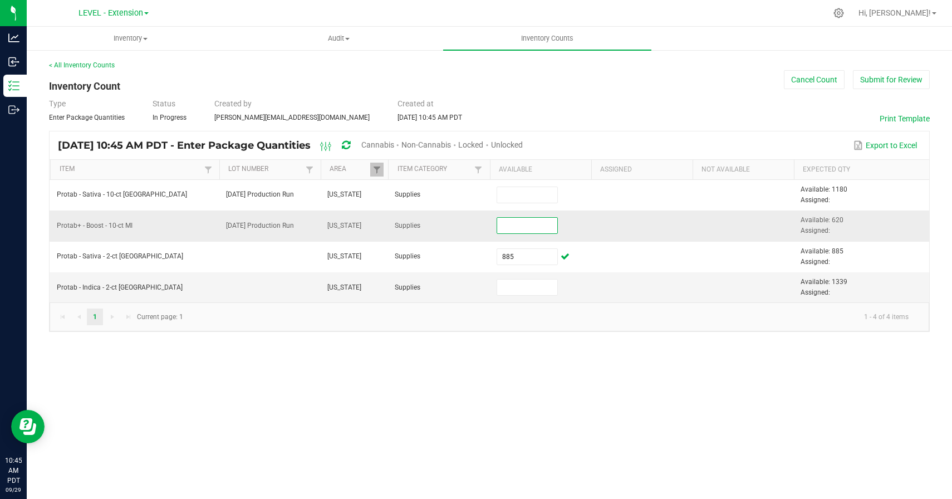
click at [537, 228] on input at bounding box center [527, 226] width 61 height 16
paste input "460"
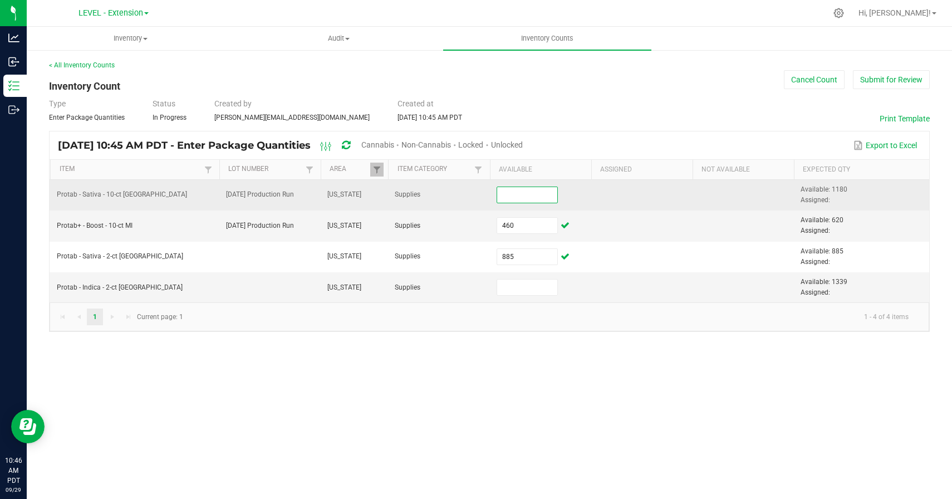
click at [531, 194] on input at bounding box center [527, 195] width 61 height 16
paste input "1120"
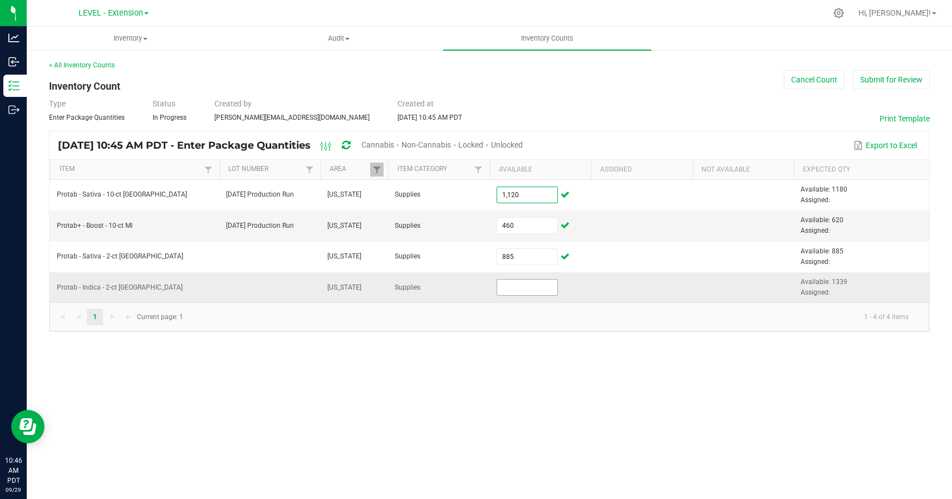
click at [528, 288] on input at bounding box center [527, 288] width 61 height 16
paste input "1339"
click at [528, 361] on div "Inventory All packages All inventory Waste log Create inventory Audit Inventory…" at bounding box center [489, 263] width 925 height 472
click at [883, 74] on button "Submit for Review" at bounding box center [891, 79] width 77 height 19
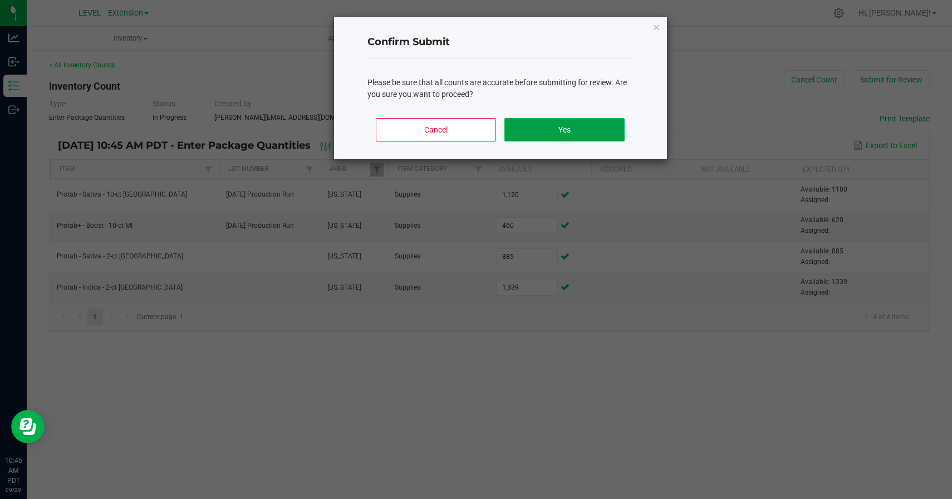
click at [580, 135] on button "Yes" at bounding box center [564, 129] width 120 height 23
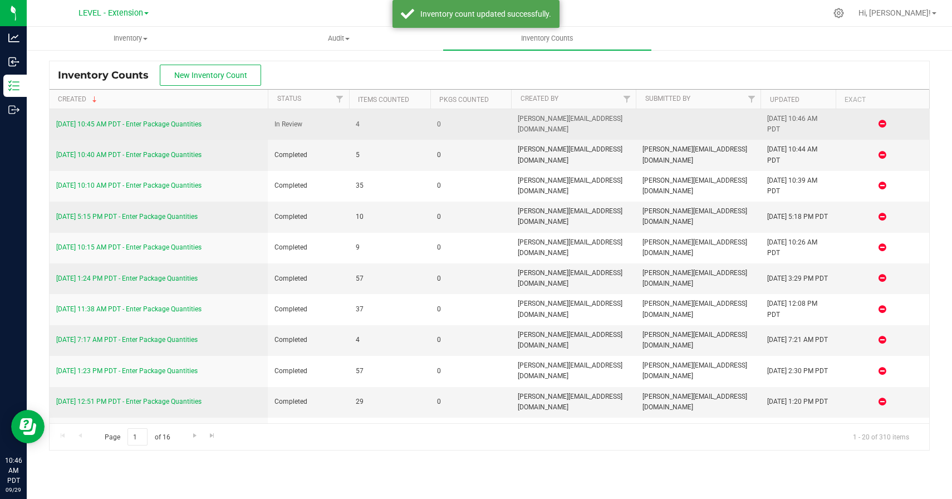
click at [161, 129] on div "[DATE] 10:45 AM PDT - Enter Package Quantities" at bounding box center [158, 124] width 205 height 11
click at [161, 124] on link "[DATE] 10:45 AM PDT - Enter Package Quantities" at bounding box center [128, 124] width 145 height 8
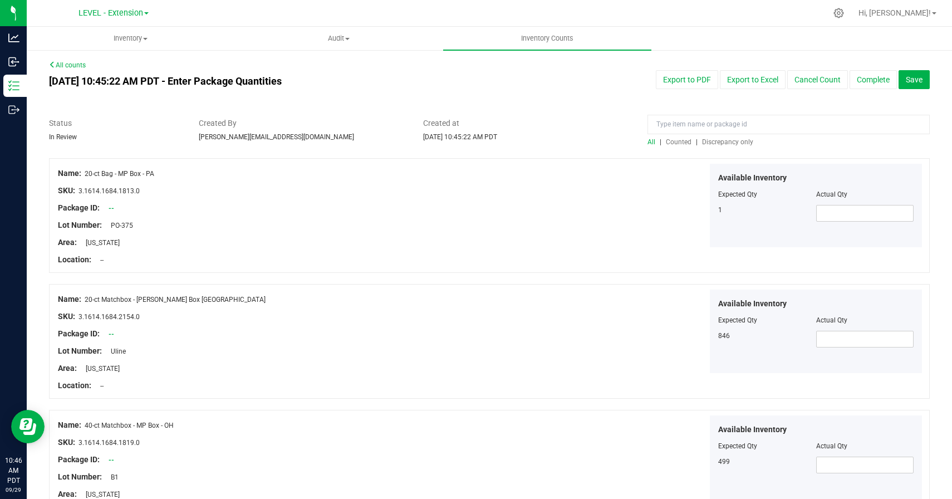
click at [733, 141] on span "Discrepancy only" at bounding box center [727, 142] width 51 height 8
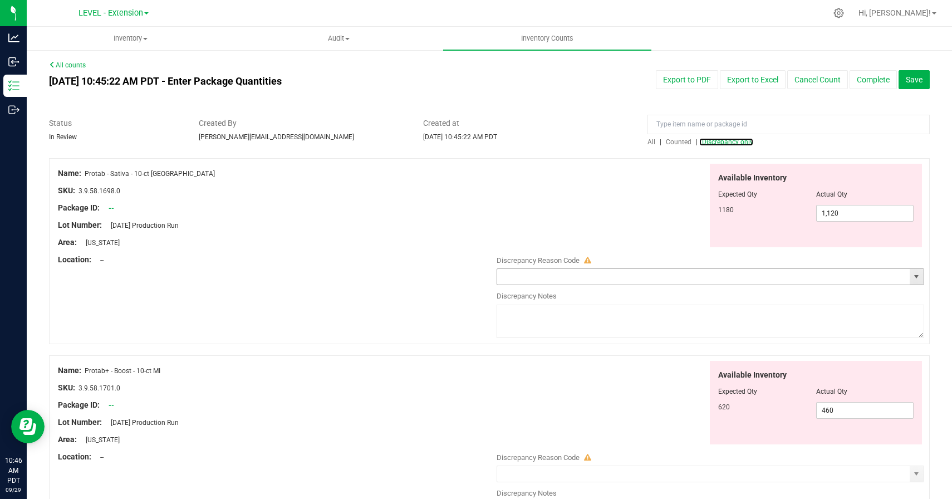
click at [914, 283] on span "select" at bounding box center [917, 277] width 14 height 16
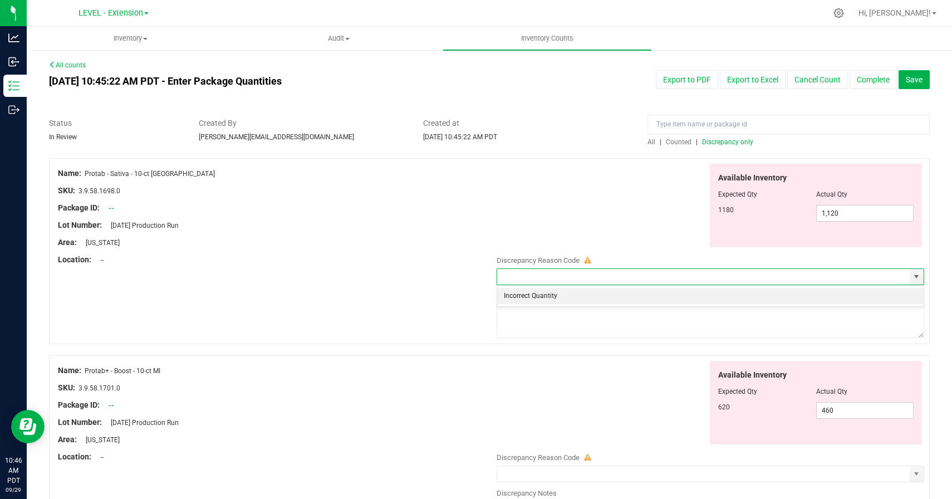
click at [669, 298] on li "Incorrect Quantity" at bounding box center [710, 296] width 427 height 17
click at [654, 318] on textarea at bounding box center [711, 321] width 428 height 33
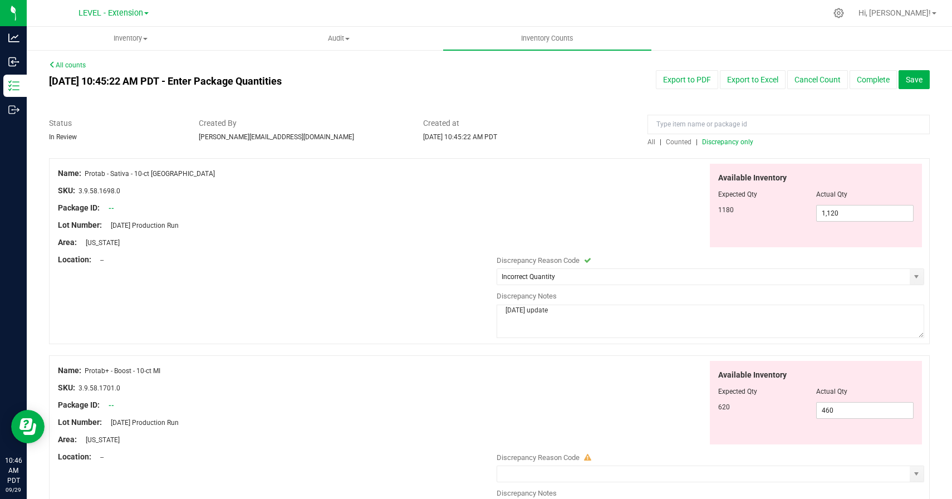
click at [533, 311] on textarea "[DATE] update" at bounding box center [711, 321] width 428 height 33
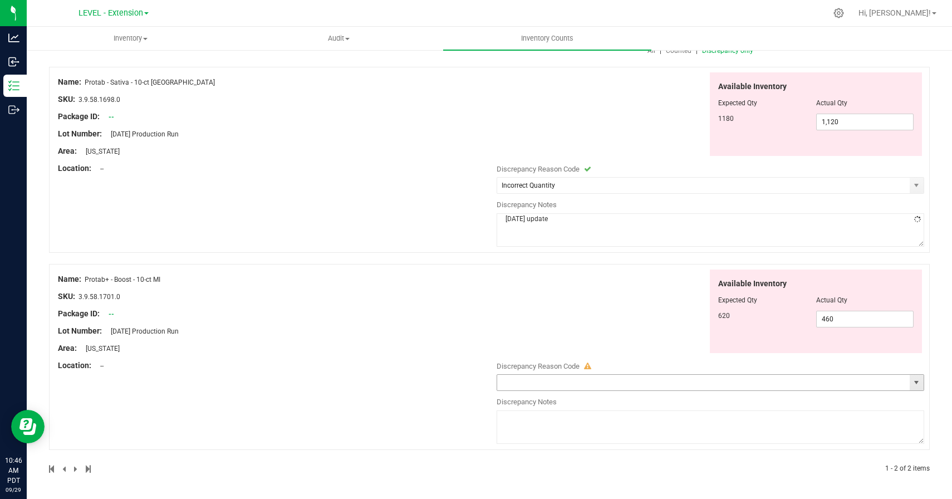
click at [921, 388] on span "select" at bounding box center [917, 383] width 14 height 16
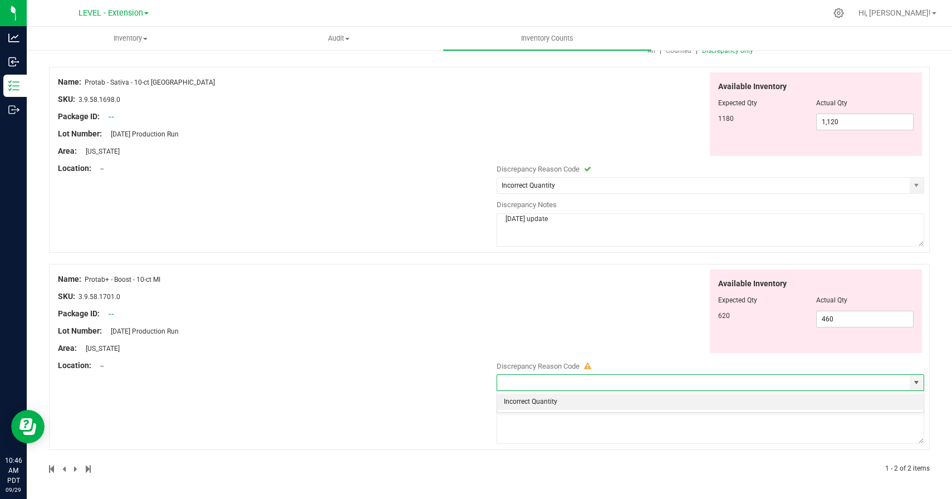
click at [576, 404] on li "Incorrect Quantity" at bounding box center [710, 402] width 427 height 17
click at [573, 431] on textarea at bounding box center [711, 426] width 428 height 33
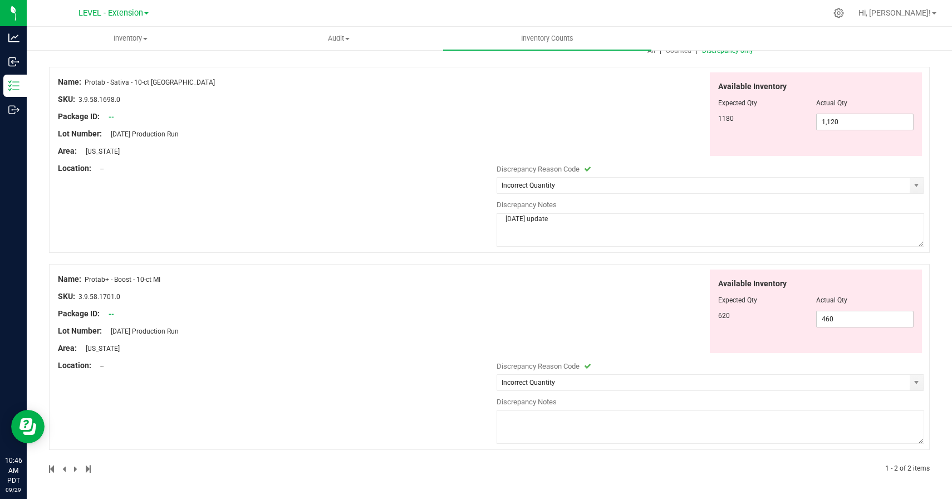
paste textarea "[DATE] update"
click at [377, 404] on div "Name: Protab+ - Boost - 10-ct MI SKU: 3.9.58.1701.0 Package ID: -- Lot Number: …" at bounding box center [489, 357] width 881 height 186
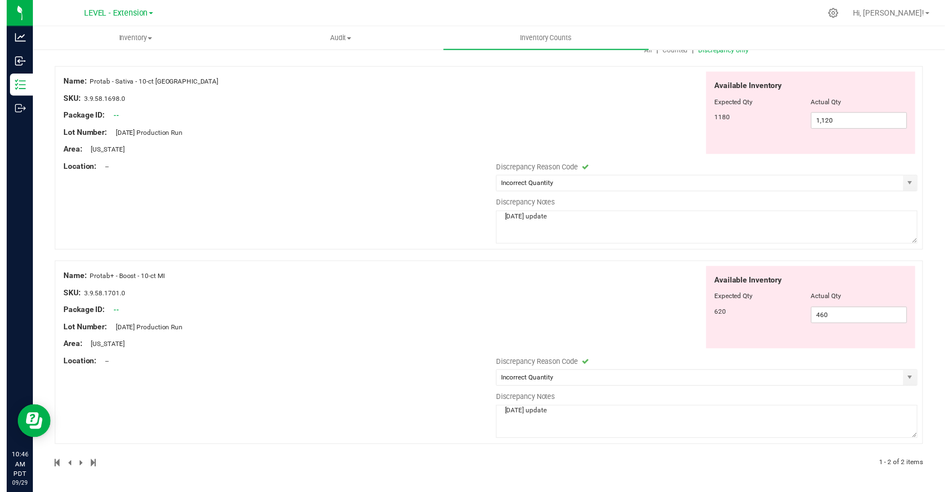
scroll to position [0, 0]
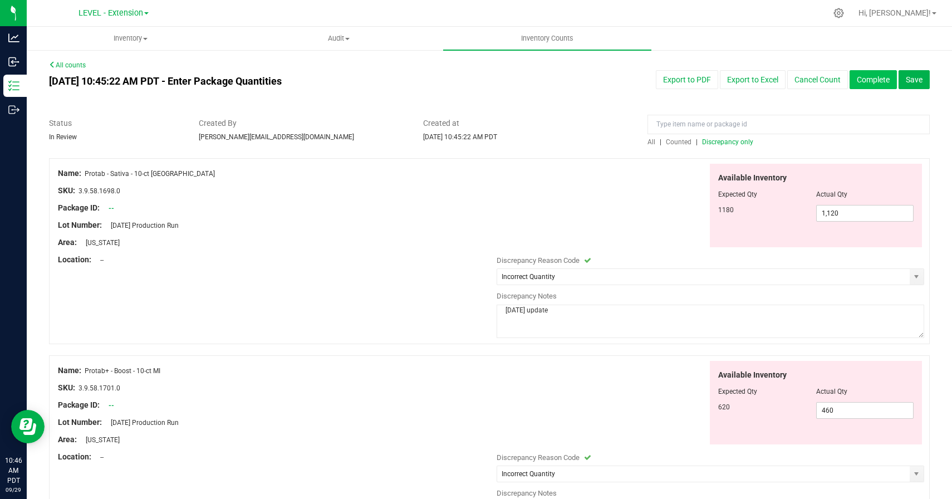
click at [873, 84] on button "Complete" at bounding box center [873, 79] width 47 height 19
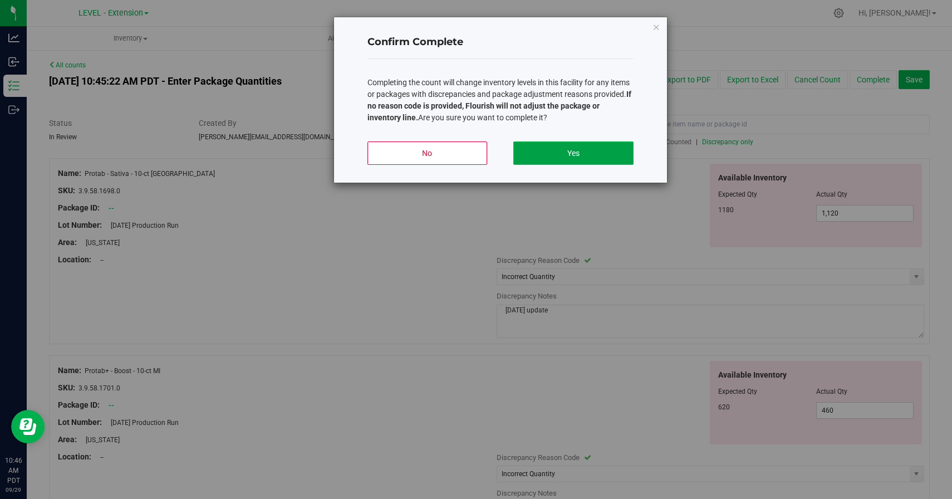
click at [546, 153] on button "Yes" at bounding box center [573, 152] width 120 height 23
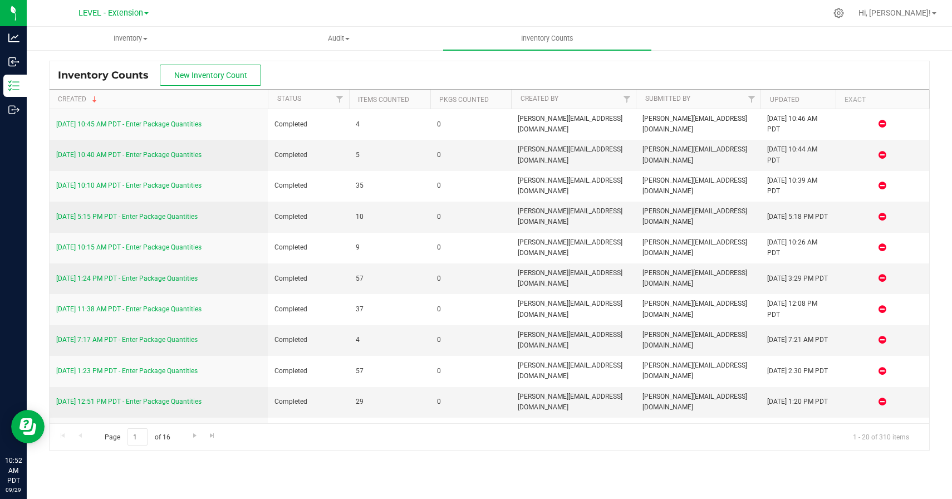
click at [421, 17] on div at bounding box center [512, 13] width 627 height 22
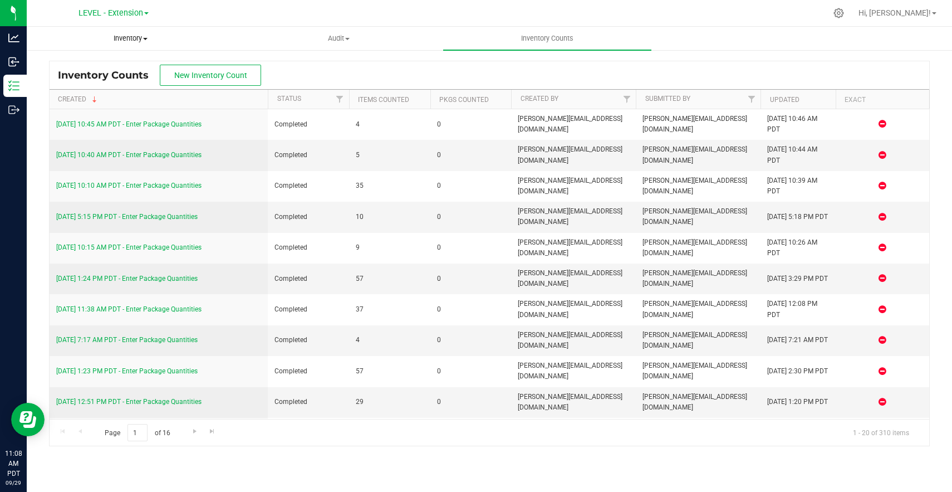
click at [120, 38] on span "Inventory" at bounding box center [130, 38] width 207 height 10
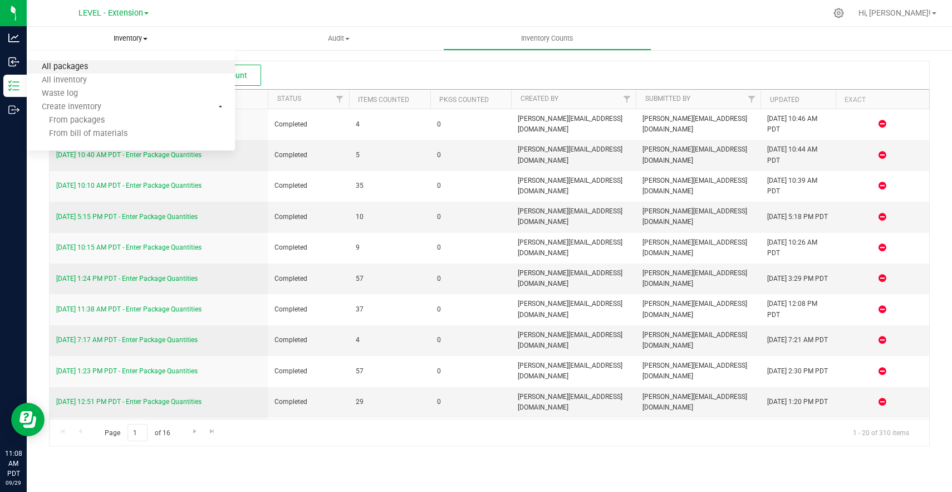
click at [82, 65] on span "All packages" at bounding box center [65, 66] width 76 height 9
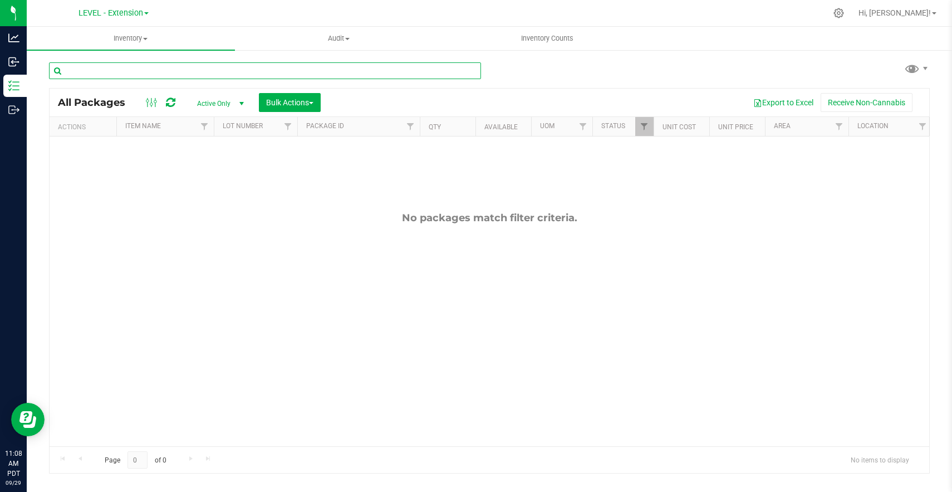
click at [228, 67] on input "text" at bounding box center [265, 70] width 432 height 17
click at [135, 42] on span "Inventory" at bounding box center [131, 38] width 208 height 10
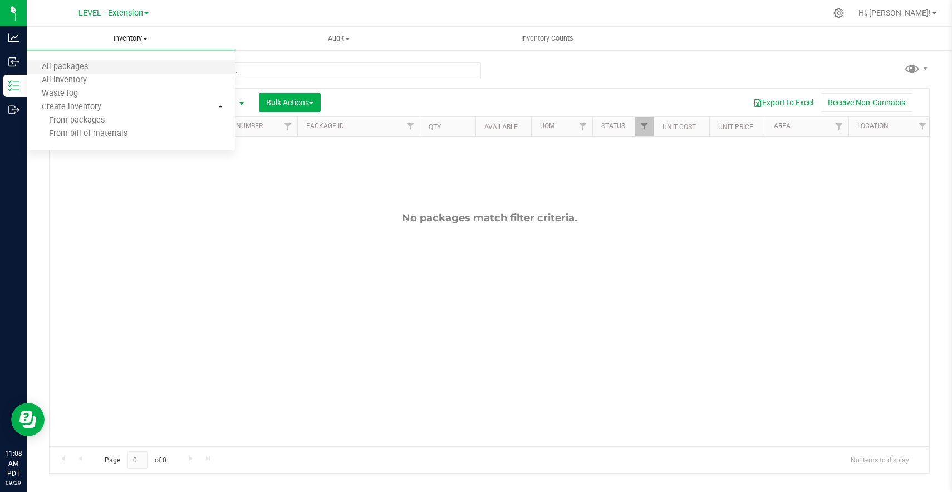
click at [68, 72] on li "All packages" at bounding box center [131, 67] width 208 height 13
click at [121, 42] on span "Inventory" at bounding box center [131, 38] width 208 height 10
click at [72, 80] on span "All inventory" at bounding box center [64, 80] width 75 height 9
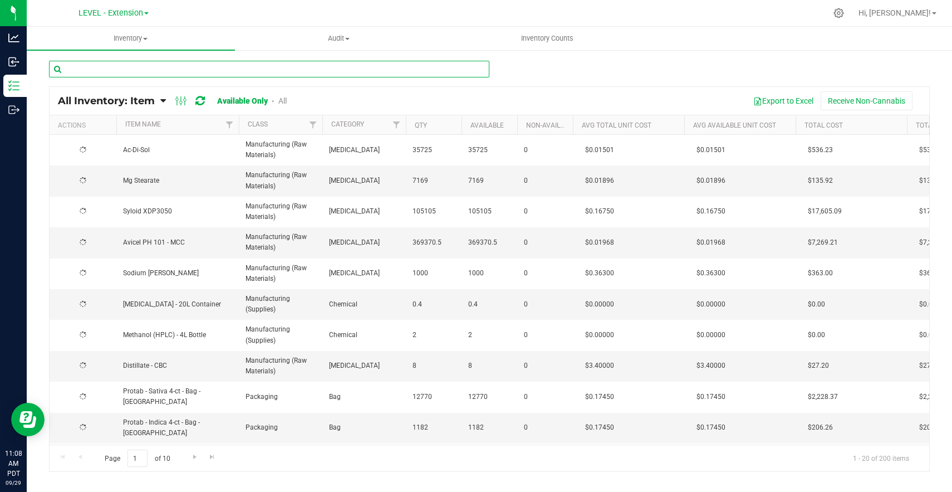
click at [204, 70] on input "text" at bounding box center [269, 69] width 440 height 17
